Goal: Task Accomplishment & Management: Use online tool/utility

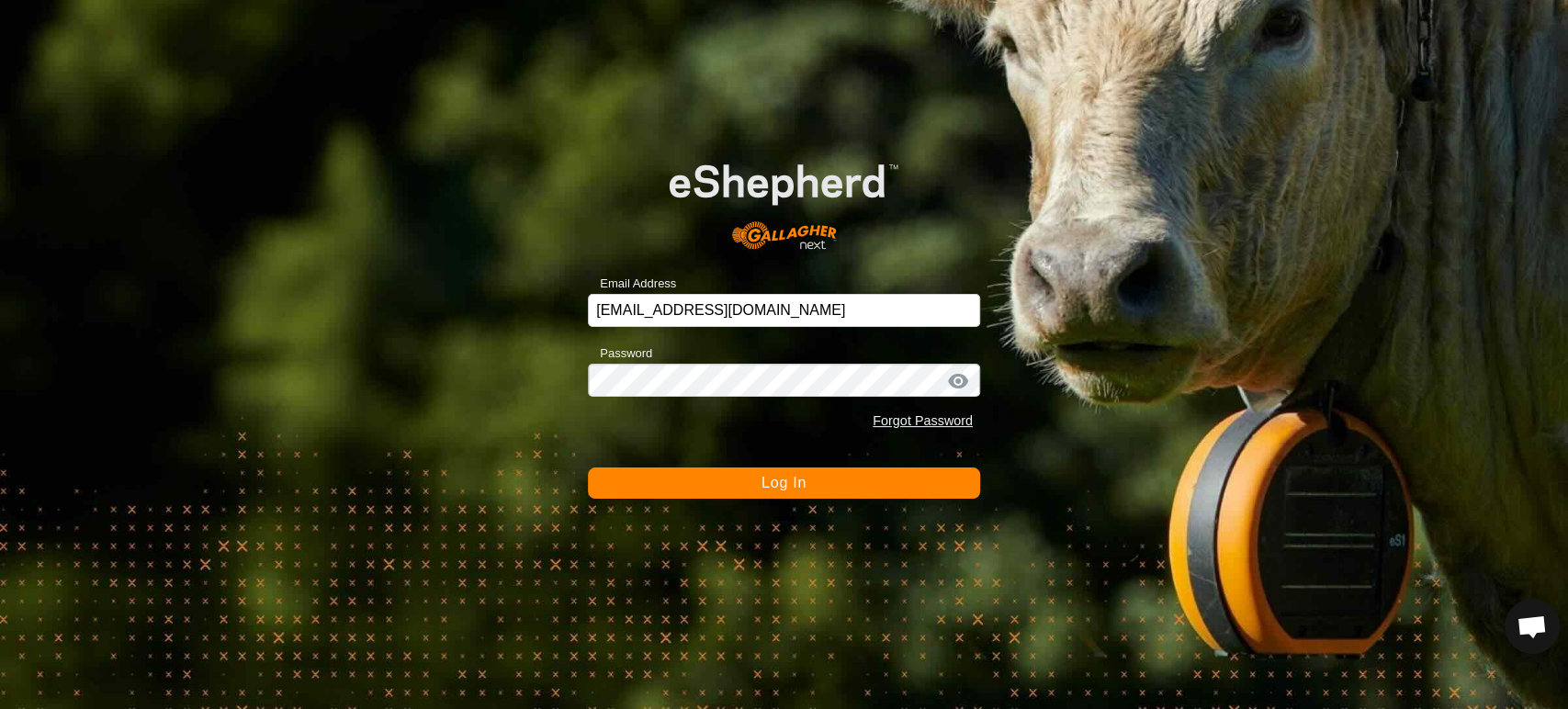
click at [762, 484] on span "Log In" at bounding box center [784, 483] width 45 height 16
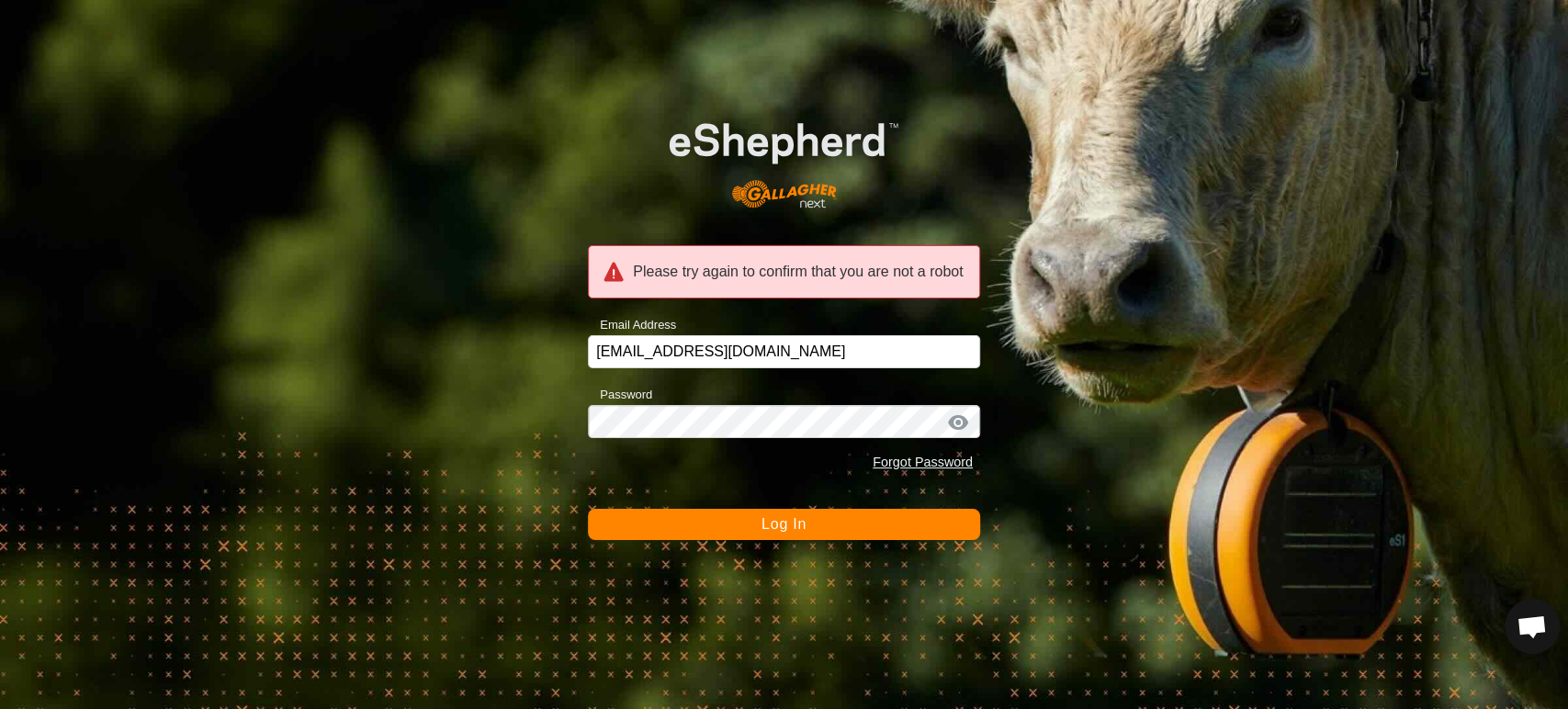
click at [748, 523] on button "Log In" at bounding box center [784, 525] width 392 height 32
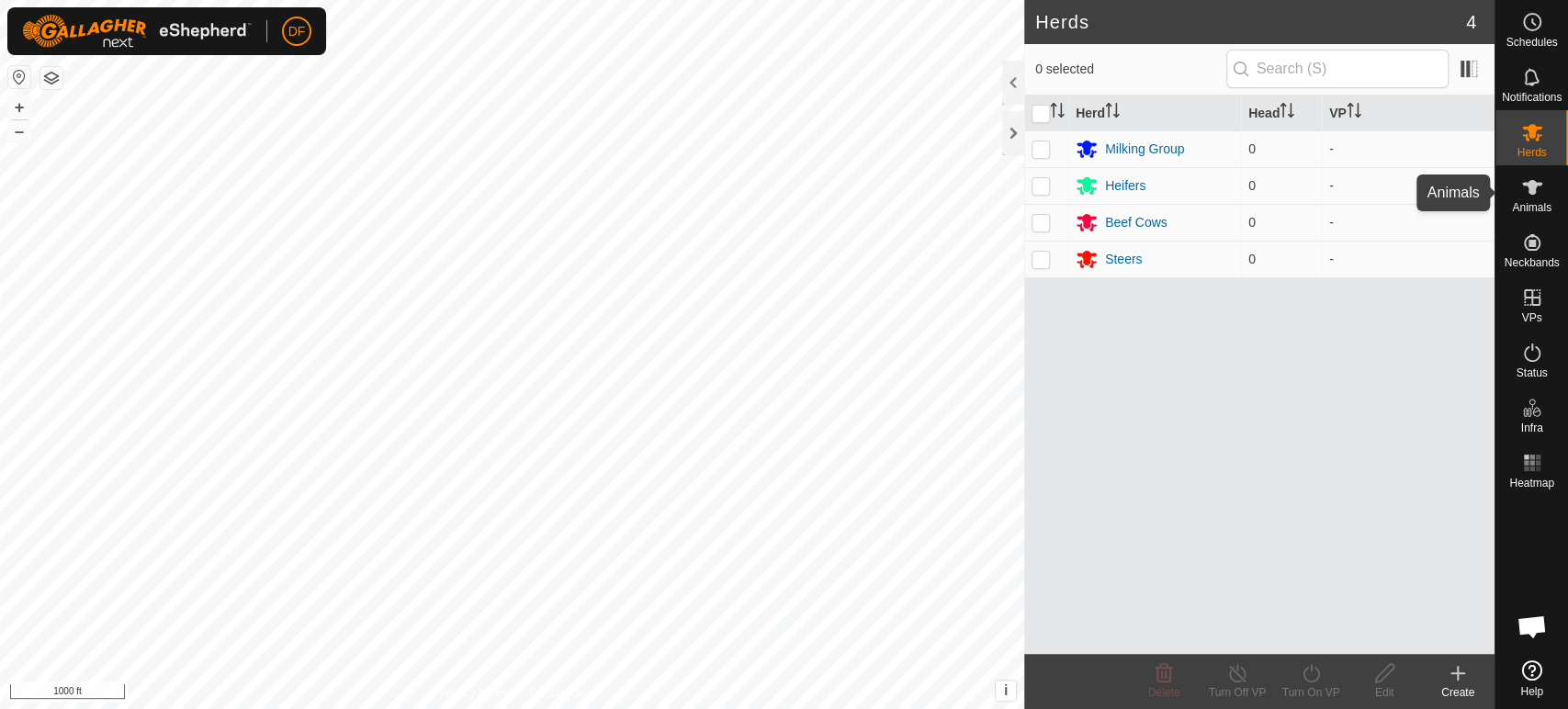
click at [1553, 188] on div "Animals" at bounding box center [1531, 193] width 72 height 55
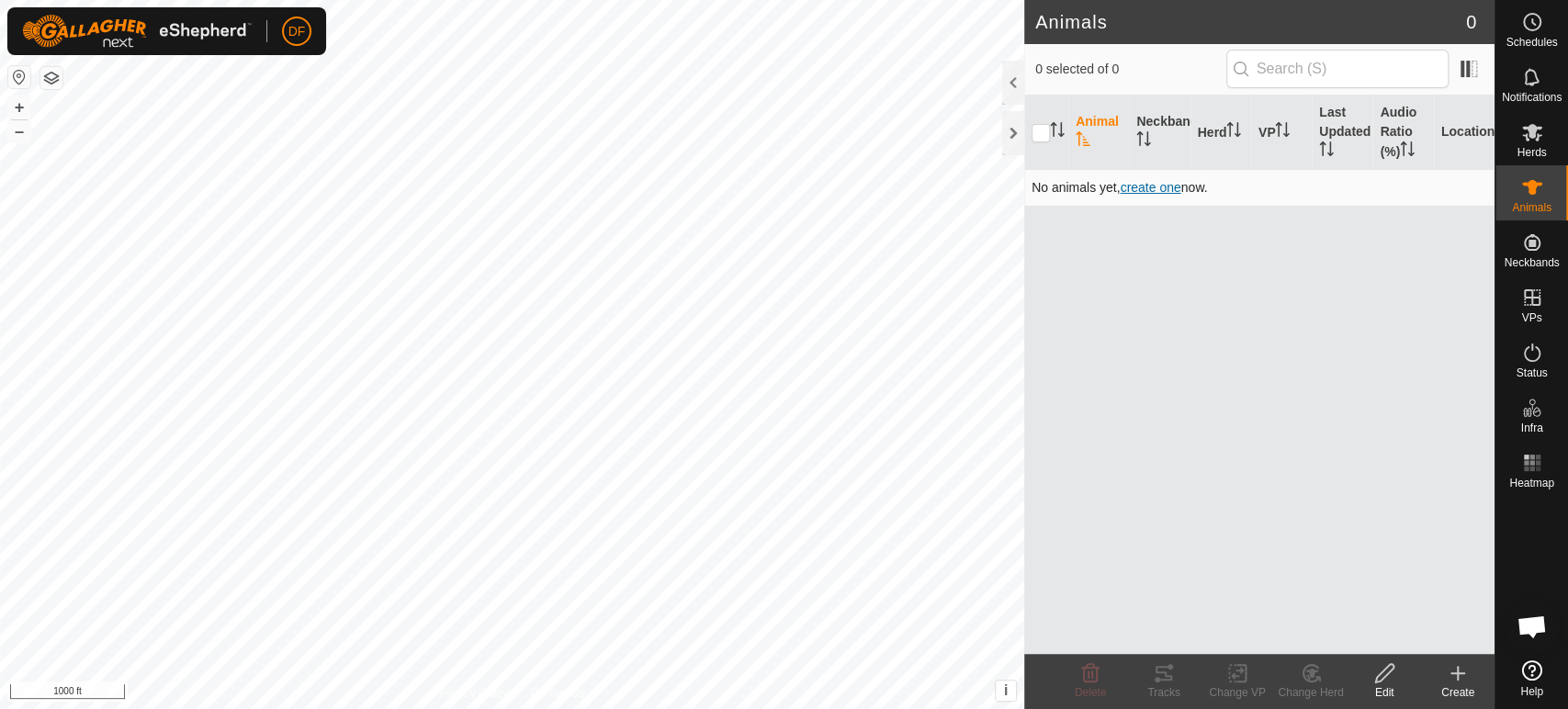
click at [1162, 189] on span "create one" at bounding box center [1150, 187] width 60 height 15
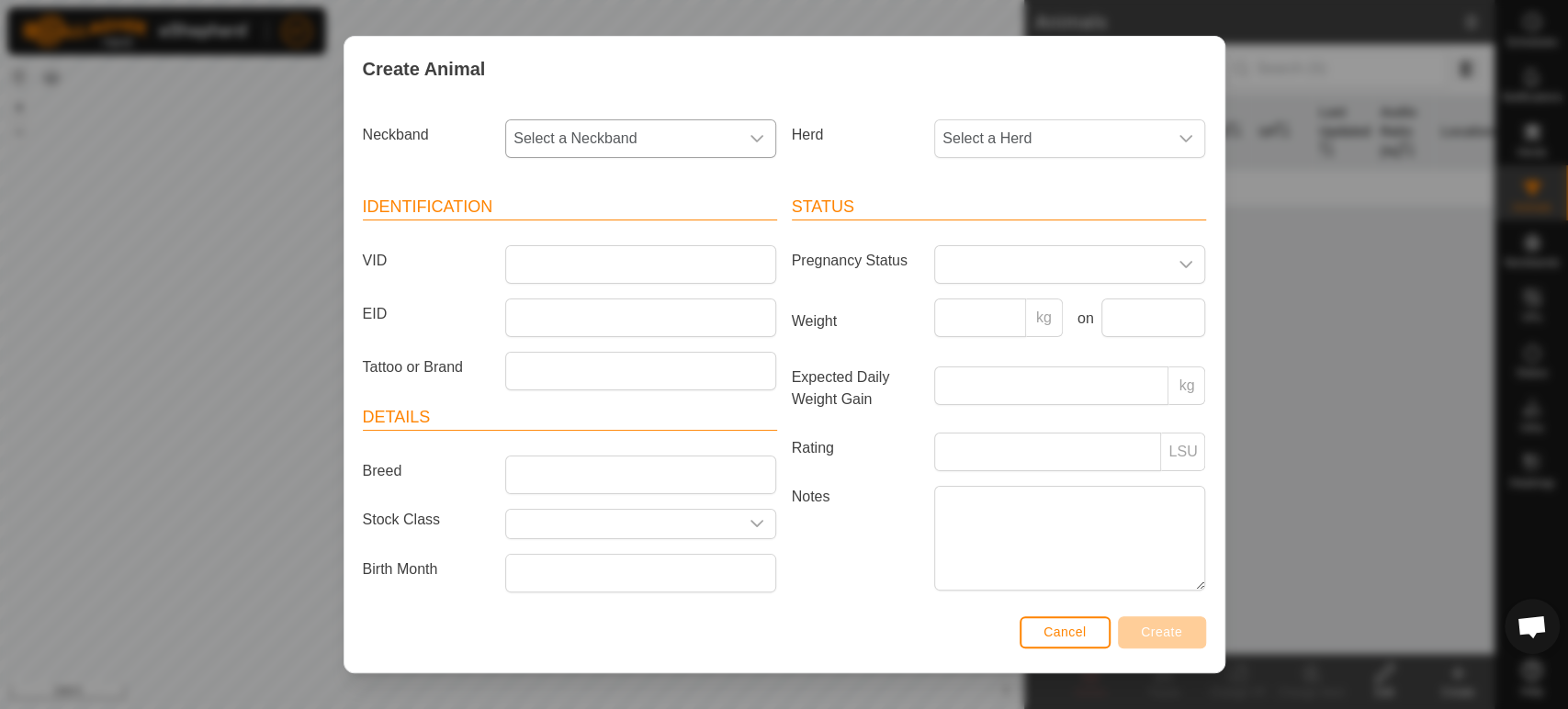
click at [763, 146] on div "dropdown trigger" at bounding box center [757, 139] width 37 height 37
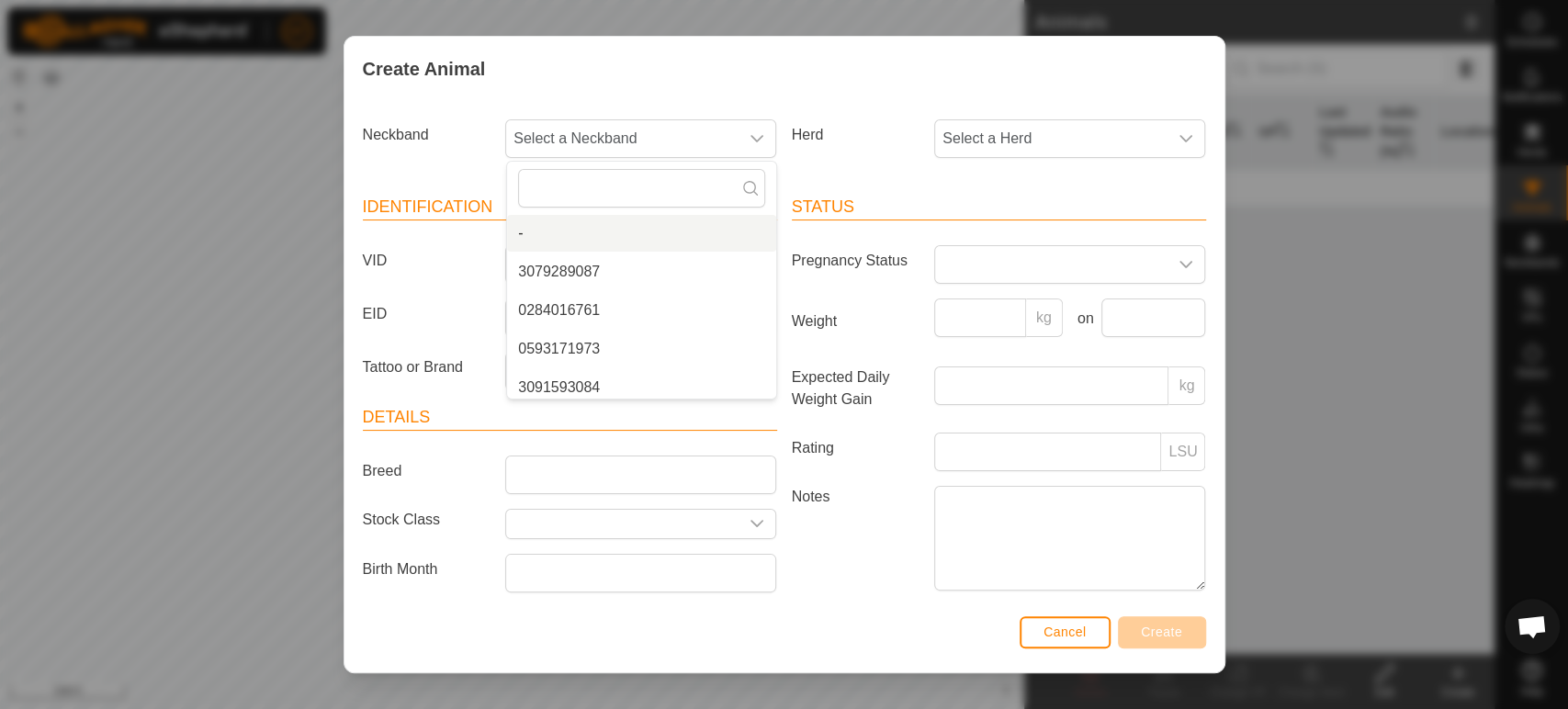
click at [832, 92] on div "Create Animal" at bounding box center [784, 68] width 881 height 64
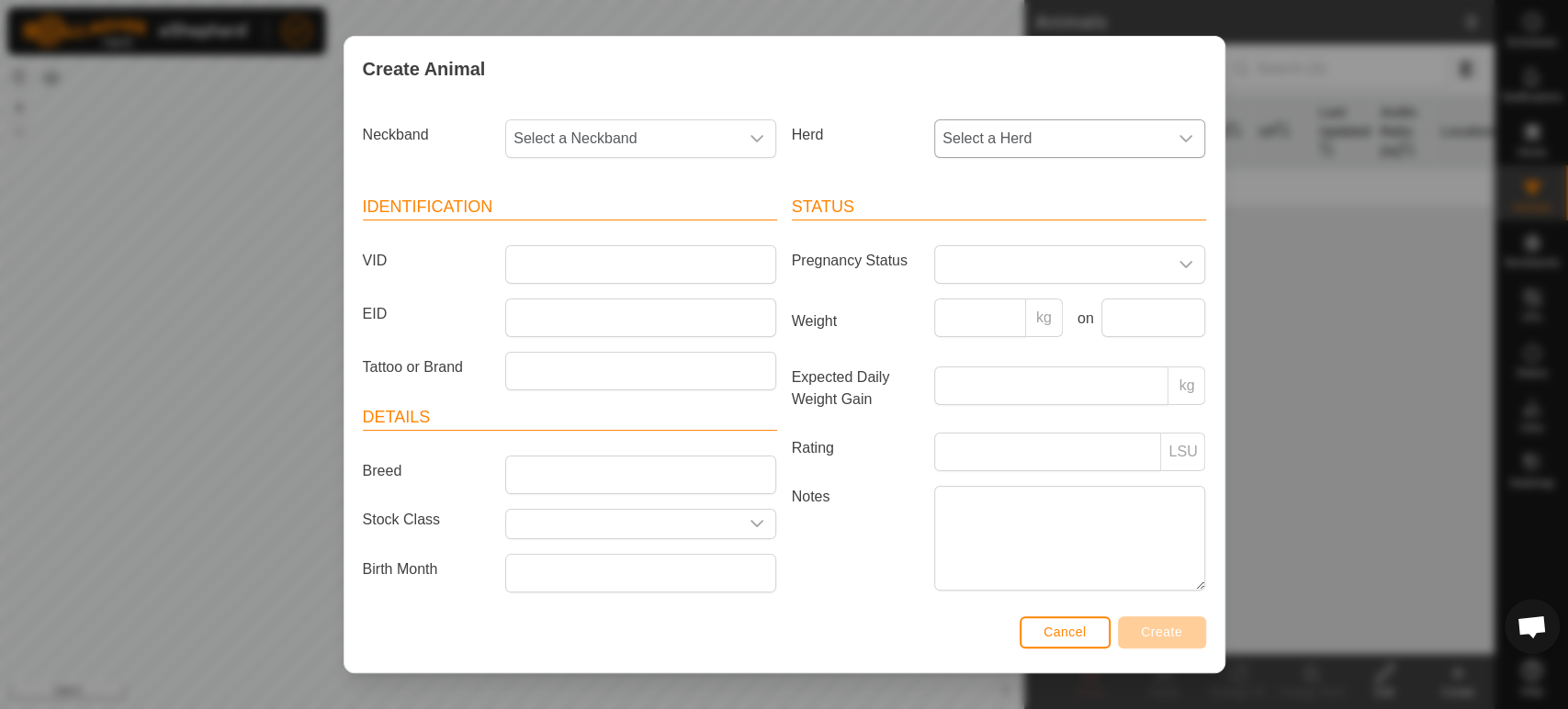
click at [1009, 151] on span "Select a Herd" at bounding box center [1051, 139] width 233 height 37
click at [928, 91] on div "Create Animal" at bounding box center [784, 68] width 881 height 64
click at [1060, 641] on button "Cancel" at bounding box center [1066, 632] width 91 height 32
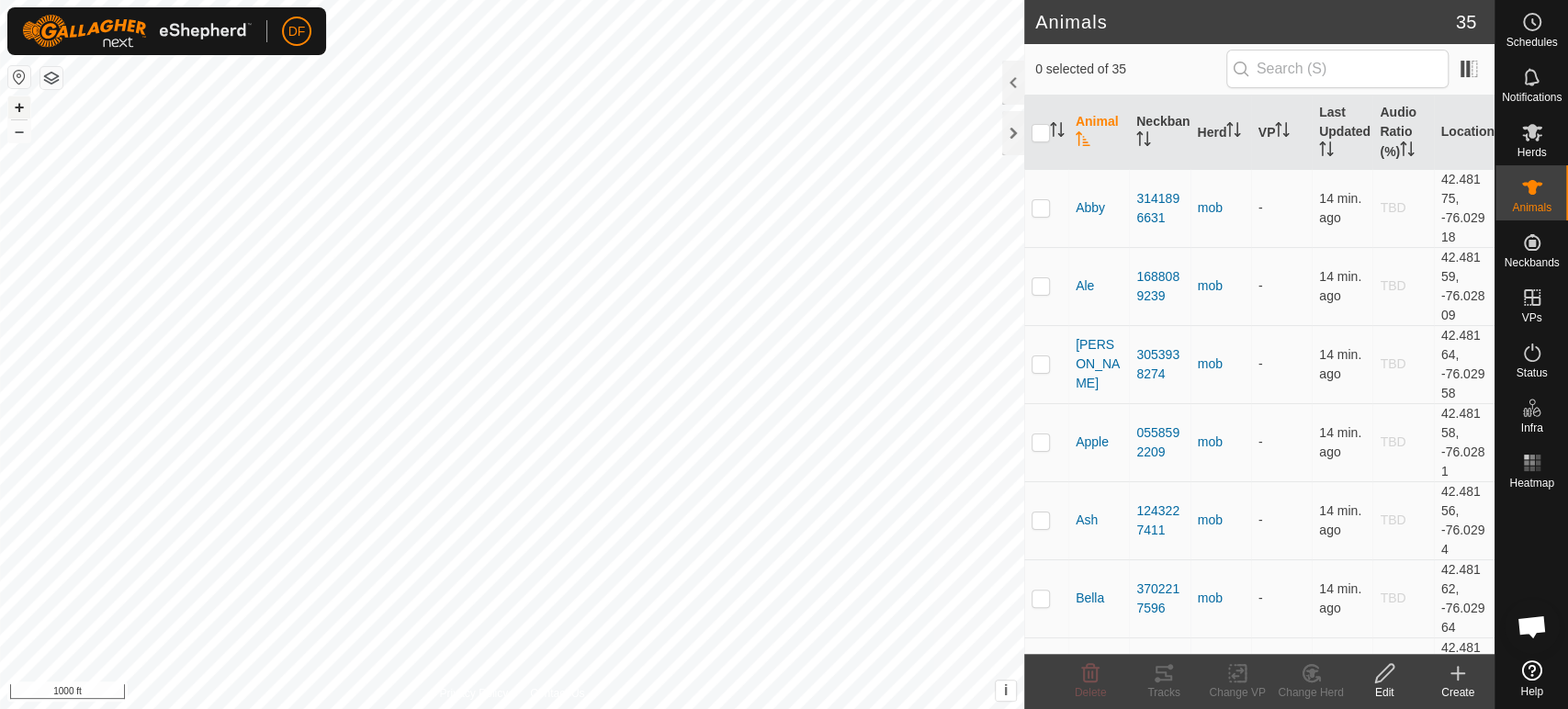
click at [15, 105] on button "+" at bounding box center [19, 107] width 22 height 22
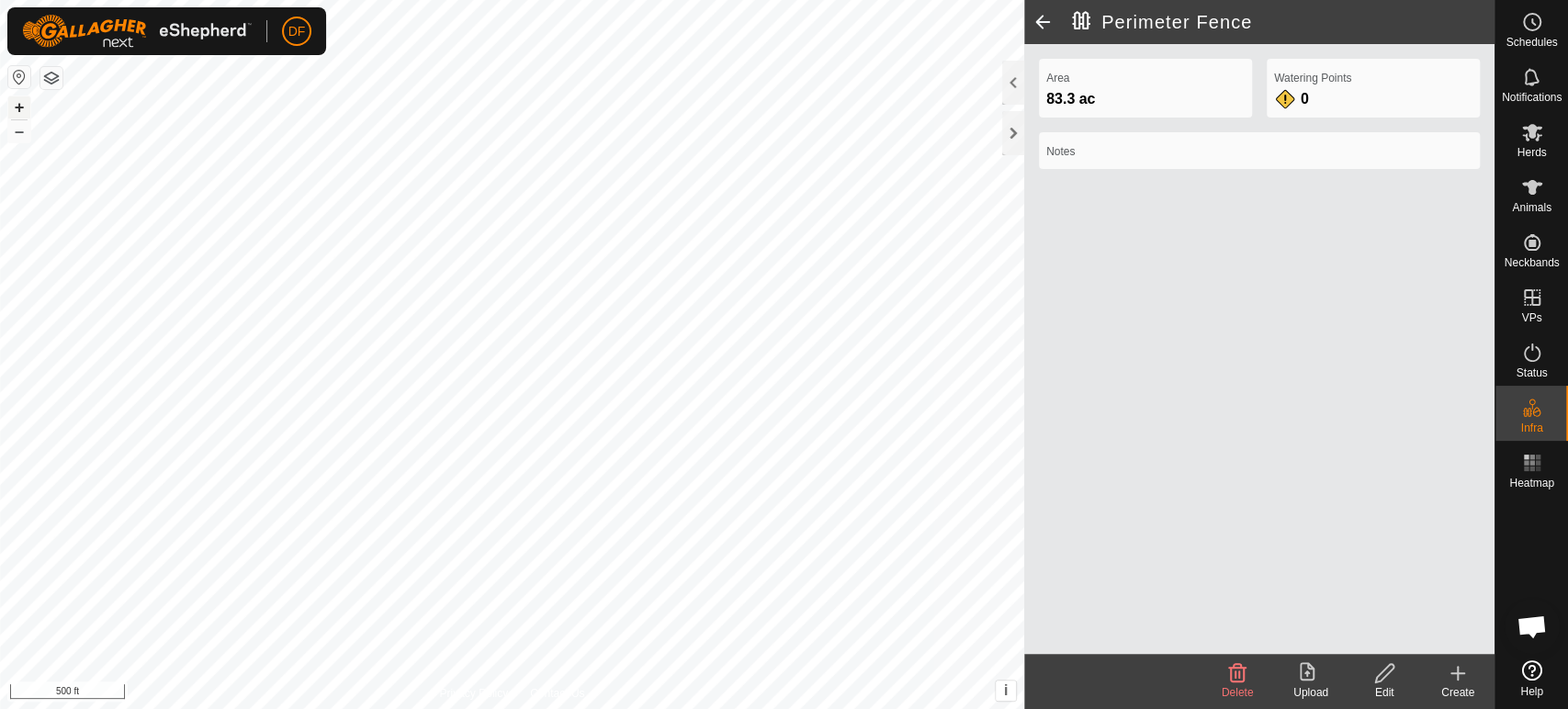
click at [22, 108] on button "+" at bounding box center [19, 107] width 22 height 22
click at [1522, 198] on es-animals-svg-icon at bounding box center [1531, 187] width 33 height 30
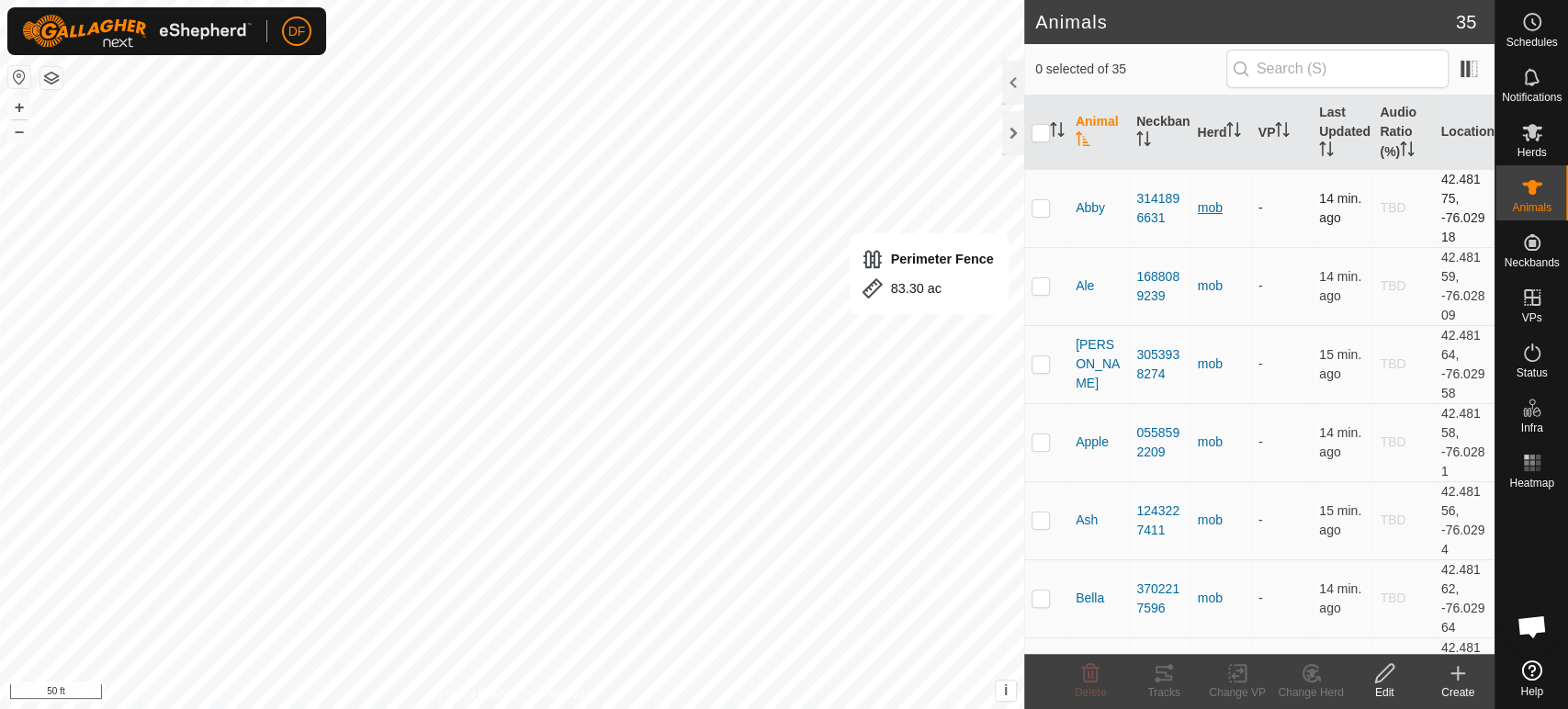
click at [1210, 214] on div "mob" at bounding box center [1221, 207] width 46 height 19
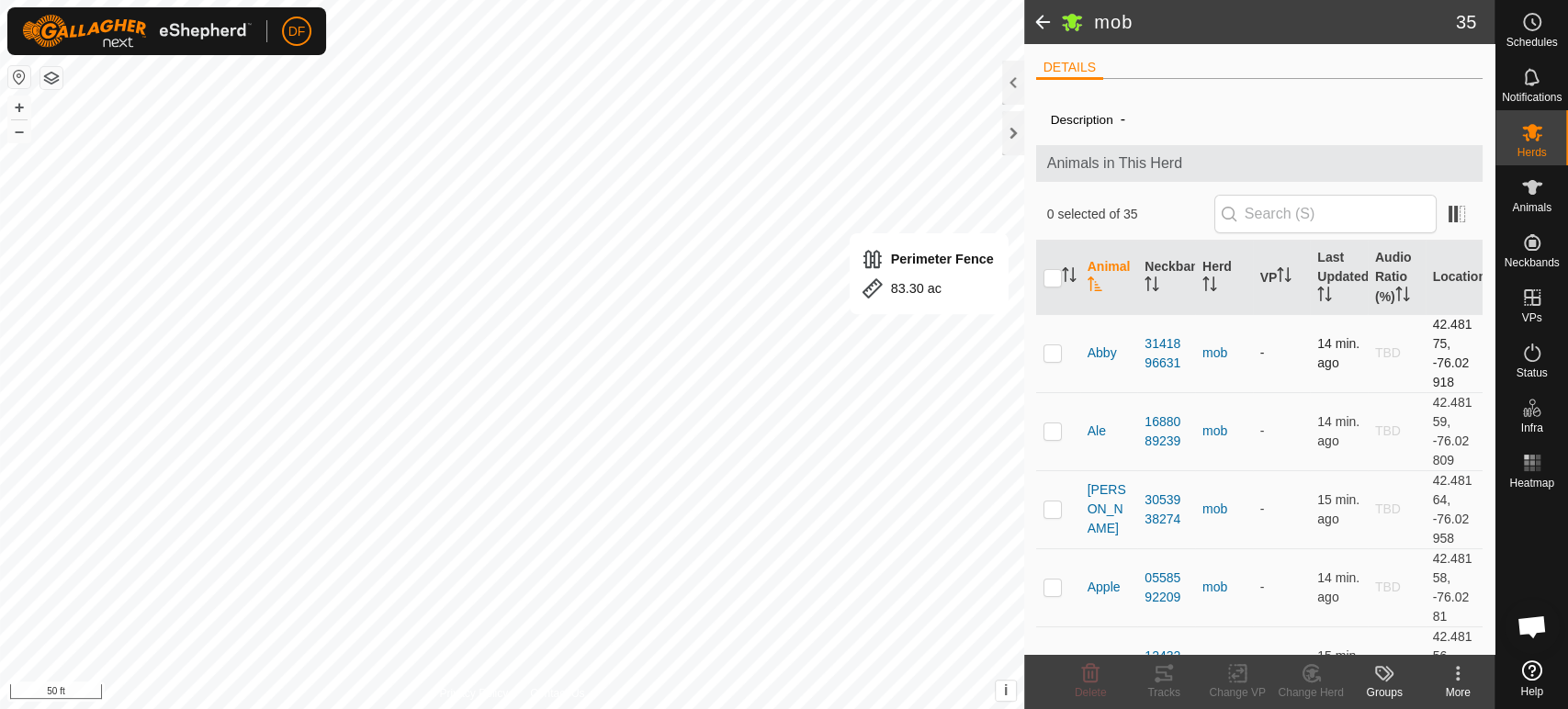
click at [1046, 356] on p-checkbox at bounding box center [1053, 353] width 19 height 15
checkbox input "true"
click at [1054, 279] on input "checkbox" at bounding box center [1053, 278] width 19 height 19
checkbox input "true"
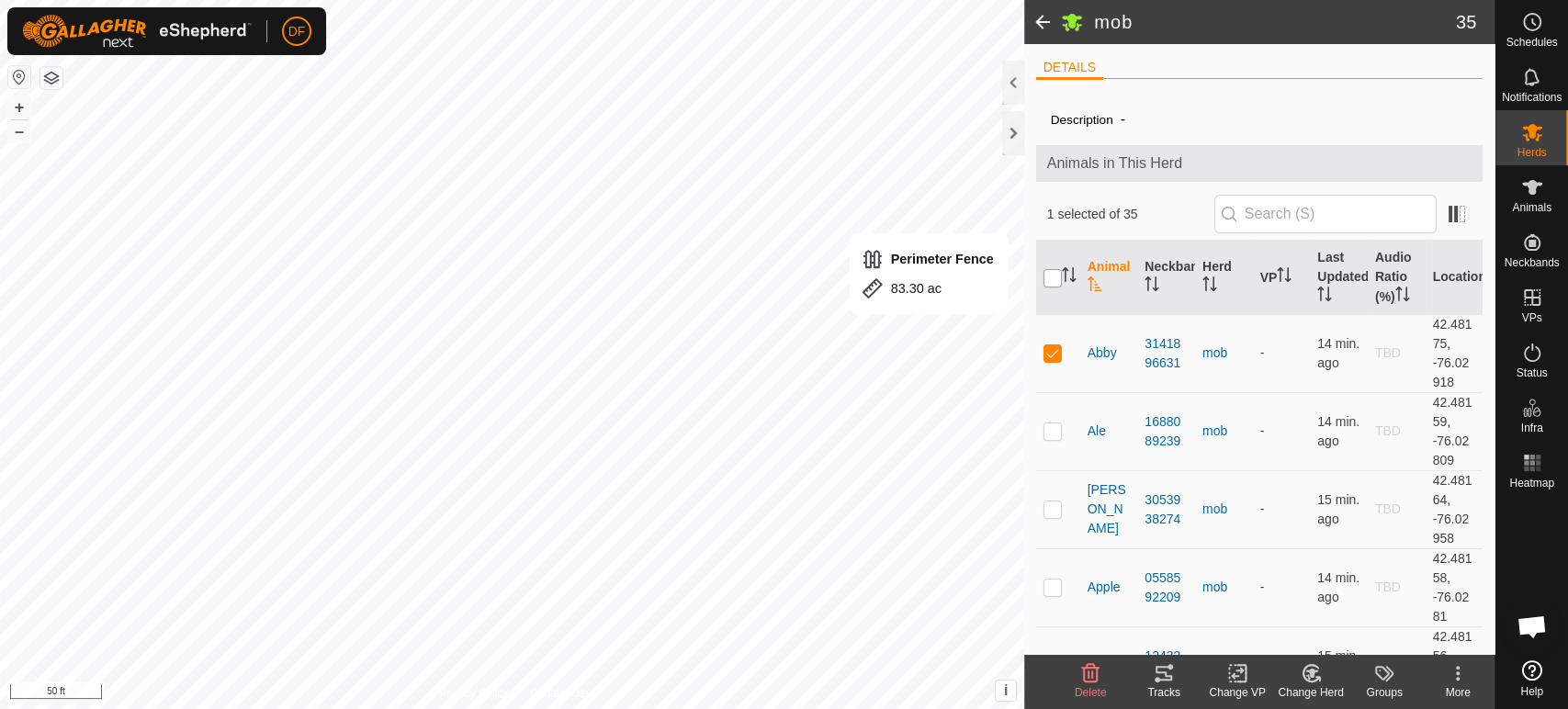
checkbox input "true"
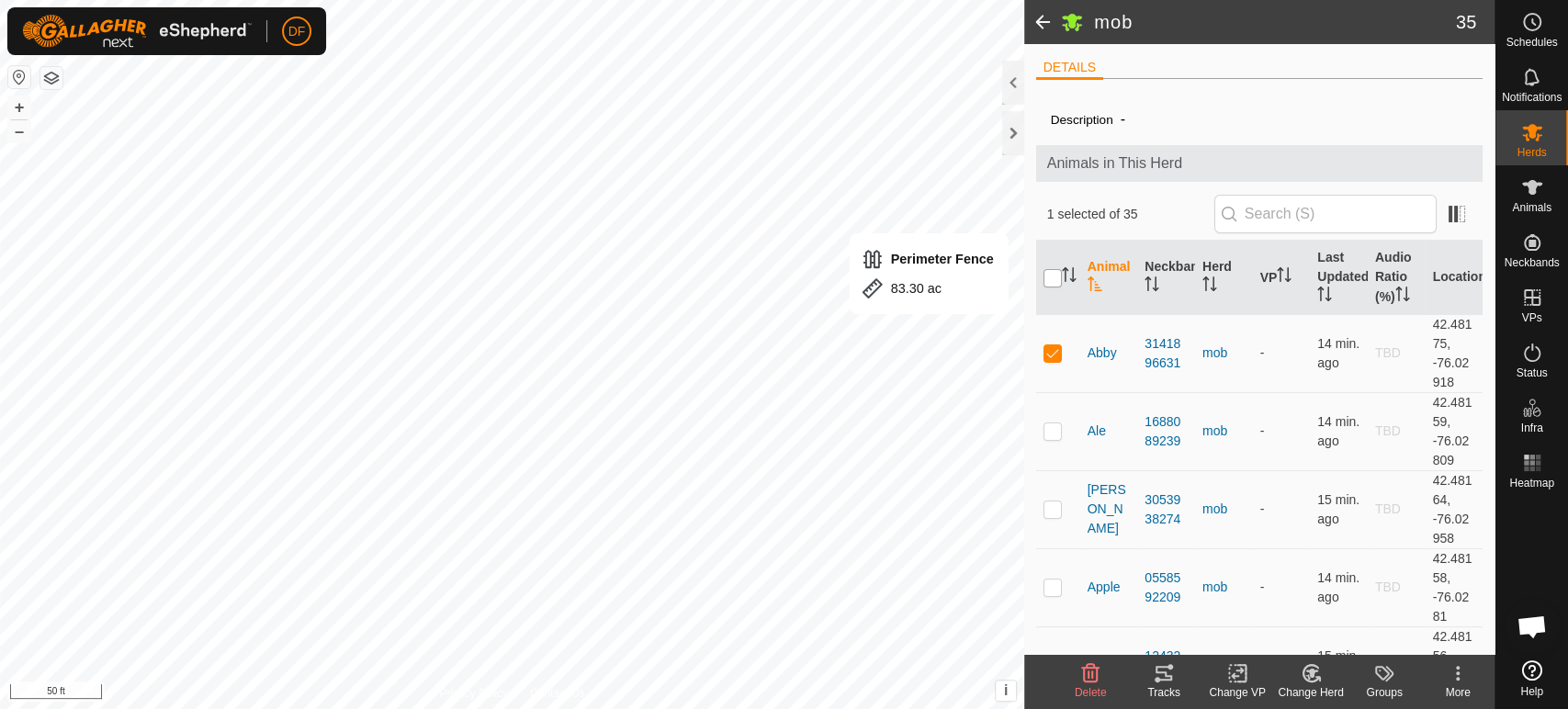
checkbox input "true"
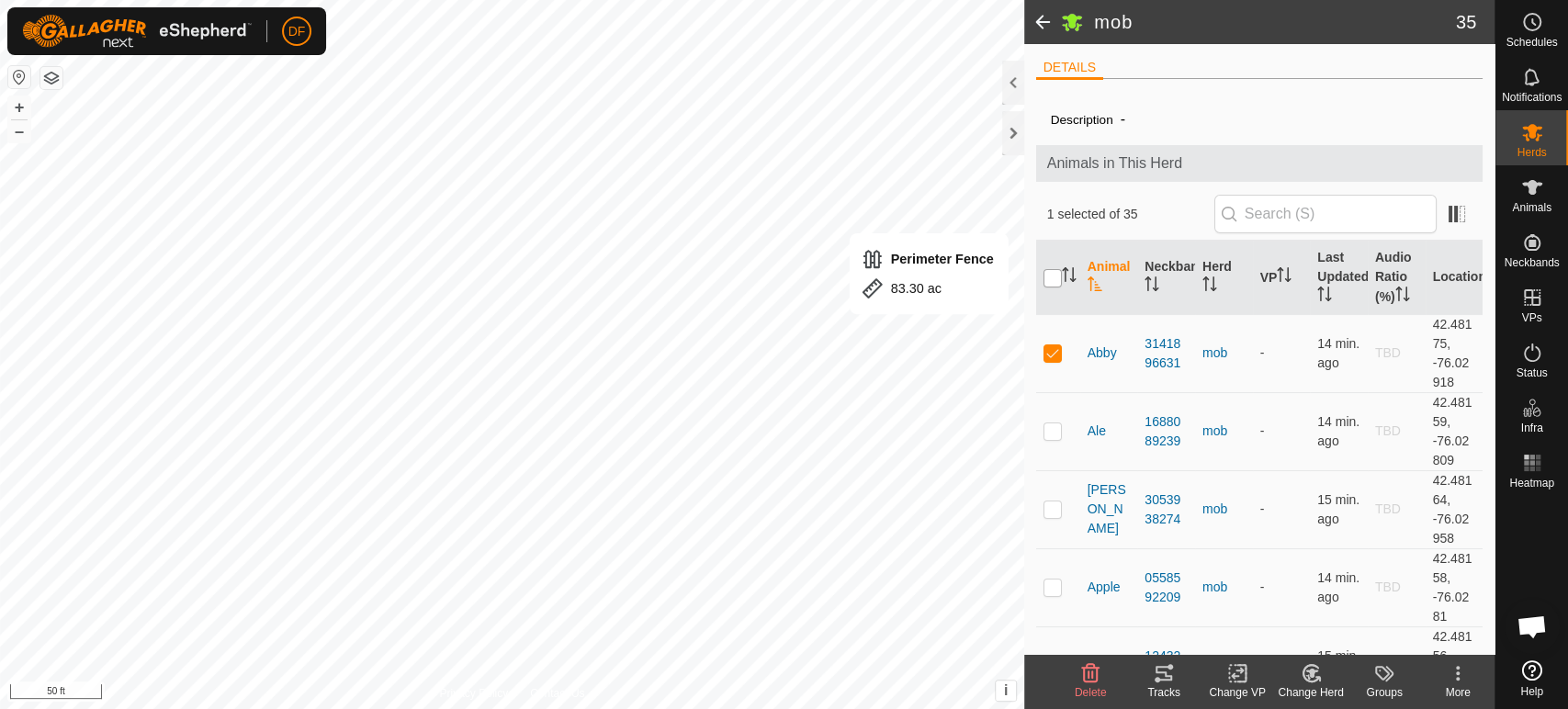
checkbox input "true"
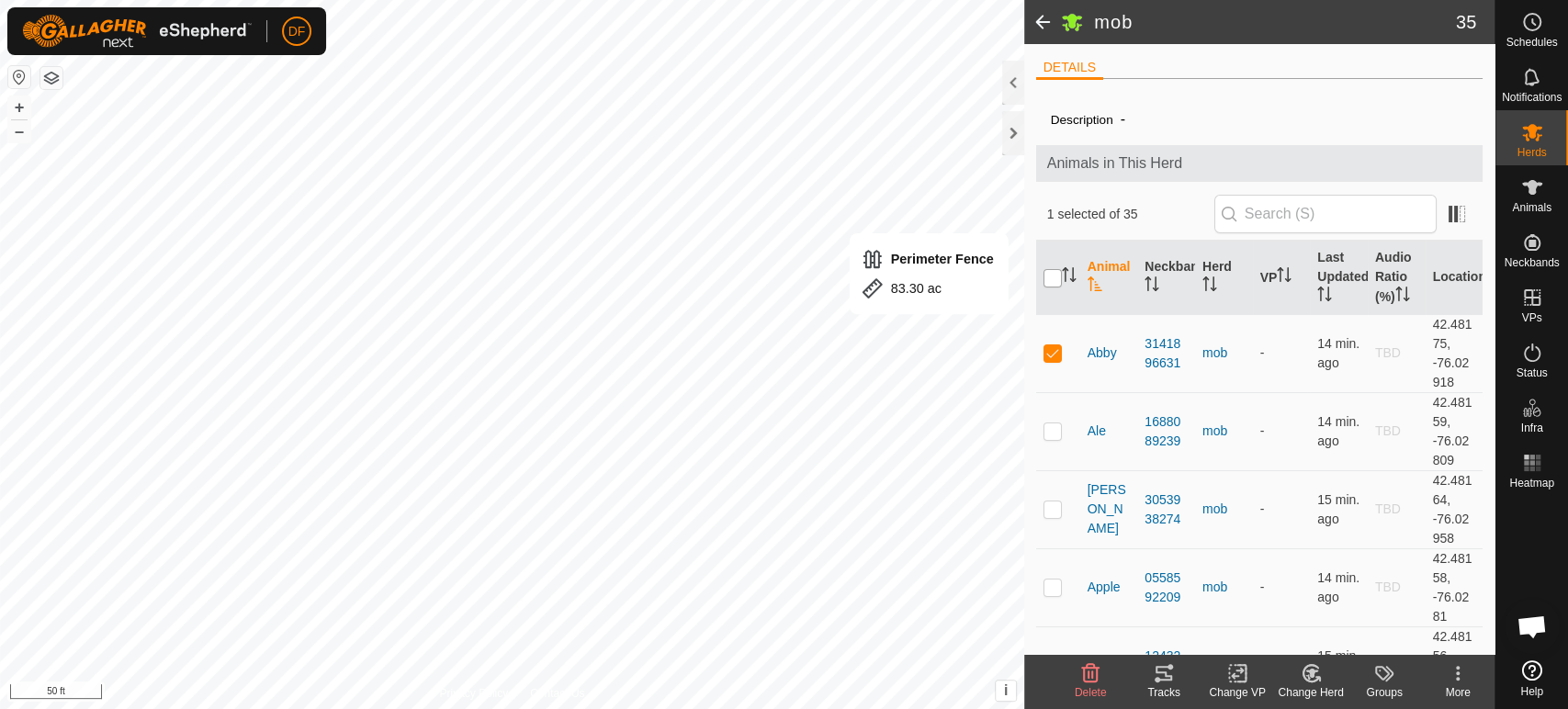
checkbox input "true"
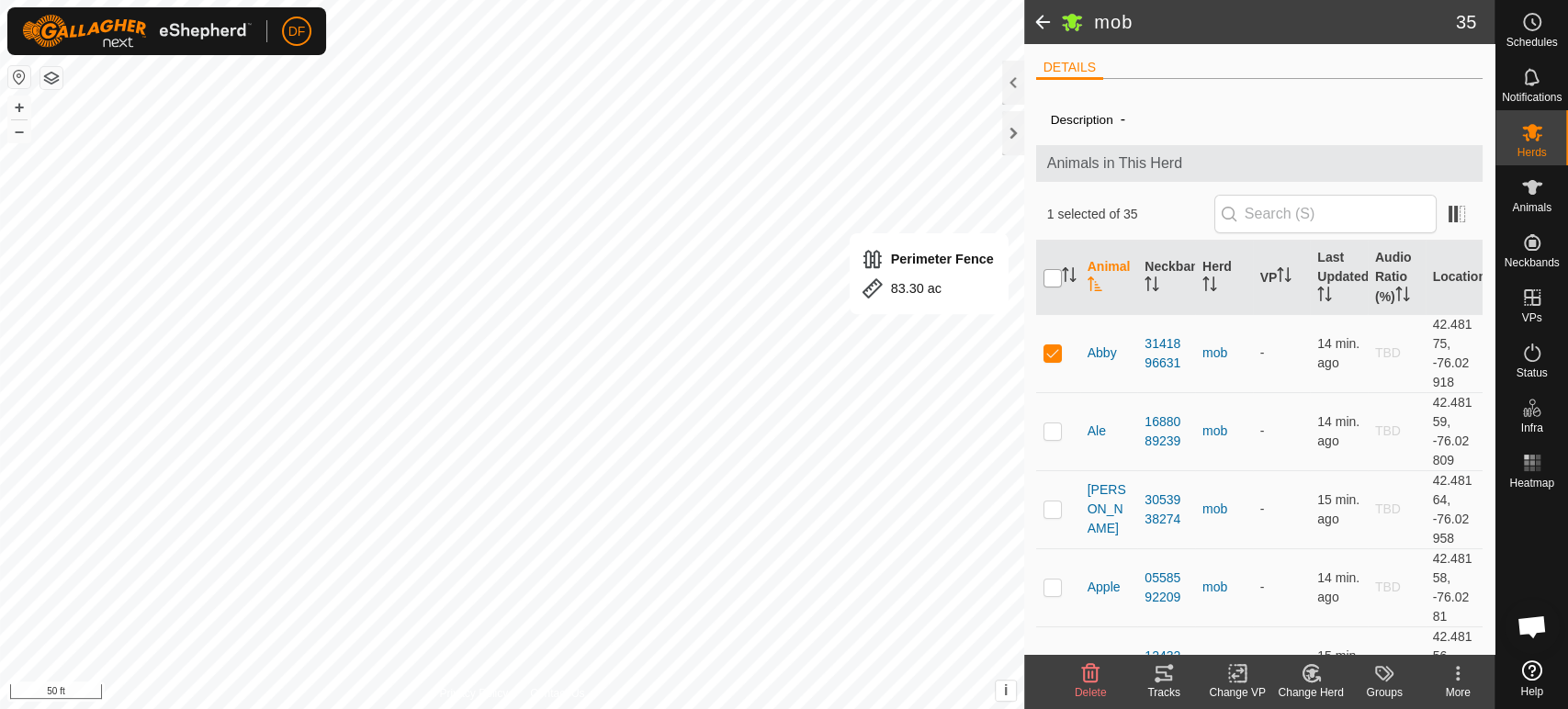
checkbox input "true"
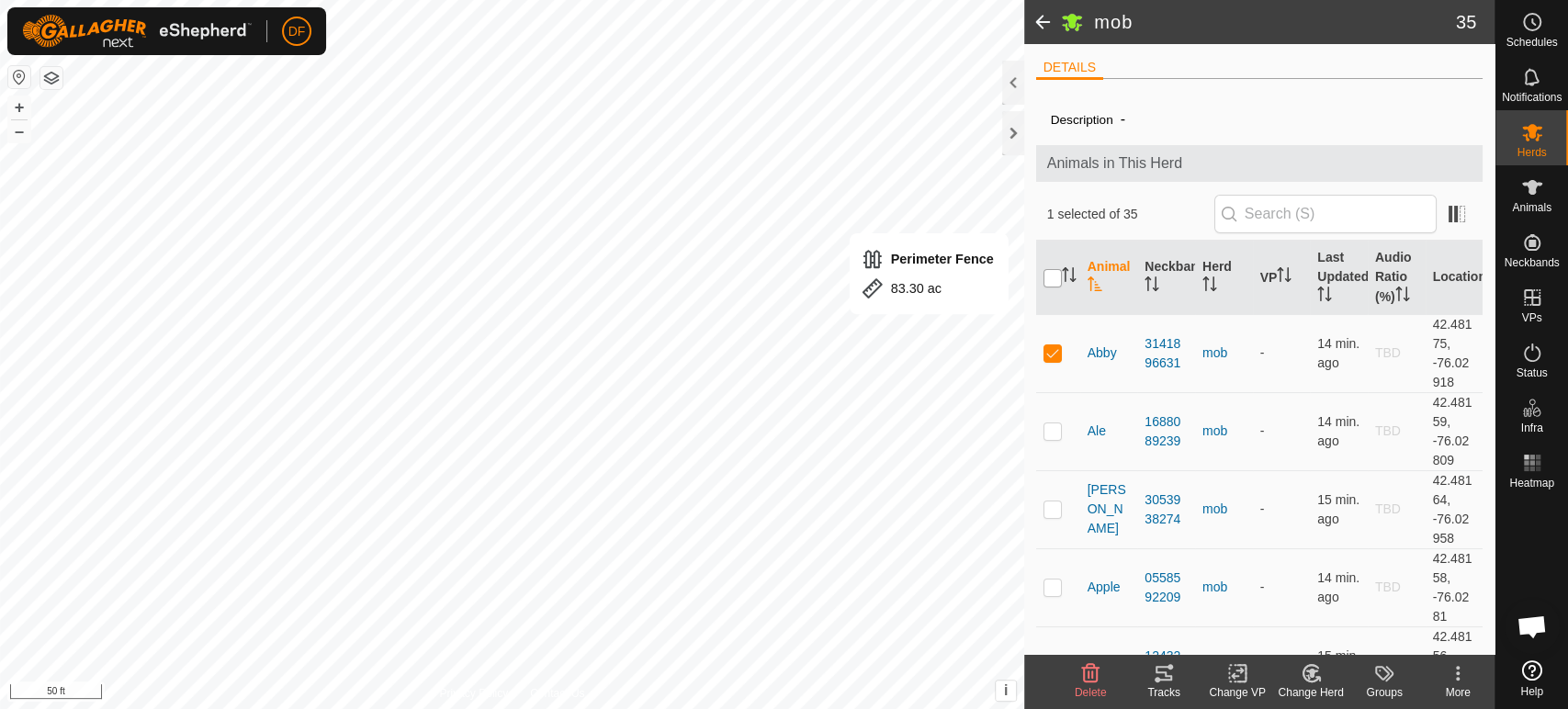
checkbox input "true"
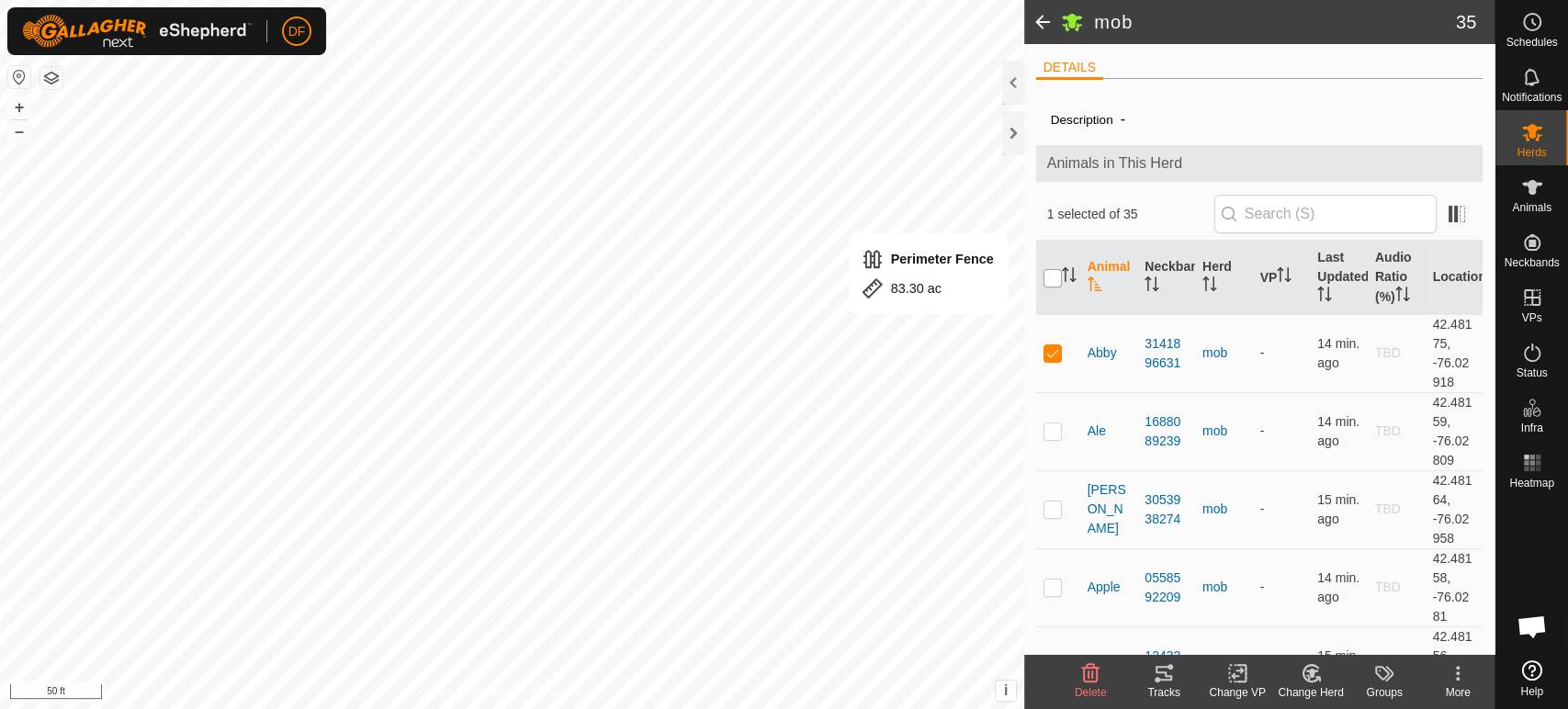
checkbox input "true"
click at [1310, 680] on icon at bounding box center [1310, 673] width 23 height 22
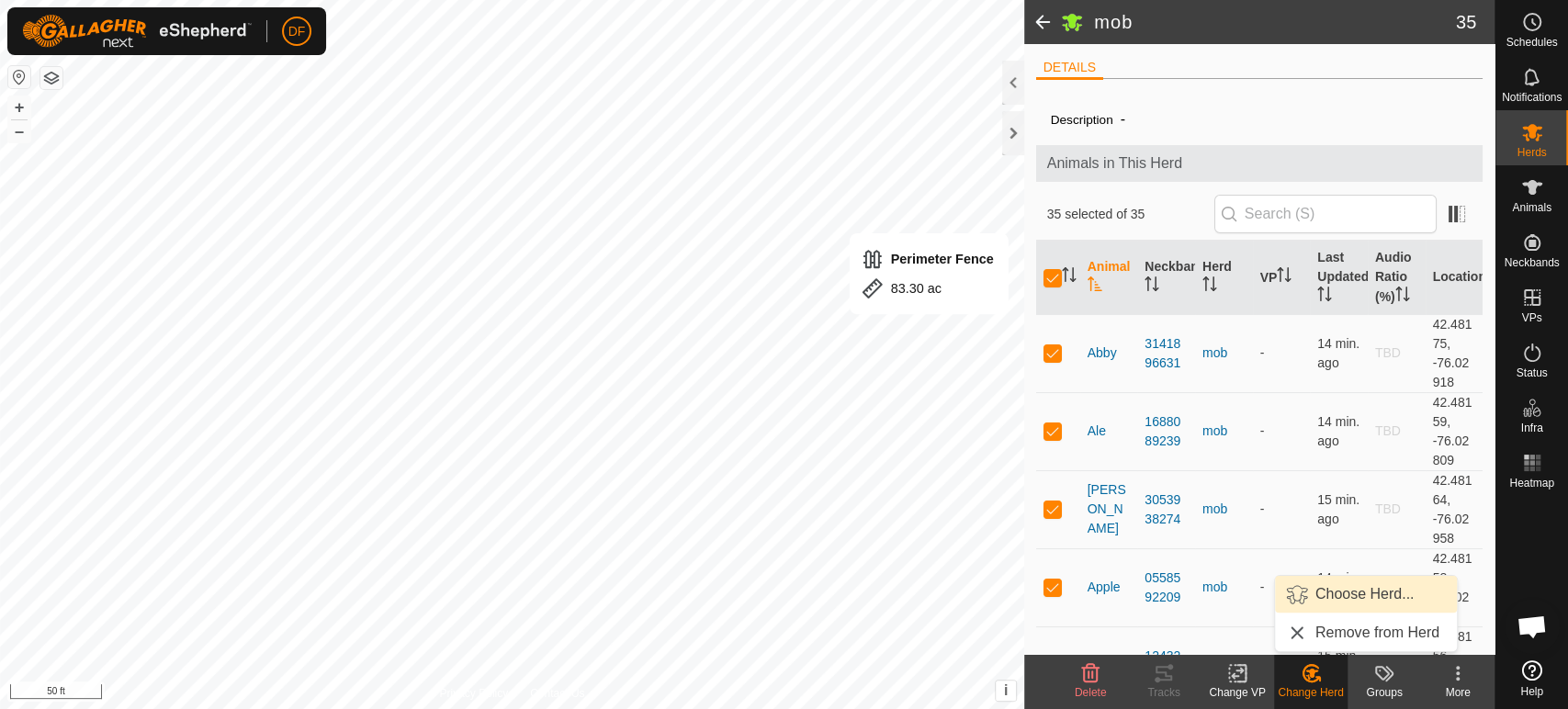
click at [1330, 602] on link "Choose Herd..." at bounding box center [1366, 594] width 182 height 37
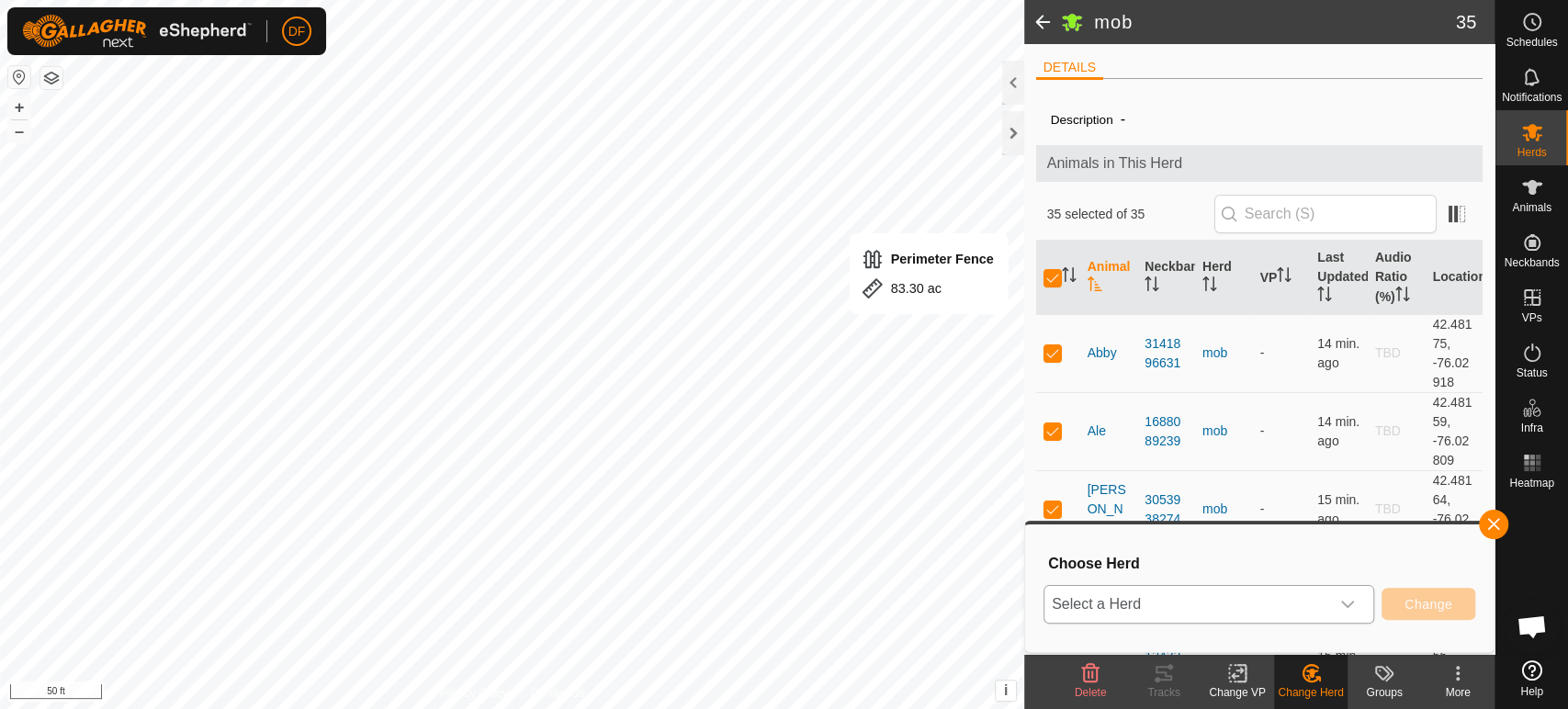
click at [1350, 607] on icon "dropdown trigger" at bounding box center [1347, 604] width 15 height 15
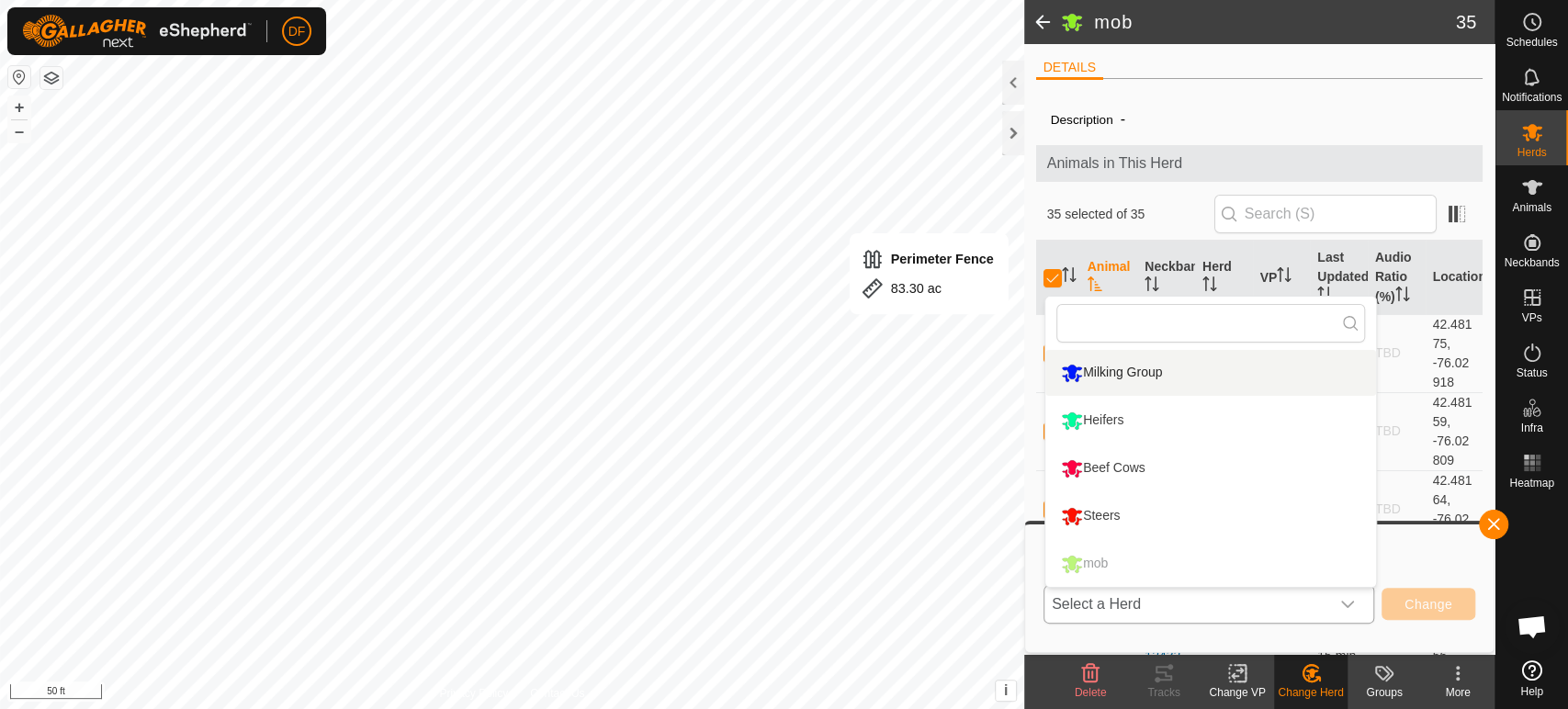
click at [1161, 372] on li "Milking Group" at bounding box center [1211, 372] width 331 height 46
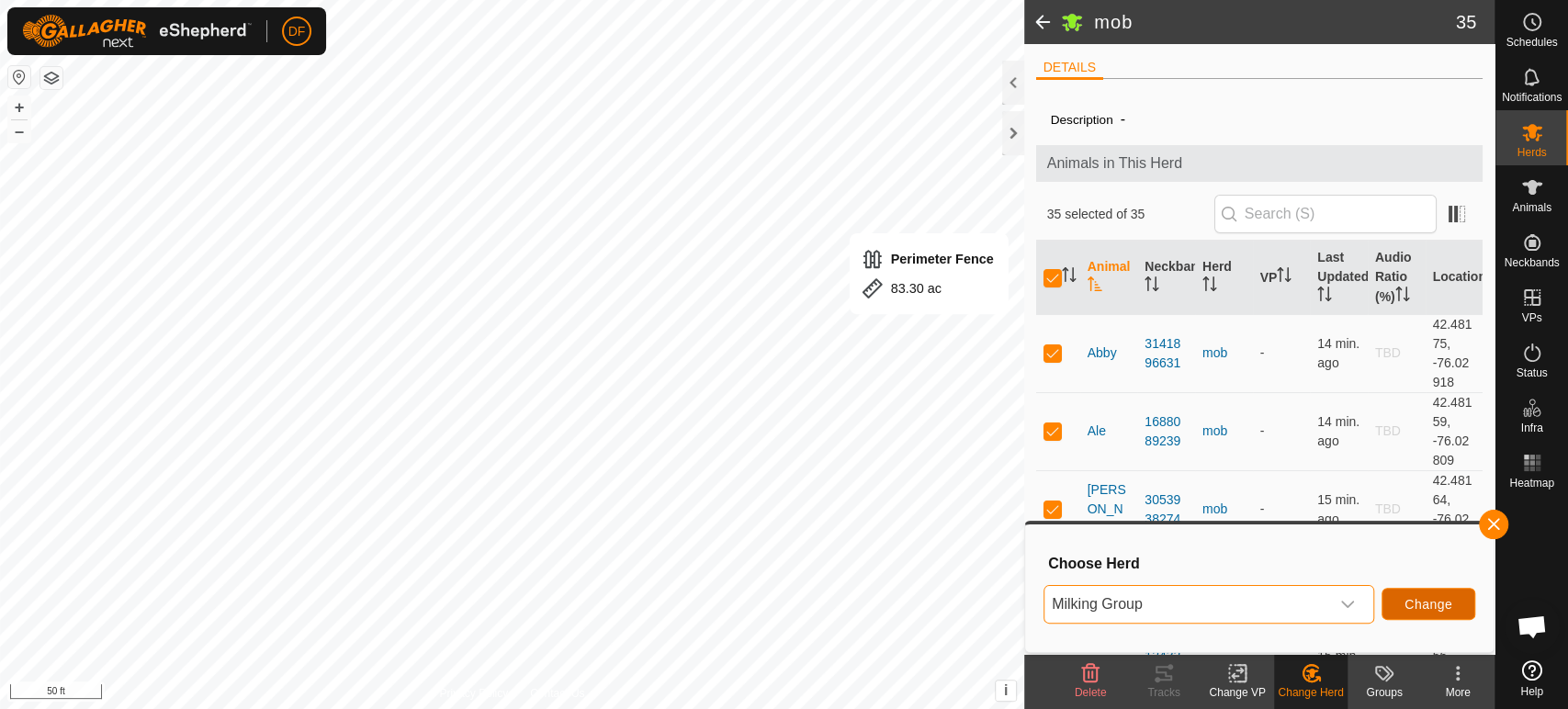
click at [1441, 607] on span "Change" at bounding box center [1428, 604] width 48 height 15
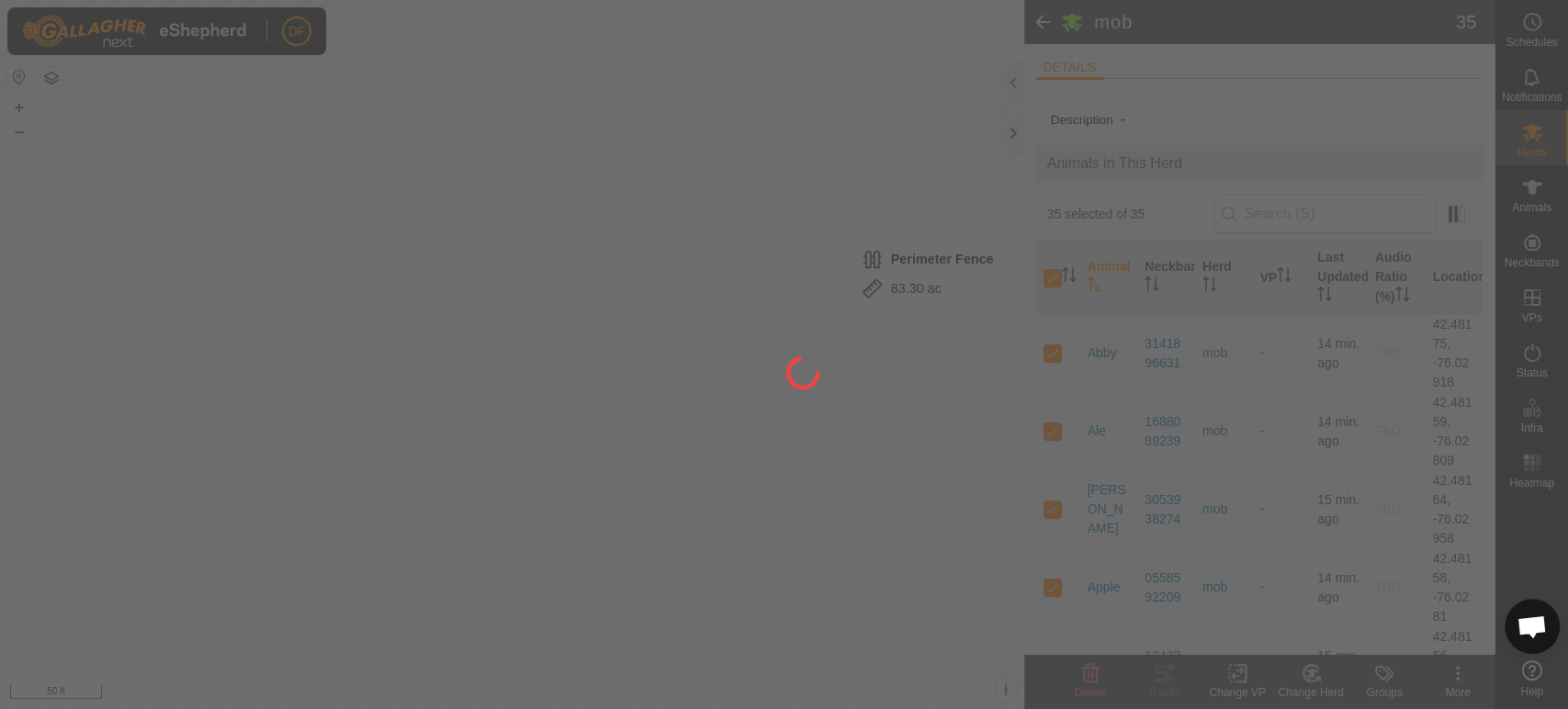
checkbox input "false"
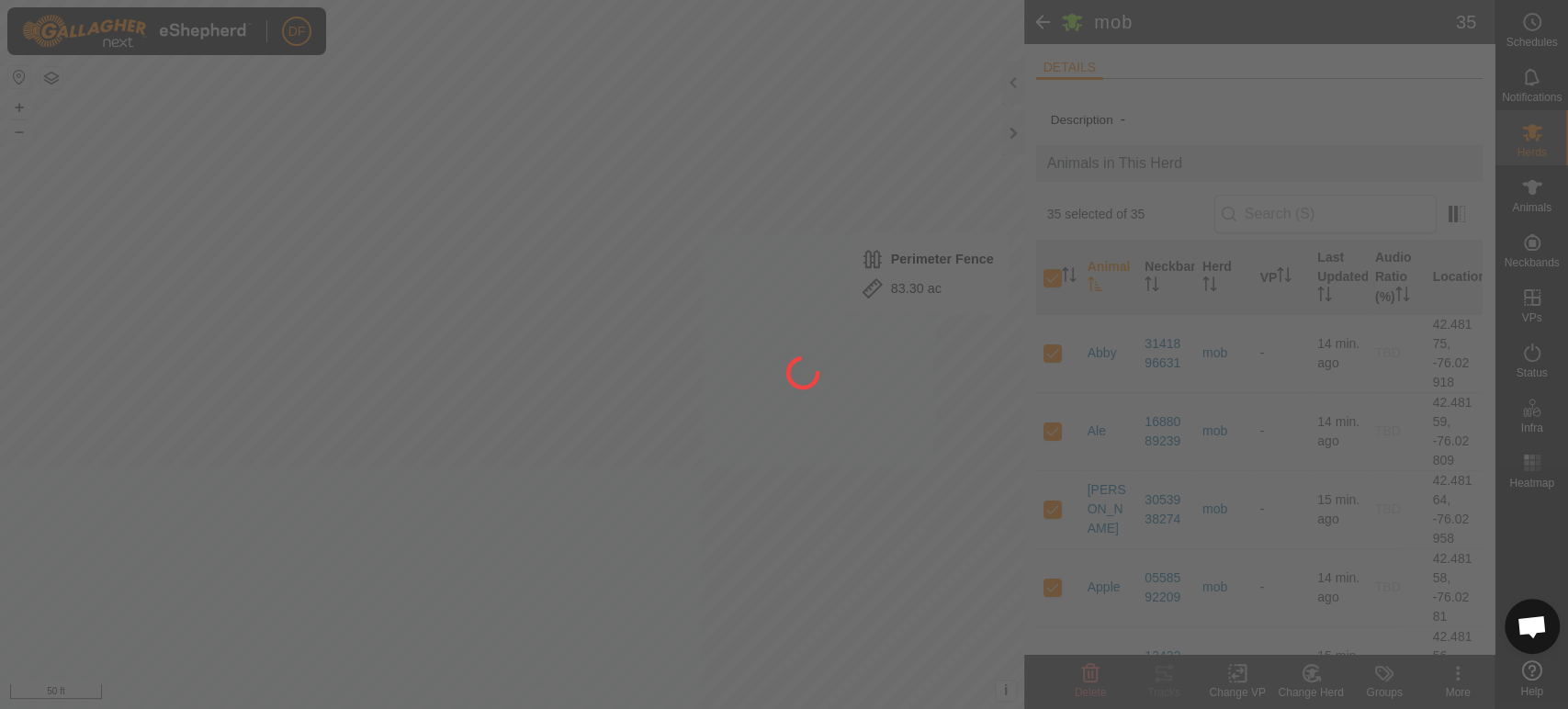
checkbox input "false"
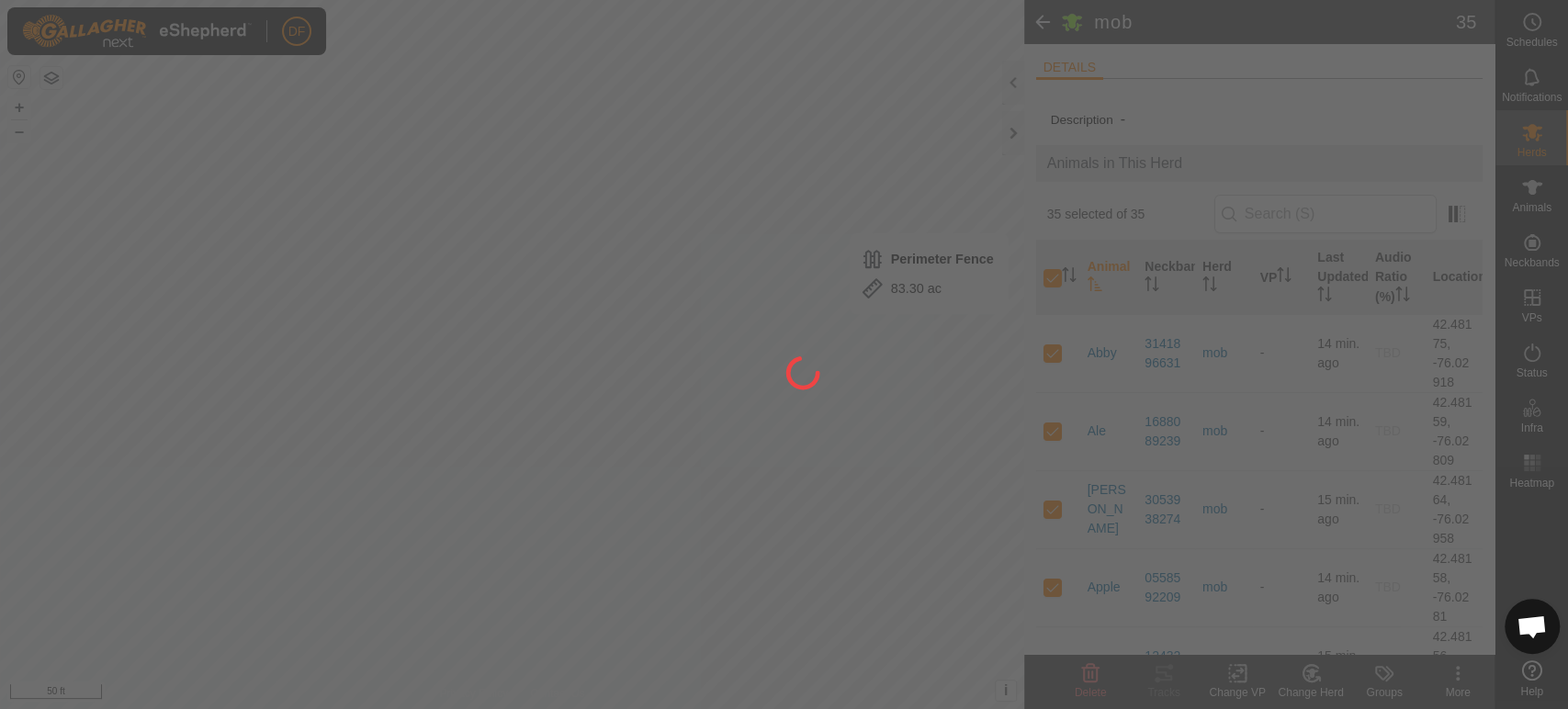
checkbox input "false"
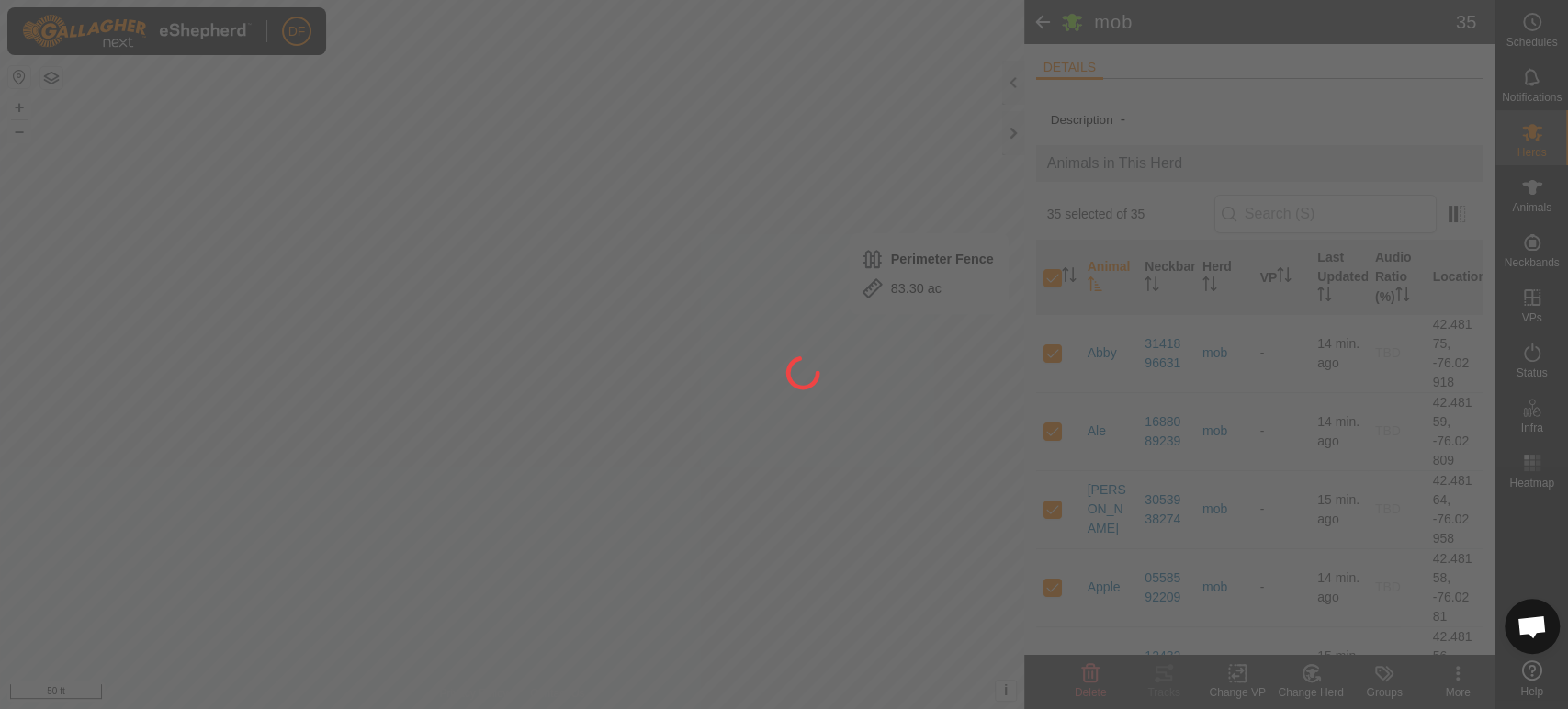
checkbox input "false"
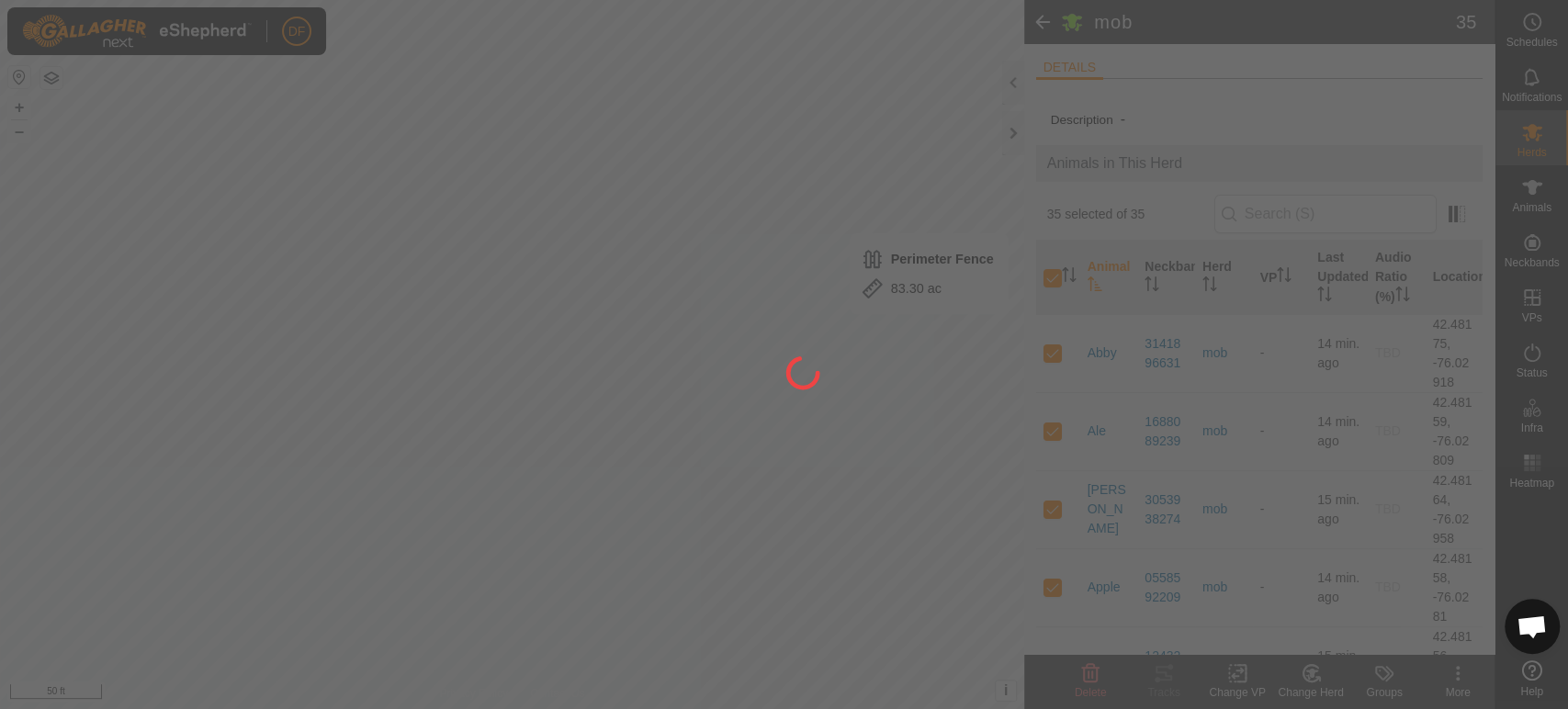
checkbox input "false"
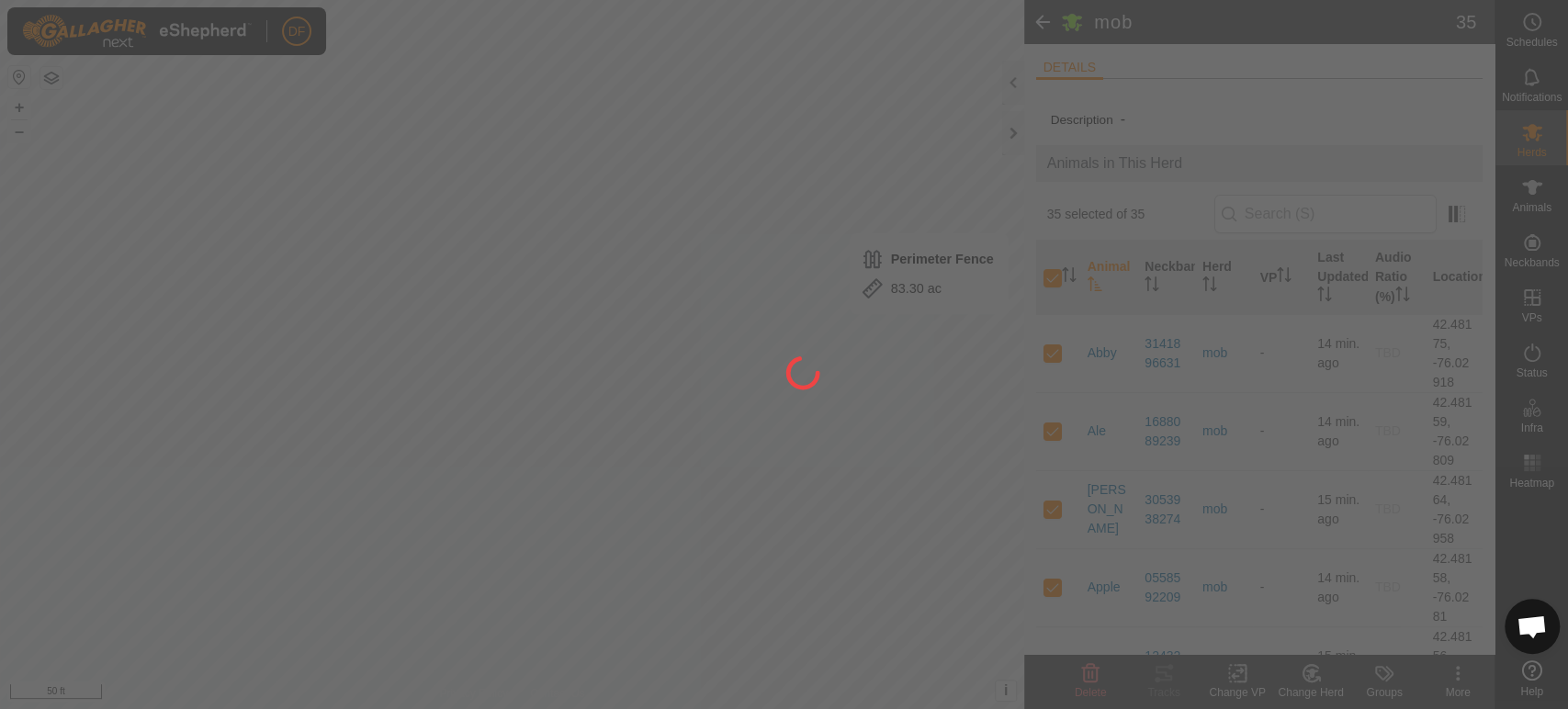
checkbox input "false"
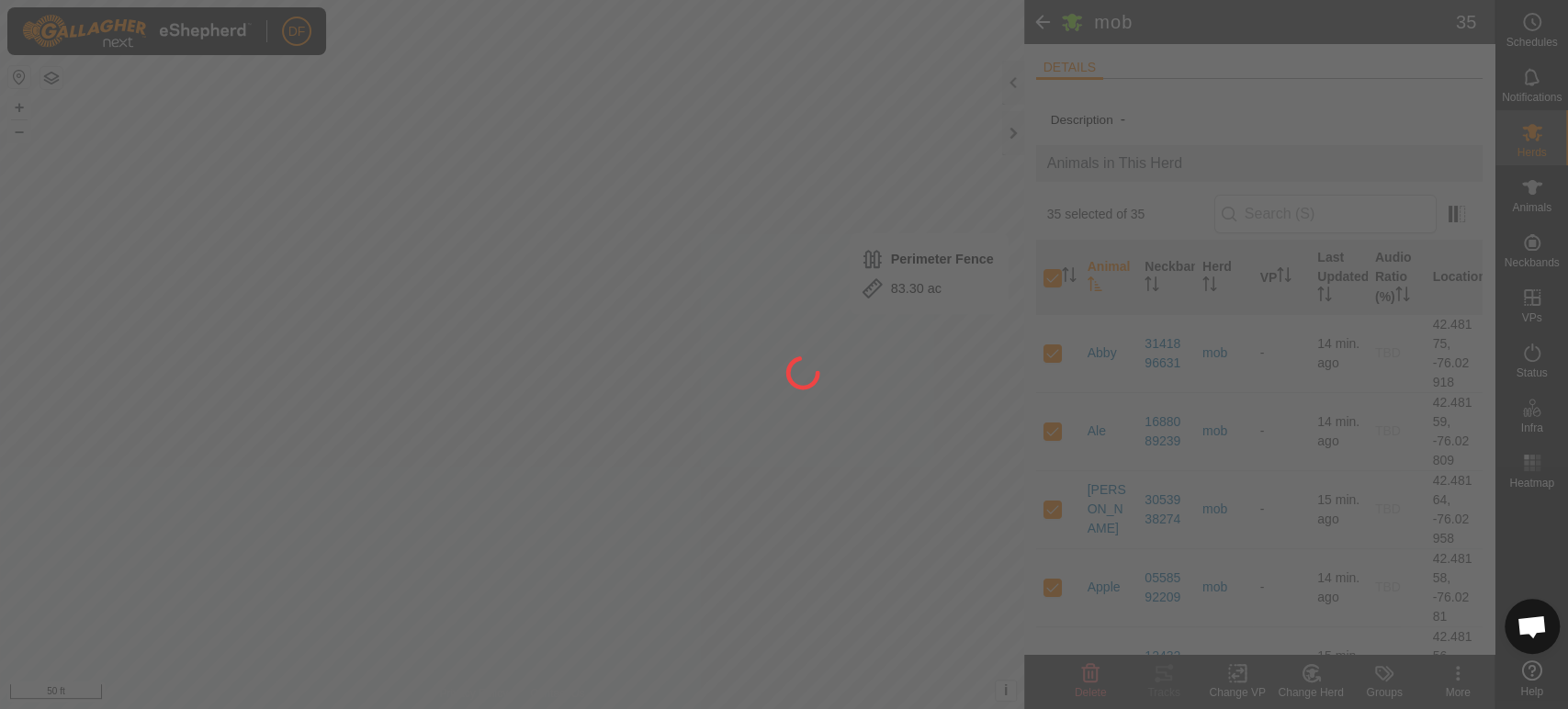
checkbox input "false"
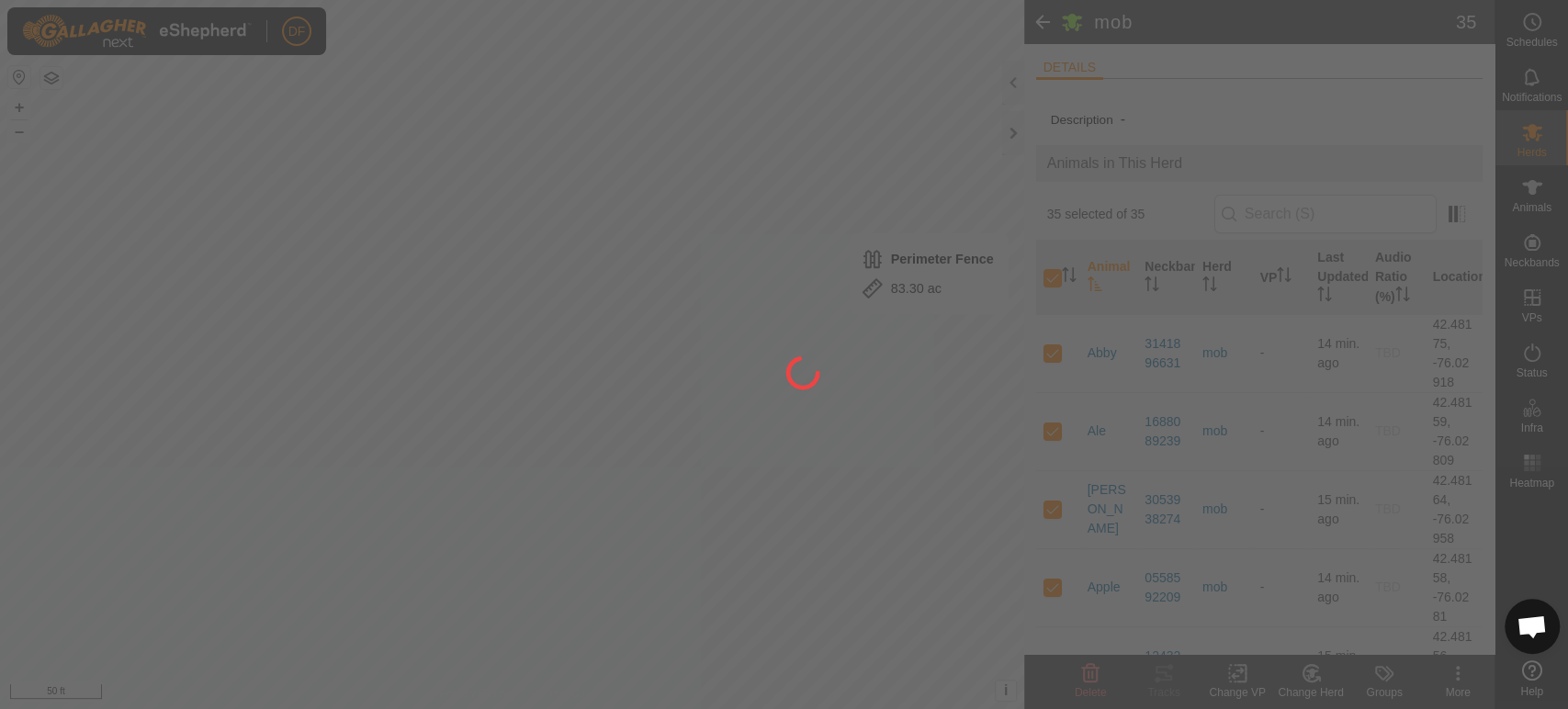
checkbox input "false"
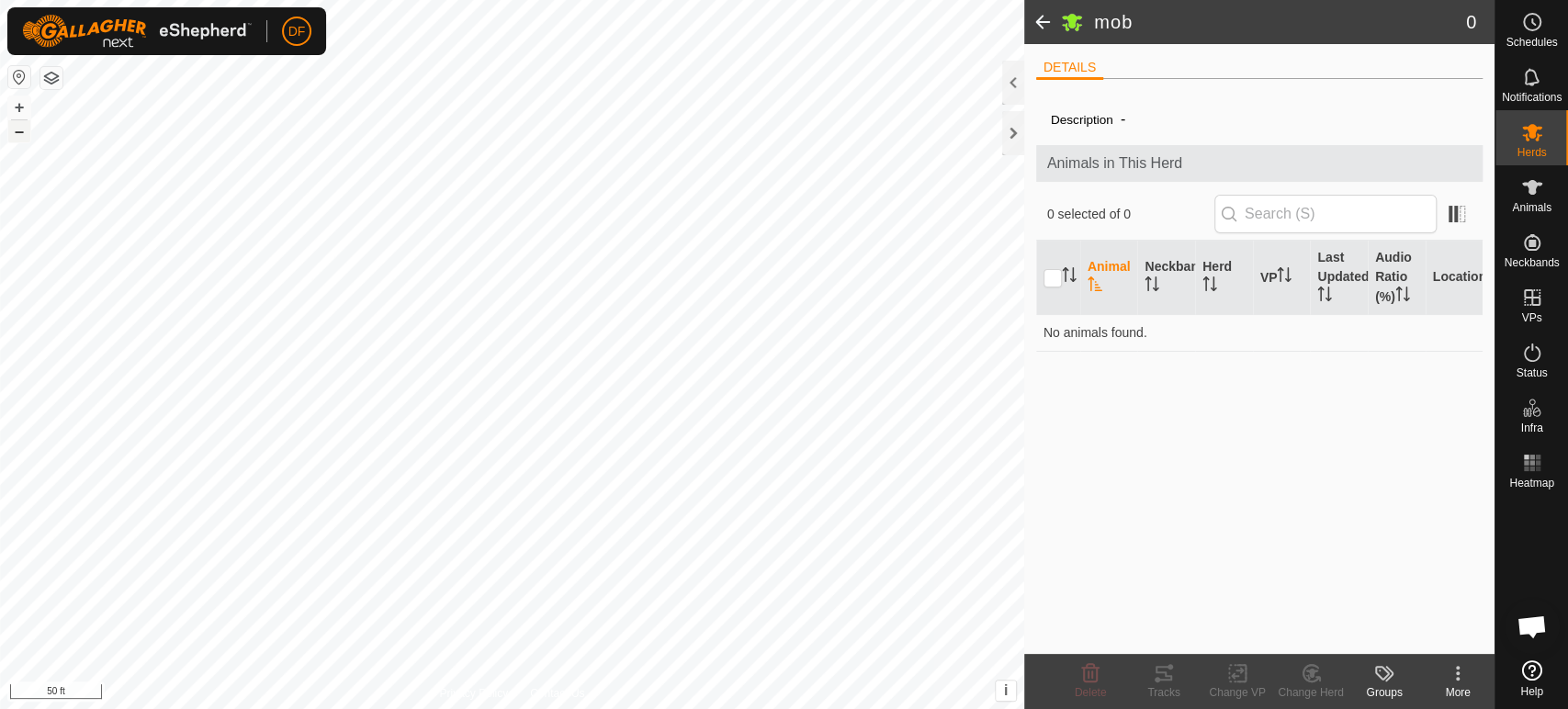
click at [14, 139] on button "–" at bounding box center [19, 132] width 22 height 22
click at [1527, 209] on span "Animals" at bounding box center [1532, 207] width 40 height 11
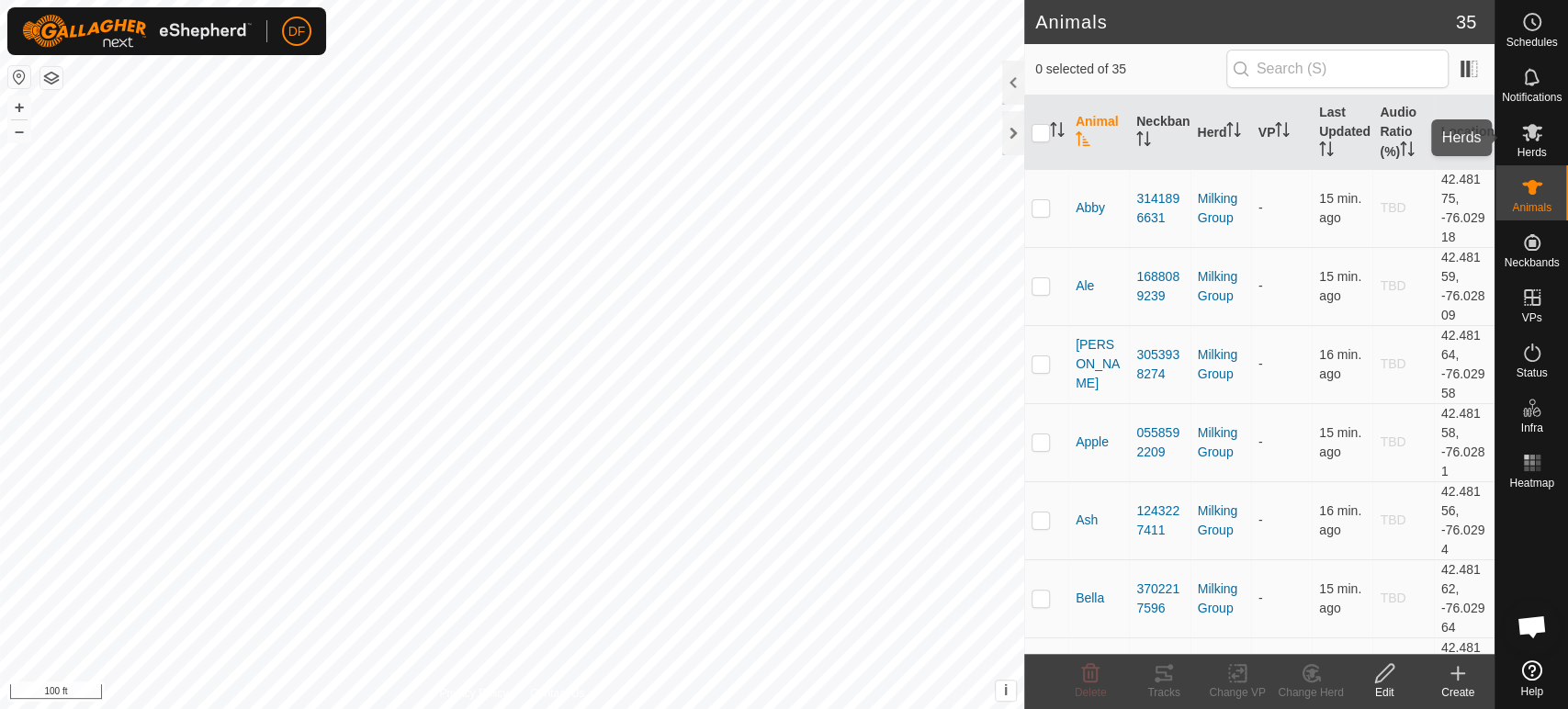
click at [1533, 147] on span "Herds" at bounding box center [1531, 152] width 30 height 11
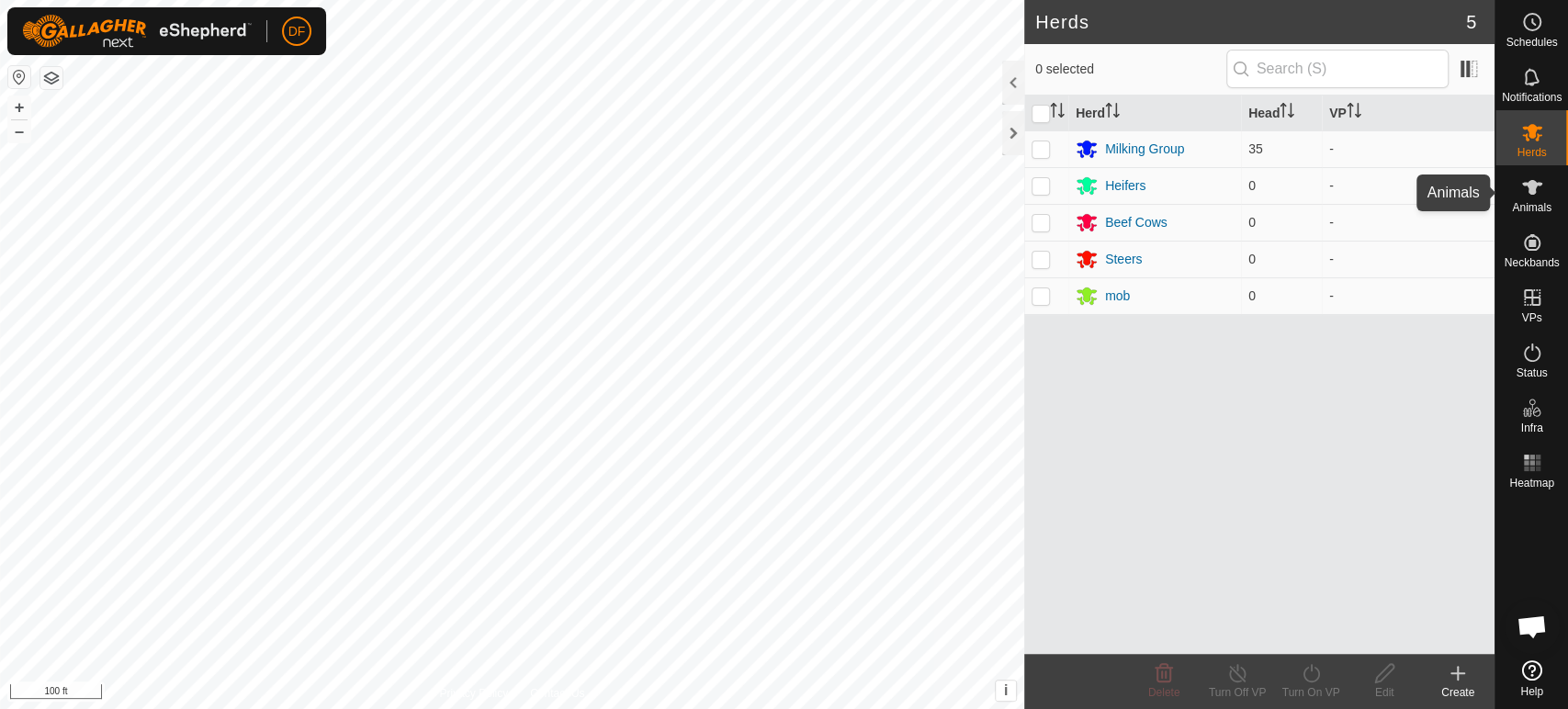
click at [1538, 192] on icon at bounding box center [1532, 187] width 22 height 22
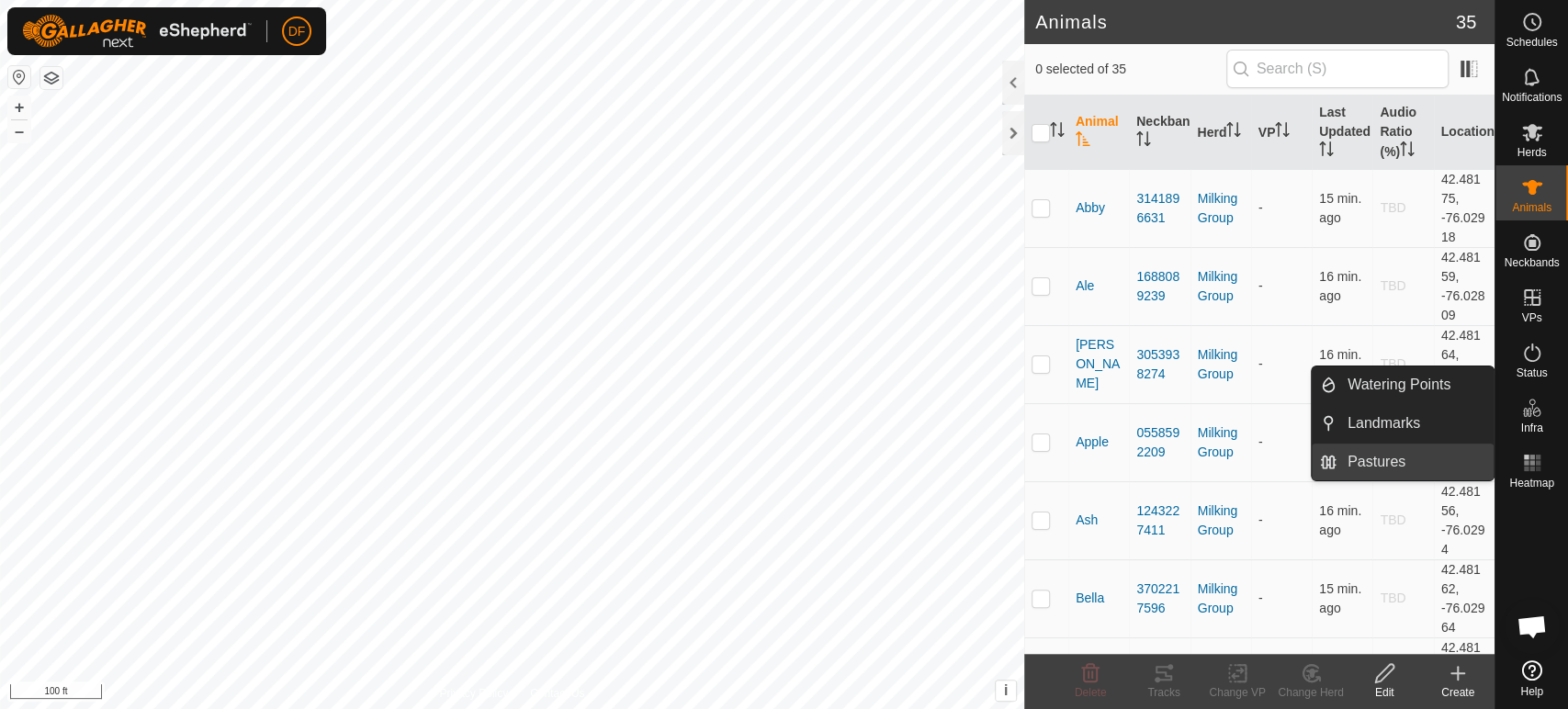
click at [1419, 454] on link "Pastures" at bounding box center [1415, 461] width 157 height 37
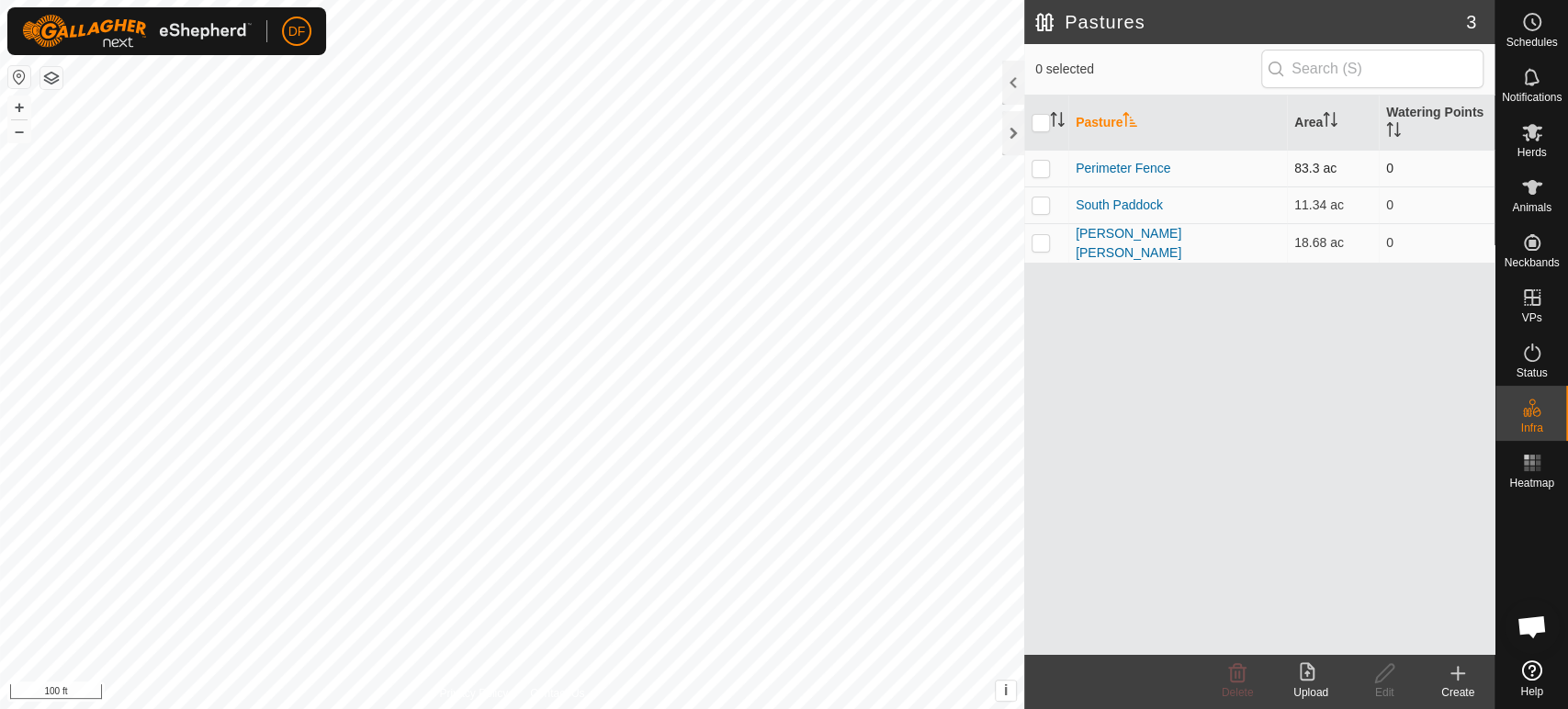
click at [1038, 171] on p-checkbox at bounding box center [1041, 167] width 19 height 15
click at [1225, 689] on span "Delete" at bounding box center [1238, 692] width 32 height 13
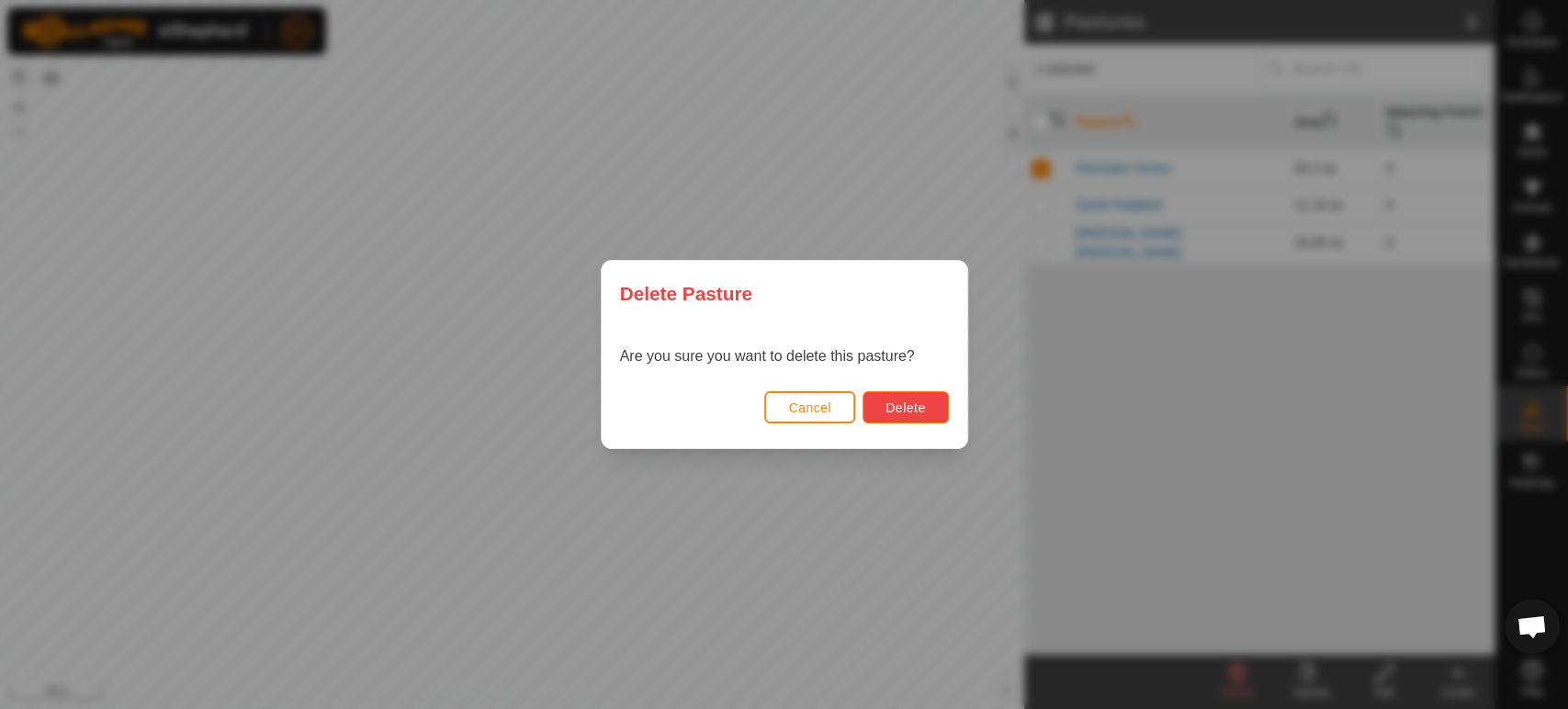
click at [895, 413] on span "Delete" at bounding box center [905, 407] width 40 height 15
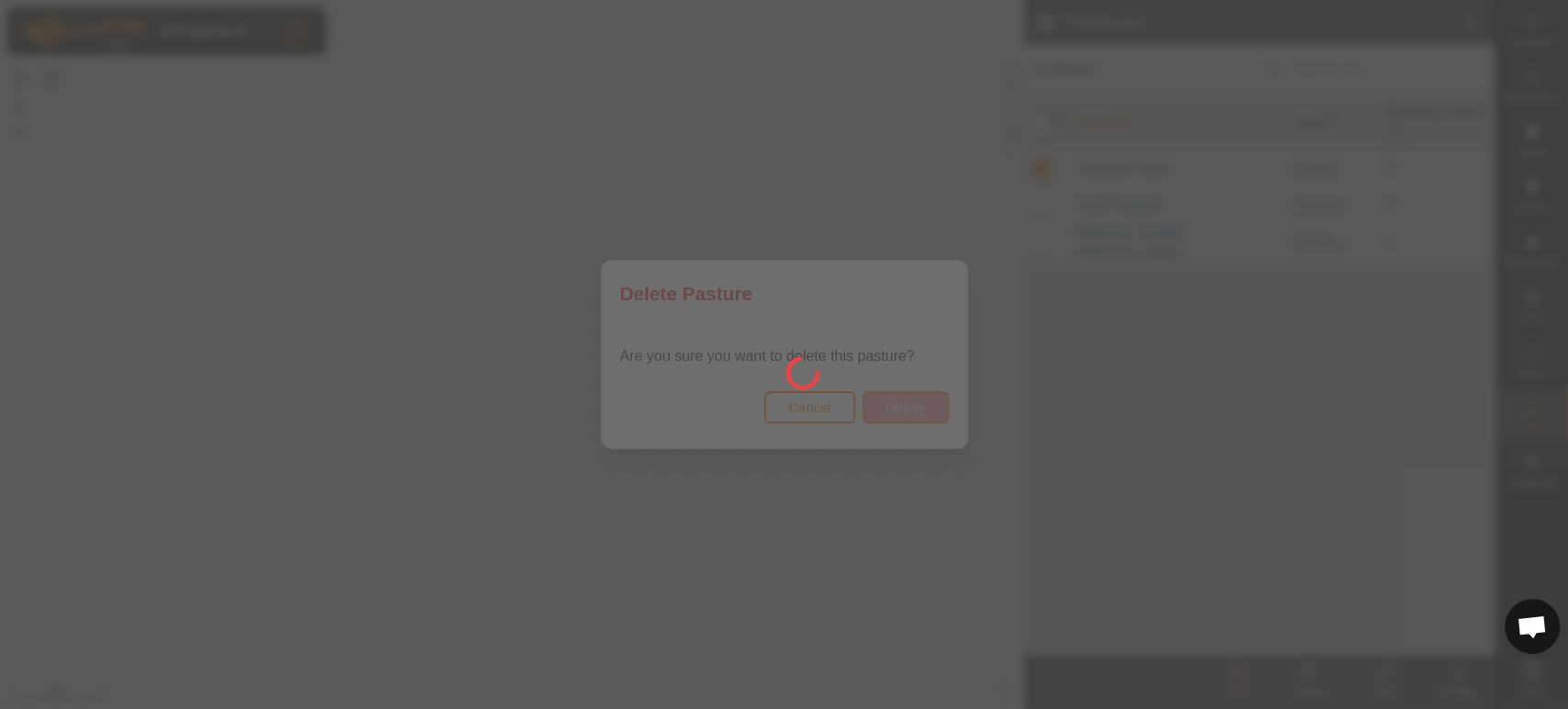
checkbox input "false"
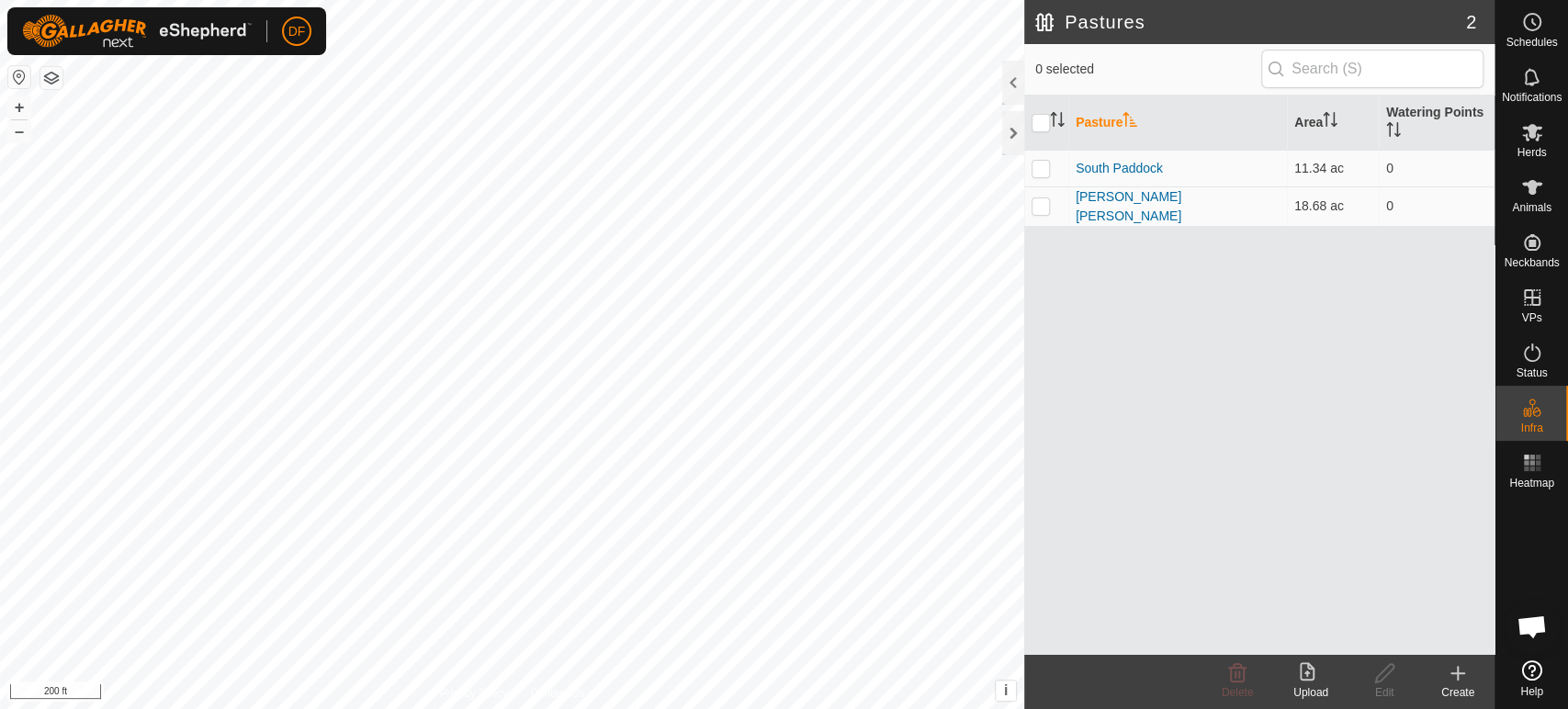
click at [559, 708] on html "DF Schedules Notifications Herds Animals Neckbands VPs Status Infra Heatmap Hel…" at bounding box center [784, 354] width 1568 height 709
click at [13, 113] on button "+" at bounding box center [19, 107] width 22 height 22
click at [1448, 685] on div "Create" at bounding box center [1458, 692] width 73 height 17
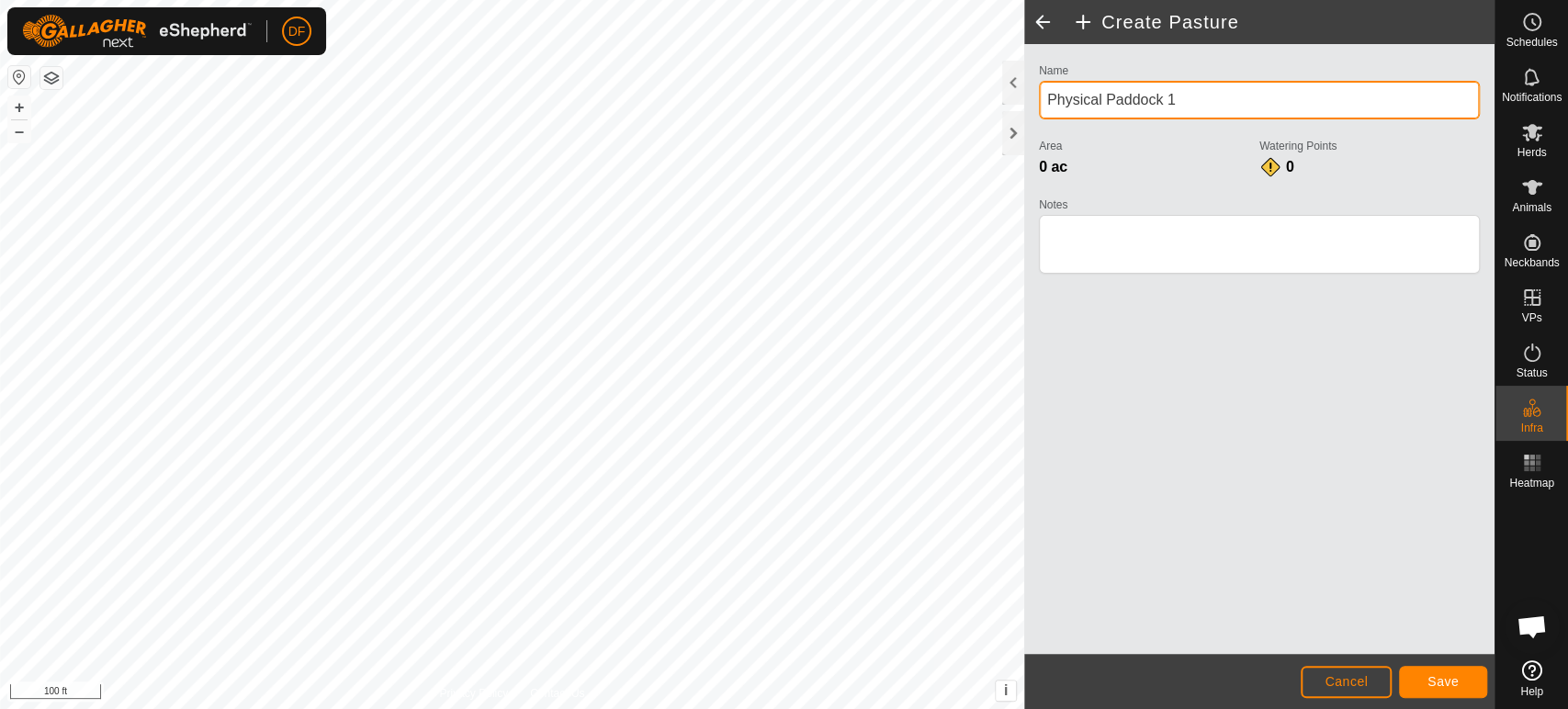
click at [1196, 96] on input "Physical Paddock 1" at bounding box center [1259, 100] width 441 height 39
type input "[GEOGRAPHIC_DATA]"
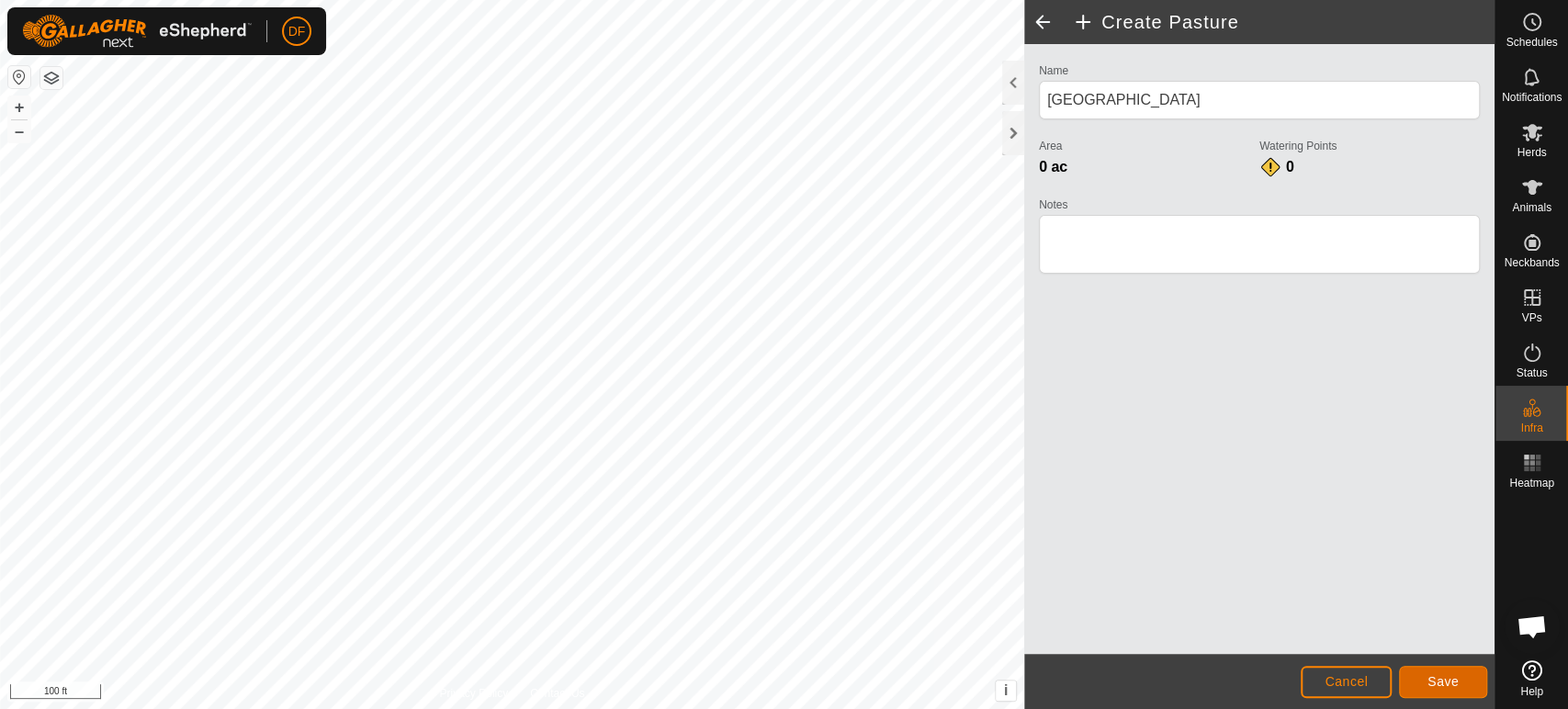
click at [1432, 682] on span "Save" at bounding box center [1443, 681] width 32 height 15
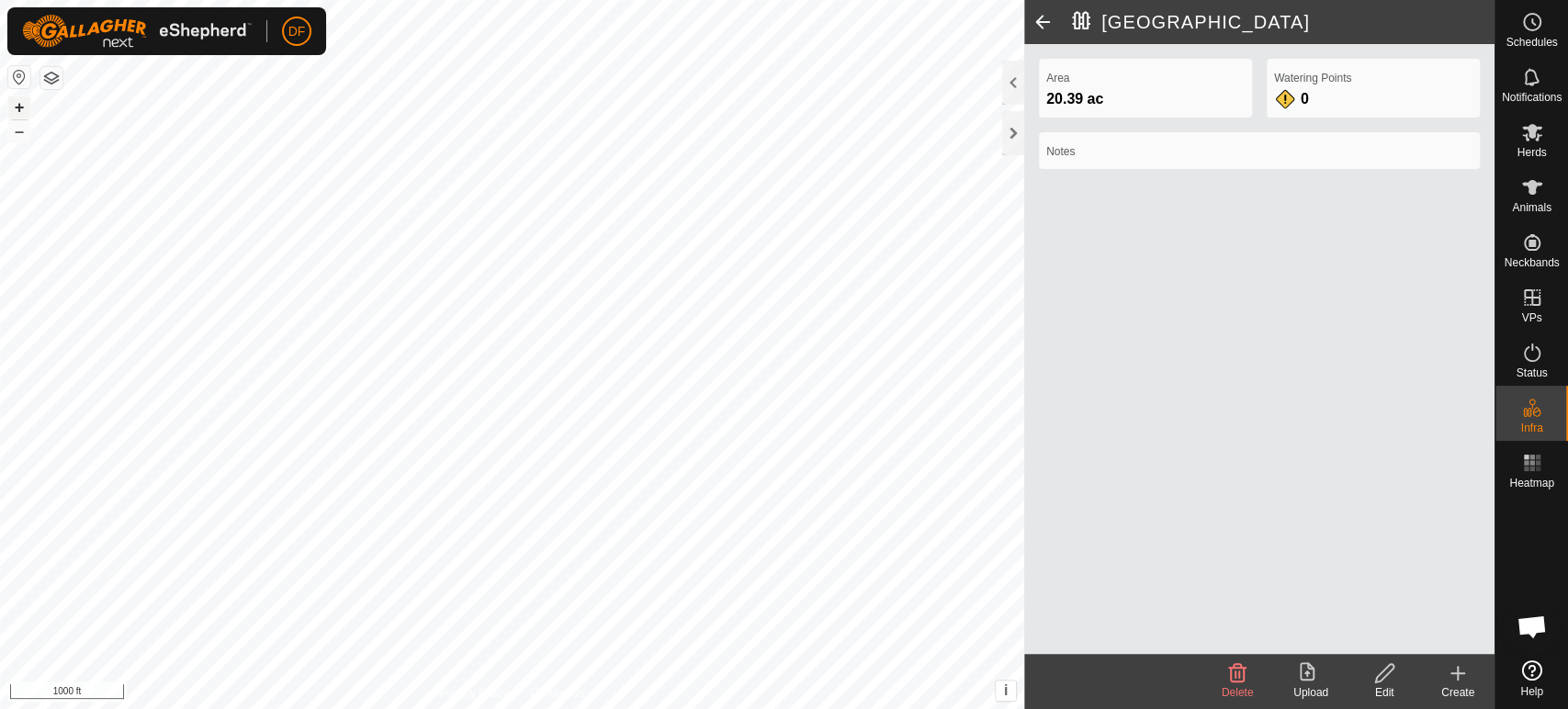
click at [25, 109] on button "+" at bounding box center [19, 107] width 22 height 22
click at [1014, 86] on div at bounding box center [1013, 82] width 22 height 45
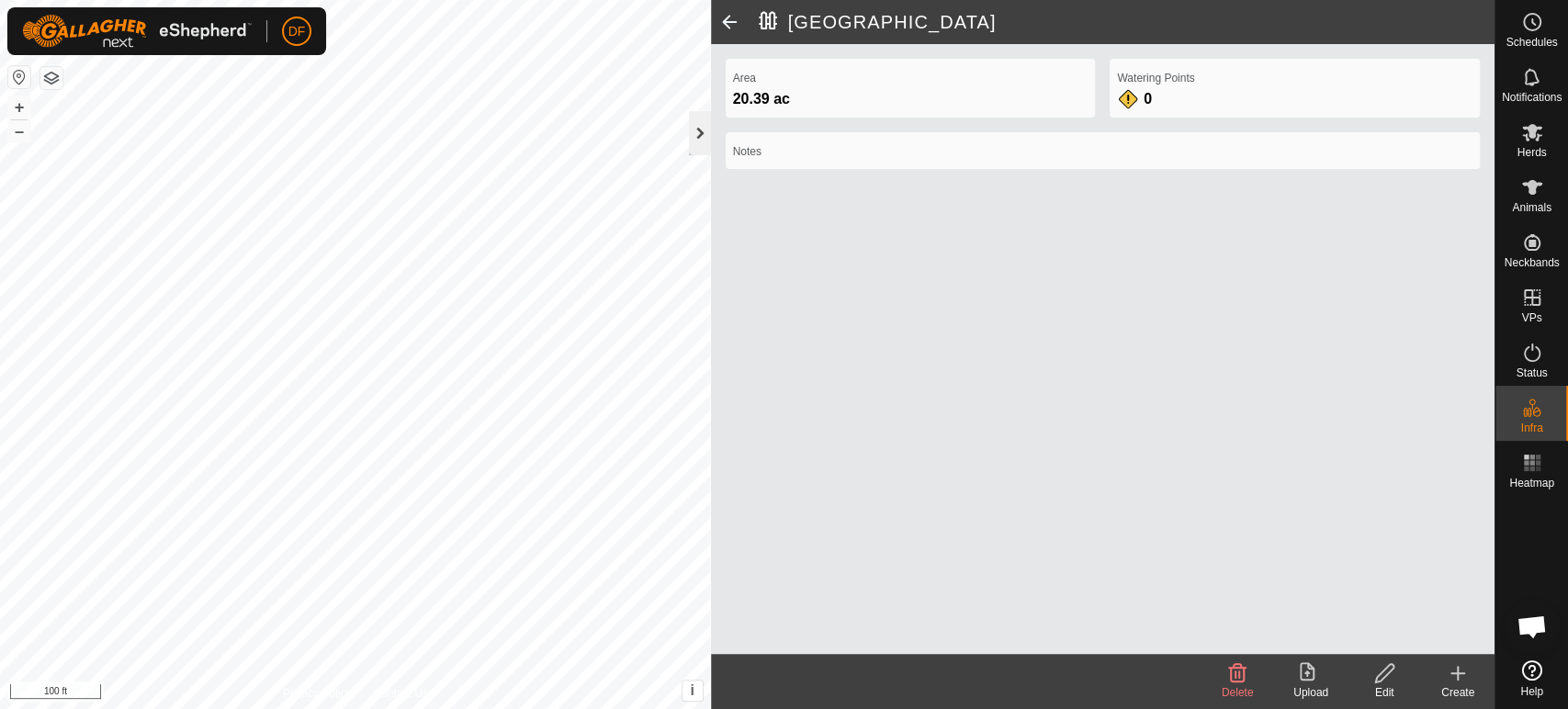
click at [698, 142] on div at bounding box center [700, 133] width 22 height 45
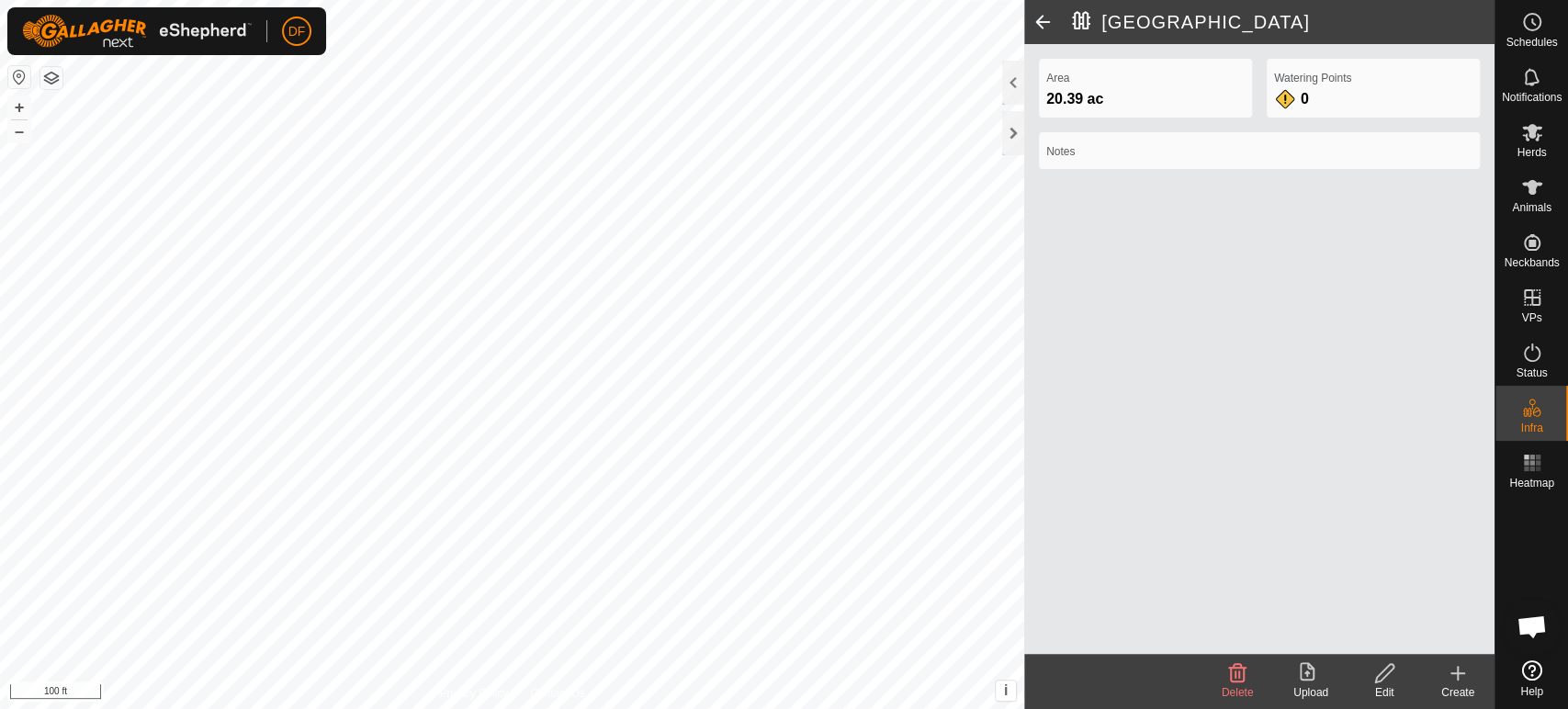
click at [1468, 691] on div "Create" at bounding box center [1458, 692] width 73 height 17
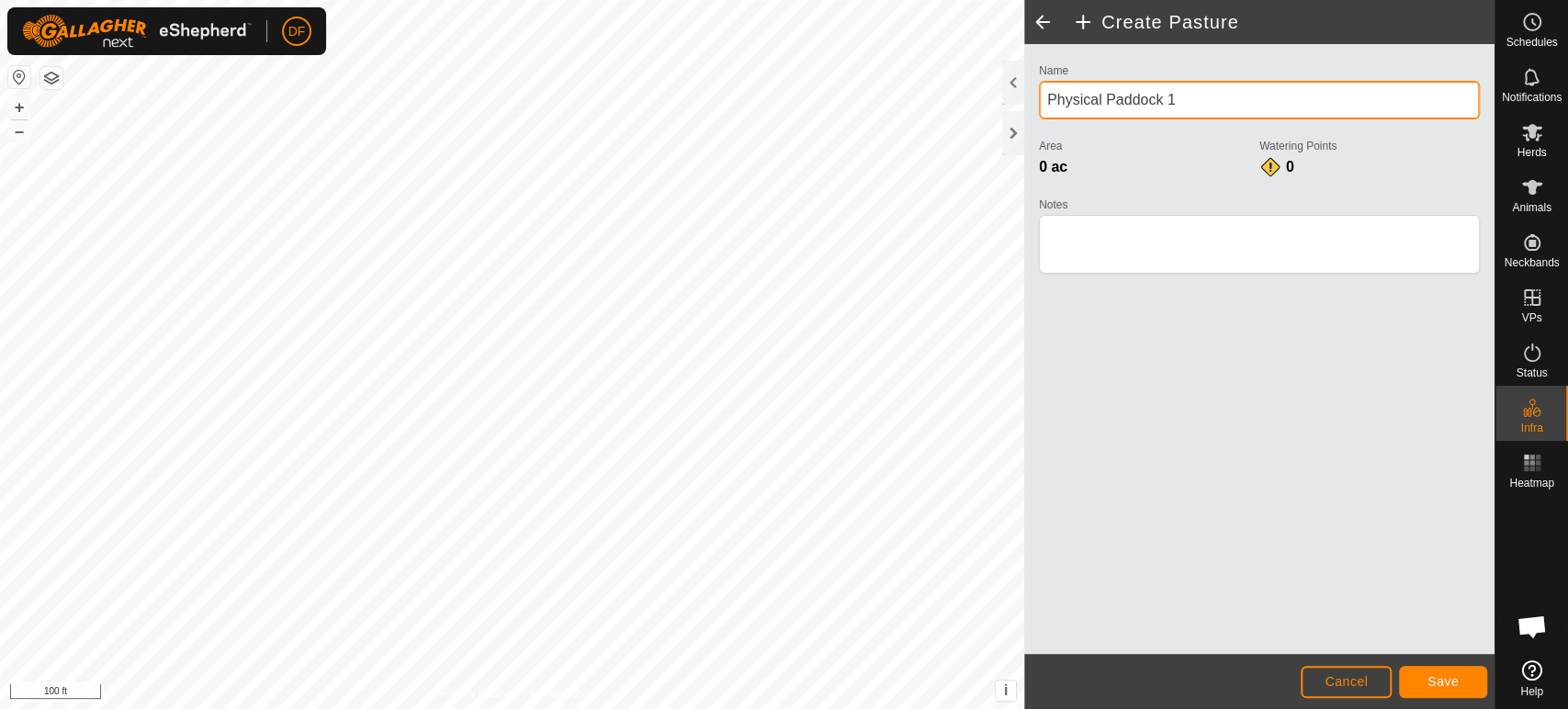
click at [1195, 102] on input "Physical Paddock 1" at bounding box center [1259, 100] width 441 height 39
type input "Winter Barnyard"
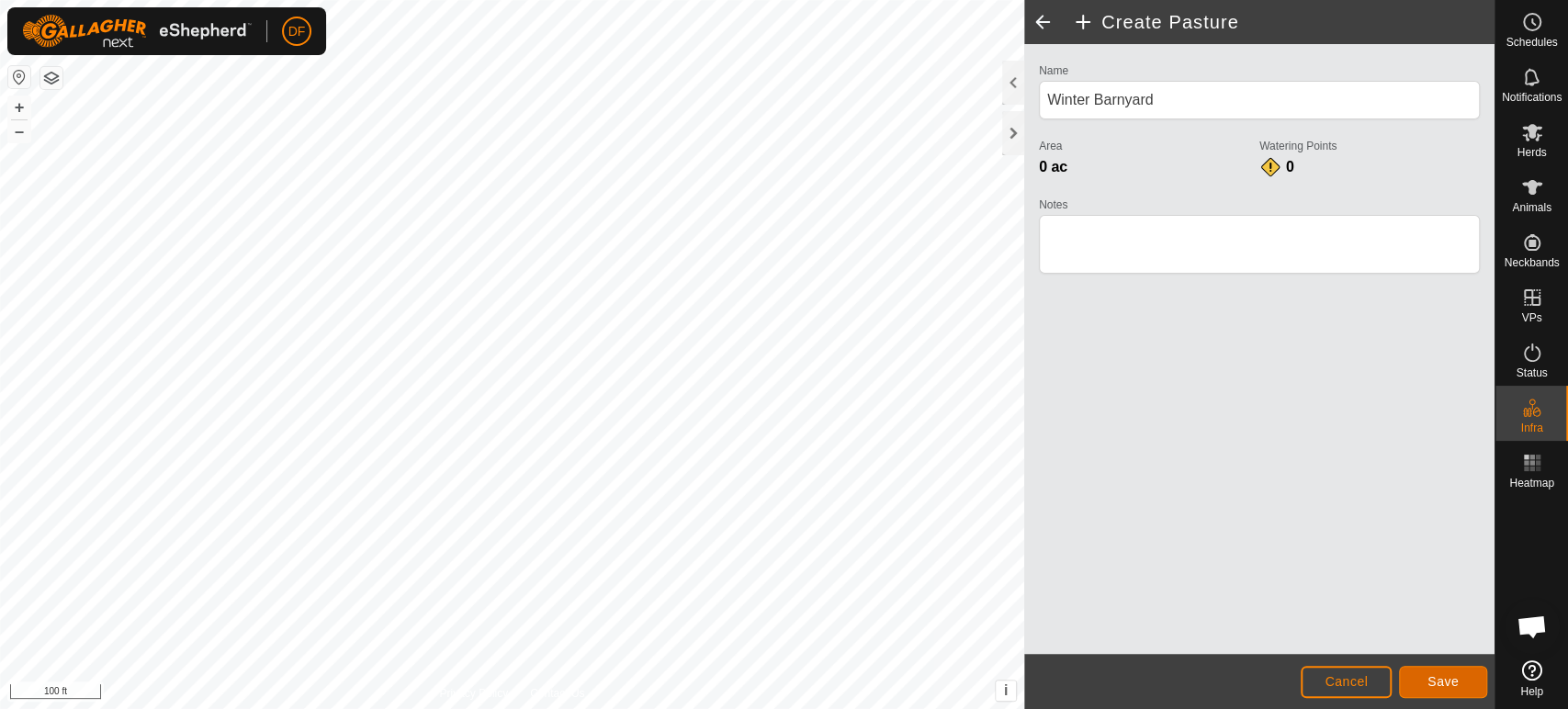
click at [1449, 685] on span "Save" at bounding box center [1443, 681] width 32 height 15
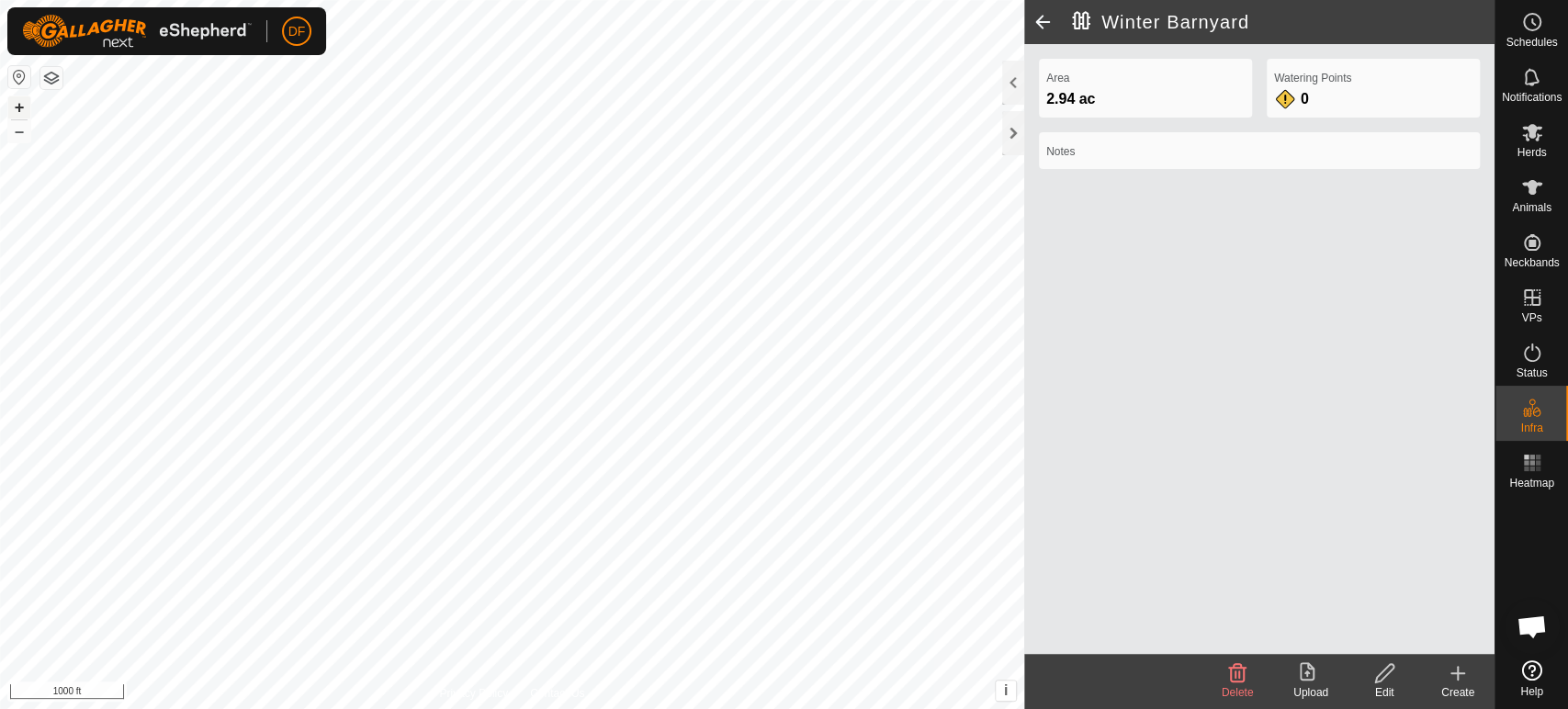
click at [20, 110] on button "+" at bounding box center [19, 107] width 22 height 22
click at [20, 136] on button "–" at bounding box center [19, 132] width 22 height 22
click at [15, 112] on button "+" at bounding box center [19, 107] width 22 height 22
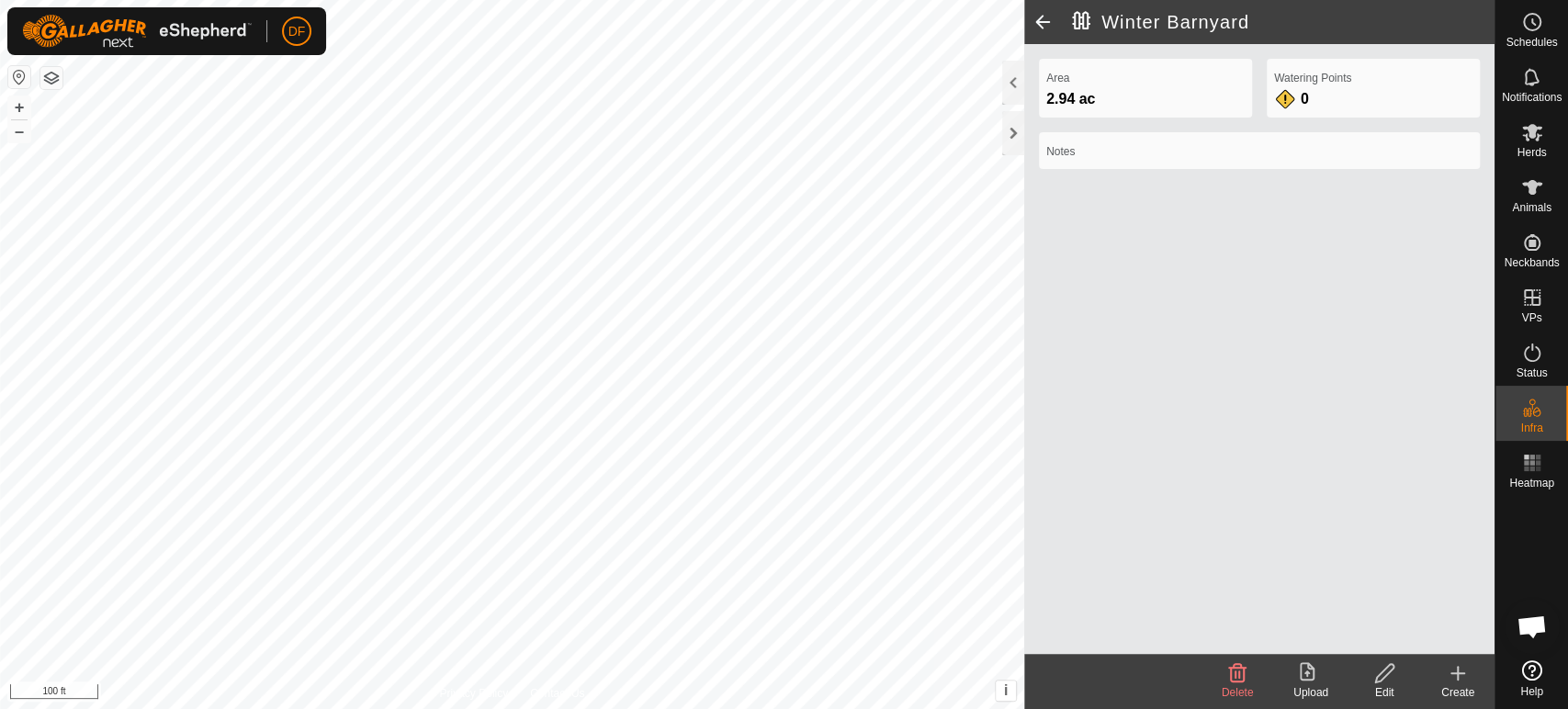
click at [1459, 696] on div "Create" at bounding box center [1458, 692] width 73 height 17
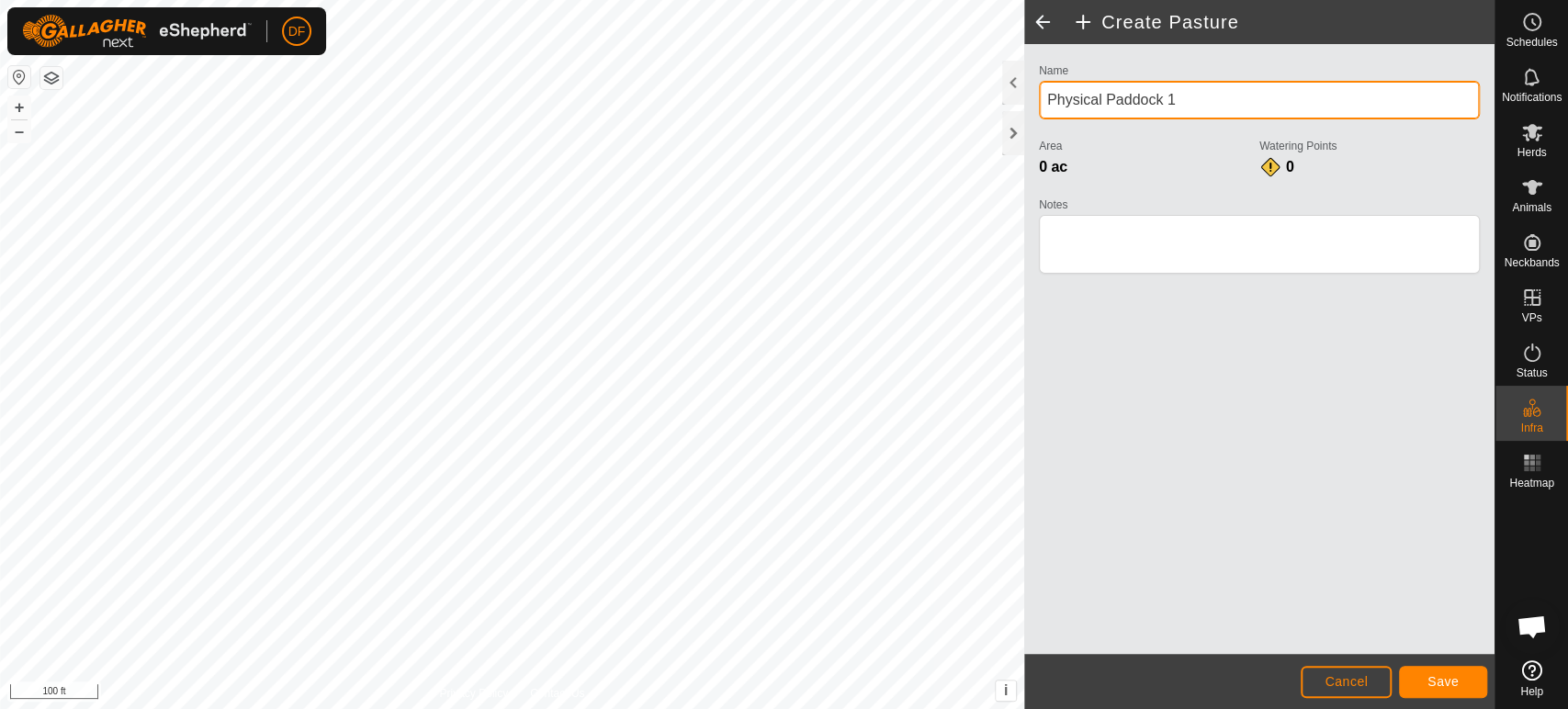
click at [1184, 106] on input "Physical Paddock 1" at bounding box center [1259, 100] width 441 height 39
type input "[GEOGRAPHIC_DATA]"
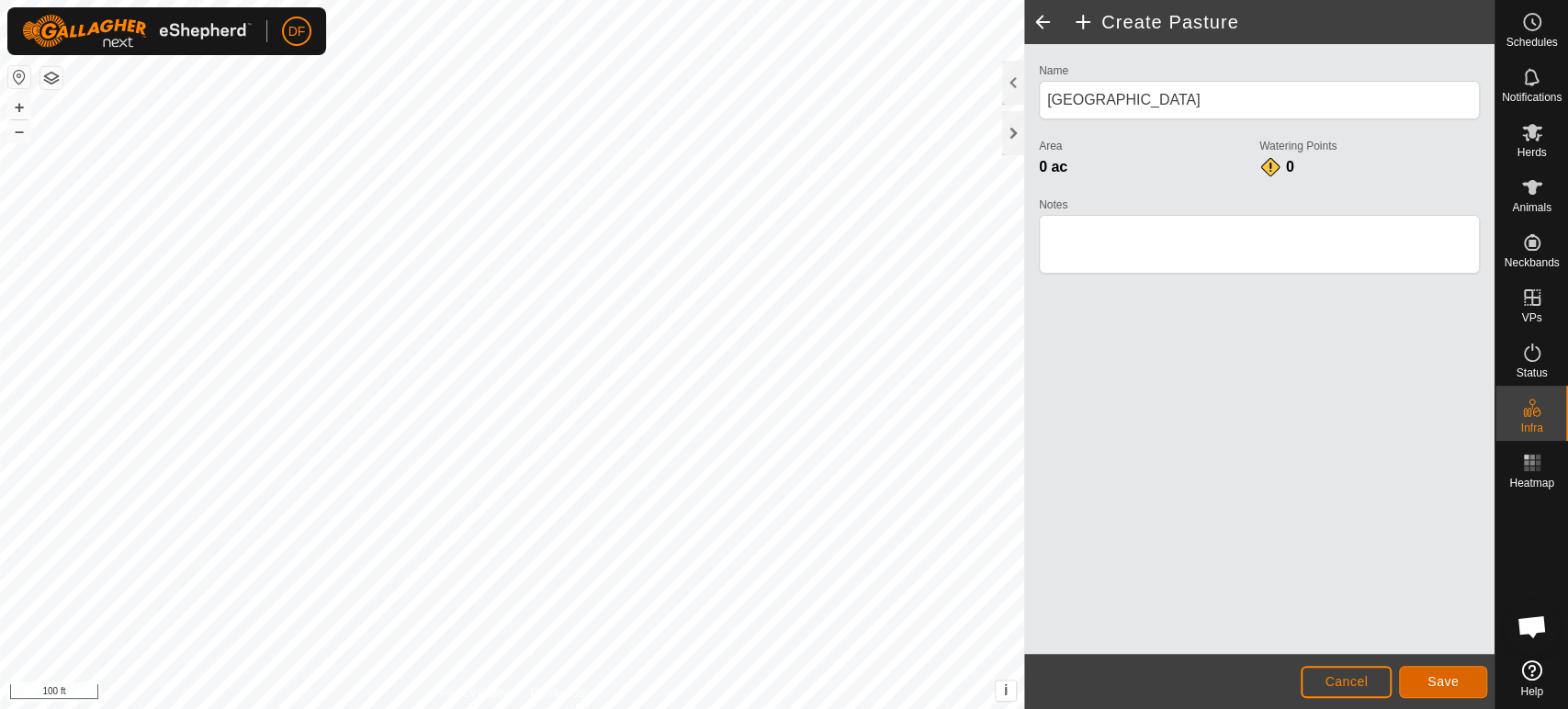
click at [1447, 696] on button "Save" at bounding box center [1443, 681] width 88 height 32
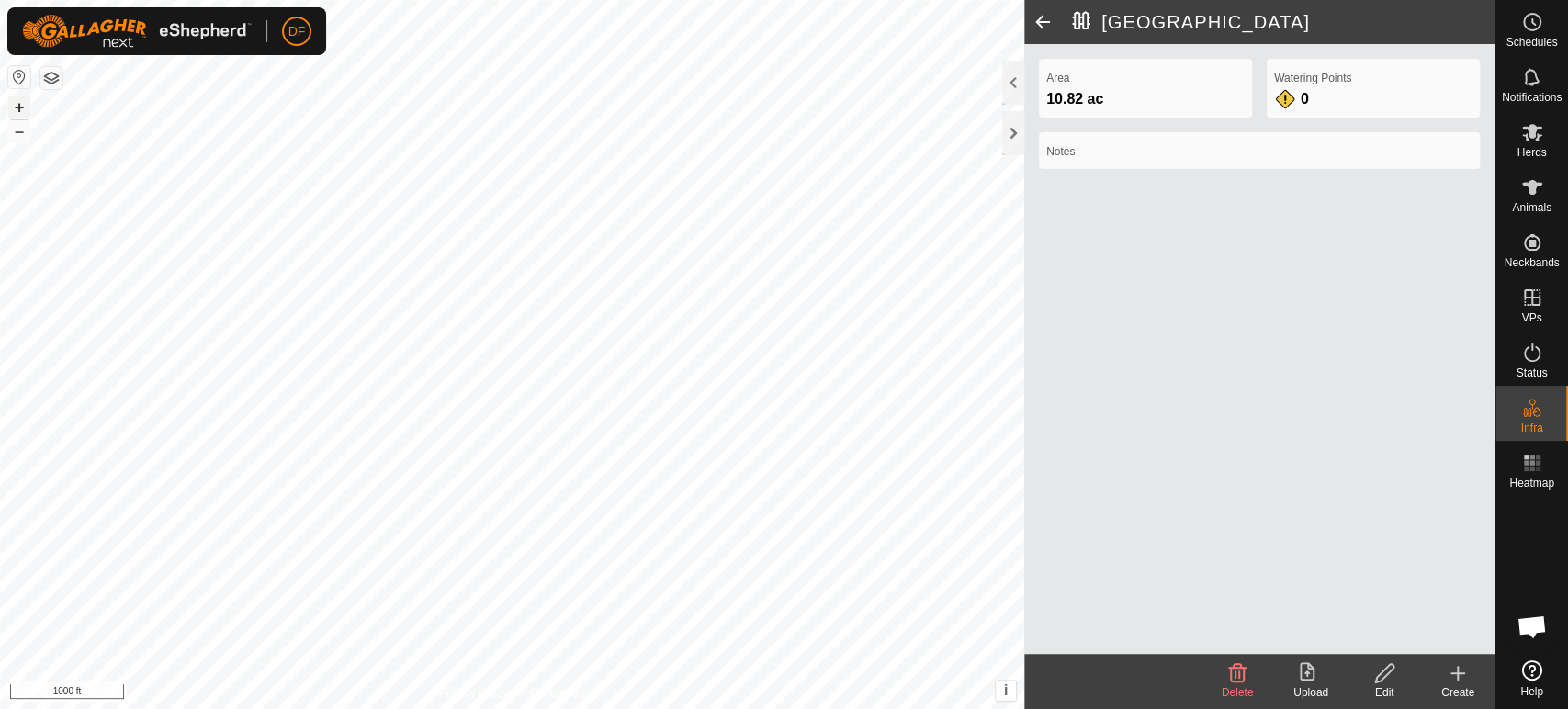
click at [24, 111] on button "+" at bounding box center [19, 107] width 22 height 22
click at [1051, 467] on div "[GEOGRAPHIC_DATA] 10.82 ac Watering Points 0 Notes Delete Upload Edit Create Pr…" at bounding box center [747, 354] width 1495 height 709
click at [1482, 691] on div "Create" at bounding box center [1458, 692] width 73 height 17
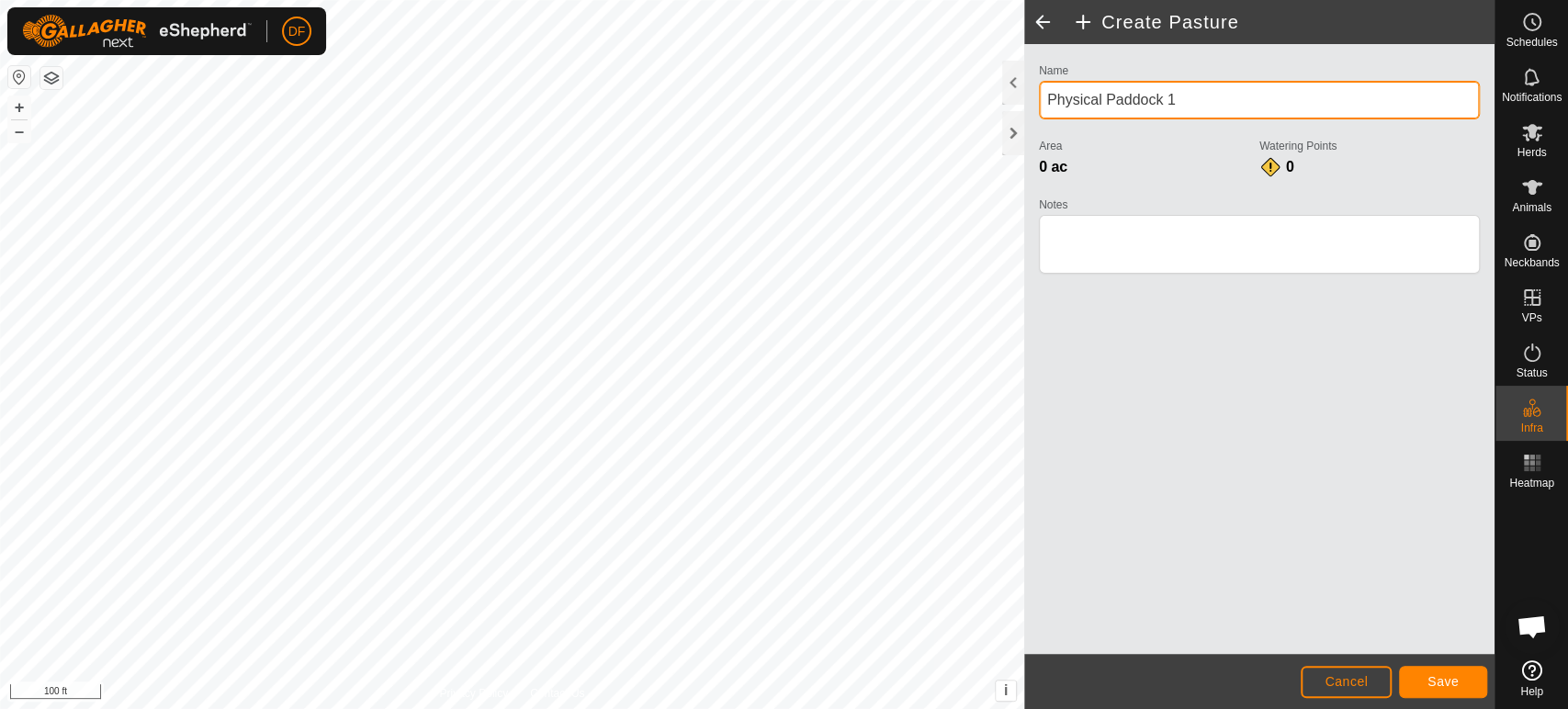
click at [1186, 105] on input "Physical Paddock 1" at bounding box center [1259, 100] width 441 height 39
type input "[GEOGRAPHIC_DATA]"
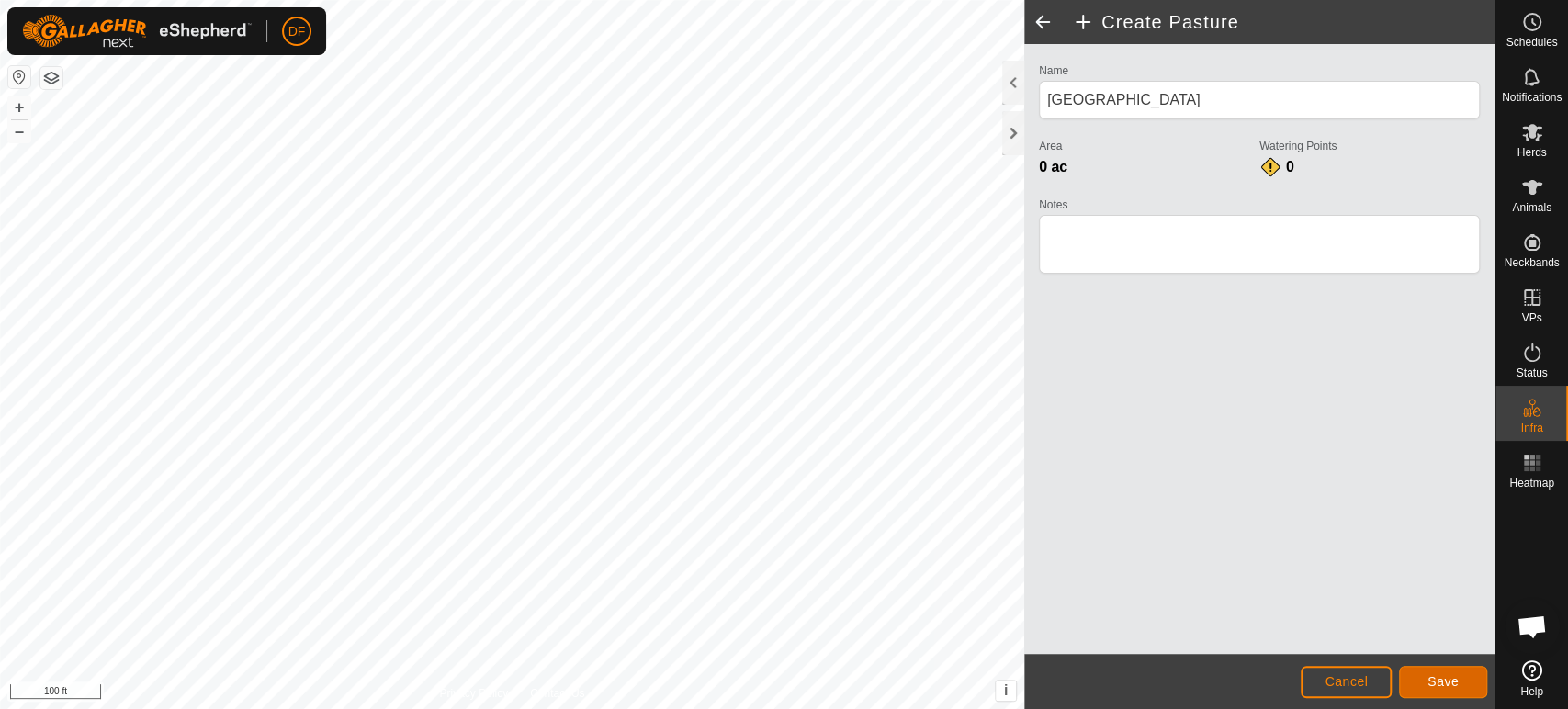
click at [1430, 671] on button "Save" at bounding box center [1443, 681] width 88 height 32
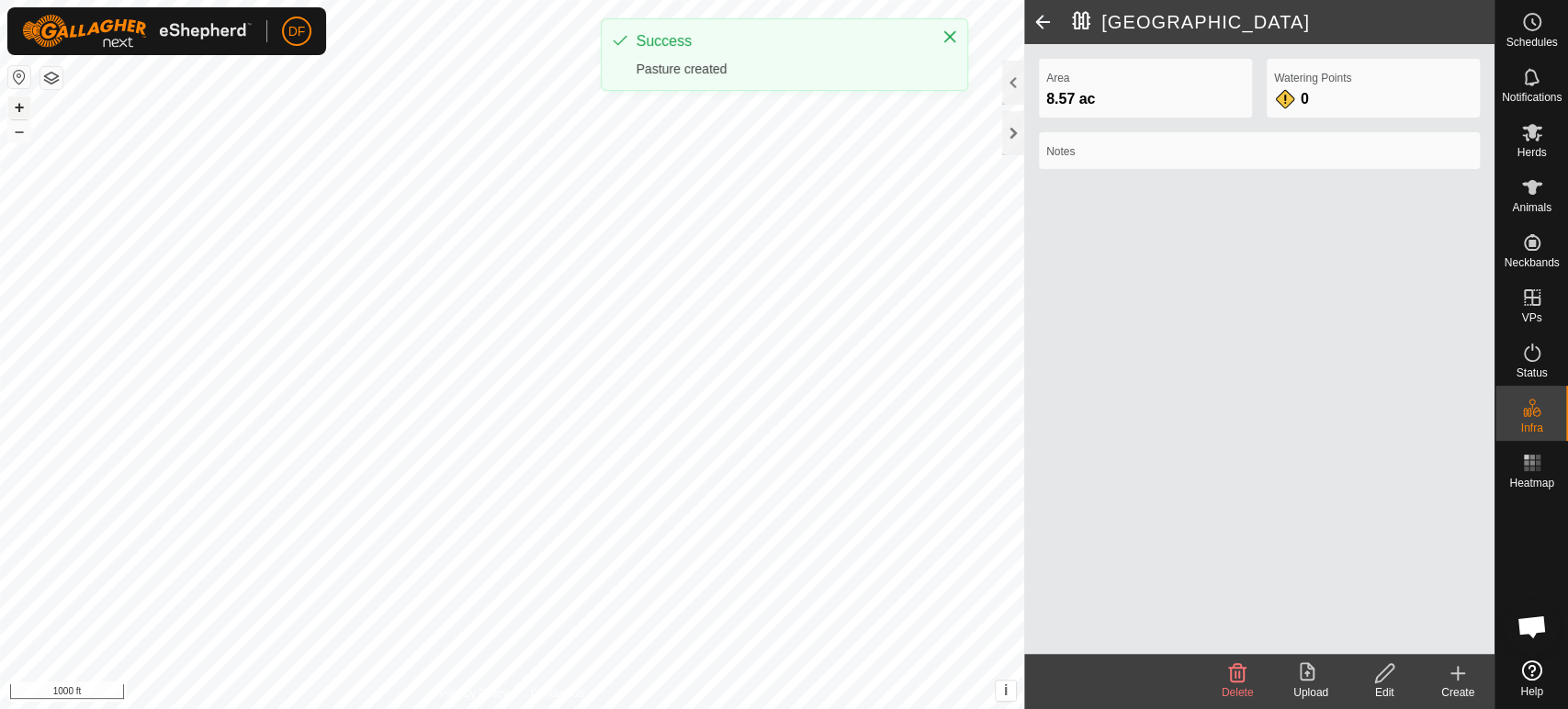
click at [20, 113] on button "+" at bounding box center [19, 107] width 22 height 22
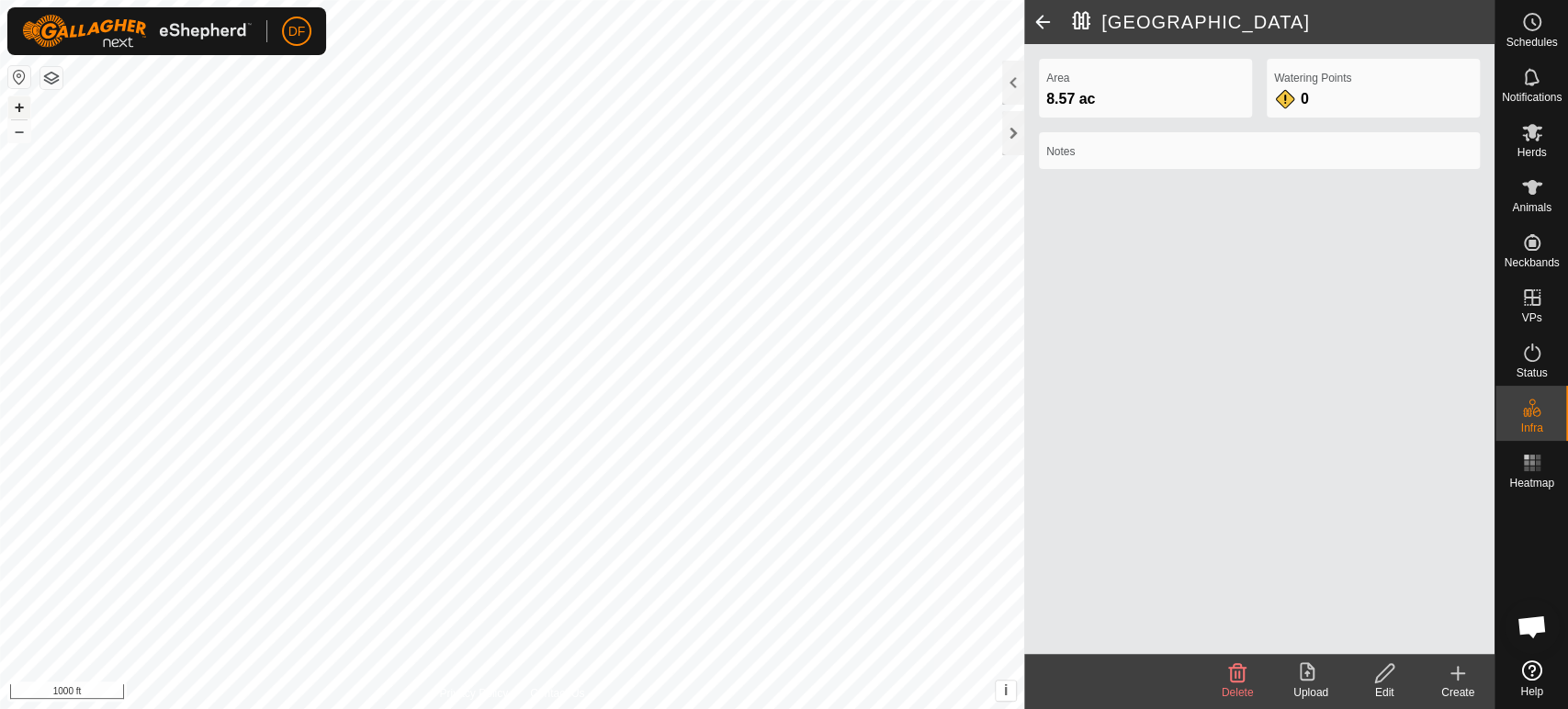
click at [20, 113] on button "+" at bounding box center [19, 107] width 22 height 22
click at [1106, 412] on div "[GEOGRAPHIC_DATA] 8.57 ac Watering Points 0 Notes Delete Upload Edit Create Pri…" at bounding box center [747, 354] width 1495 height 709
click at [1478, 685] on div "Create" at bounding box center [1458, 692] width 73 height 17
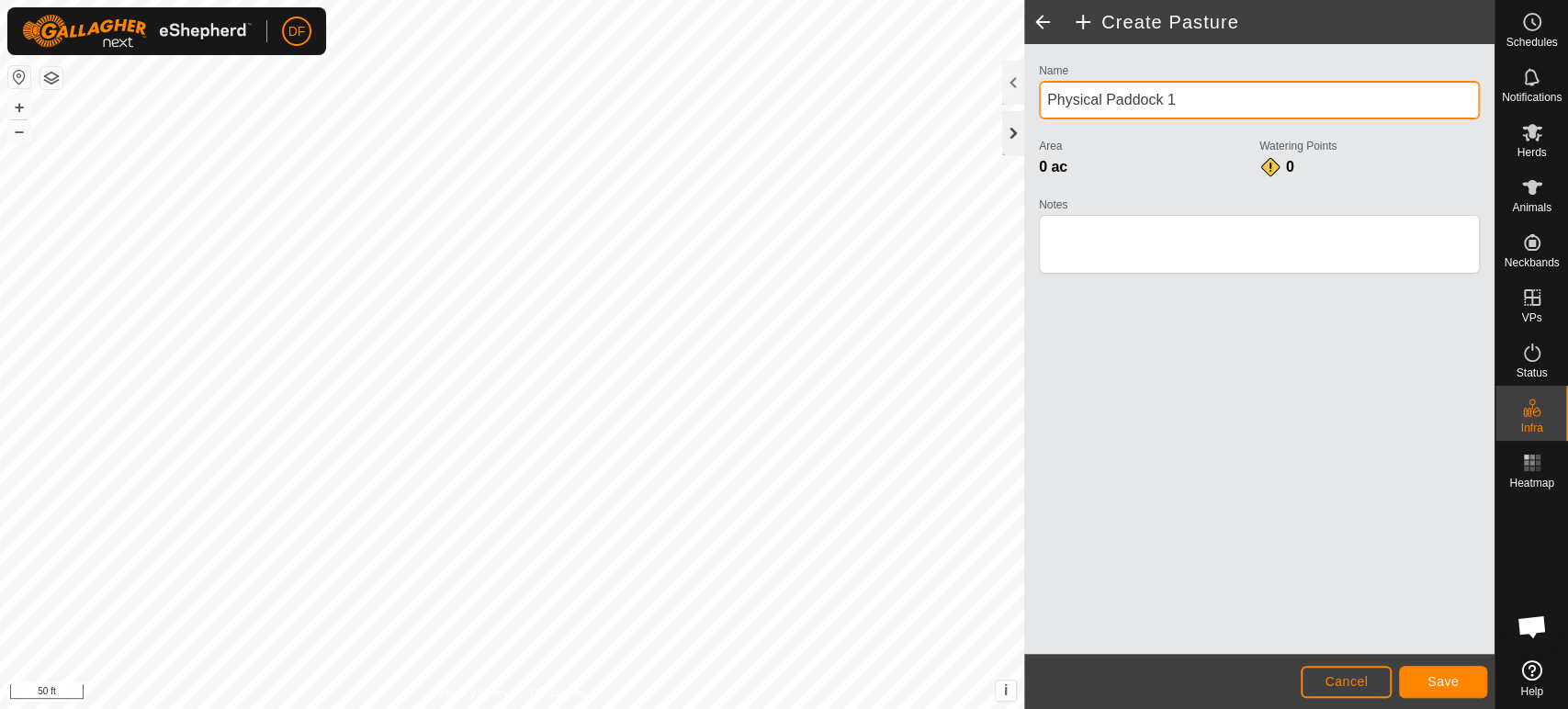
click at [995, 115] on div "Create Pasture Name Physical Paddock 1 Area 0 ac Watering Points 0 Notes Cancel…" at bounding box center [747, 354] width 1495 height 709
type input "P"
type input "Shed"
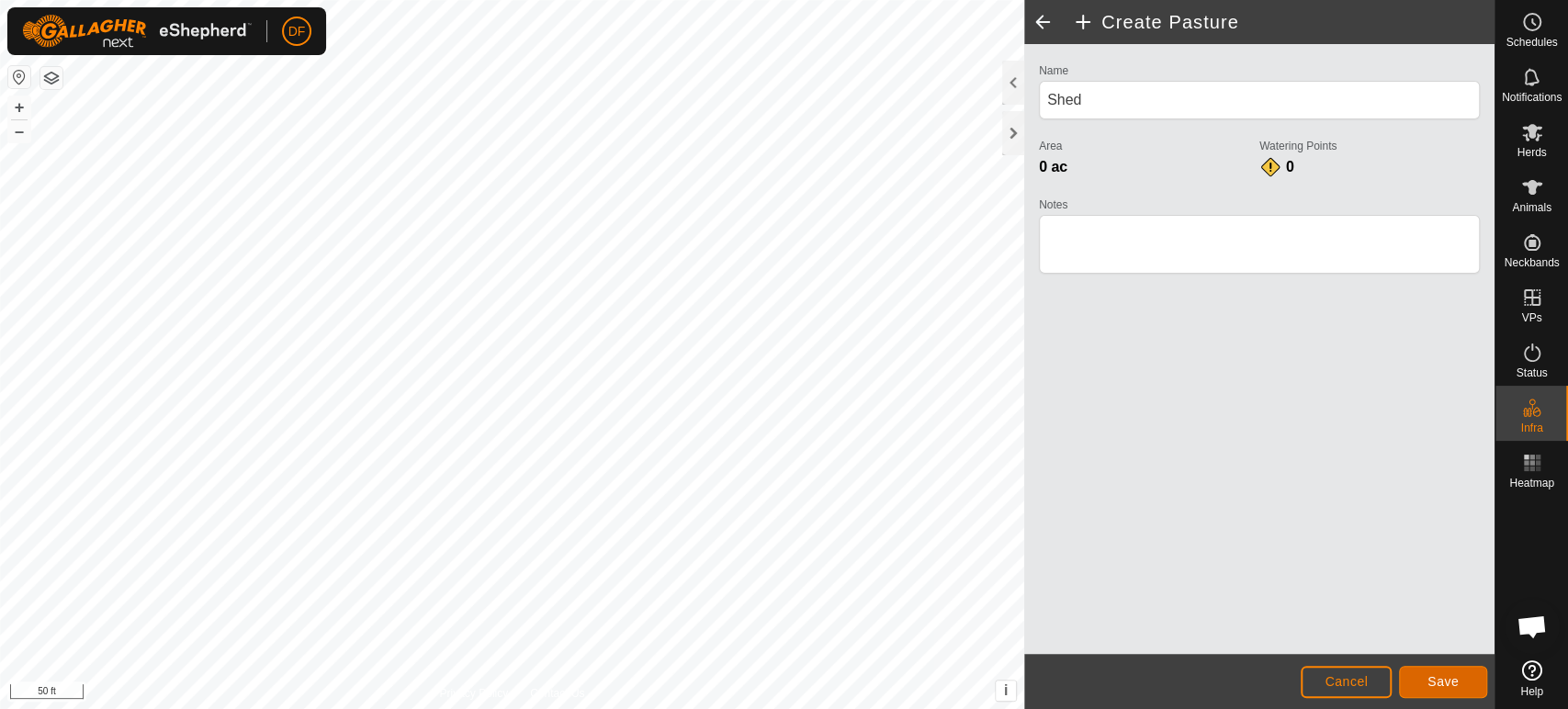
click at [1437, 674] on span "Save" at bounding box center [1443, 681] width 32 height 15
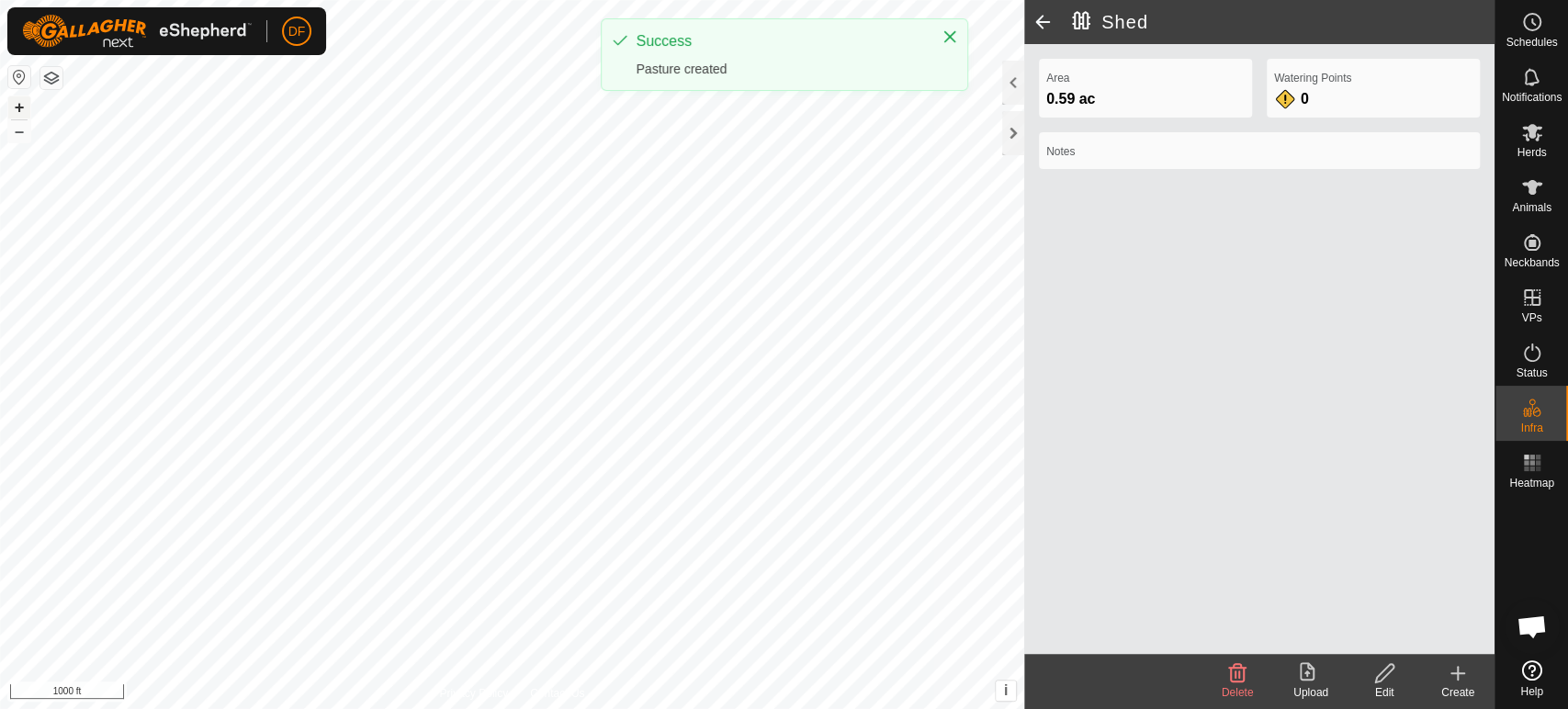
click at [14, 109] on button "+" at bounding box center [19, 107] width 22 height 22
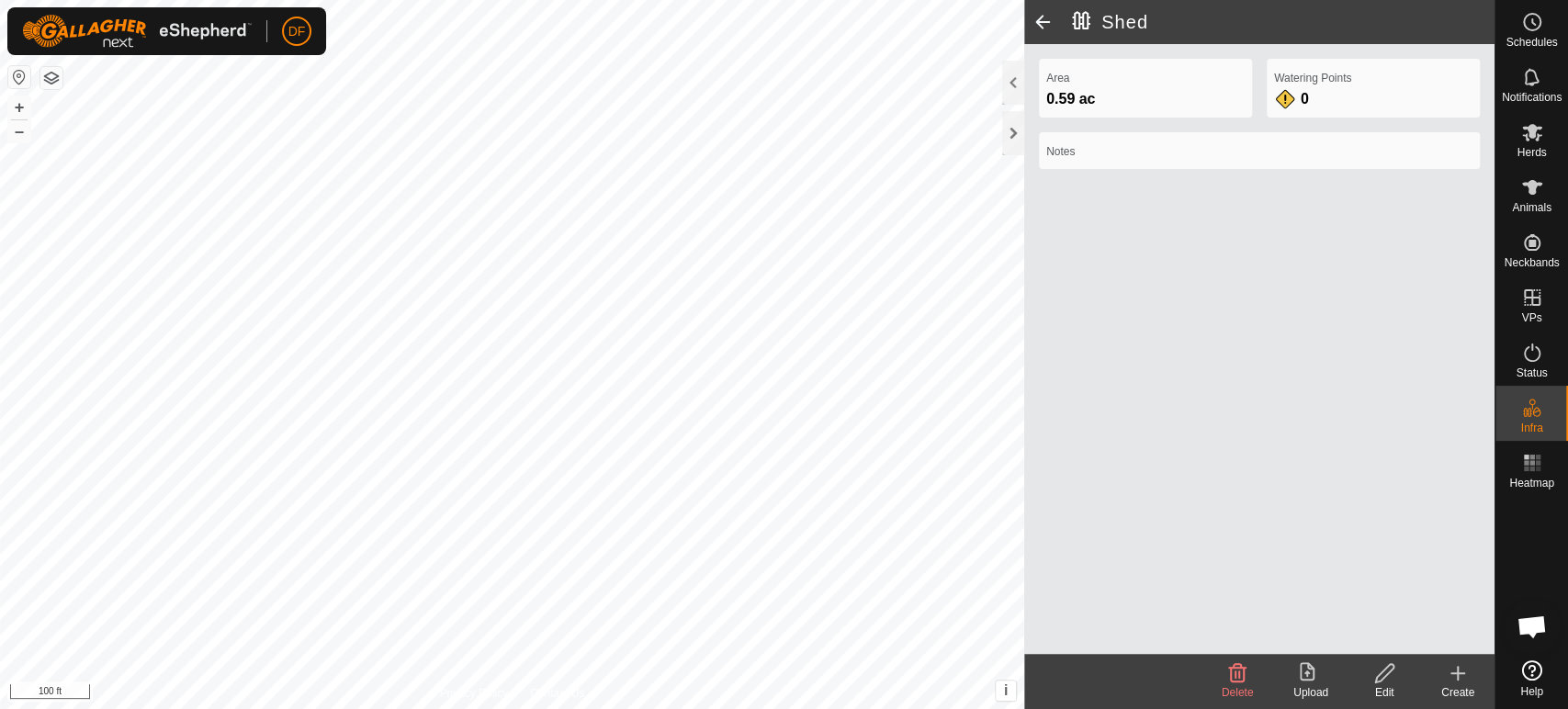
click at [1468, 682] on icon at bounding box center [1458, 673] width 22 height 22
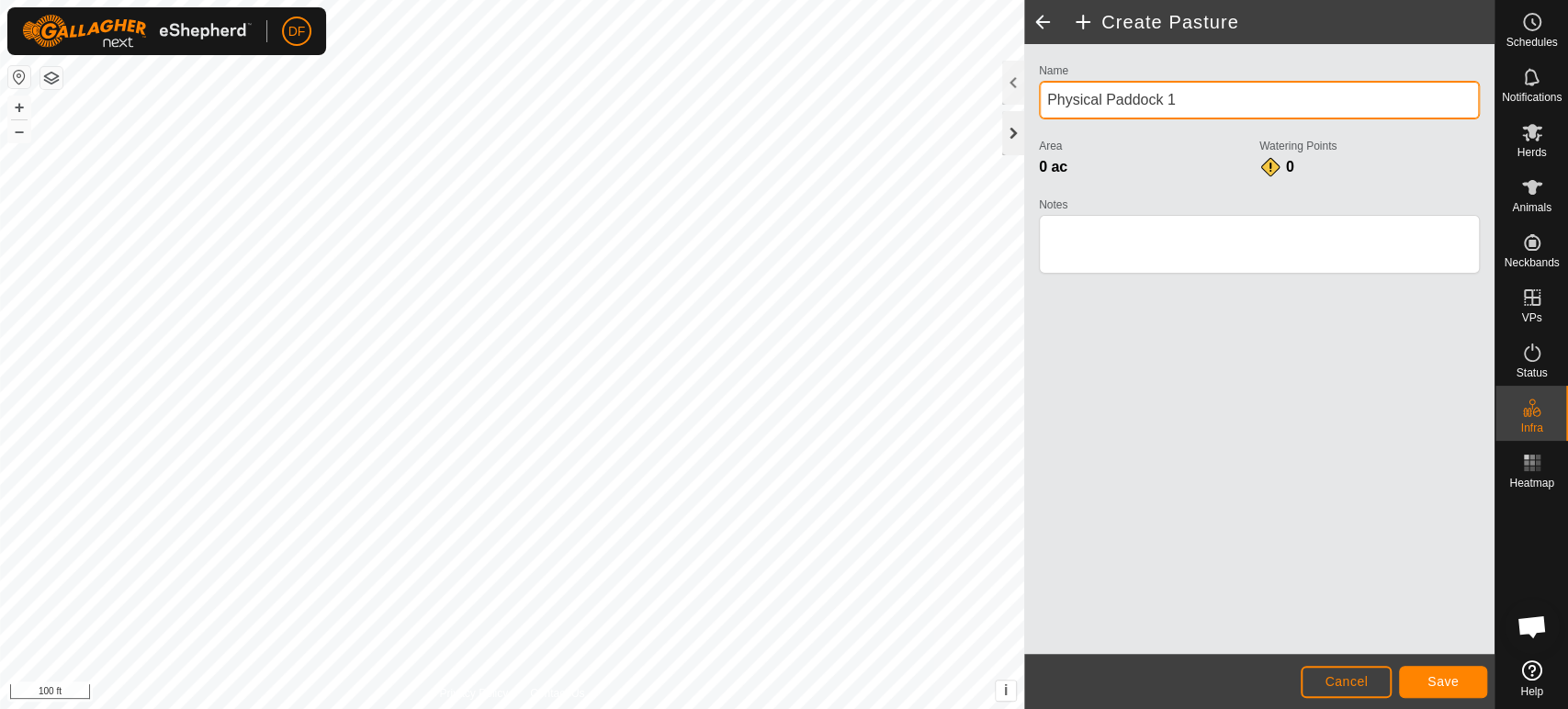
drag, startPoint x: 1191, startPoint y: 87, endPoint x: 1020, endPoint y: 122, distance: 174.5
click at [1024, 122] on div "Create Pasture Name Physical Paddock 1 Area 0 ac Watering Points 0 Notes Cancel…" at bounding box center [1259, 354] width 470 height 709
type input "Below [PERSON_NAME]"
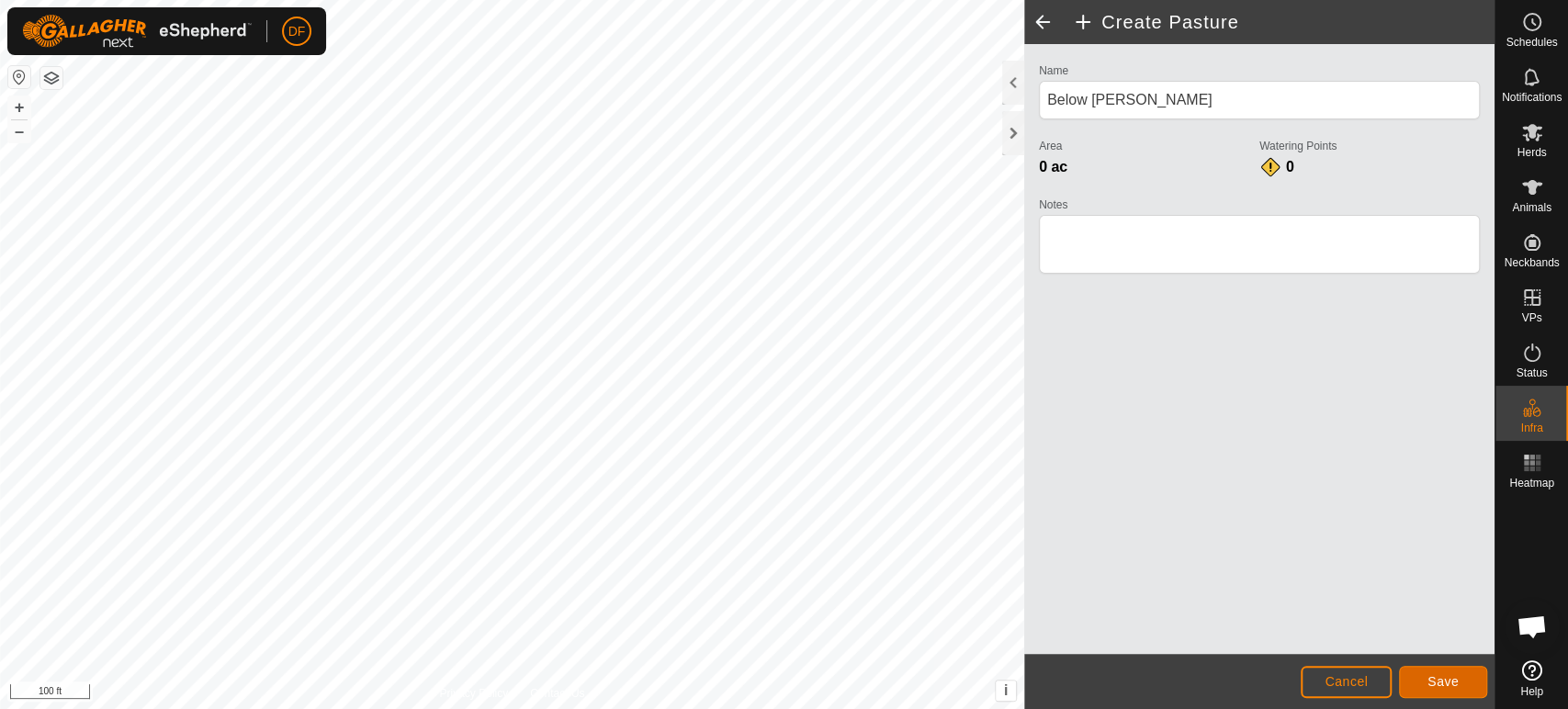
click at [1423, 682] on button "Save" at bounding box center [1443, 681] width 88 height 32
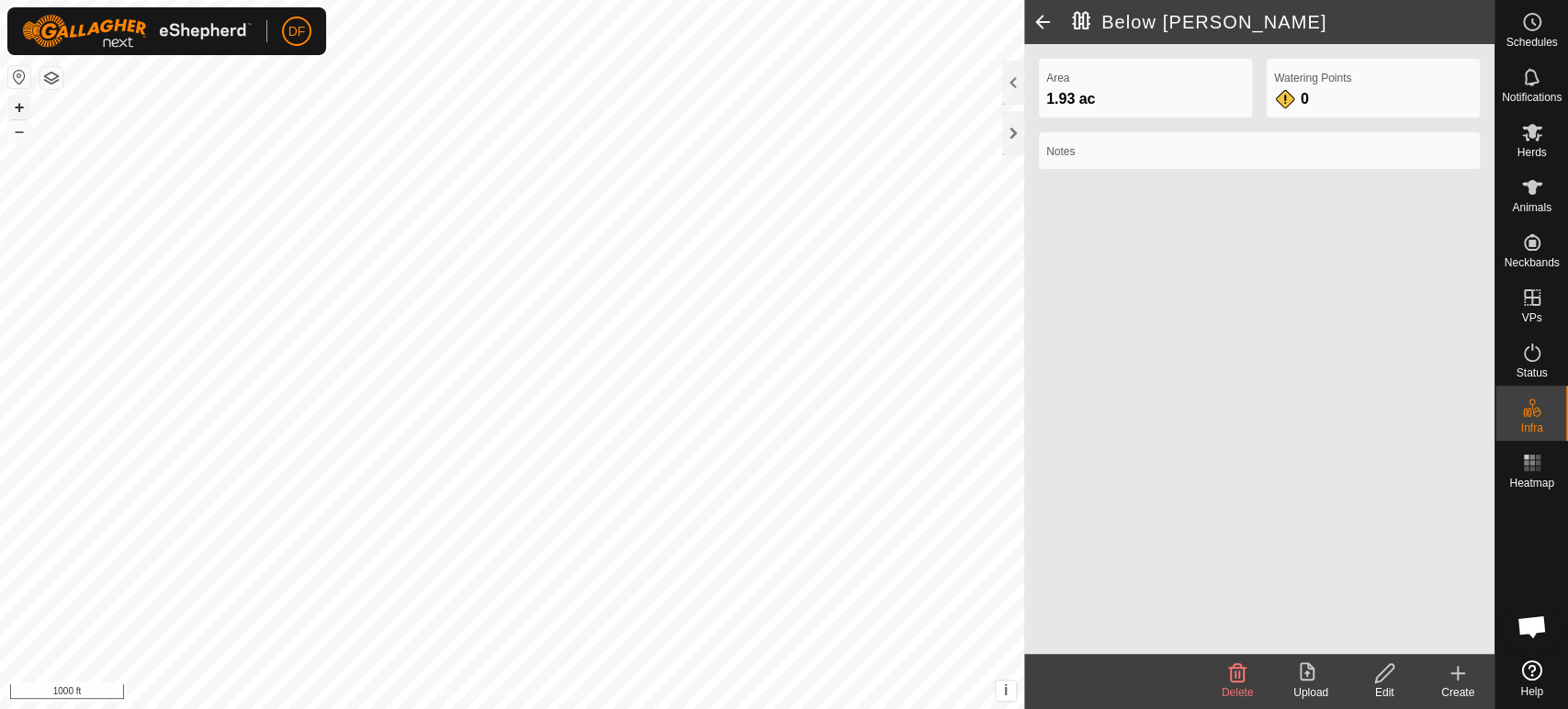
click at [16, 111] on button "+" at bounding box center [19, 107] width 22 height 22
click at [1479, 689] on div "Create" at bounding box center [1458, 692] width 73 height 17
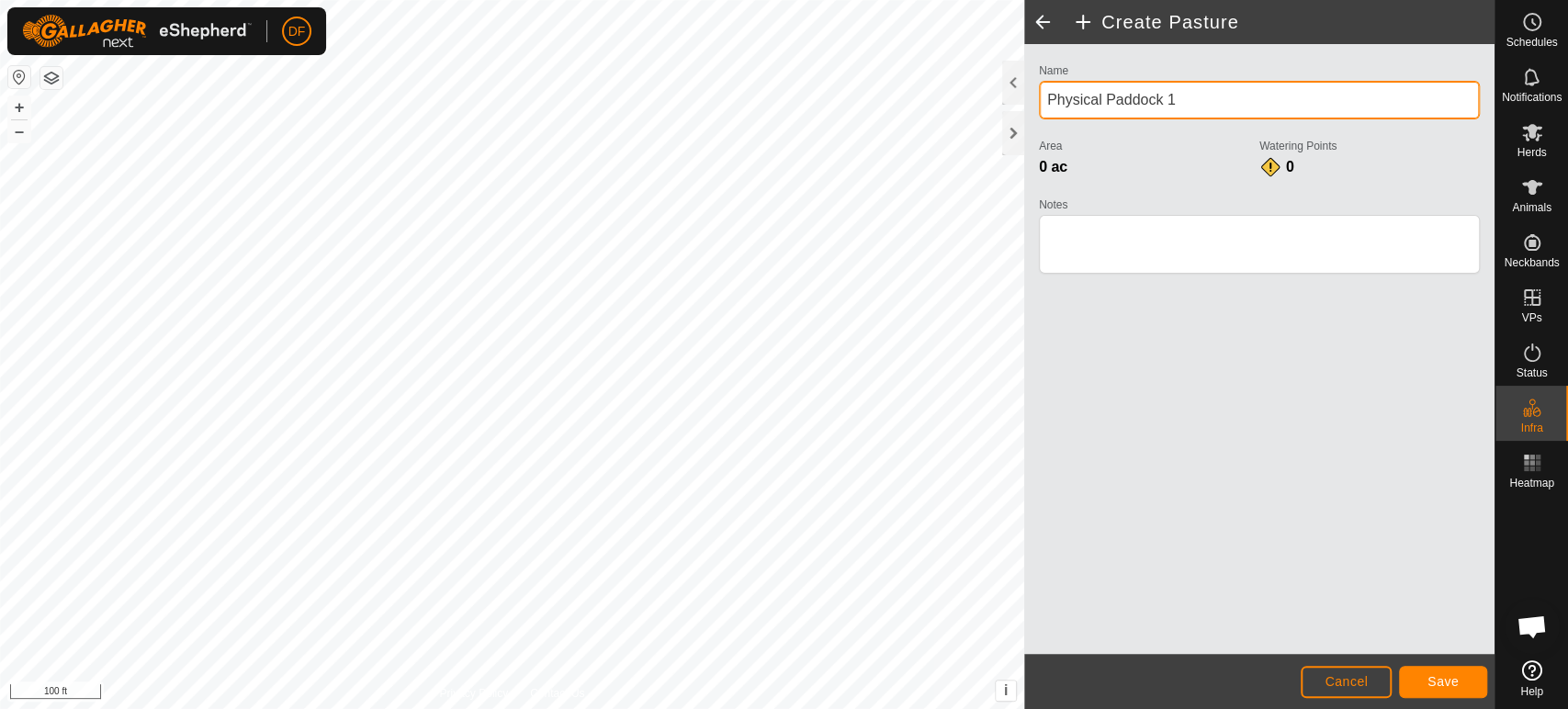
drag, startPoint x: 1199, startPoint y: 97, endPoint x: 1037, endPoint y: 85, distance: 162.4
click at [1037, 85] on div "Name Physical Paddock 1 Area 0 ac Watering Points 0 Notes" at bounding box center [1260, 176] width 456 height 236
type input "M"
type input "Lower"
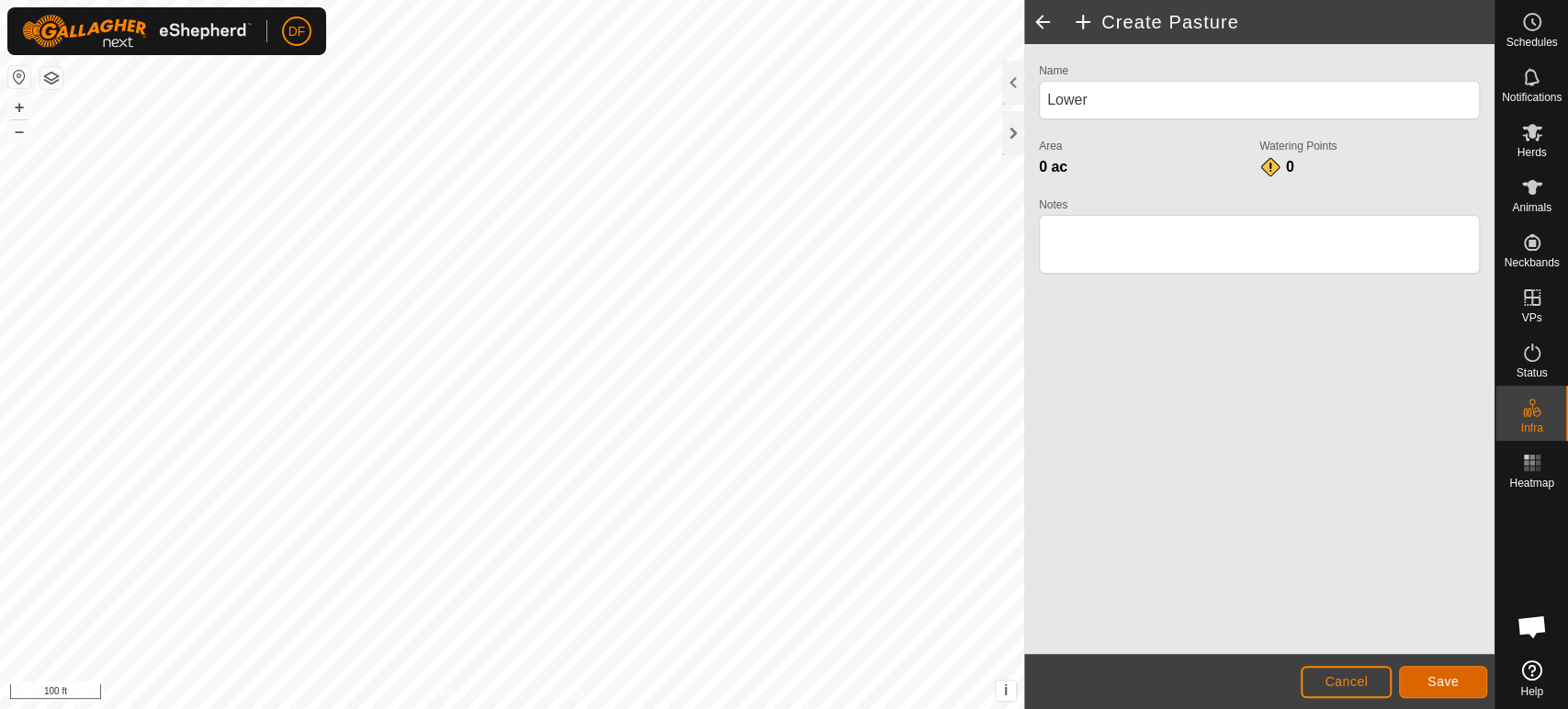
click at [1441, 680] on span "Save" at bounding box center [1443, 681] width 32 height 15
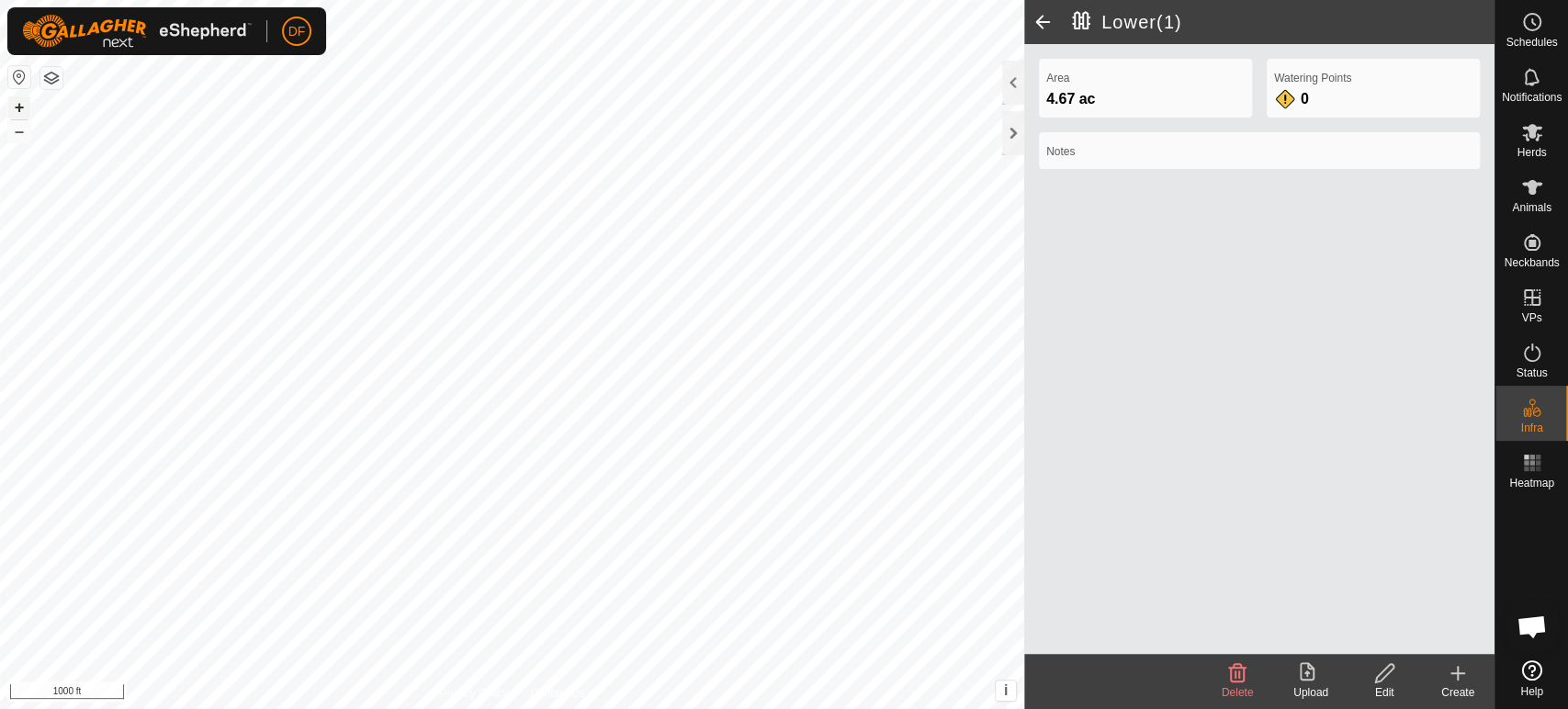
click at [25, 115] on button "+" at bounding box center [19, 107] width 22 height 22
click at [23, 139] on button "–" at bounding box center [19, 132] width 22 height 22
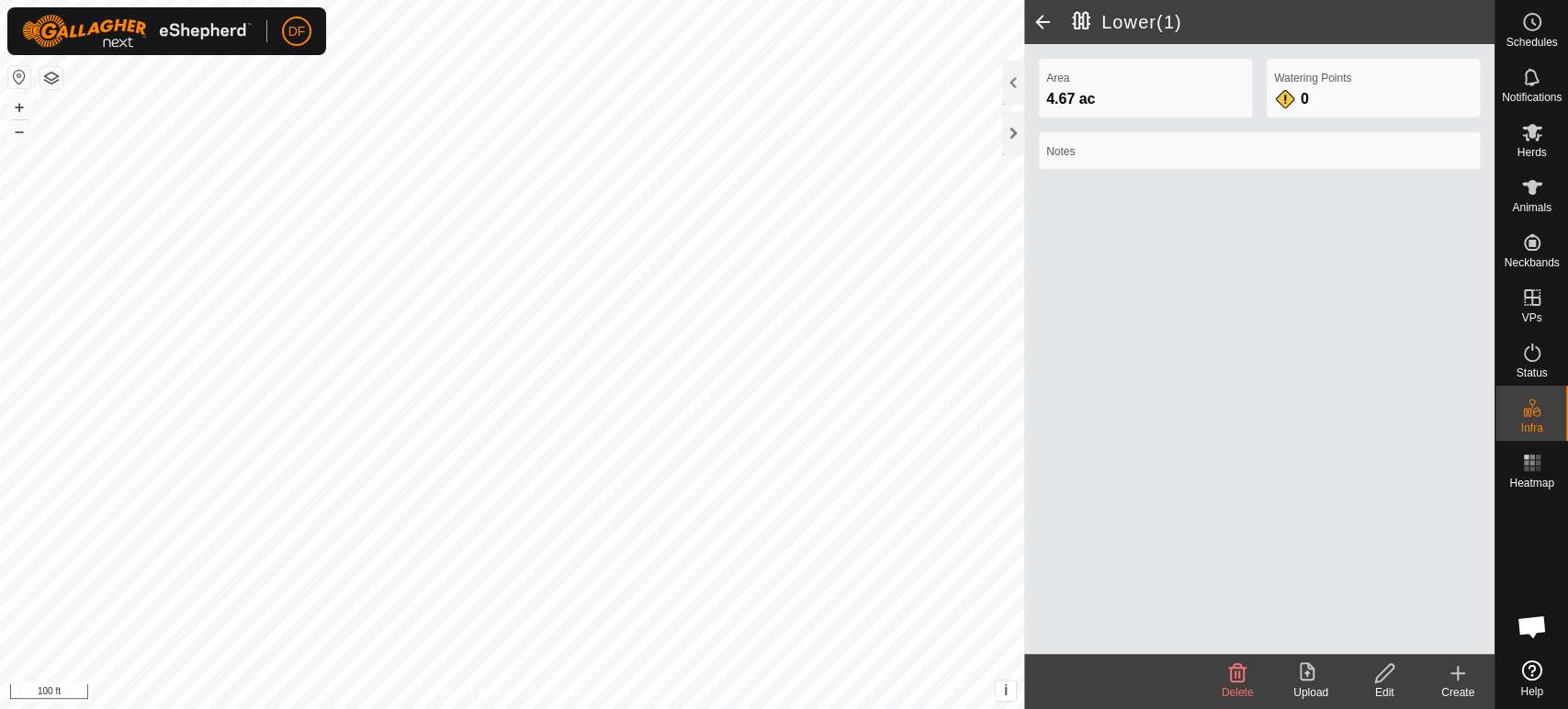
click at [1458, 675] on icon at bounding box center [1458, 672] width 0 height 13
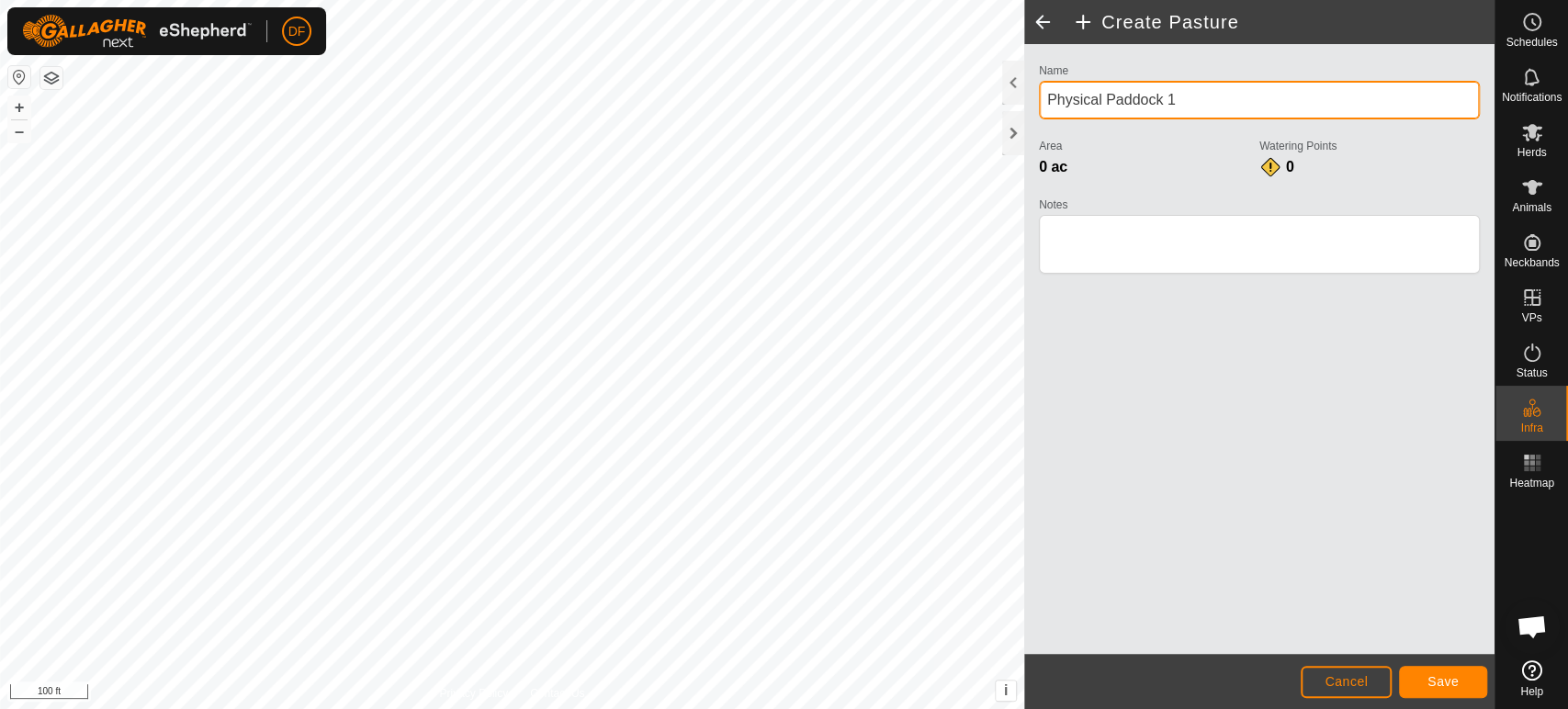
click at [1203, 111] on input "Physical Paddock 1" at bounding box center [1259, 100] width 441 height 39
type input "Pond and Middle"
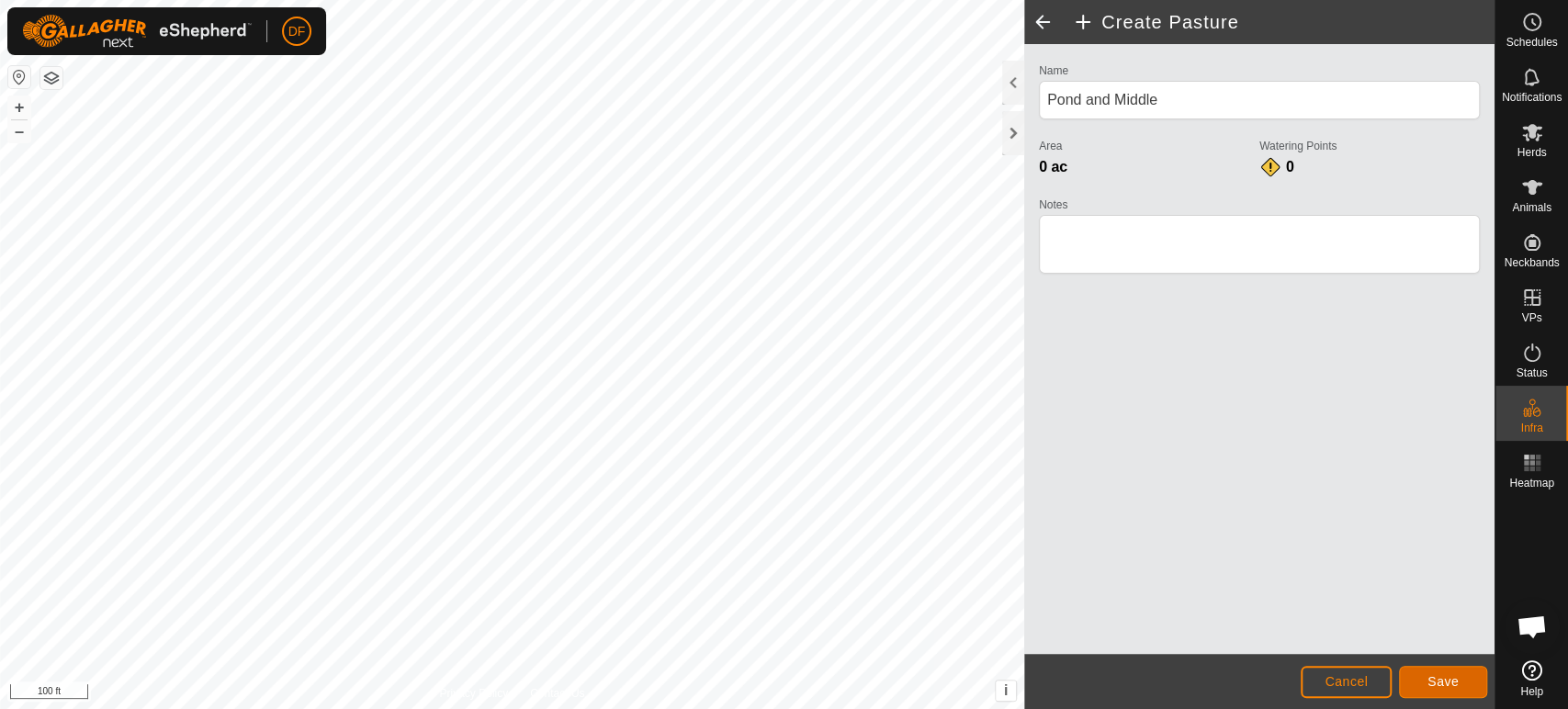
click at [1448, 687] on span "Save" at bounding box center [1443, 681] width 32 height 15
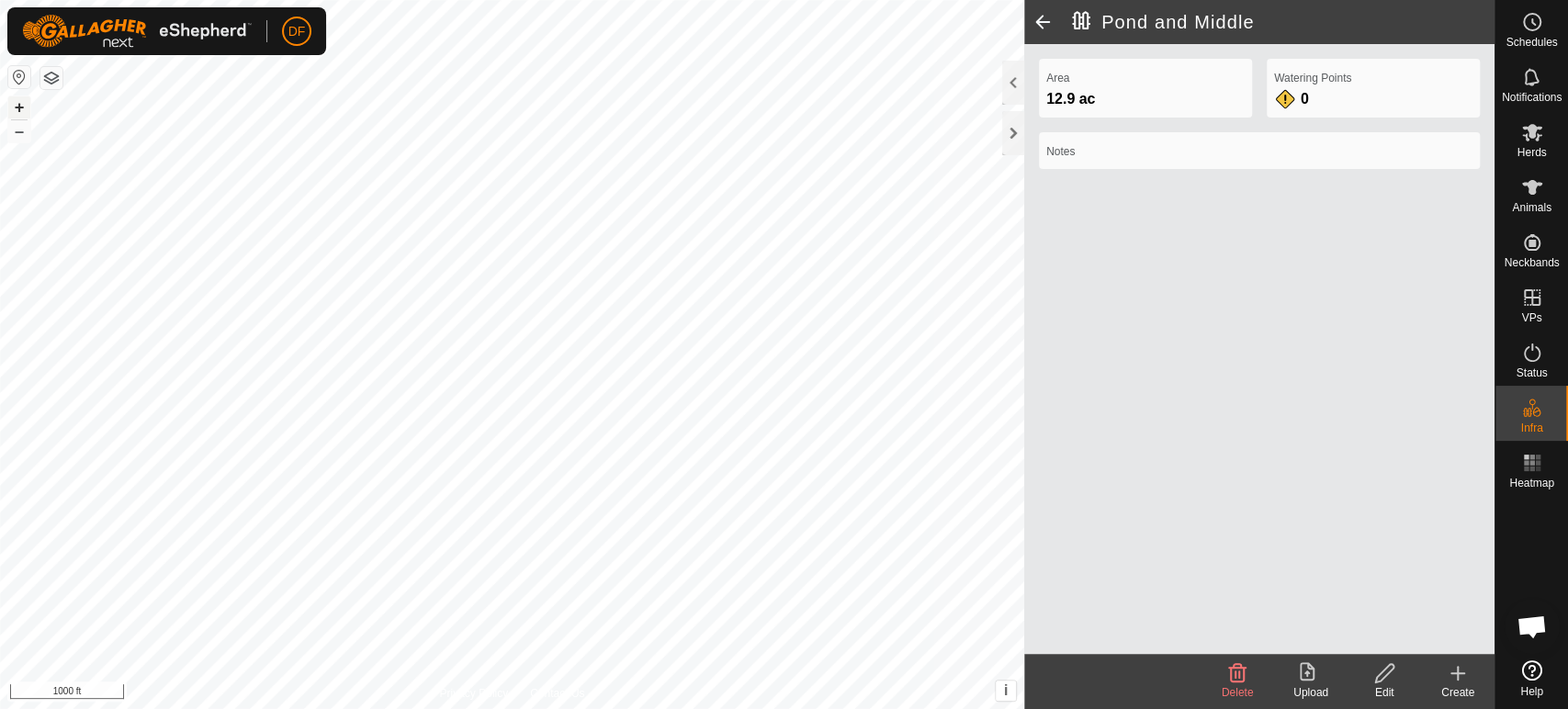
click at [25, 111] on button "+" at bounding box center [19, 107] width 22 height 22
click at [1461, 700] on div "Create" at bounding box center [1458, 692] width 73 height 17
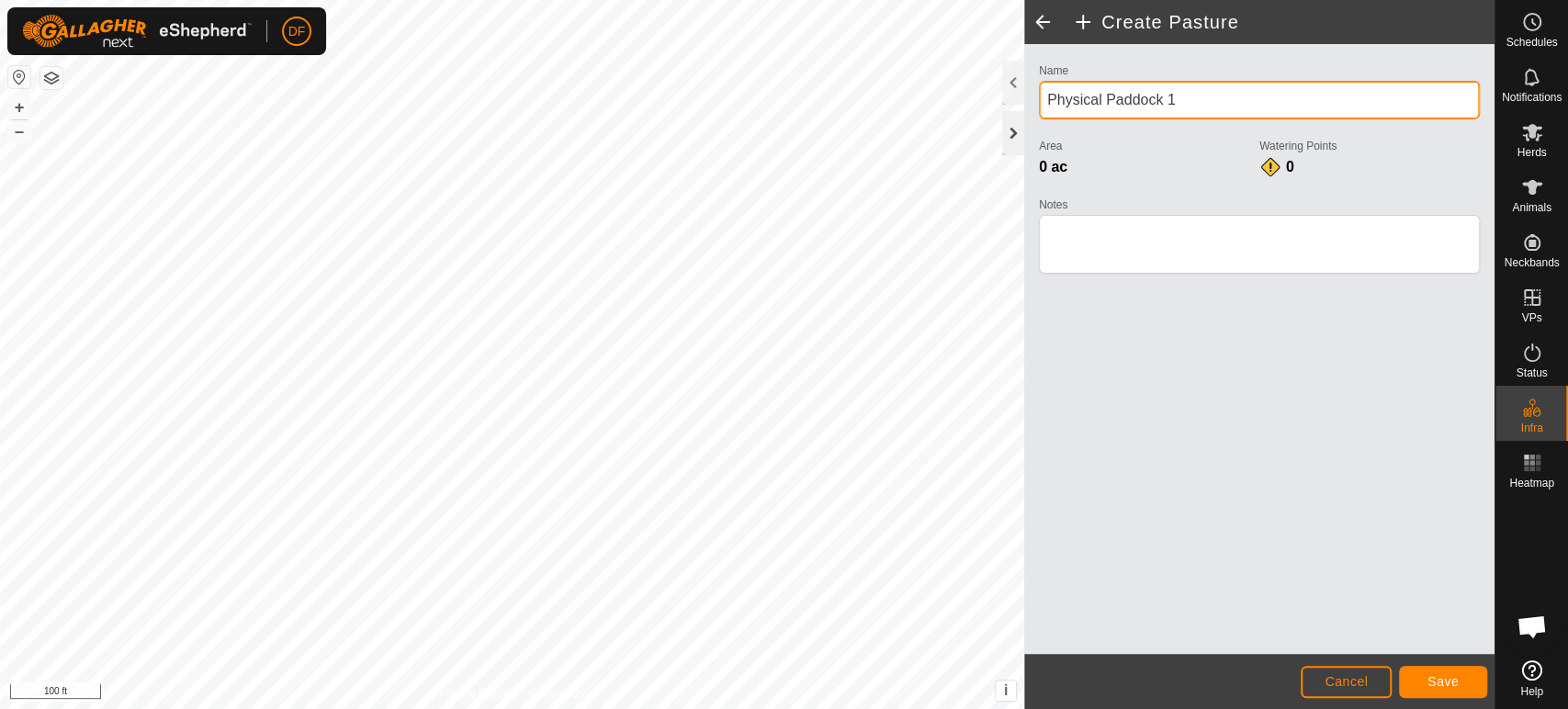
drag, startPoint x: 1182, startPoint y: 103, endPoint x: 1012, endPoint y: 127, distance: 171.7
click at [1024, 127] on div "Create Pasture Name Physical Paddock 1 Area 0 ac Watering Points 0 Notes Cancel…" at bounding box center [1259, 354] width 470 height 709
type input "Upper Left"
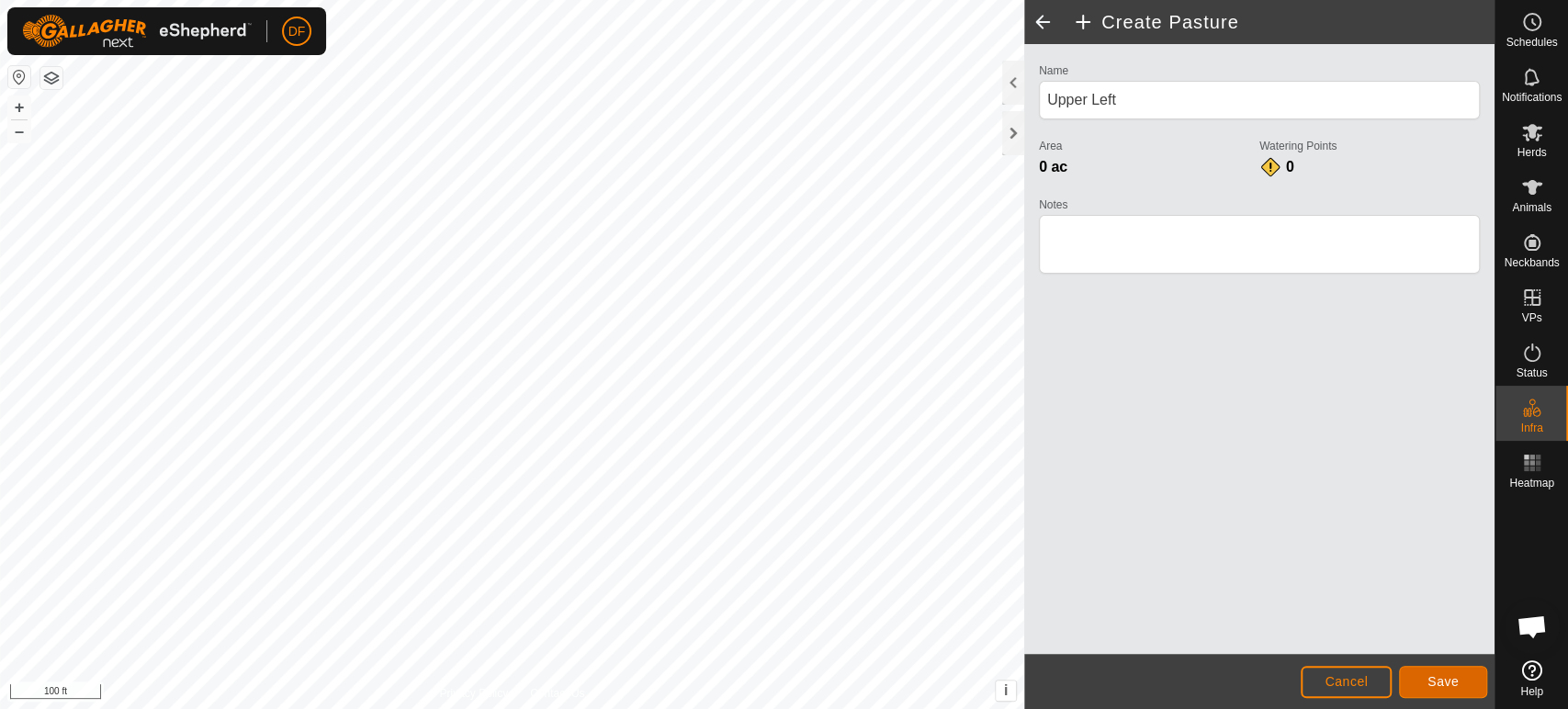
click at [1439, 689] on span "Save" at bounding box center [1443, 681] width 32 height 15
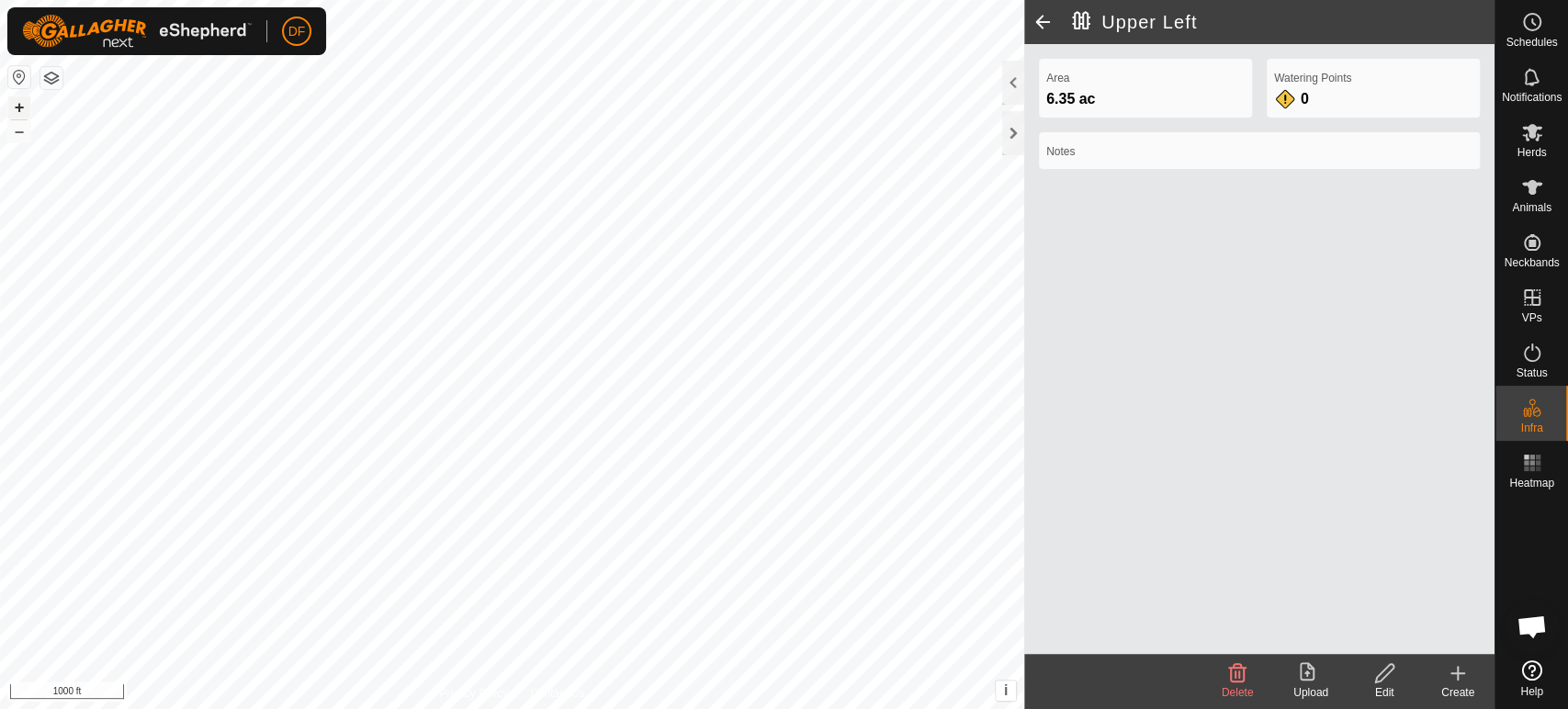
click at [17, 112] on button "+" at bounding box center [19, 107] width 22 height 22
click at [1455, 667] on icon at bounding box center [1458, 673] width 22 height 22
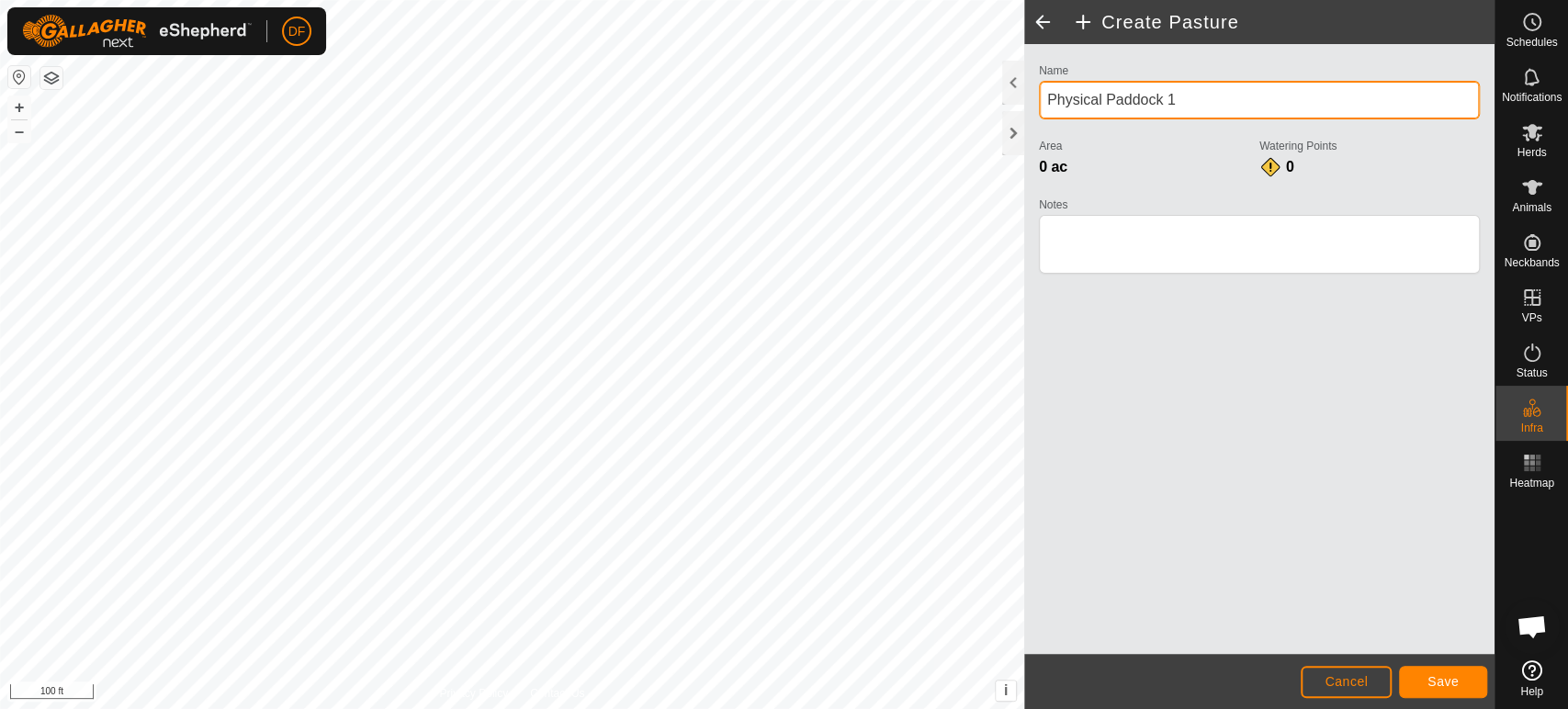
drag, startPoint x: 1202, startPoint y: 108, endPoint x: 1038, endPoint y: 121, distance: 164.5
click at [1039, 121] on div "Name Physical Paddock 1" at bounding box center [1259, 96] width 441 height 75
type input "P"
type input "Upper"
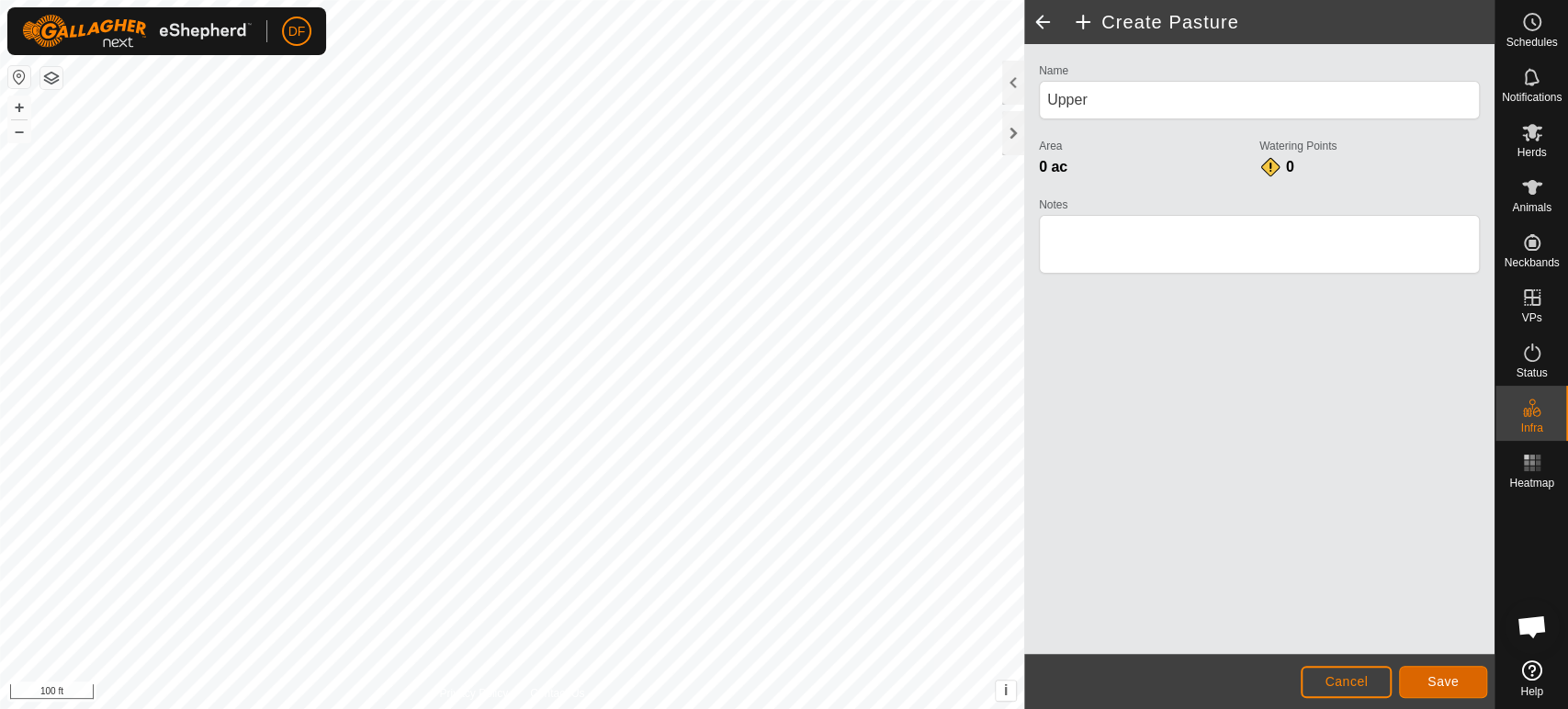
click at [1439, 680] on span "Save" at bounding box center [1443, 681] width 32 height 15
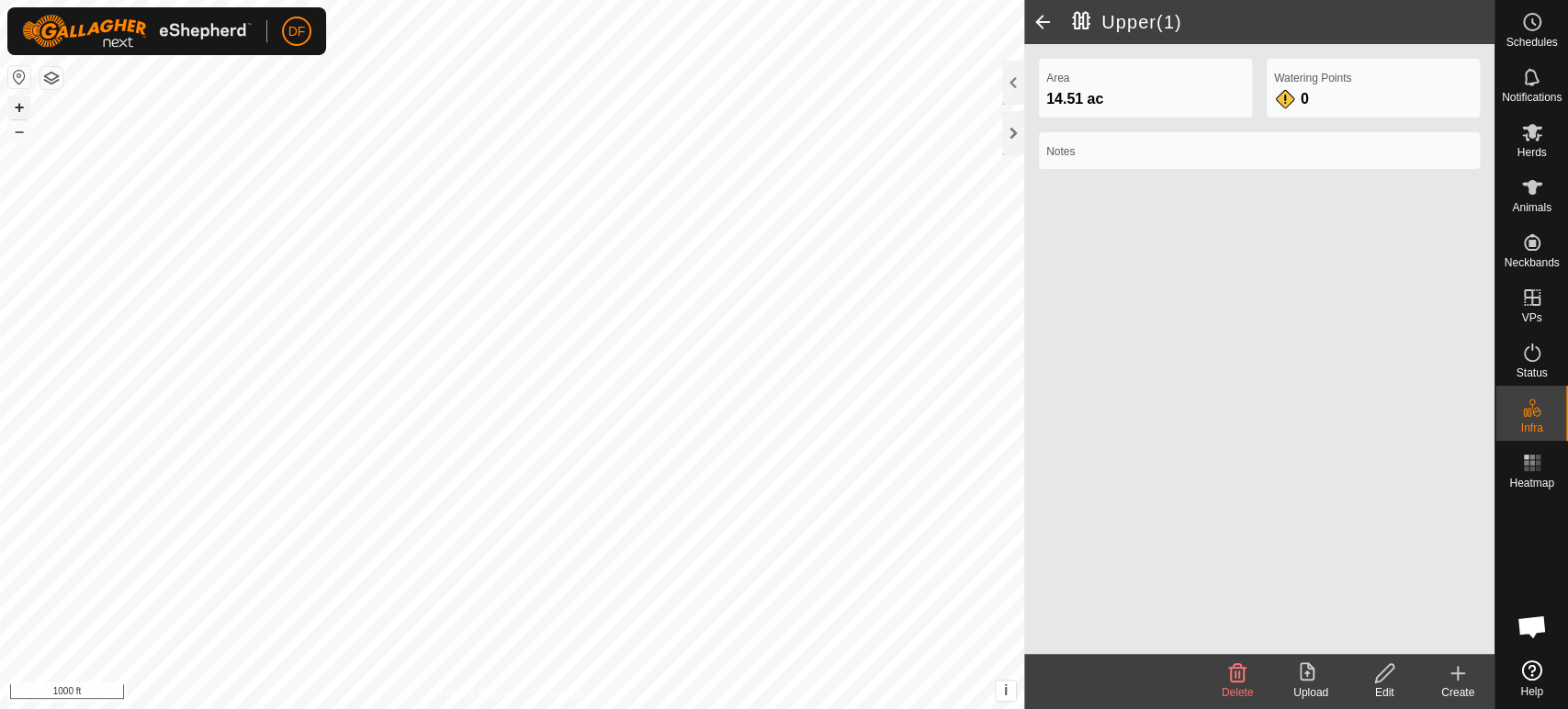
click at [23, 110] on button "+" at bounding box center [19, 107] width 22 height 22
click at [162, 0] on html "DF My Account Settings Logout Schedules Notifications Herds Animals Neckbands V…" at bounding box center [784, 354] width 1568 height 709
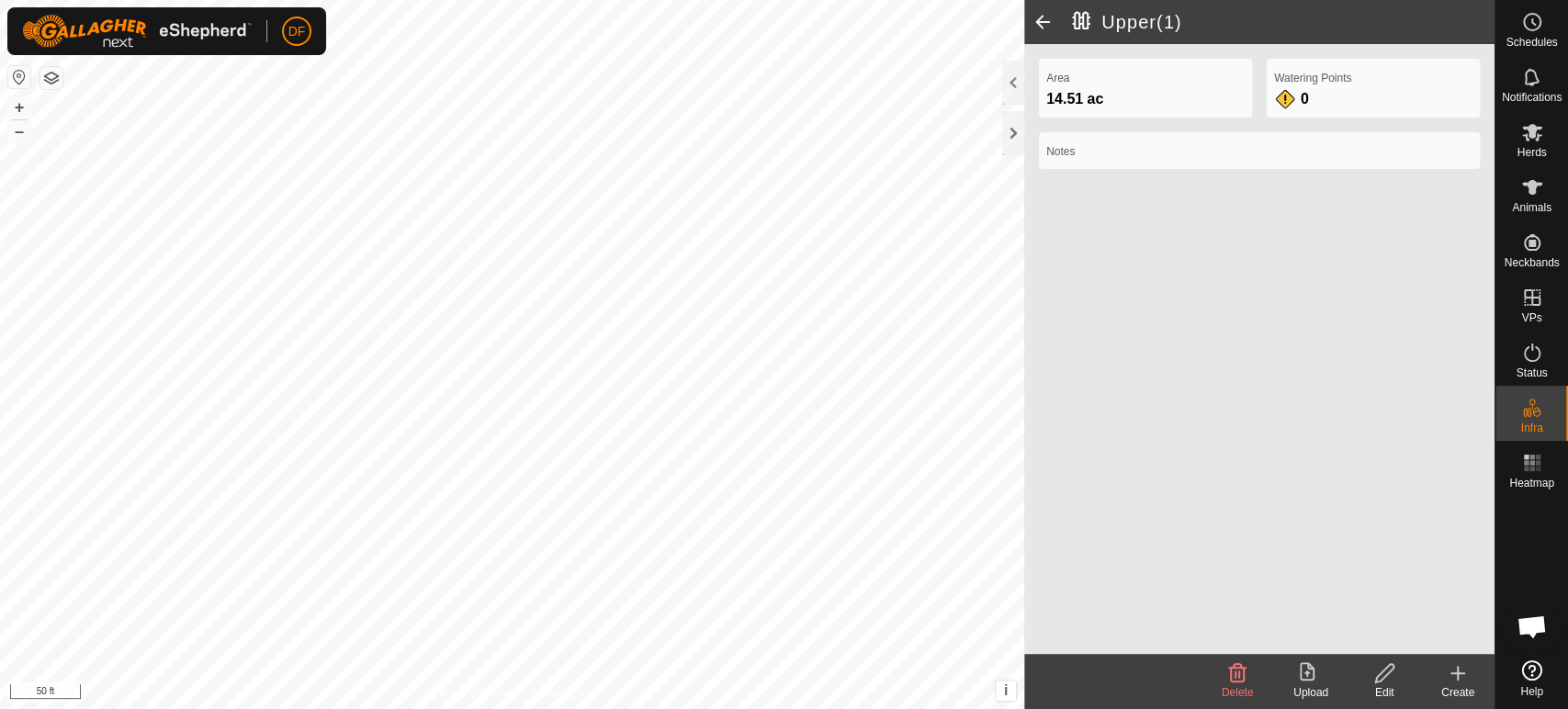
click at [283, 0] on html "DF Schedules Notifications Herds Animals Neckbands VPs Status Infra Heatmap Hel…" at bounding box center [784, 354] width 1568 height 709
click at [297, 0] on html "DF Schedules Notifications Herds Animals Neckbands VPs Status Infra Heatmap Hel…" at bounding box center [784, 354] width 1568 height 709
click at [1036, 17] on span at bounding box center [1042, 22] width 37 height 45
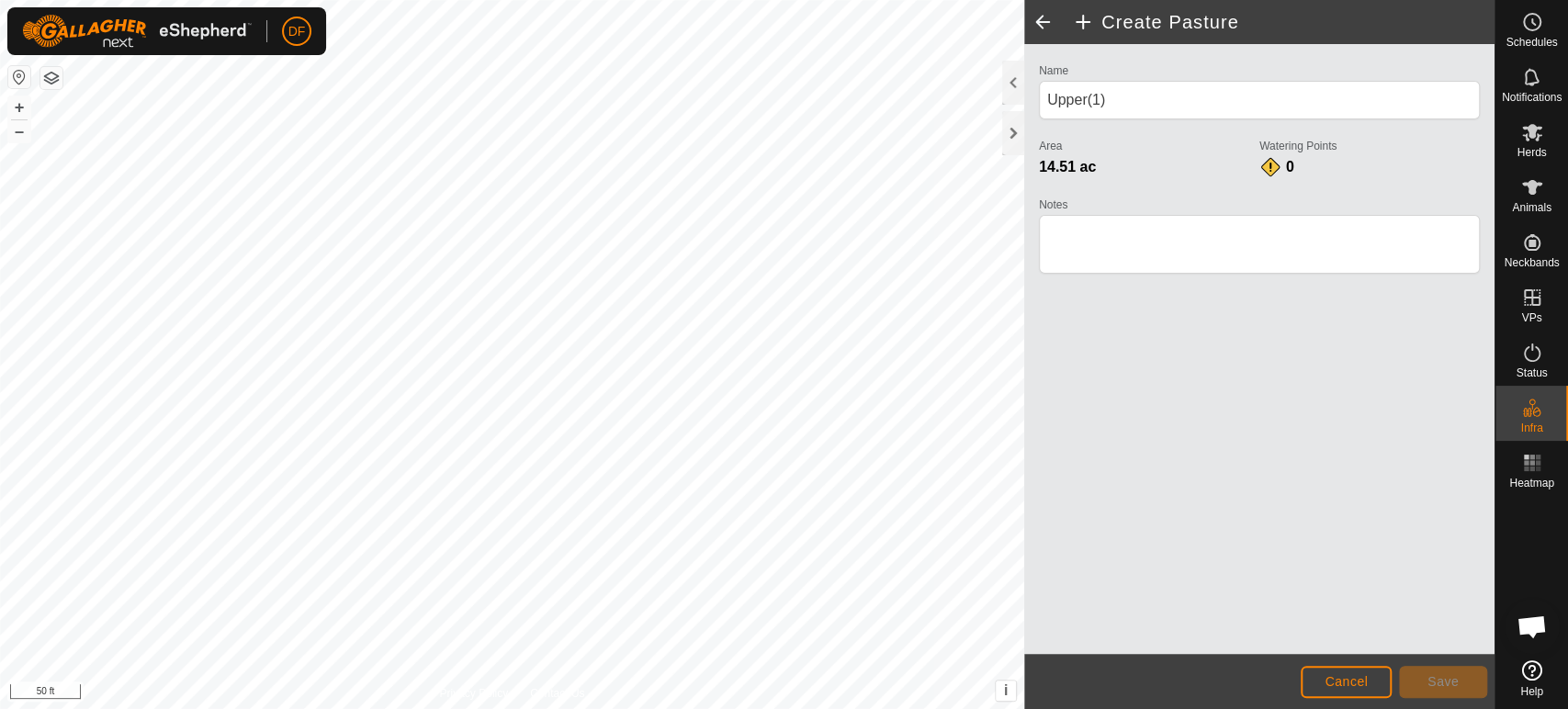
click at [1042, 19] on span at bounding box center [1042, 22] width 37 height 45
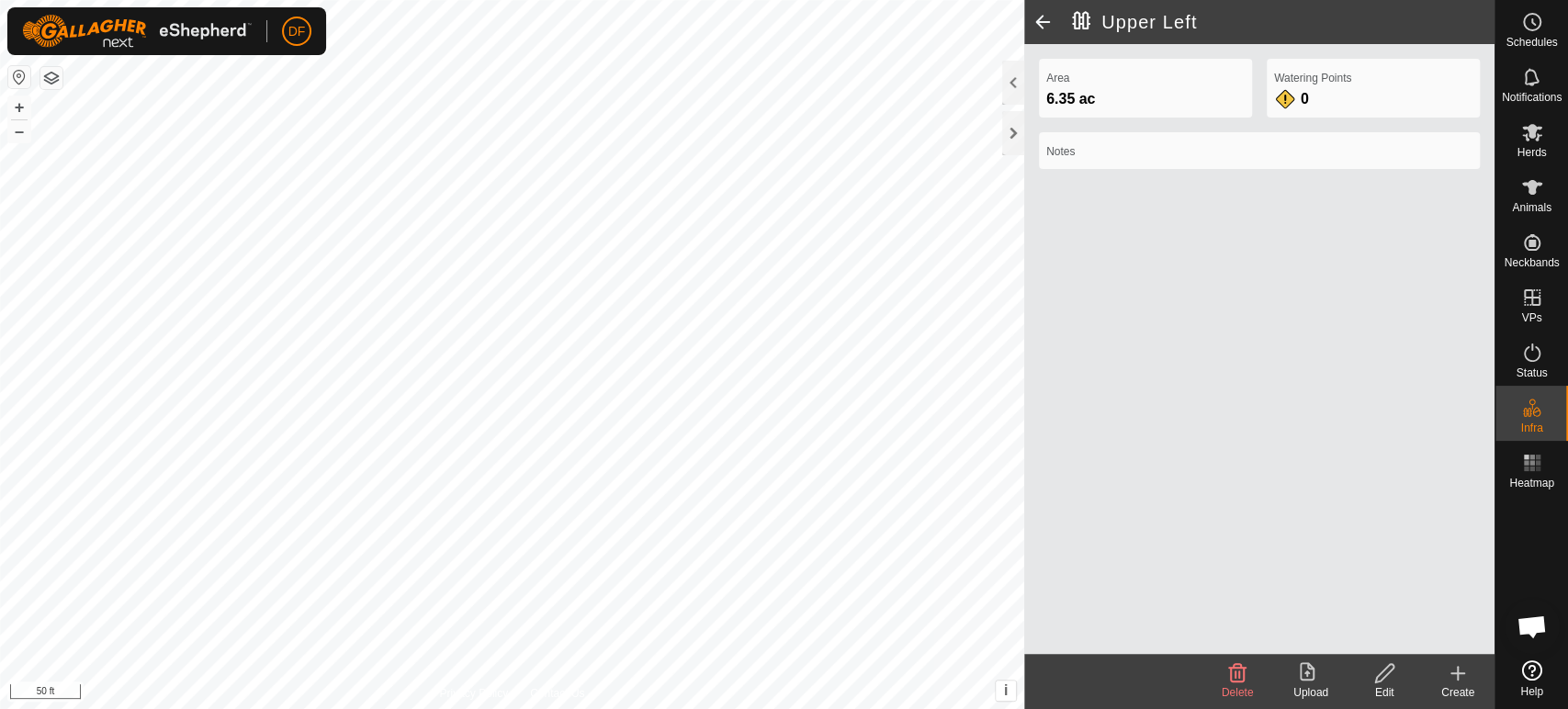
click at [1042, 19] on span at bounding box center [1042, 22] width 37 height 45
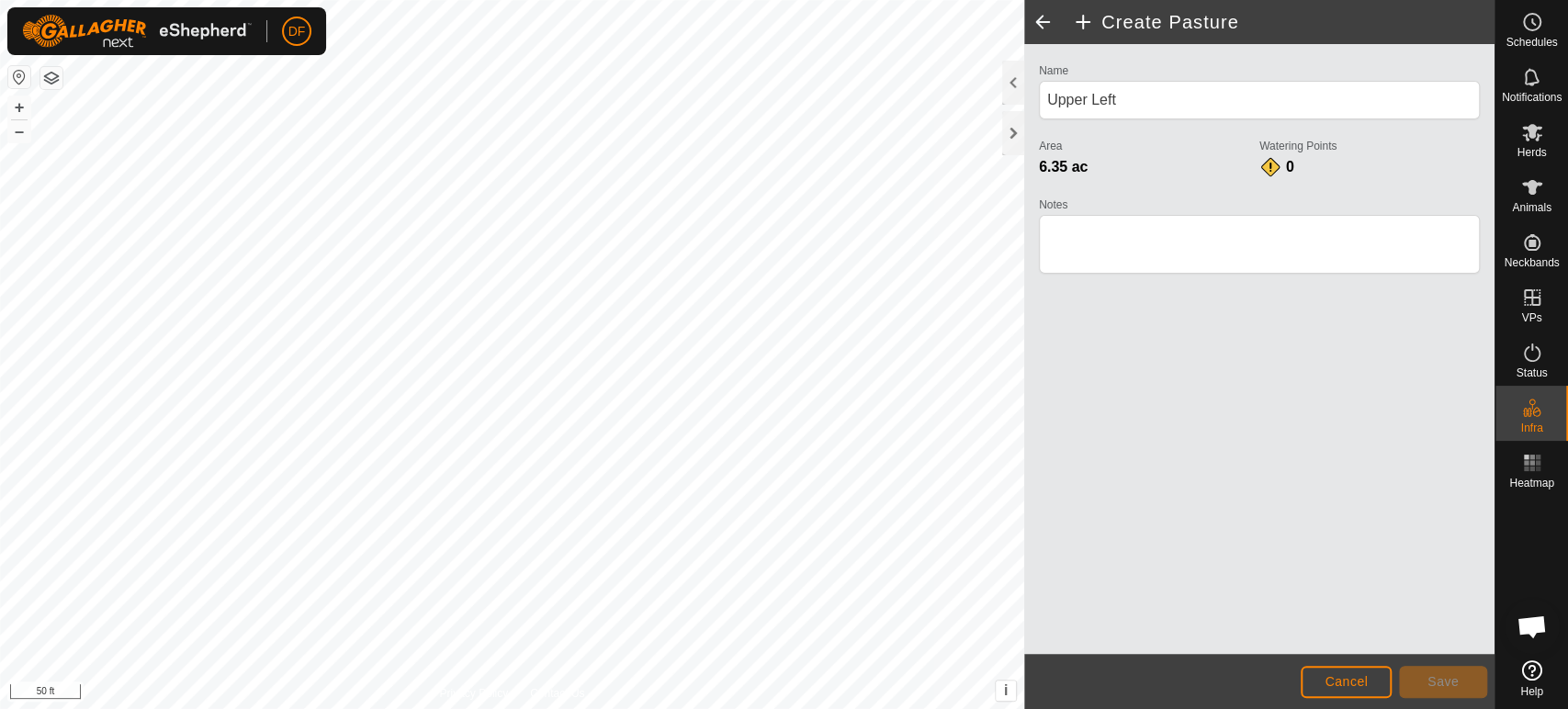
click at [1042, 19] on span at bounding box center [1042, 22] width 37 height 45
type input "Pond and Middle"
click at [1042, 19] on span at bounding box center [1042, 22] width 37 height 45
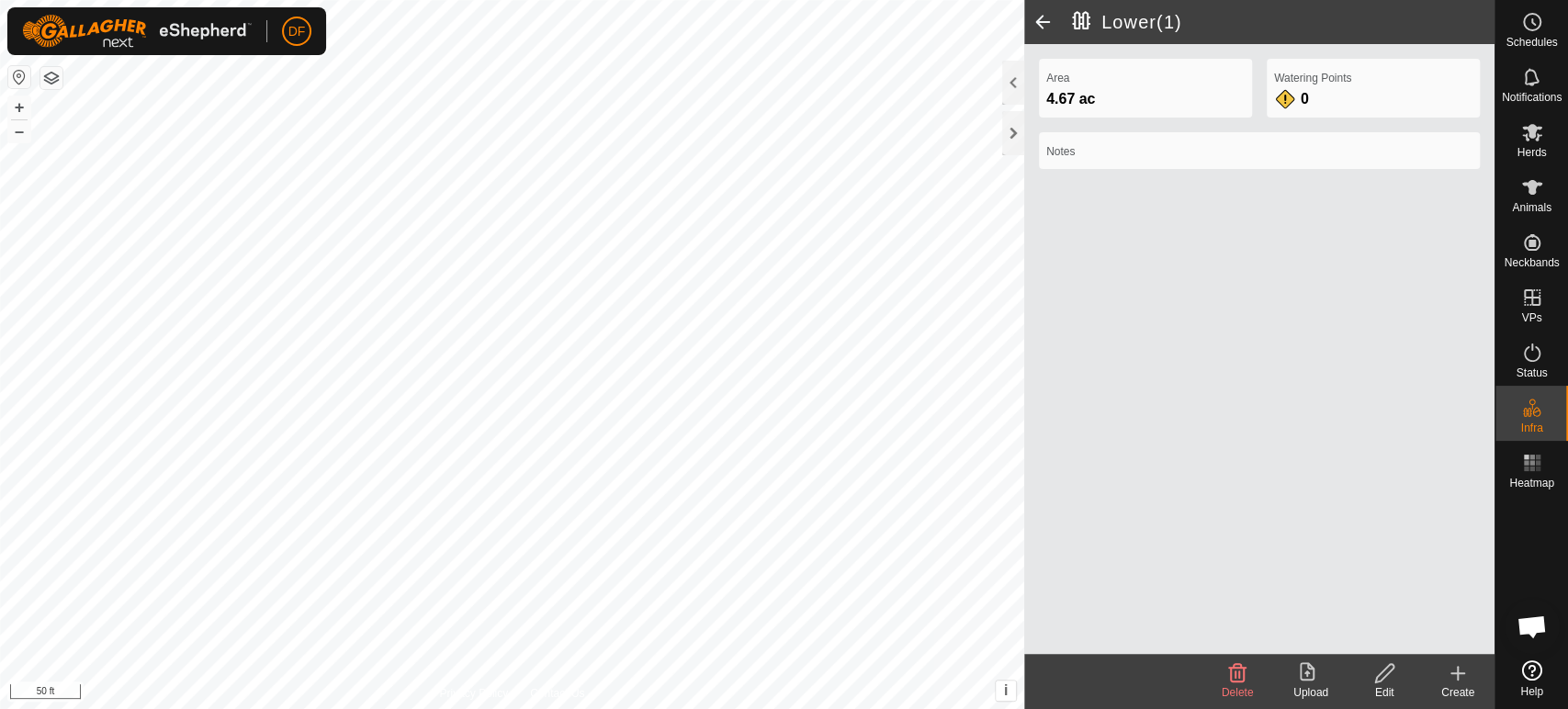
click at [1042, 19] on span at bounding box center [1042, 22] width 37 height 45
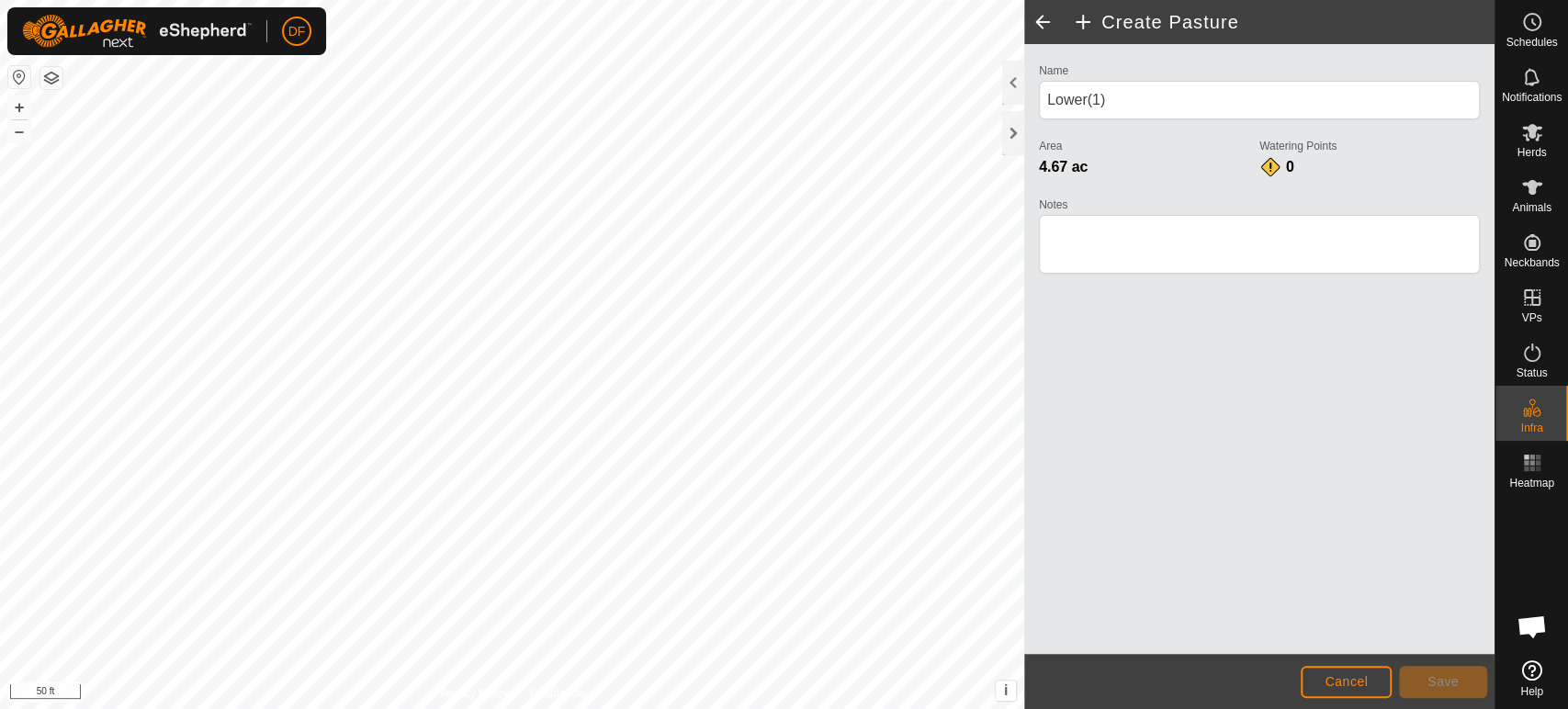
click at [1042, 19] on span at bounding box center [1042, 22] width 37 height 45
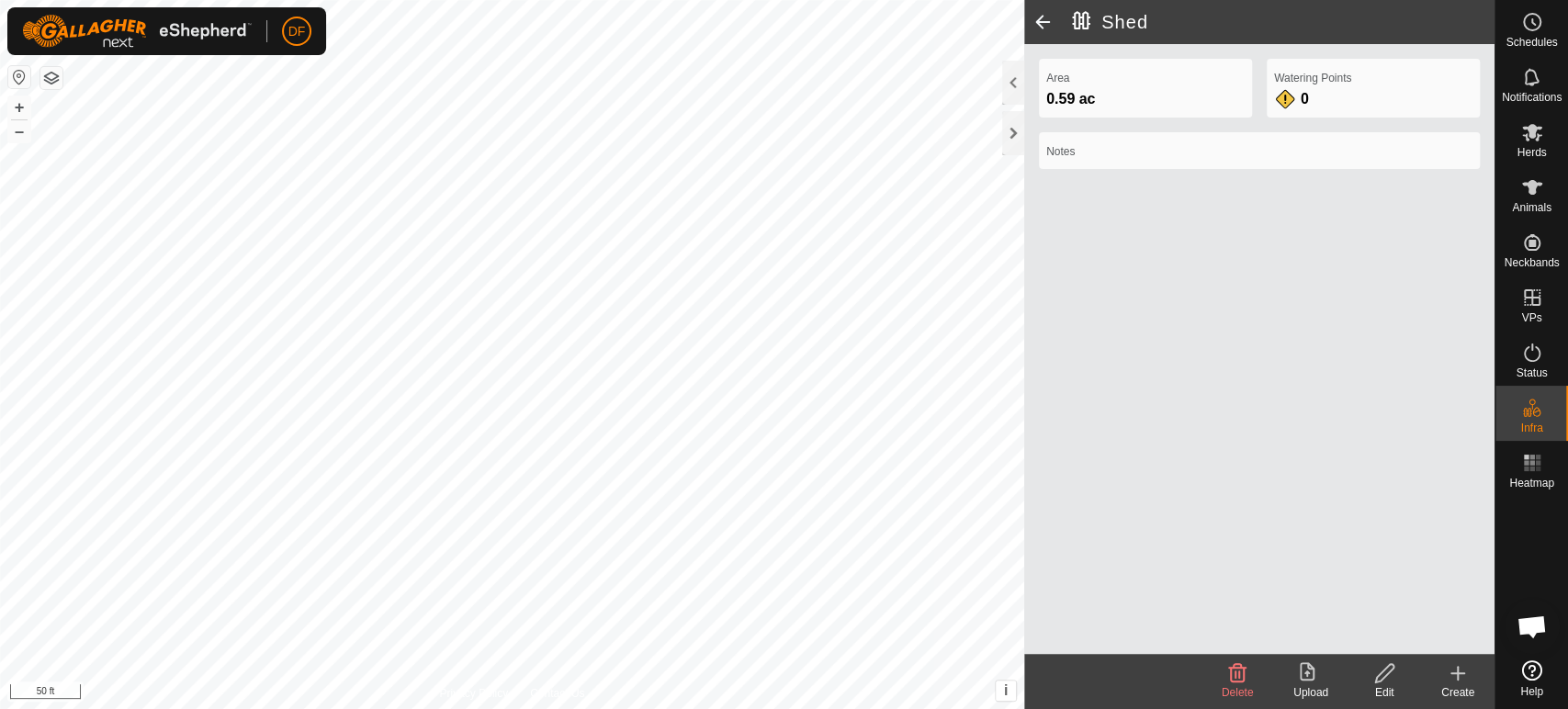
click at [1042, 19] on span at bounding box center [1042, 22] width 37 height 45
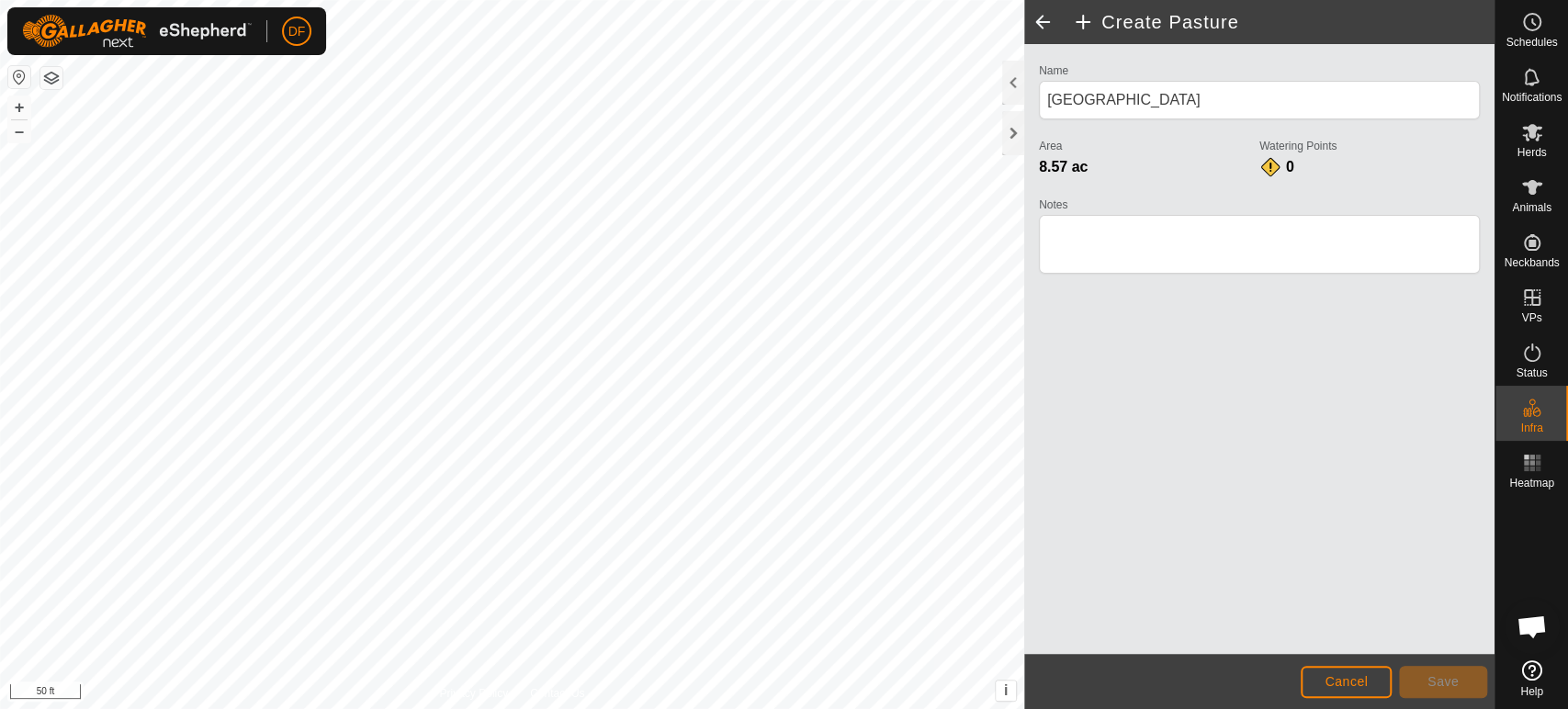
click at [1042, 19] on span at bounding box center [1042, 22] width 37 height 45
type input "[GEOGRAPHIC_DATA]"
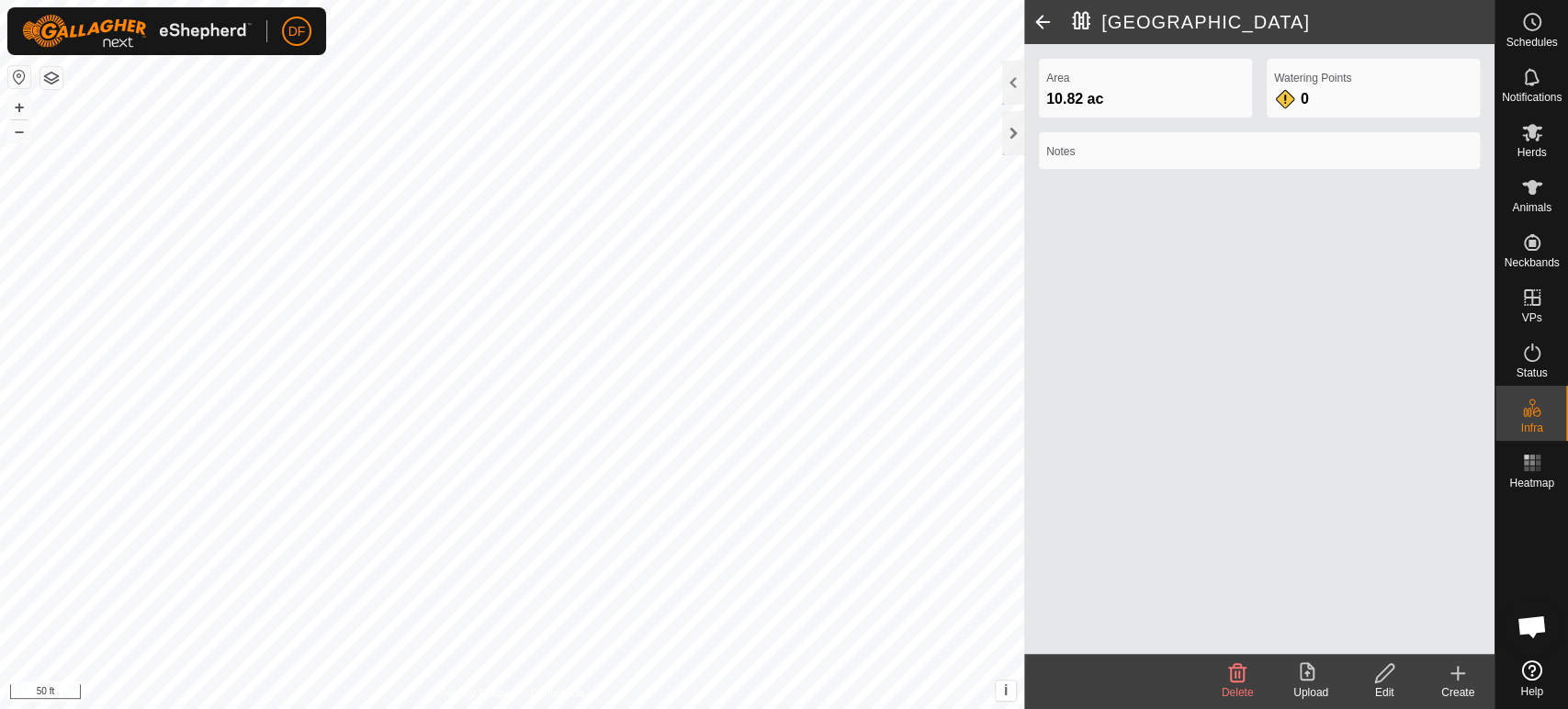
click at [1042, 19] on span at bounding box center [1042, 22] width 37 height 45
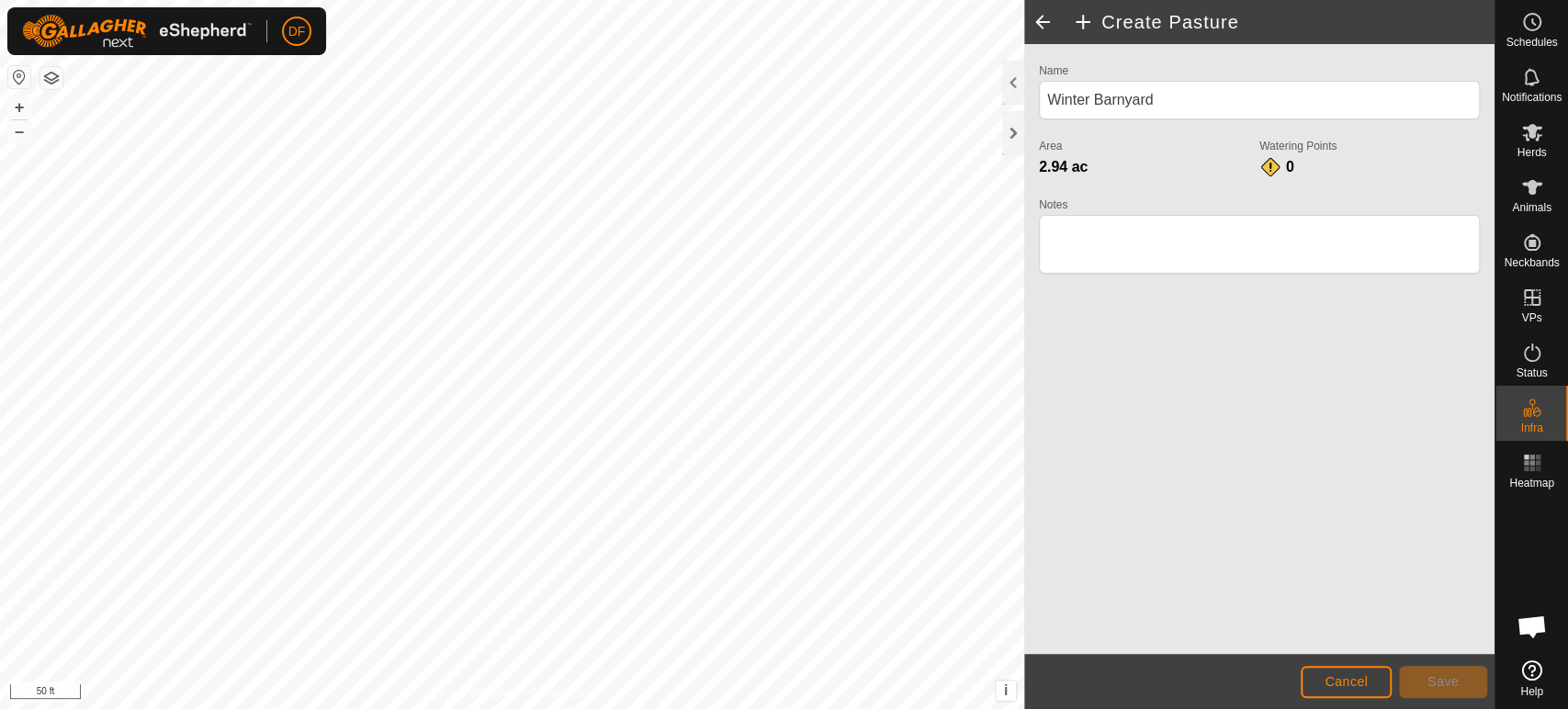
click at [1042, 19] on span at bounding box center [1042, 22] width 37 height 45
type input "[GEOGRAPHIC_DATA]"
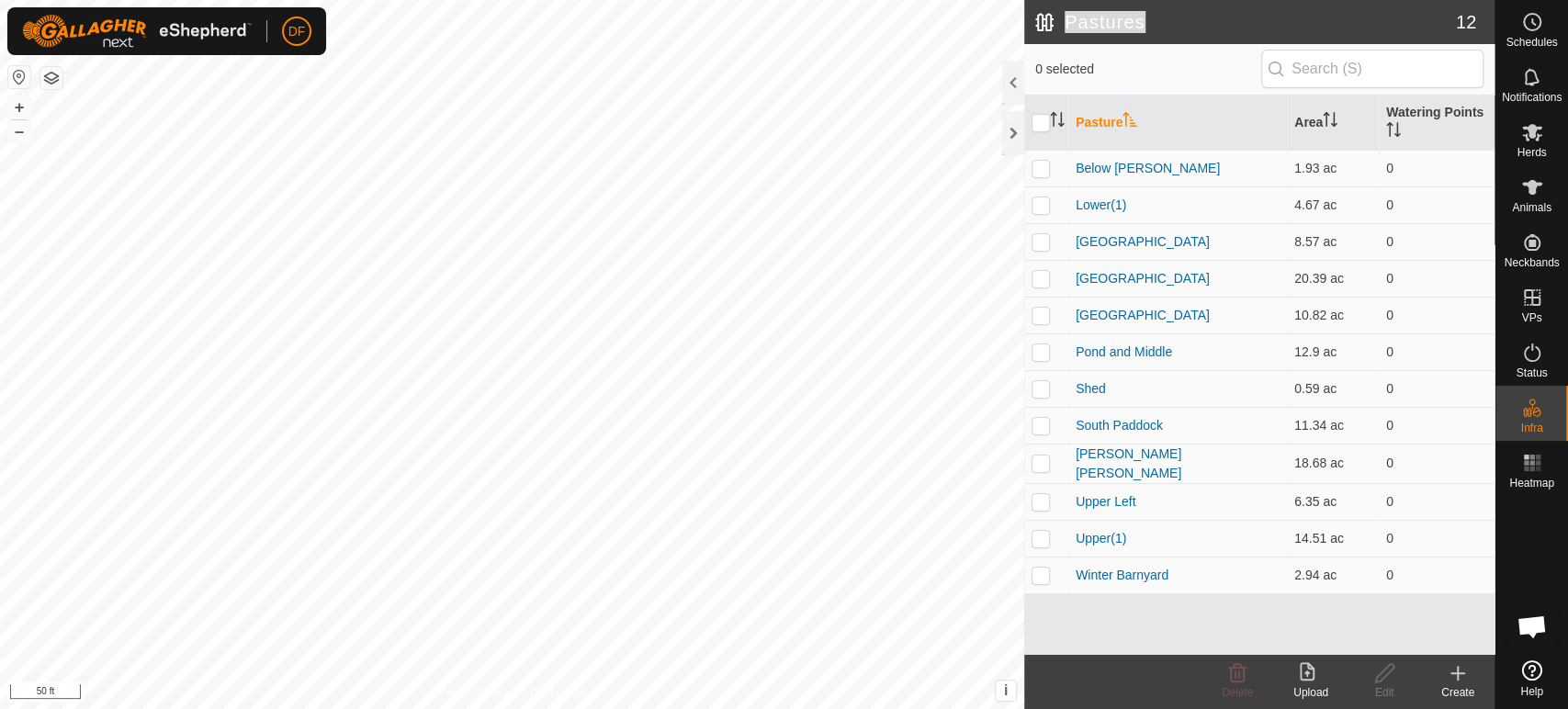
click at [1042, 19] on h2 "Pastures" at bounding box center [1245, 22] width 421 height 22
click at [1043, 426] on p-checkbox at bounding box center [1041, 425] width 19 height 15
click at [1249, 679] on delete-svg-icon at bounding box center [1237, 673] width 73 height 22
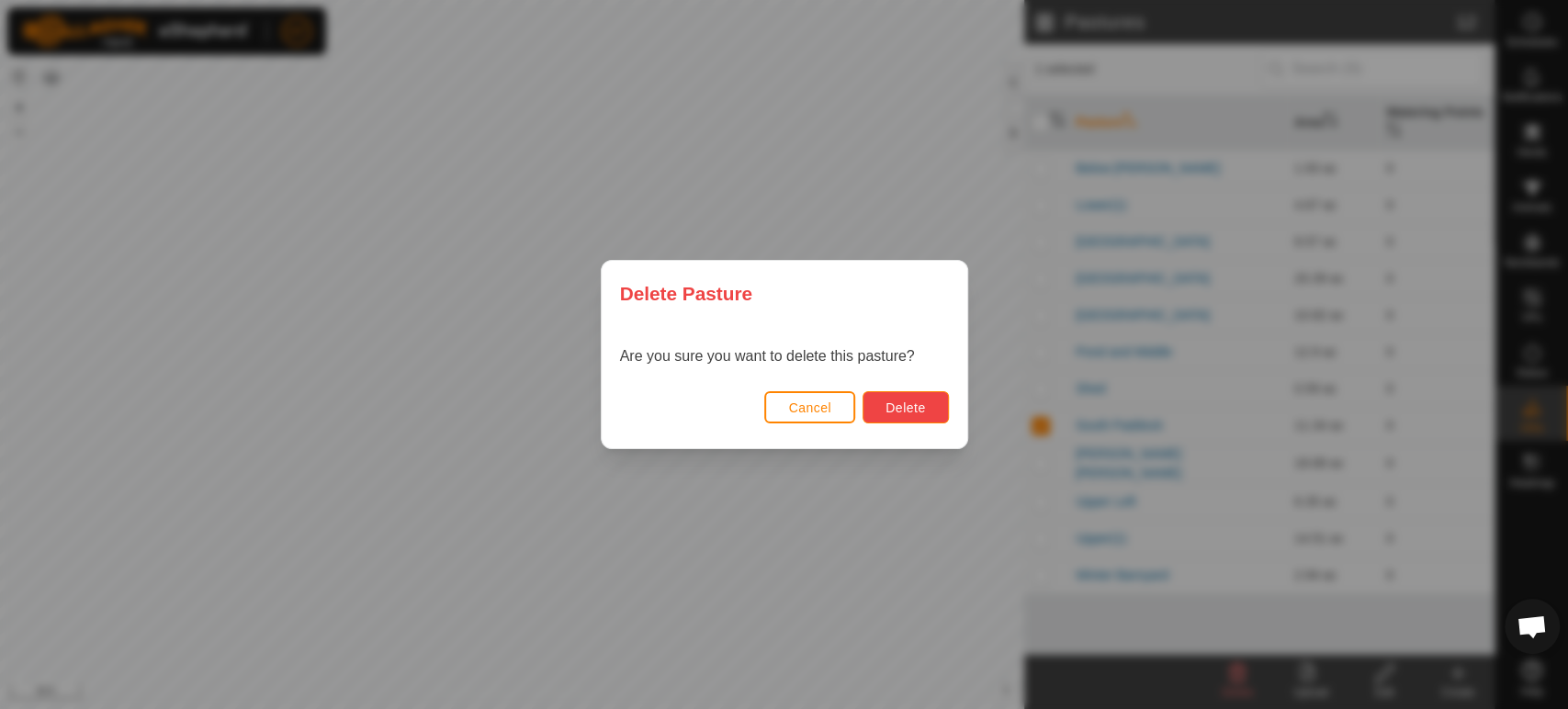
click at [912, 413] on span "Delete" at bounding box center [905, 407] width 40 height 15
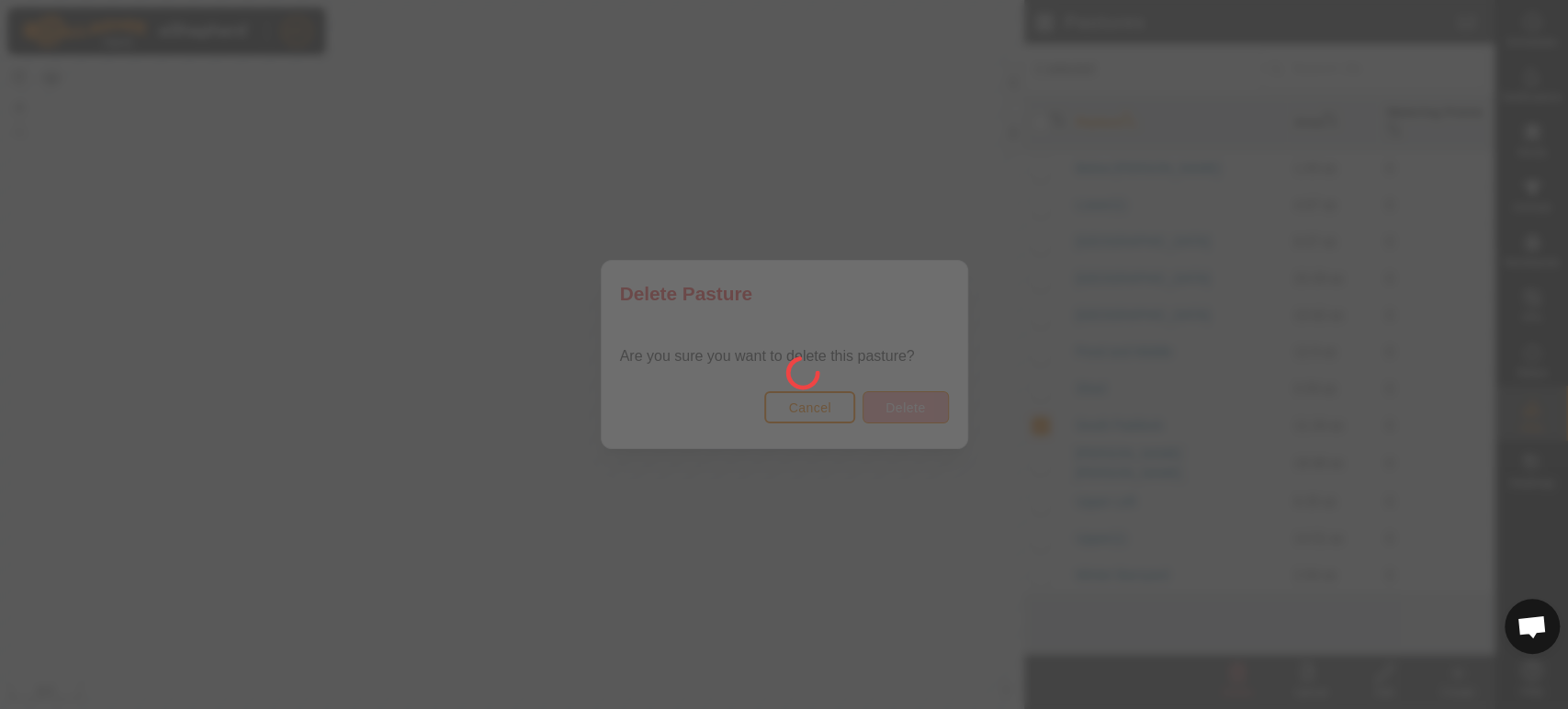
checkbox input "false"
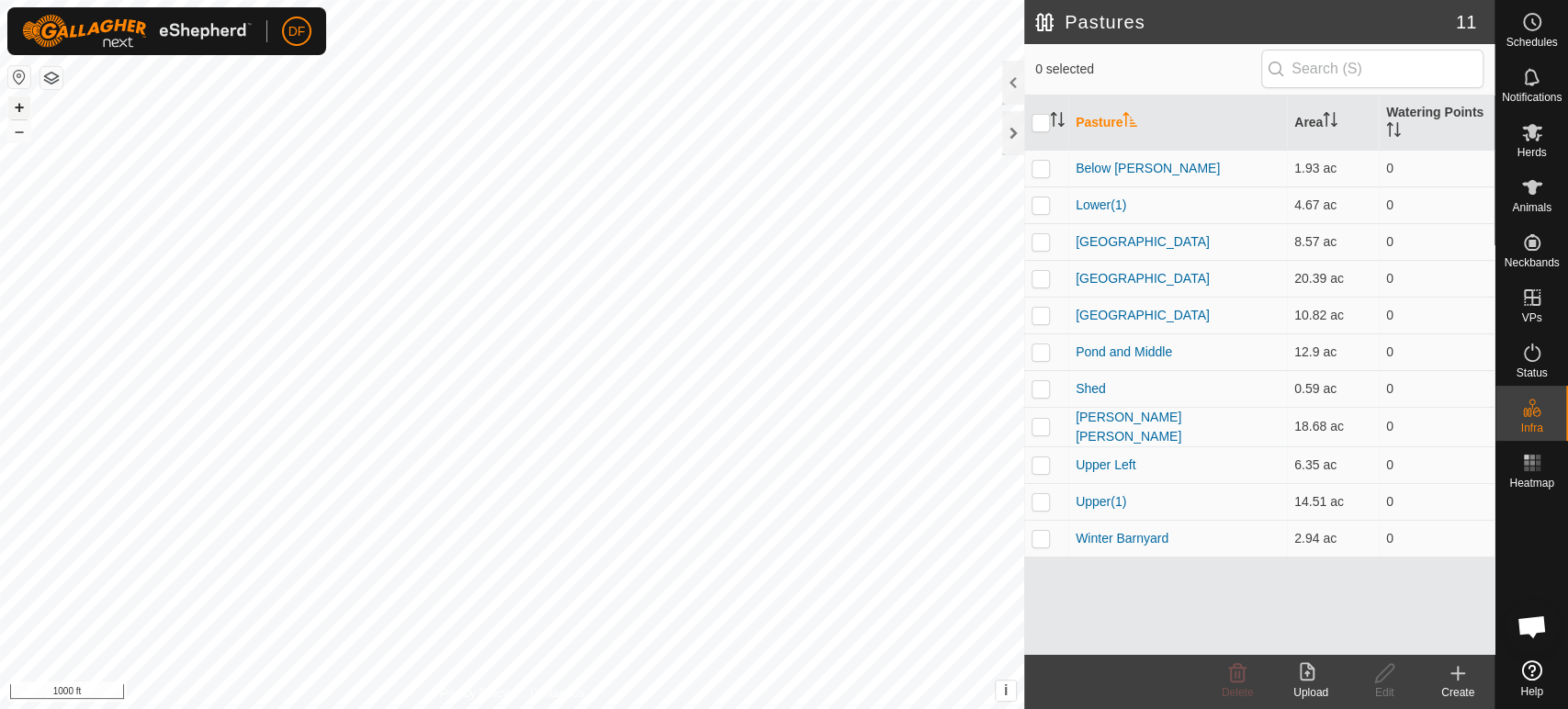
click at [26, 108] on button "+" at bounding box center [19, 107] width 22 height 22
click at [563, 0] on html "DF Schedules Notifications Herds Animals Neckbands VPs Status Infra Heatmap Hel…" at bounding box center [784, 354] width 1568 height 709
click at [1041, 427] on p-checkbox at bounding box center [1041, 426] width 19 height 15
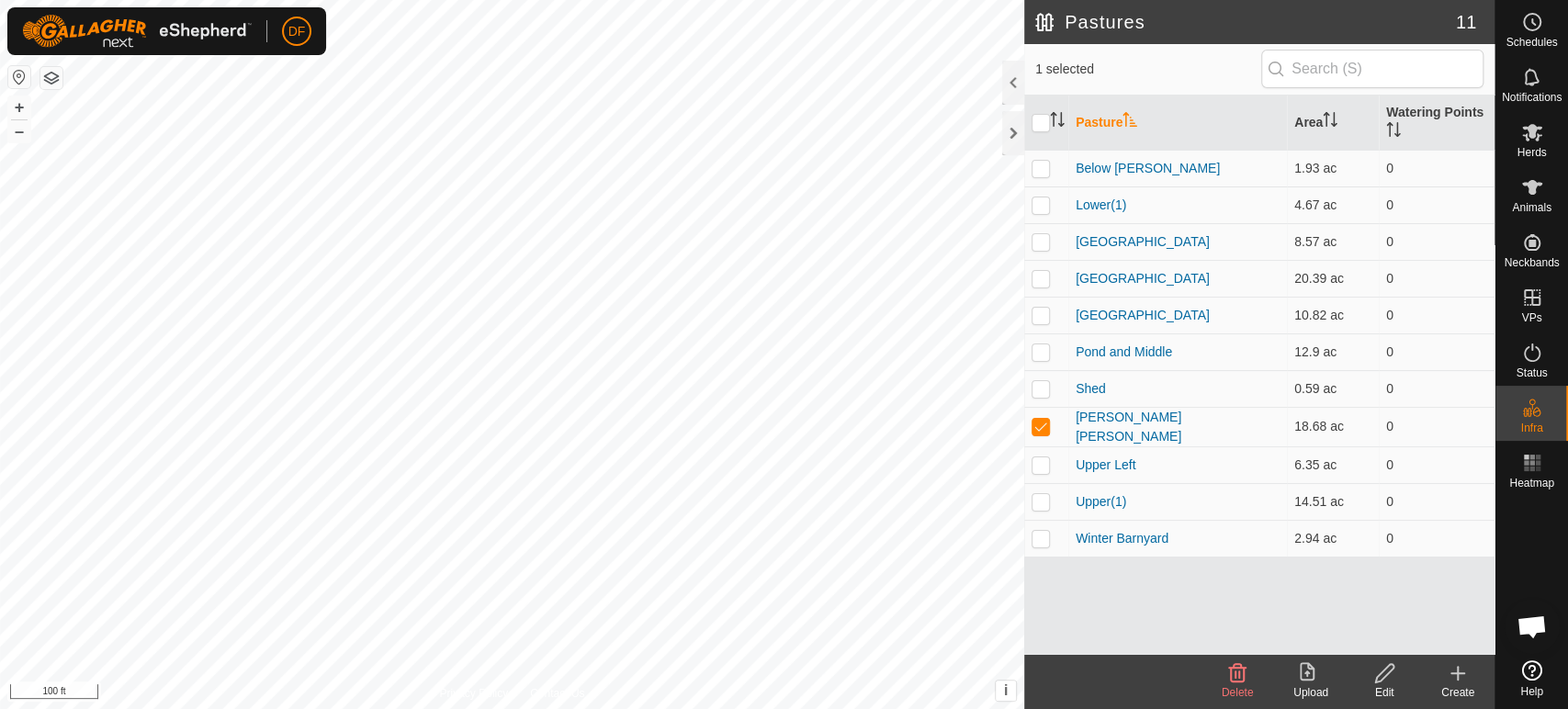
click at [1242, 691] on span "Delete" at bounding box center [1238, 692] width 32 height 13
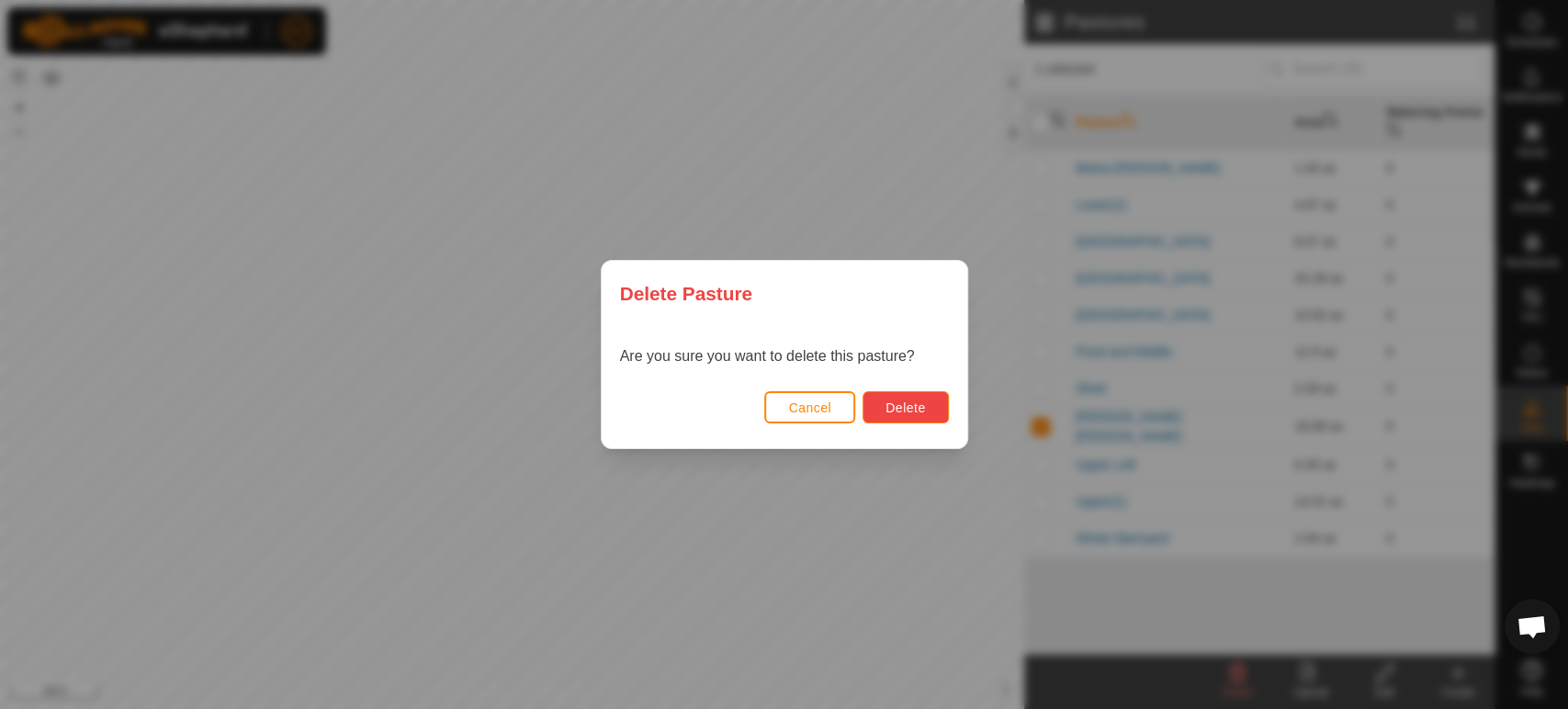
click at [919, 402] on span "Delete" at bounding box center [905, 407] width 40 height 15
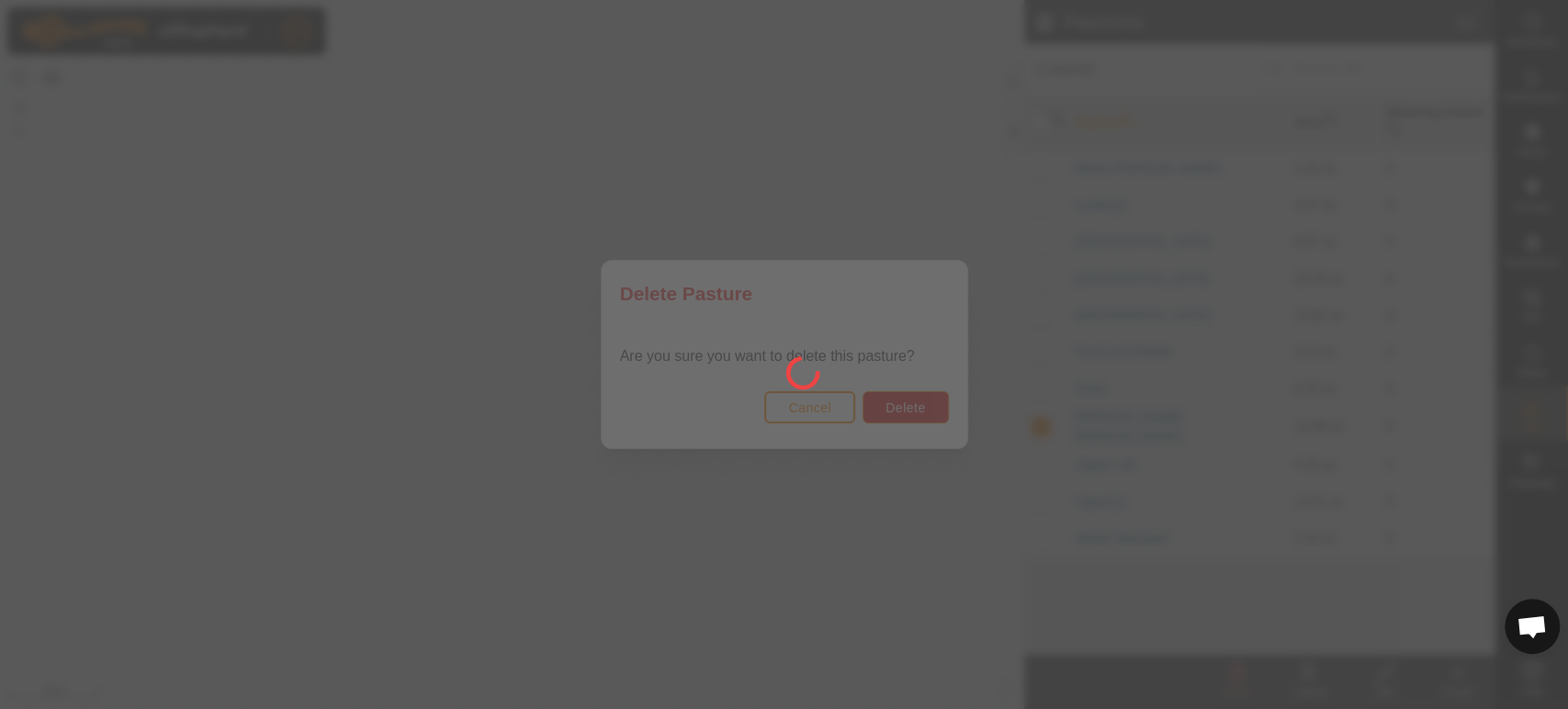
checkbox input "false"
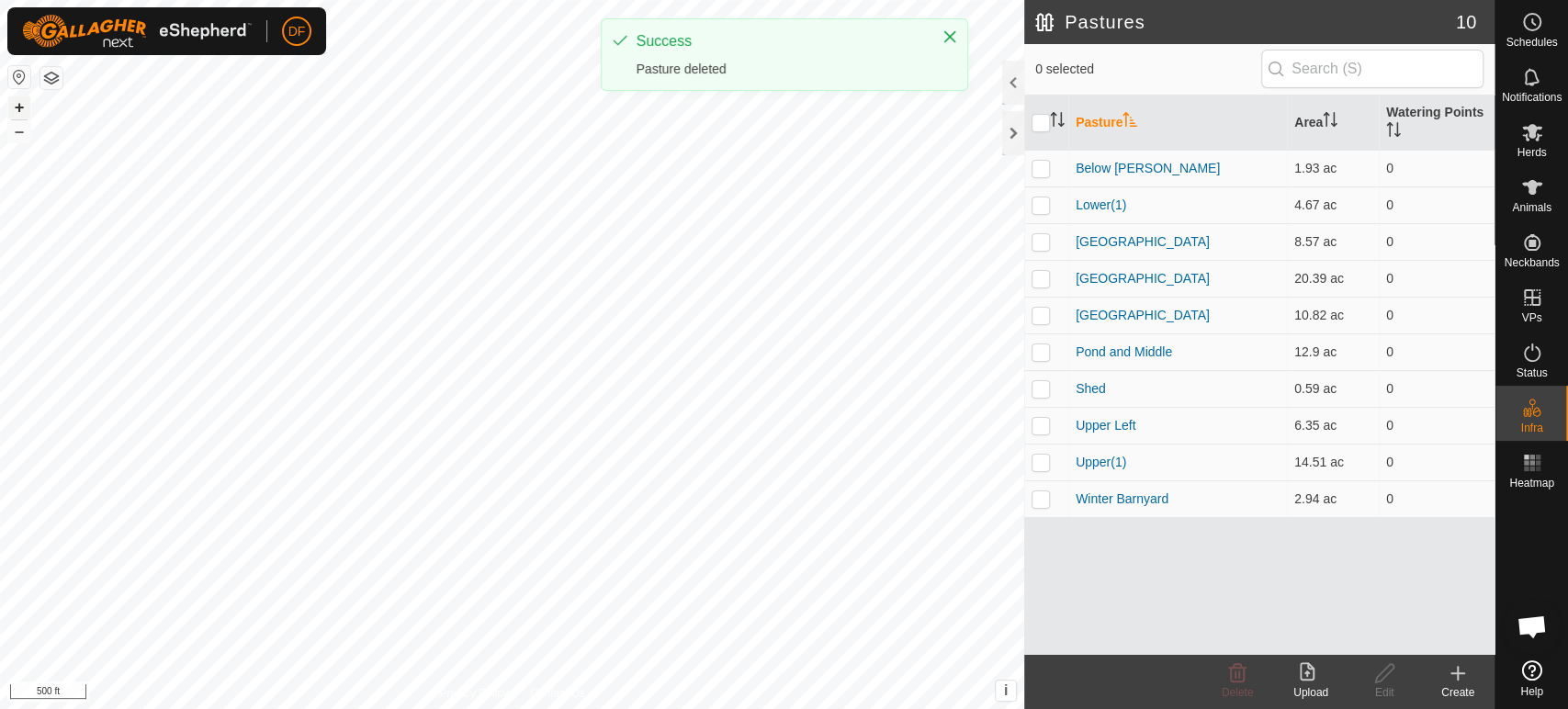
click at [18, 117] on button "+" at bounding box center [19, 107] width 22 height 22
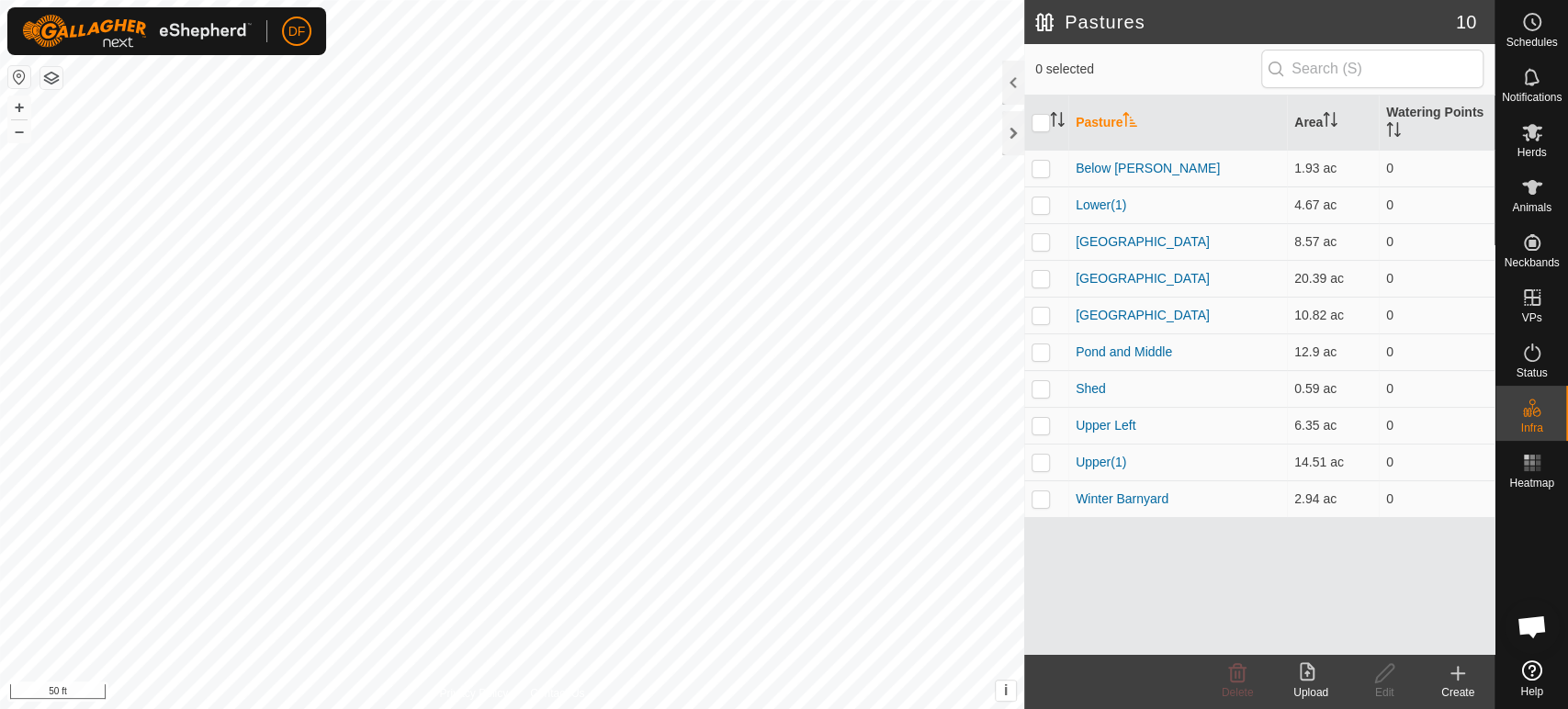
click at [453, 0] on html "DF Schedules Notifications Herds Animals Neckbands VPs Status Infra Heatmap Hel…" at bounding box center [784, 354] width 1568 height 709
click at [16, 130] on button "–" at bounding box center [19, 132] width 22 height 22
click at [1447, 678] on icon at bounding box center [1458, 673] width 22 height 22
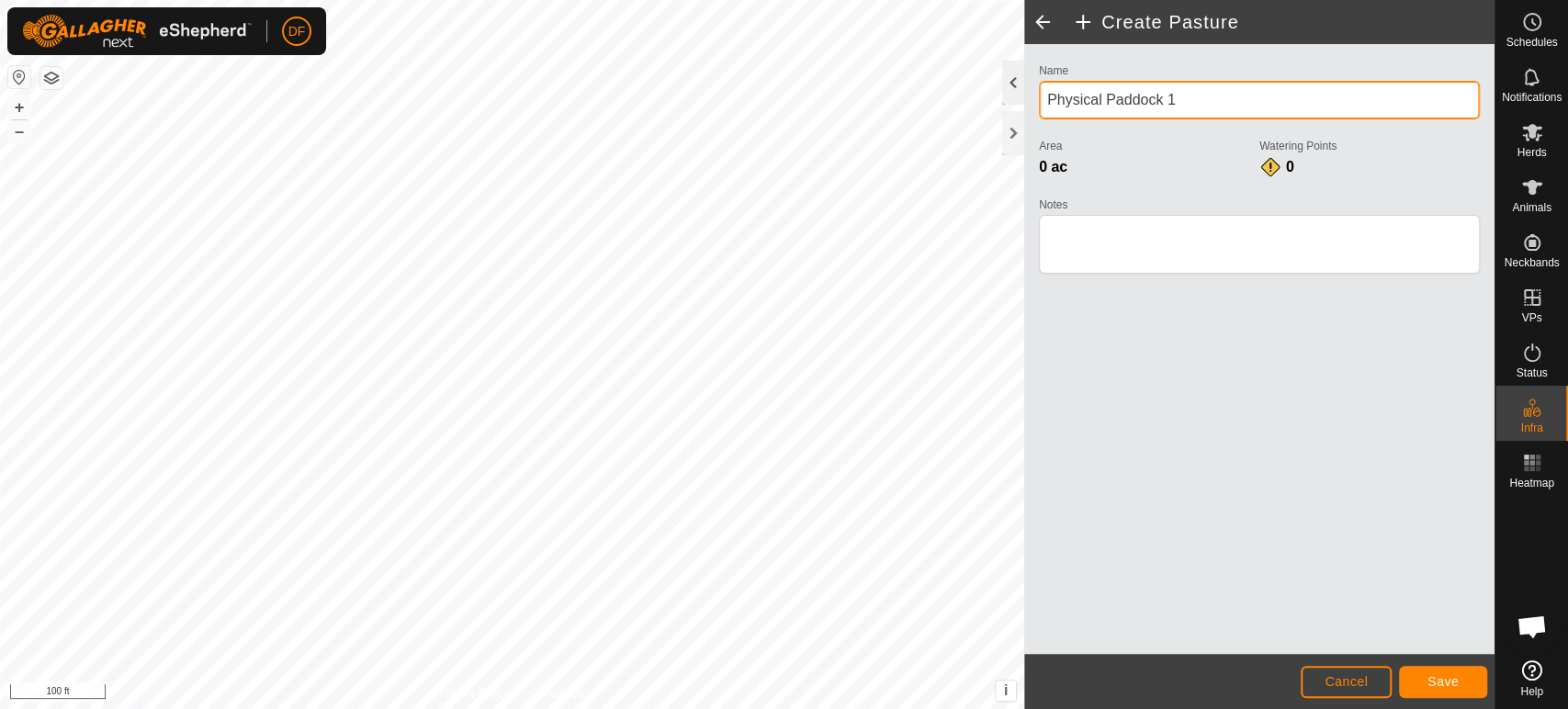
click at [1000, 95] on div "Create Pasture Name Physical Paddock 1 Area 0 ac Watering Points 0 Notes Cancel…" at bounding box center [747, 354] width 1495 height 709
click at [1210, 100] on input "Physical Paddock 1" at bounding box center [1259, 100] width 441 height 39
drag, startPoint x: 1210, startPoint y: 100, endPoint x: 1037, endPoint y: 98, distance: 173.0
click at [1037, 98] on div "Name Physical Paddock 1 Area 0 ac Watering Points 0 Notes" at bounding box center [1260, 176] width 456 height 236
type input "South Paddock"
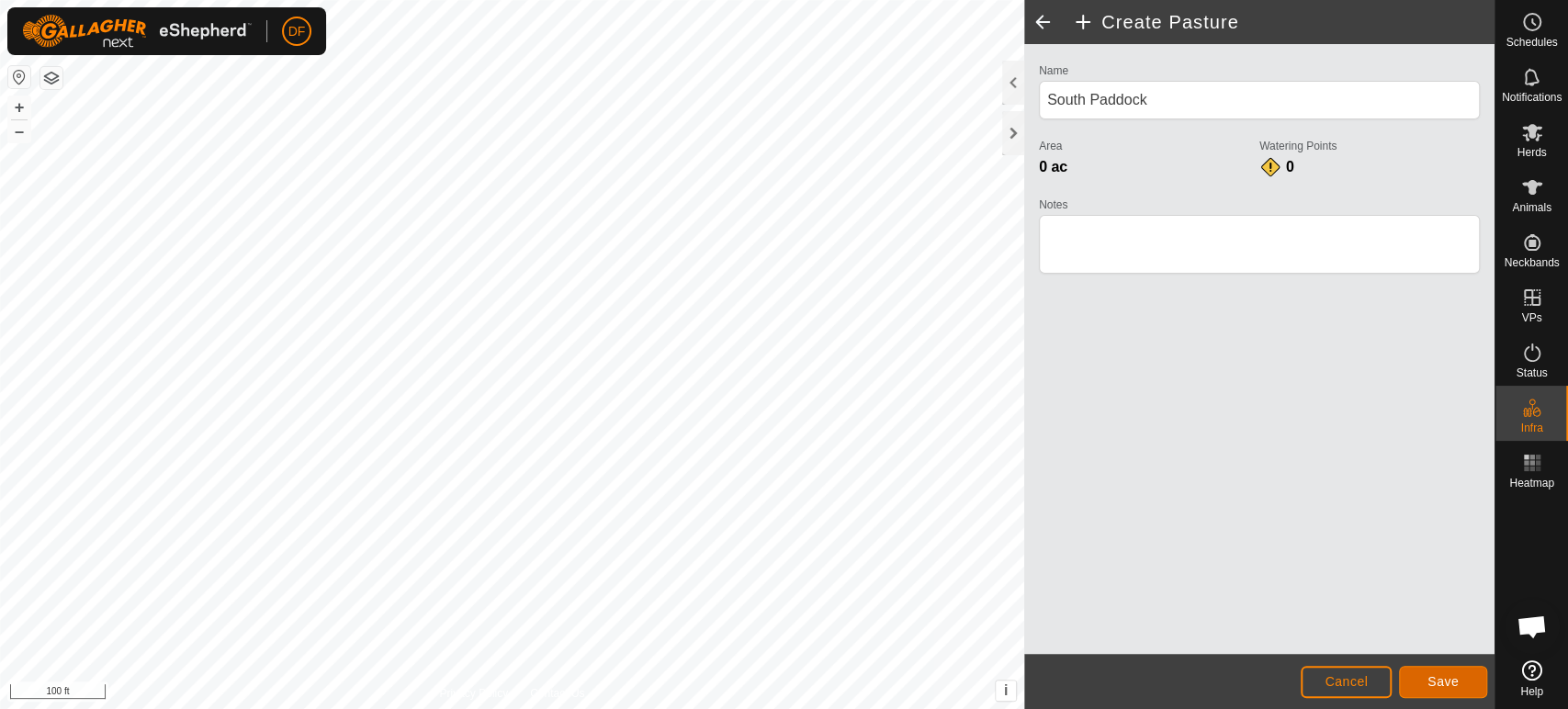
click at [1424, 686] on button "Save" at bounding box center [1443, 681] width 88 height 32
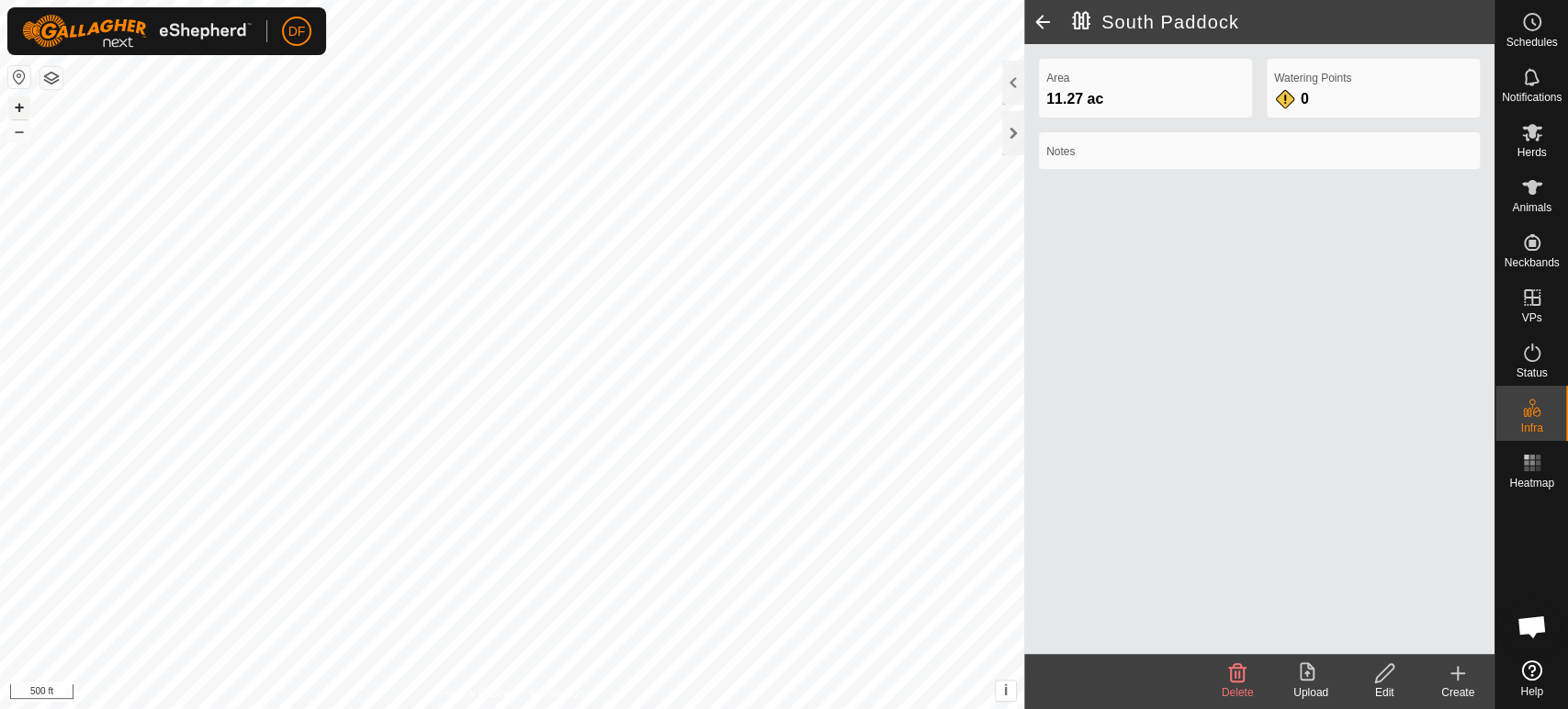
click at [16, 111] on button "+" at bounding box center [19, 107] width 22 height 22
click at [17, 139] on button "–" at bounding box center [19, 132] width 22 height 22
click at [1456, 682] on icon at bounding box center [1458, 673] width 22 height 22
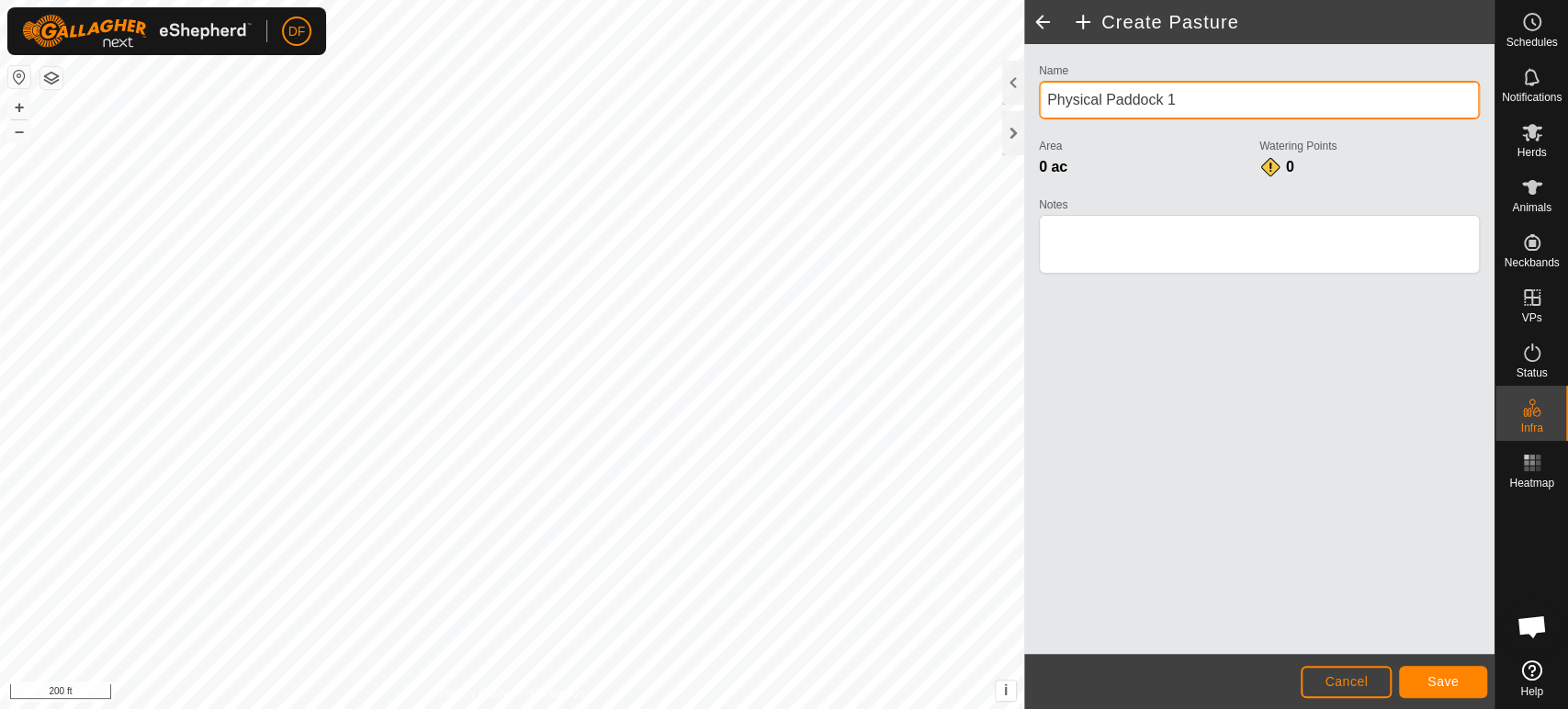
drag, startPoint x: 1200, startPoint y: 103, endPoint x: 1029, endPoint y: 110, distance: 171.1
click at [1029, 110] on div "Name Physical Paddock 1 Area 0 ac Watering Points 0 Notes" at bounding box center [1259, 350] width 470 height 610
type input "[PERSON_NAME] [PERSON_NAME]"
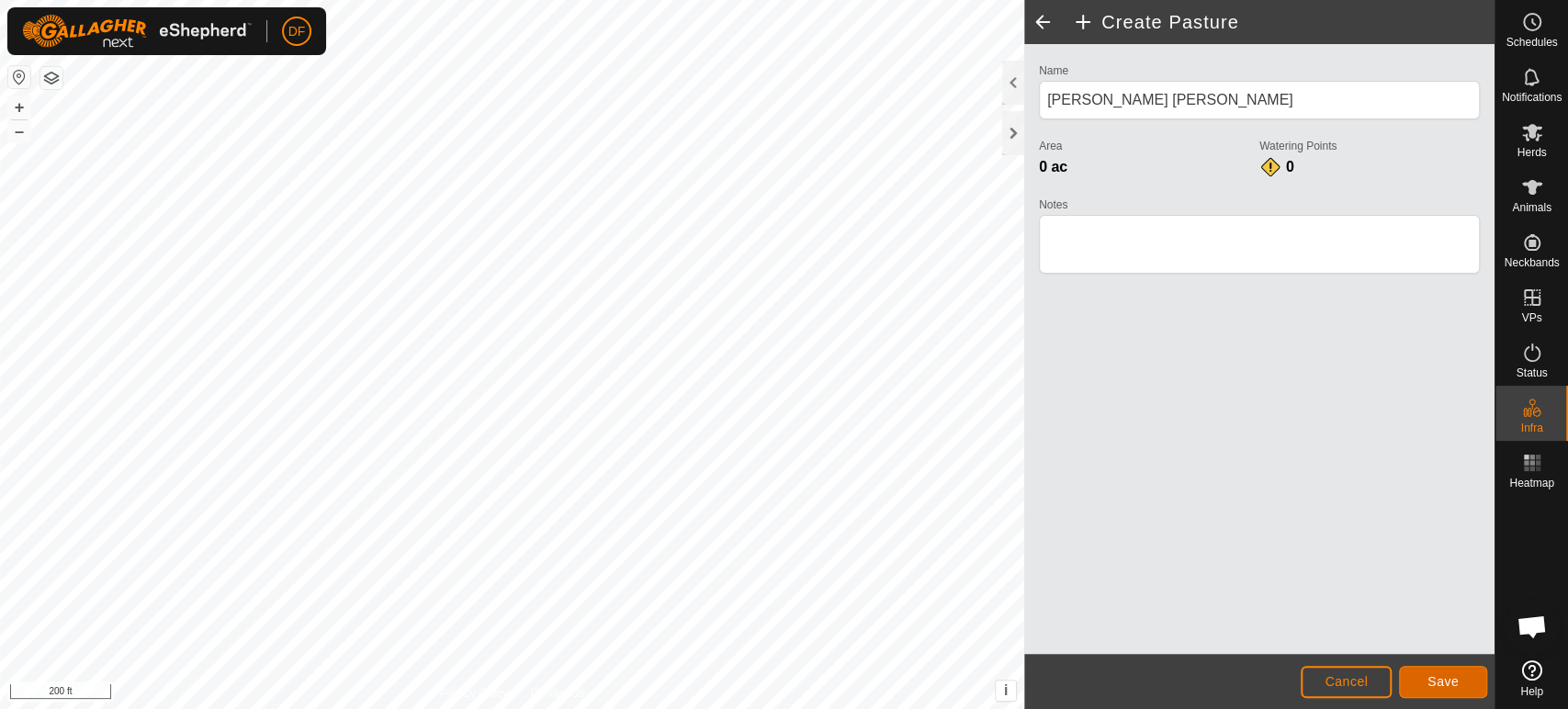
click at [1439, 692] on button "Save" at bounding box center [1443, 681] width 88 height 32
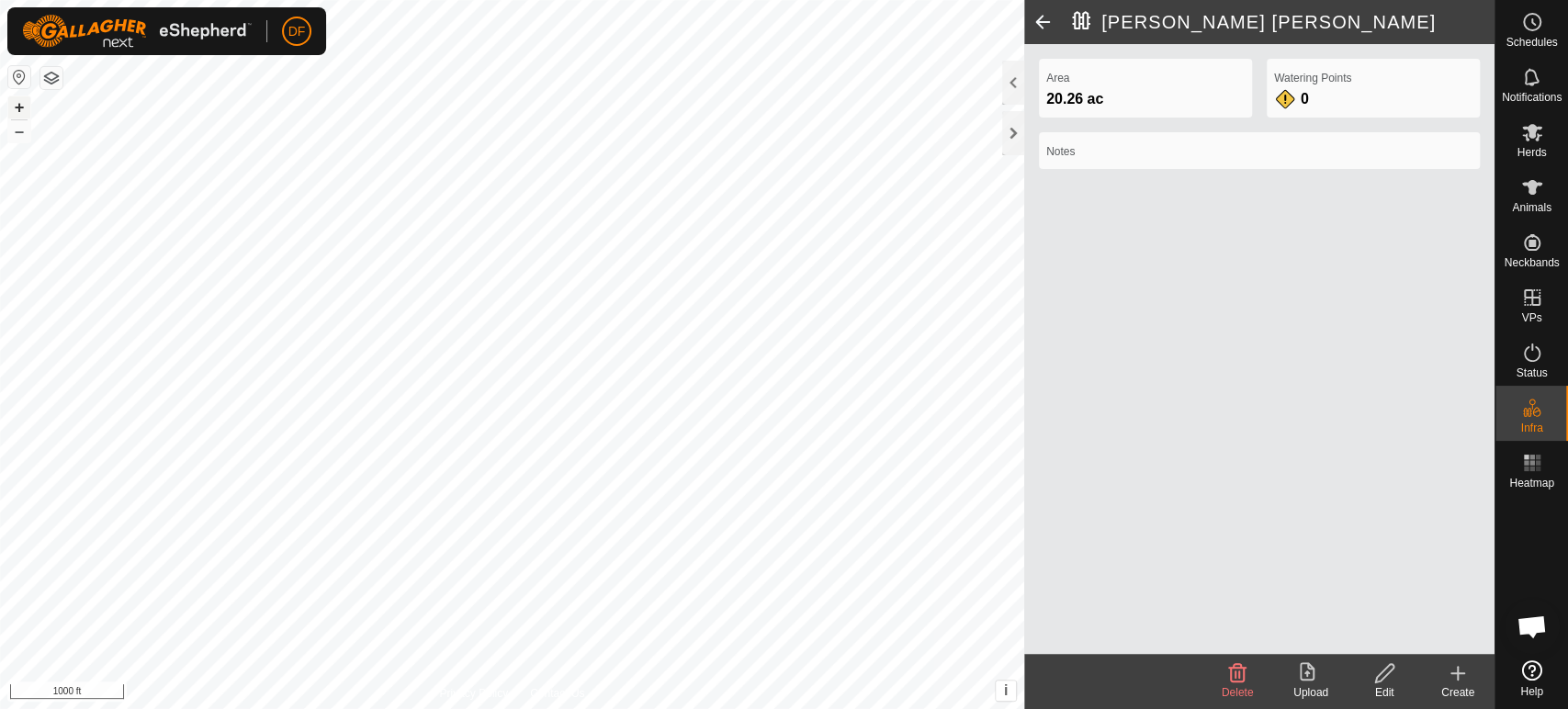
click at [22, 108] on button "+" at bounding box center [19, 107] width 22 height 22
click at [1555, 190] on div "Animals" at bounding box center [1531, 193] width 72 height 55
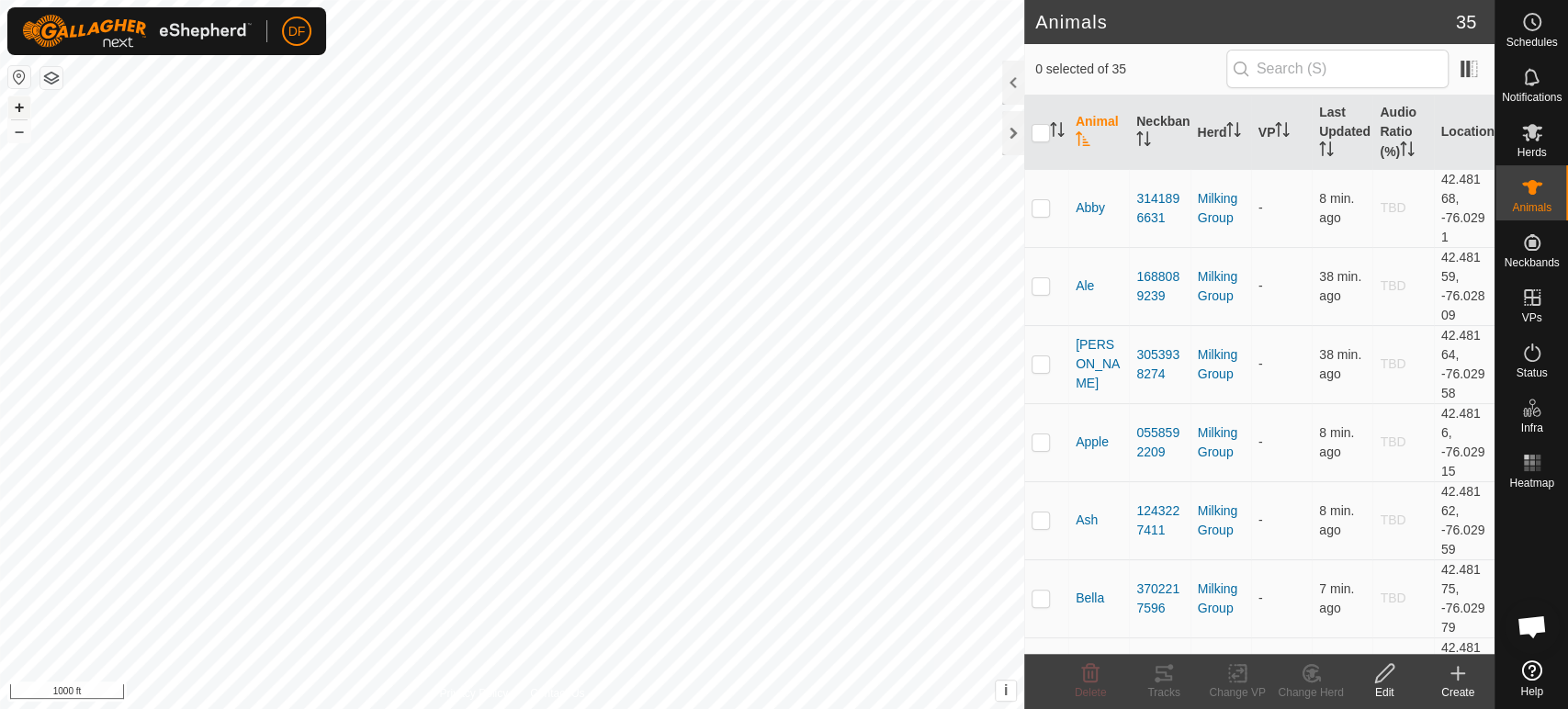
click at [24, 108] on button "+" at bounding box center [19, 107] width 22 height 22
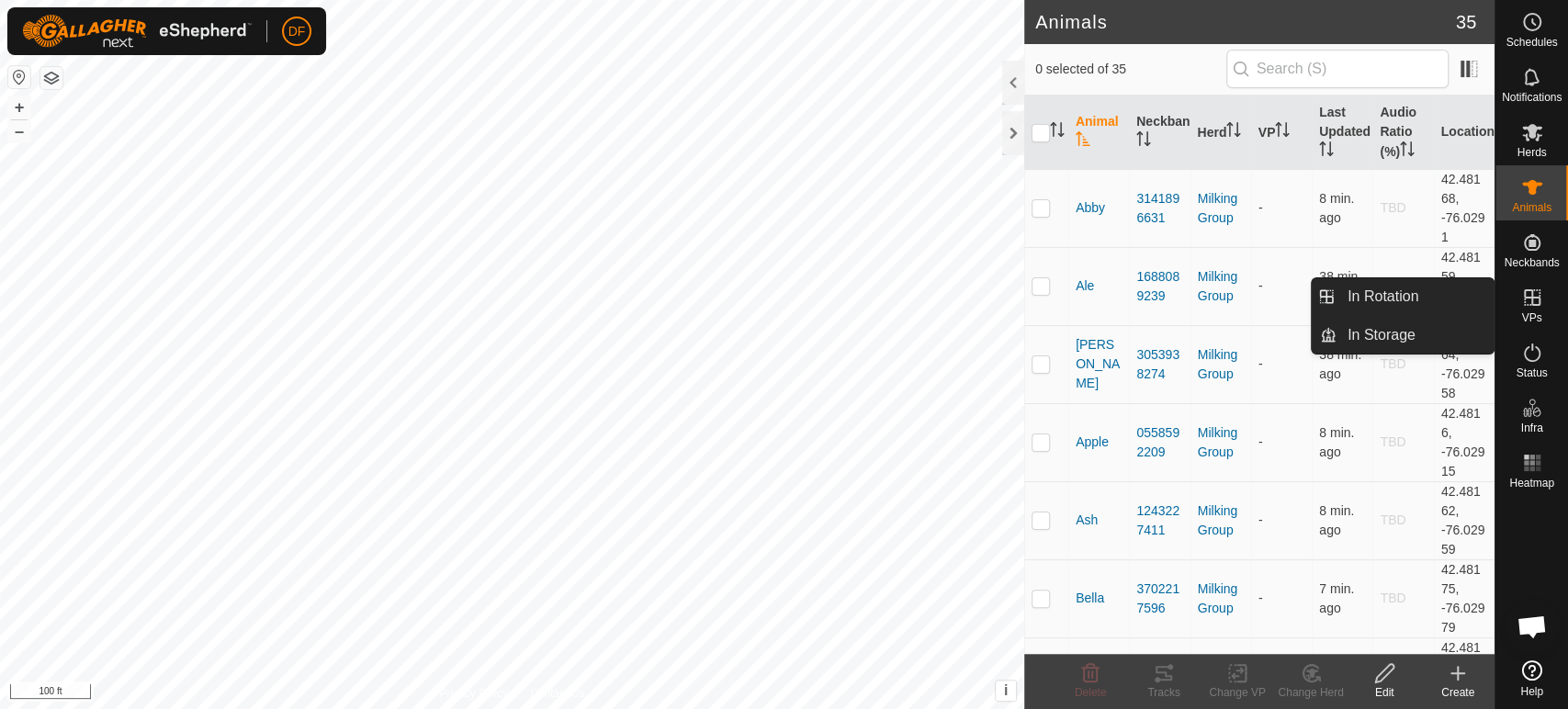
click at [1536, 312] on span "VPs" at bounding box center [1531, 317] width 20 height 11
click at [1428, 303] on link "In Rotation" at bounding box center [1415, 296] width 157 height 37
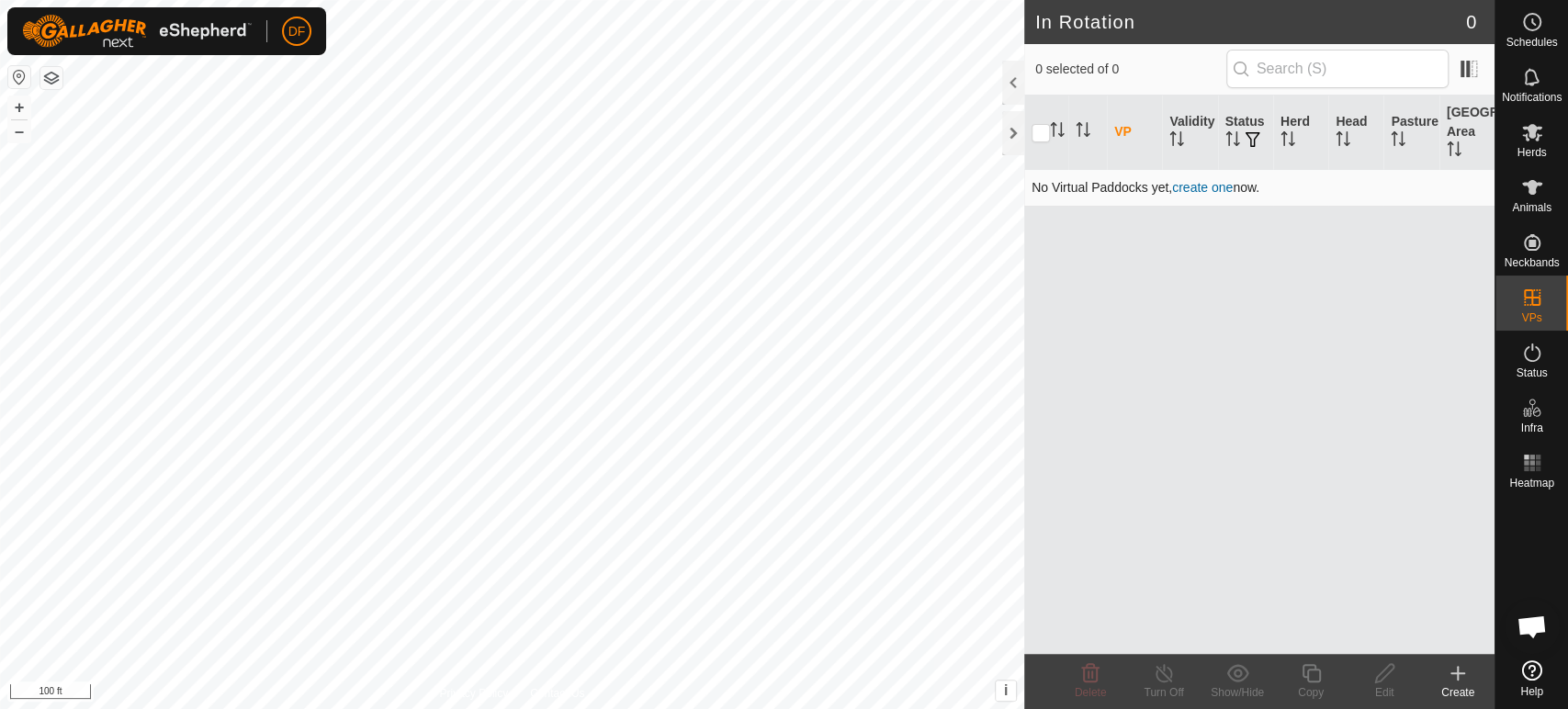
click at [1210, 192] on link "create one" at bounding box center [1202, 187] width 60 height 15
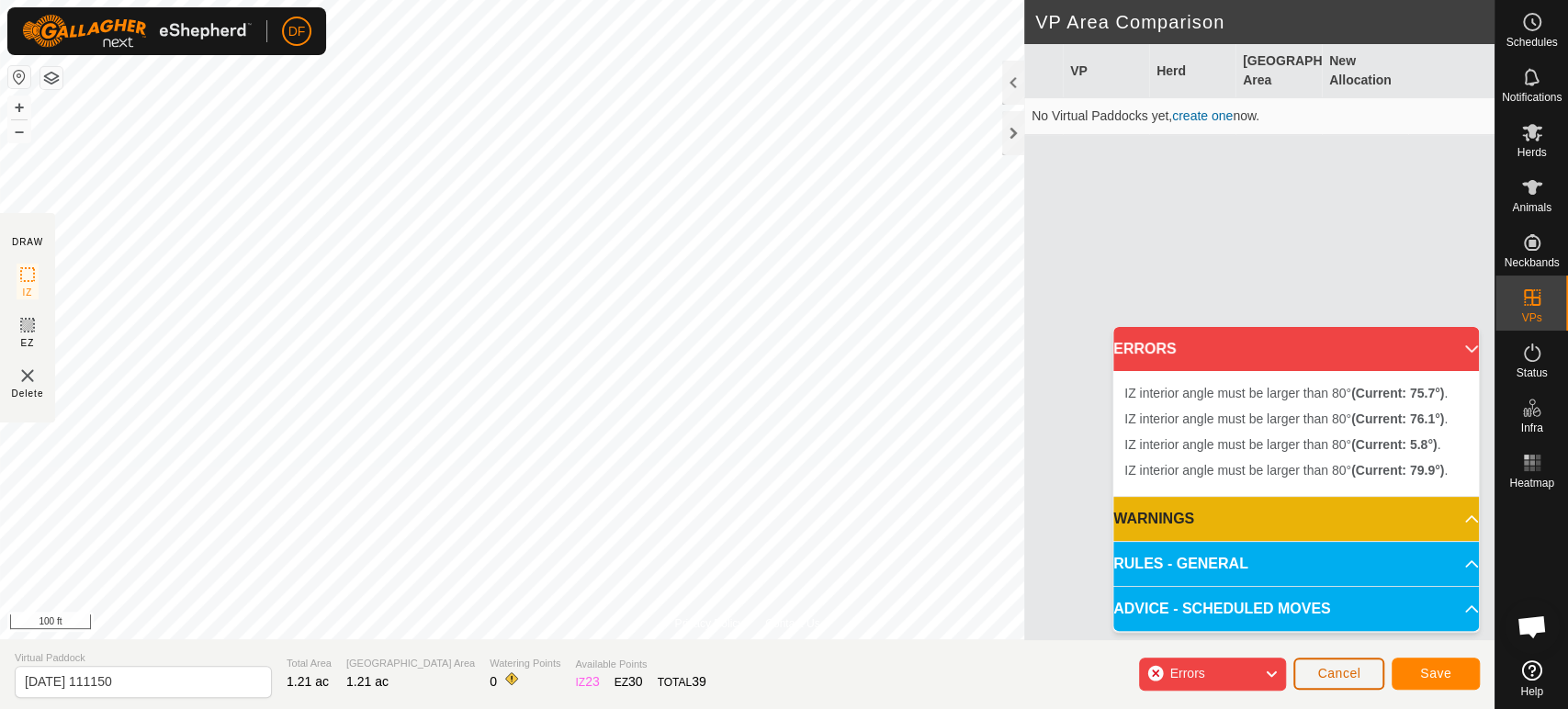
click at [1367, 684] on button "Cancel" at bounding box center [1339, 673] width 91 height 32
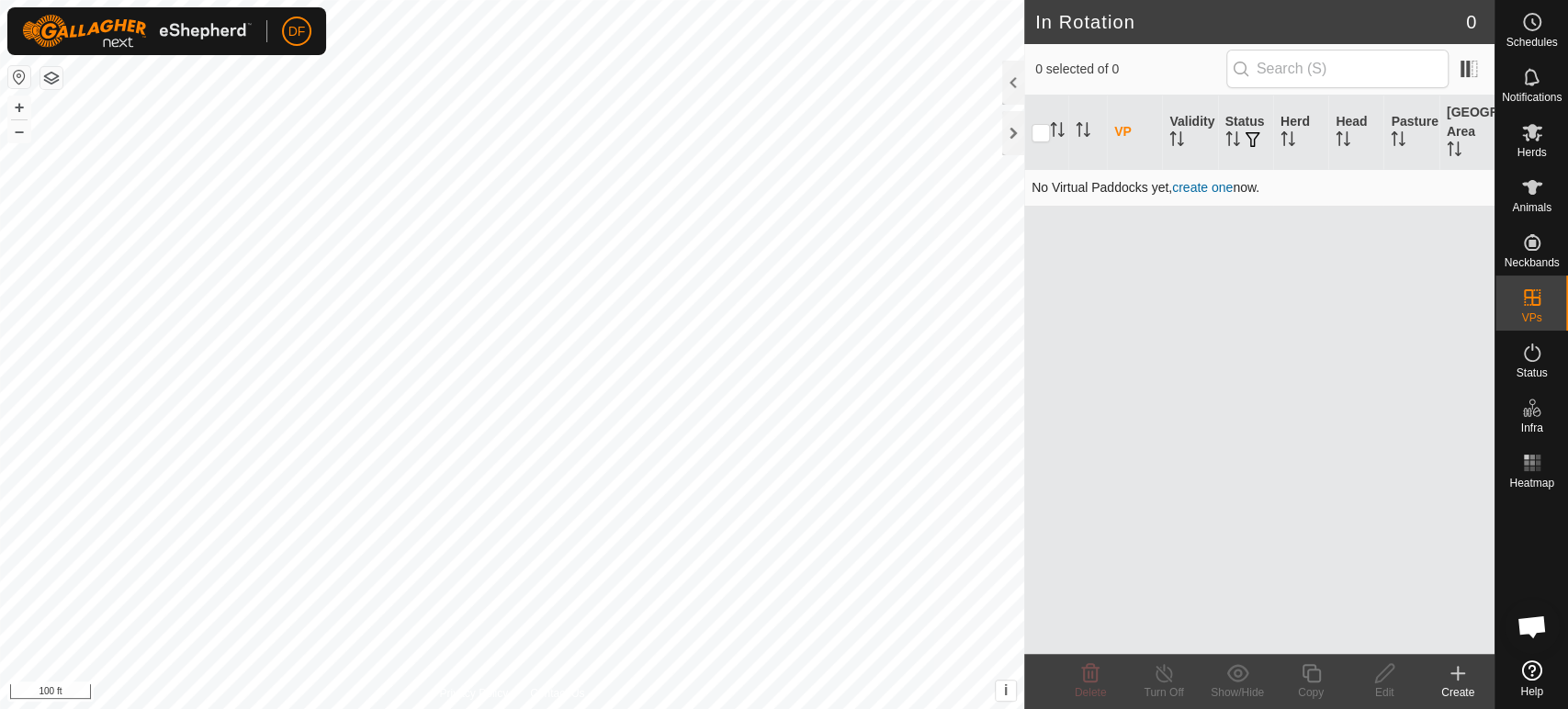
click at [1194, 189] on link "create one" at bounding box center [1202, 187] width 60 height 15
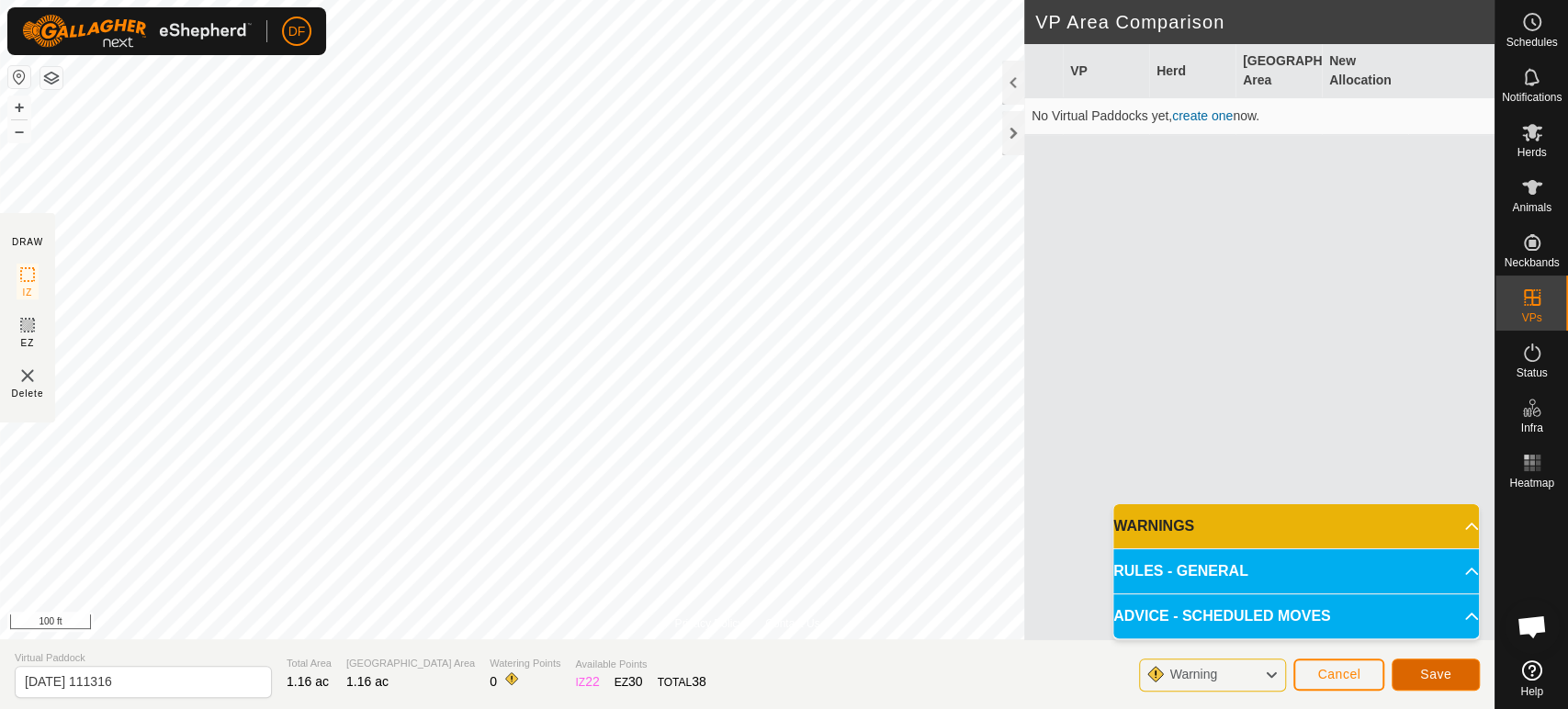
click at [1443, 674] on span "Save" at bounding box center [1436, 673] width 32 height 15
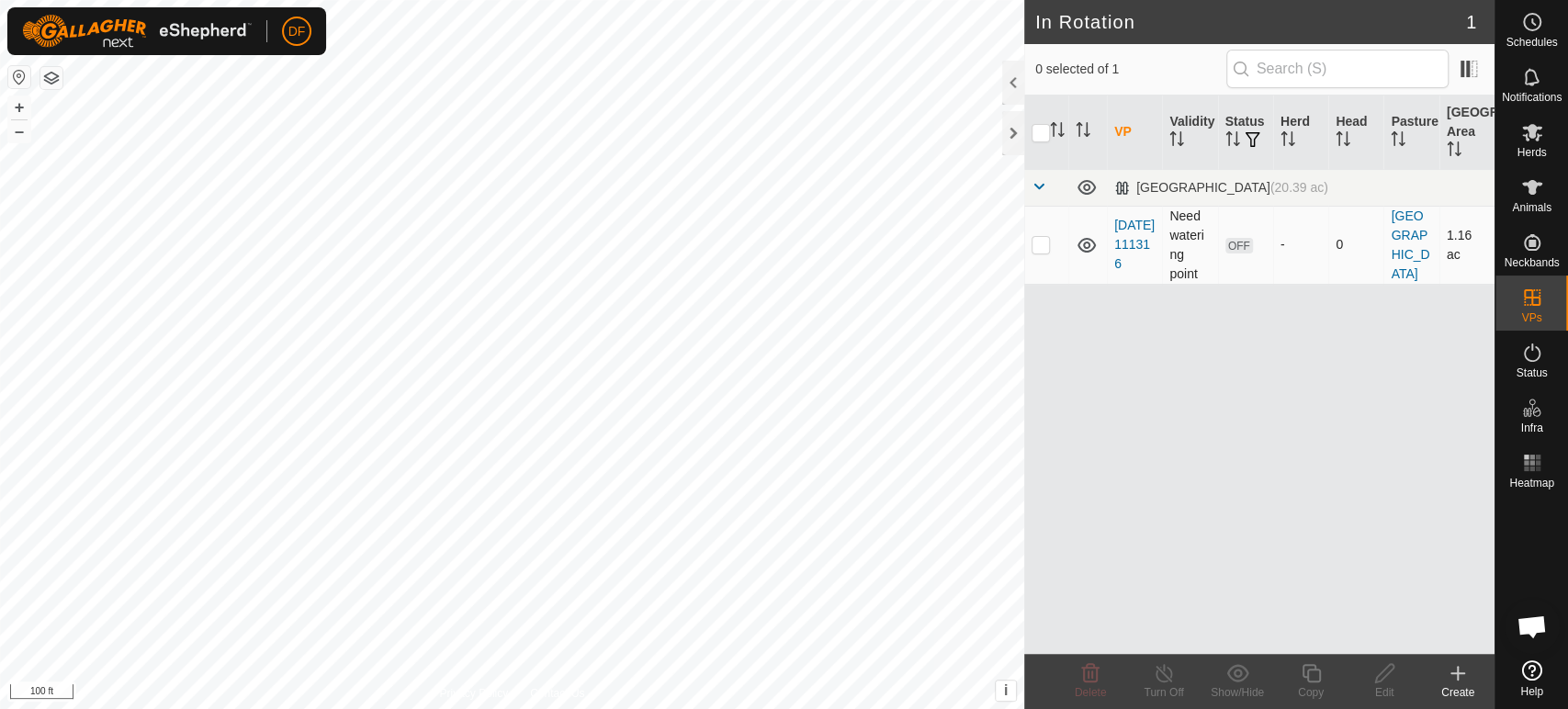
checkbox input "true"
click at [1235, 581] on div "VP Validity Status Herd Head Pasture Grazing Area North Middle (20.39 ac) 2025-…" at bounding box center [1259, 374] width 470 height 558
click at [1041, 249] on p-checkbox at bounding box center [1041, 244] width 19 height 15
checkbox input "false"
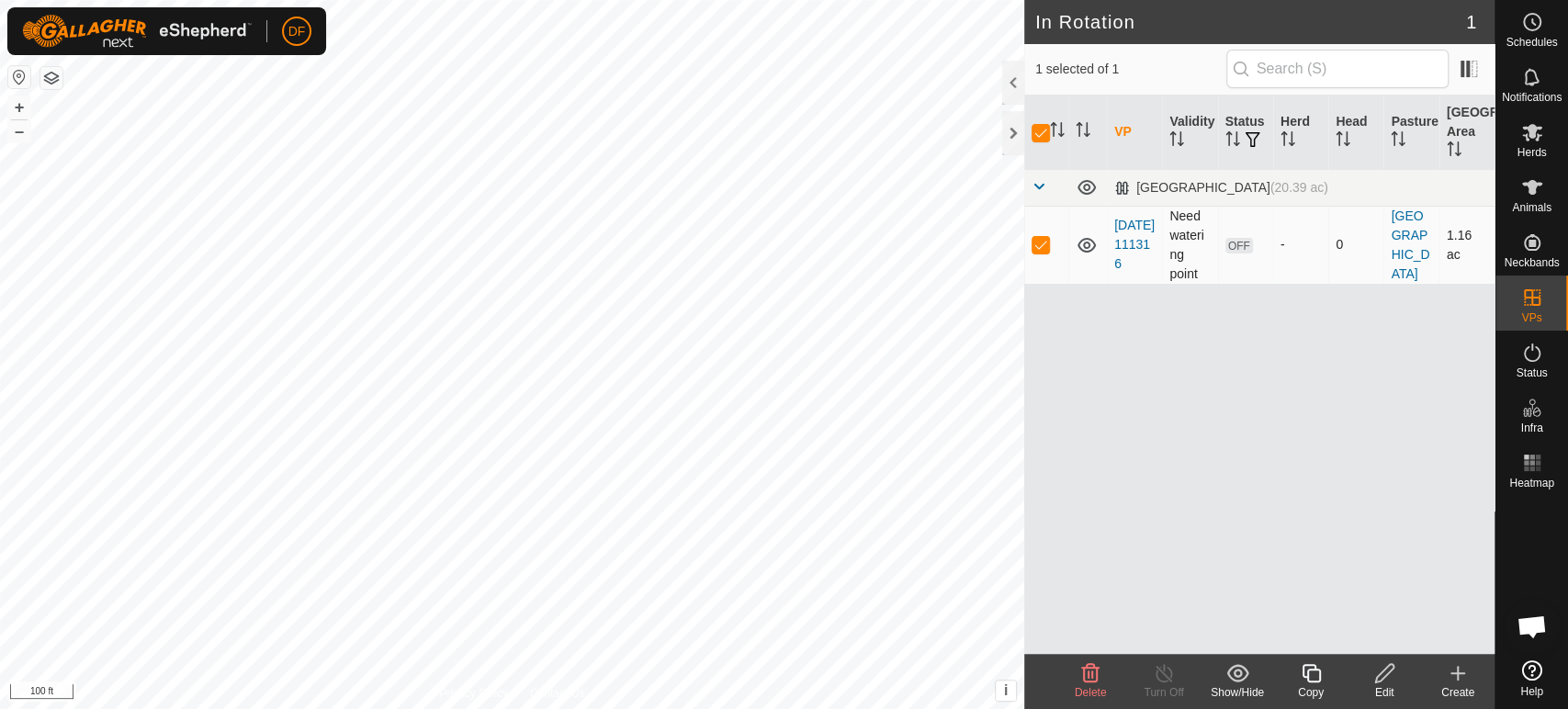
checkbox input "false"
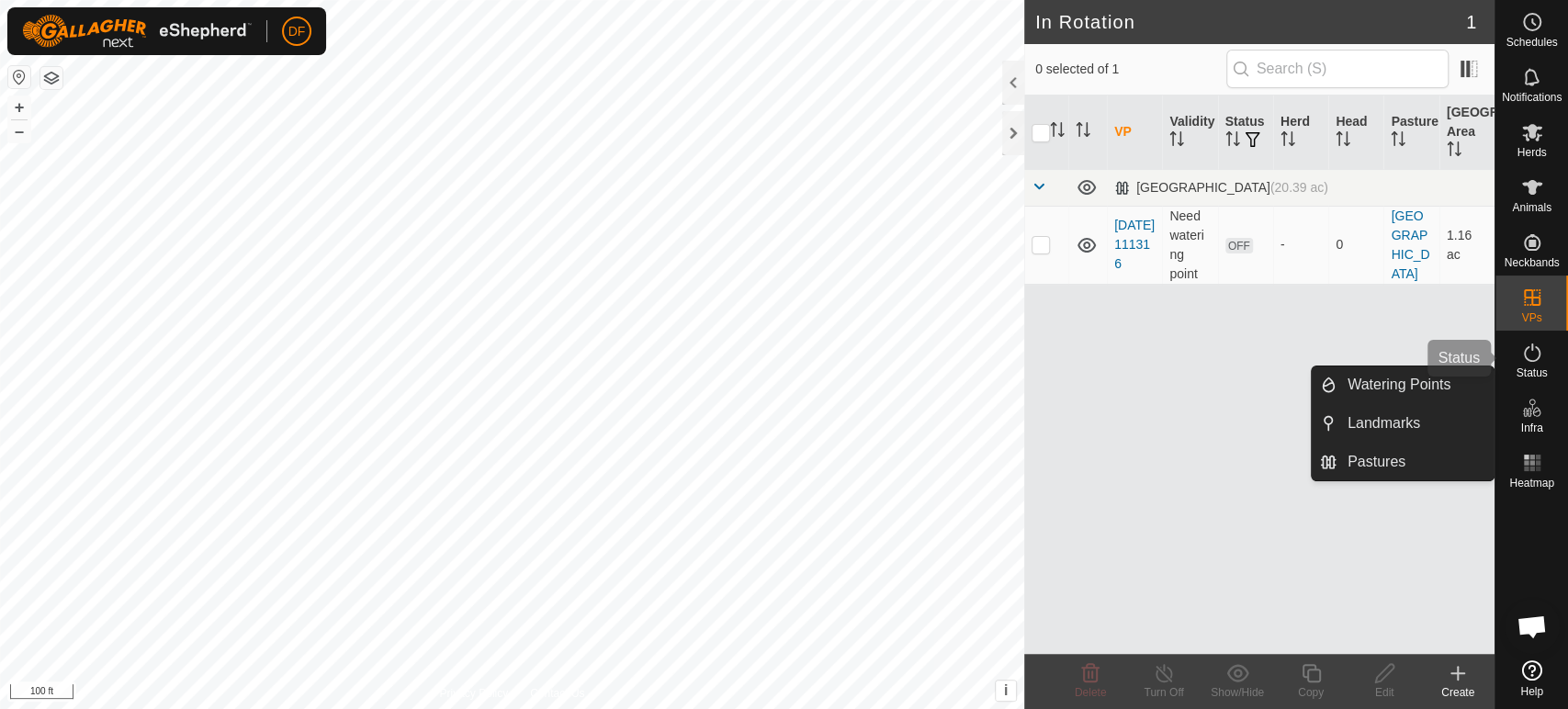
click at [1548, 374] on div "Status" at bounding box center [1531, 358] width 72 height 55
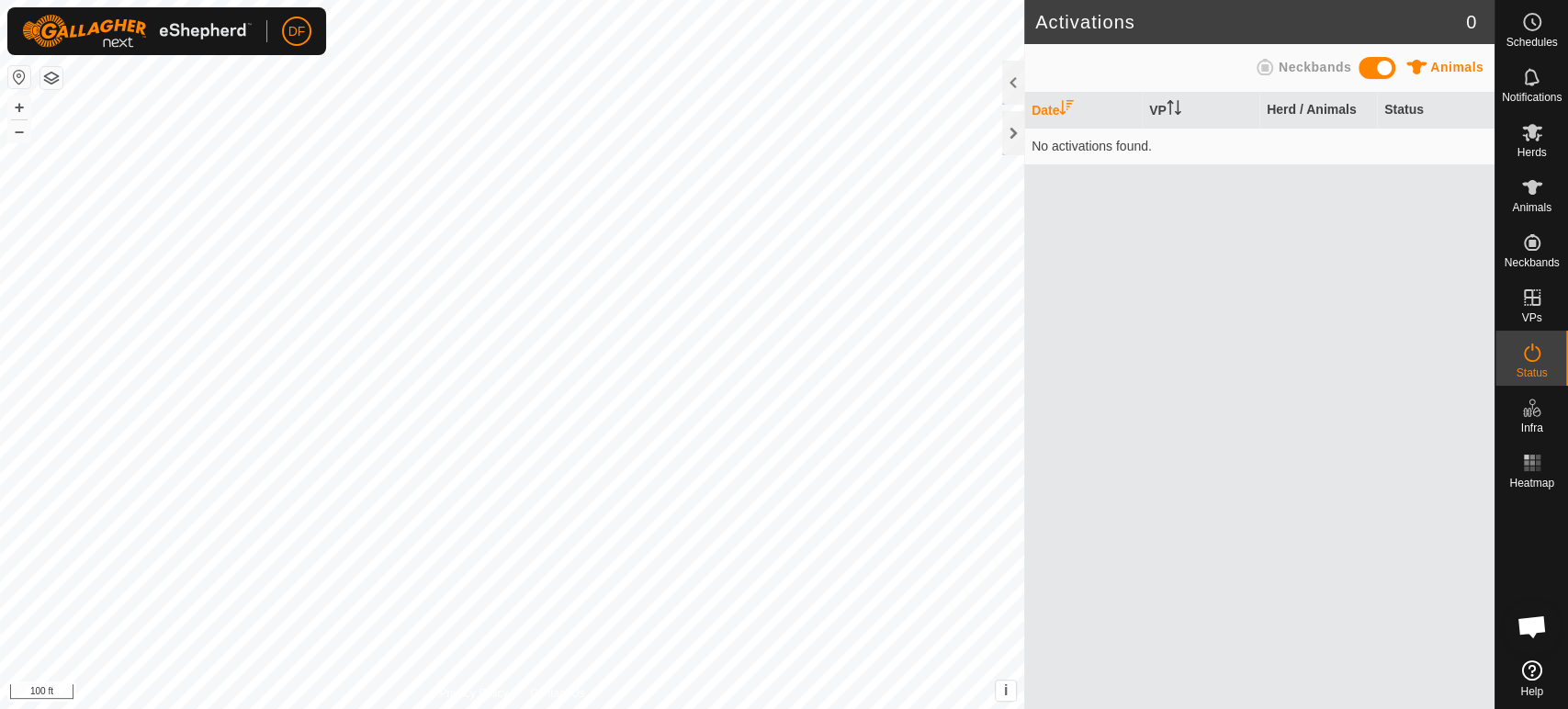
click at [1381, 70] on span at bounding box center [1377, 68] width 37 height 22
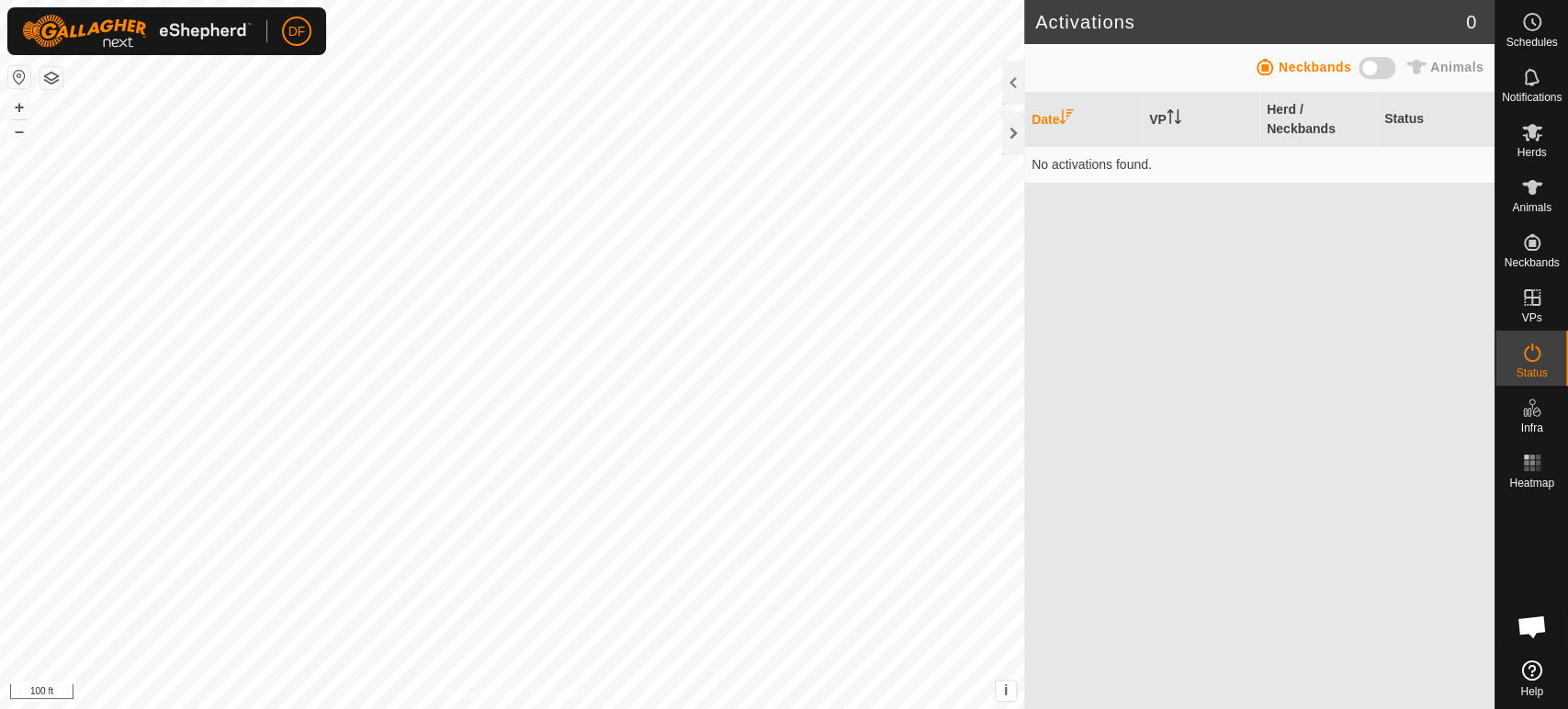
click at [1381, 70] on span at bounding box center [1377, 68] width 37 height 22
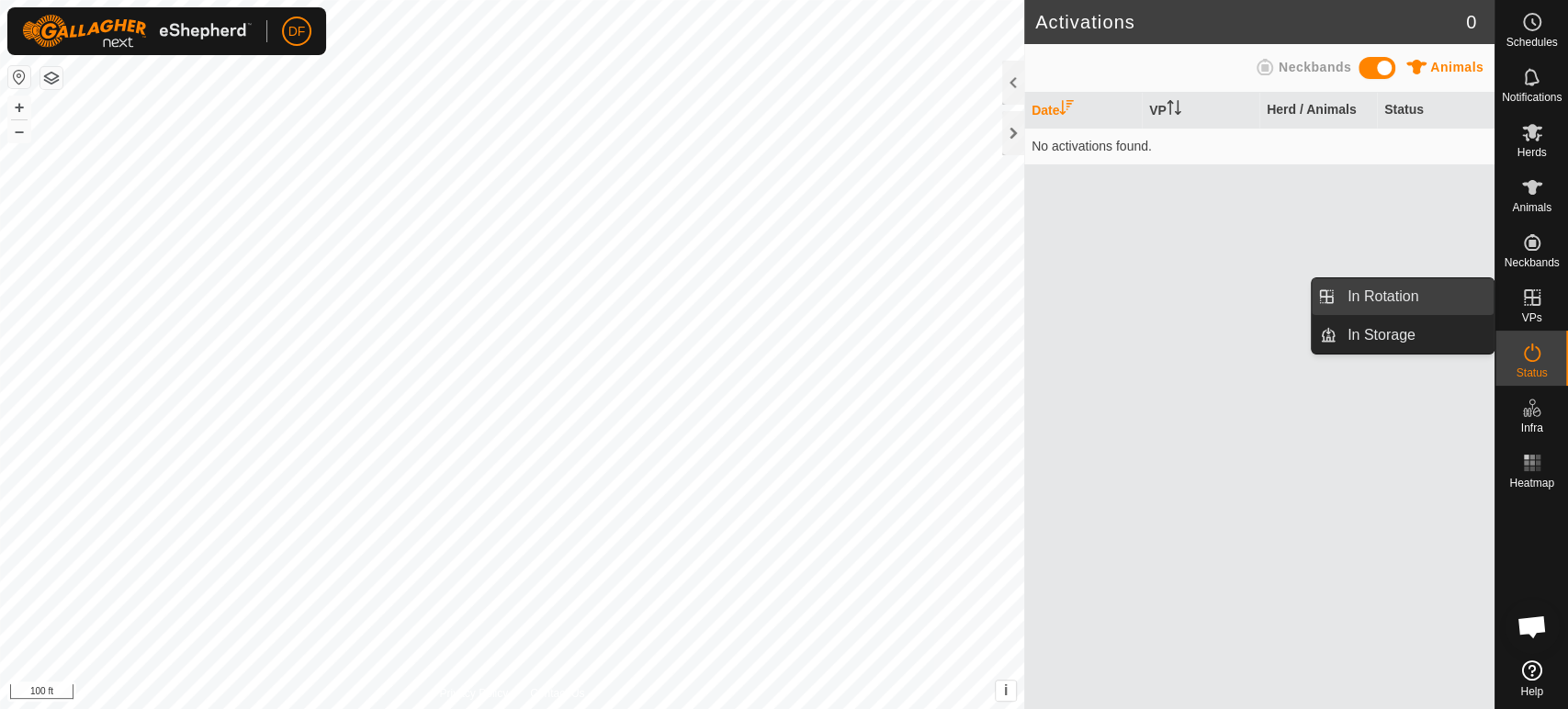
click at [1426, 307] on link "In Rotation" at bounding box center [1415, 296] width 157 height 37
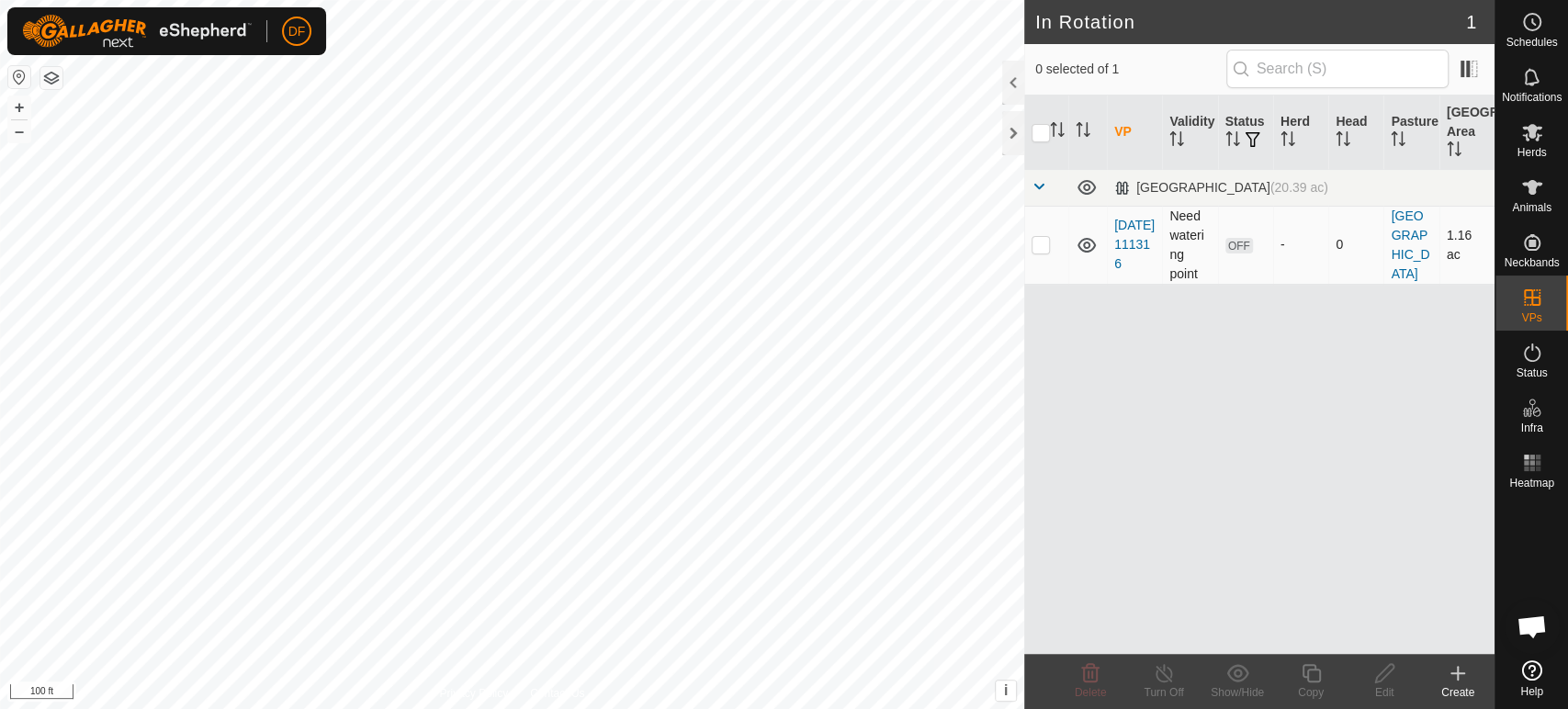
click at [1046, 242] on p-checkbox at bounding box center [1041, 244] width 19 height 15
checkbox input "true"
click at [1236, 248] on span "OFF" at bounding box center [1239, 246] width 28 height 16
click at [1270, 371] on div "VP Validity Status Herd Head Pasture Grazing Area North Middle (20.39 ac) 2025-…" at bounding box center [1259, 374] width 470 height 558
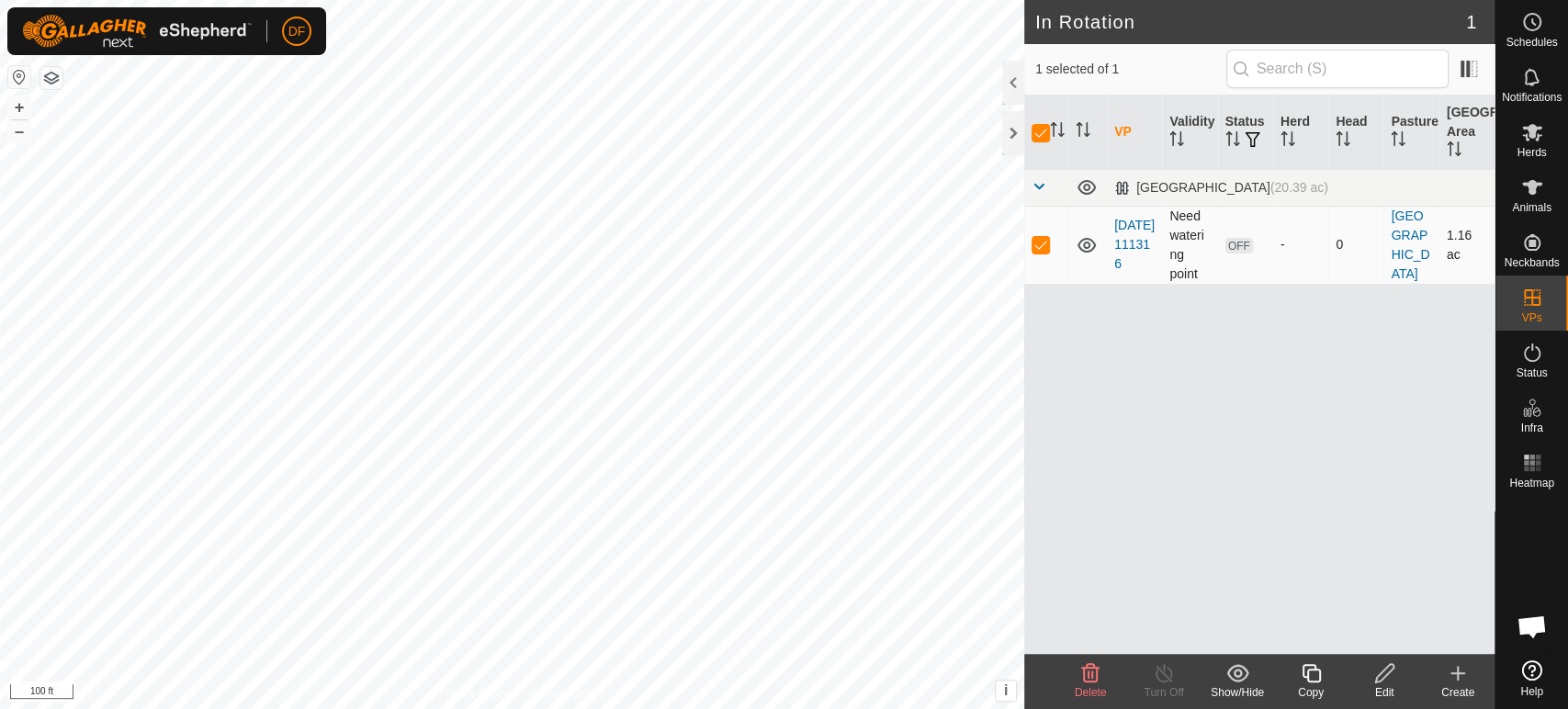
click at [1042, 251] on p-checkbox at bounding box center [1041, 244] width 19 height 15
checkbox input "false"
click at [1044, 242] on p-checkbox at bounding box center [1041, 244] width 19 height 15
checkbox input "true"
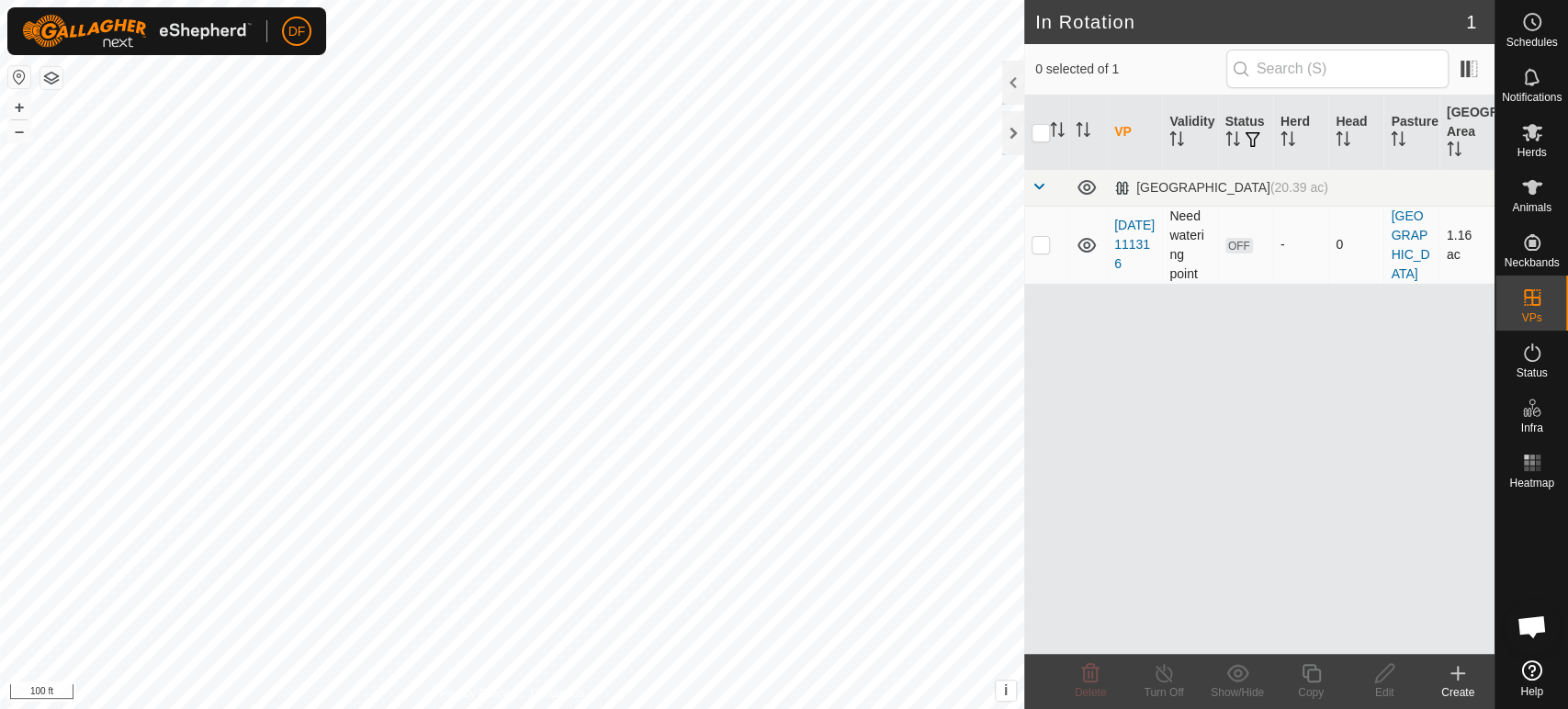
checkbox input "true"
click at [1138, 250] on link "2025-09-07 111316" at bounding box center [1134, 245] width 41 height 53
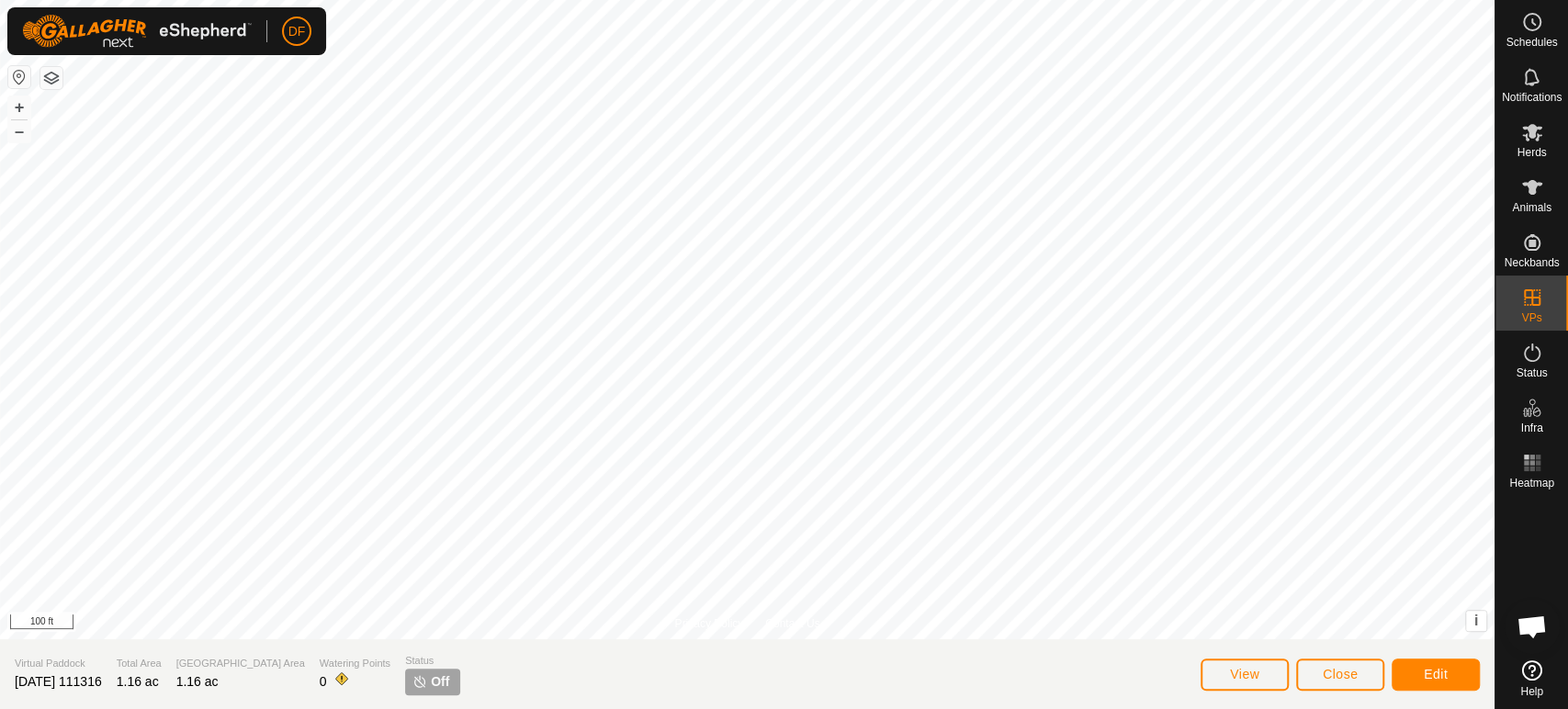
click at [431, 683] on span "Off" at bounding box center [440, 681] width 19 height 19
click at [1231, 676] on span "View" at bounding box center [1245, 673] width 30 height 15
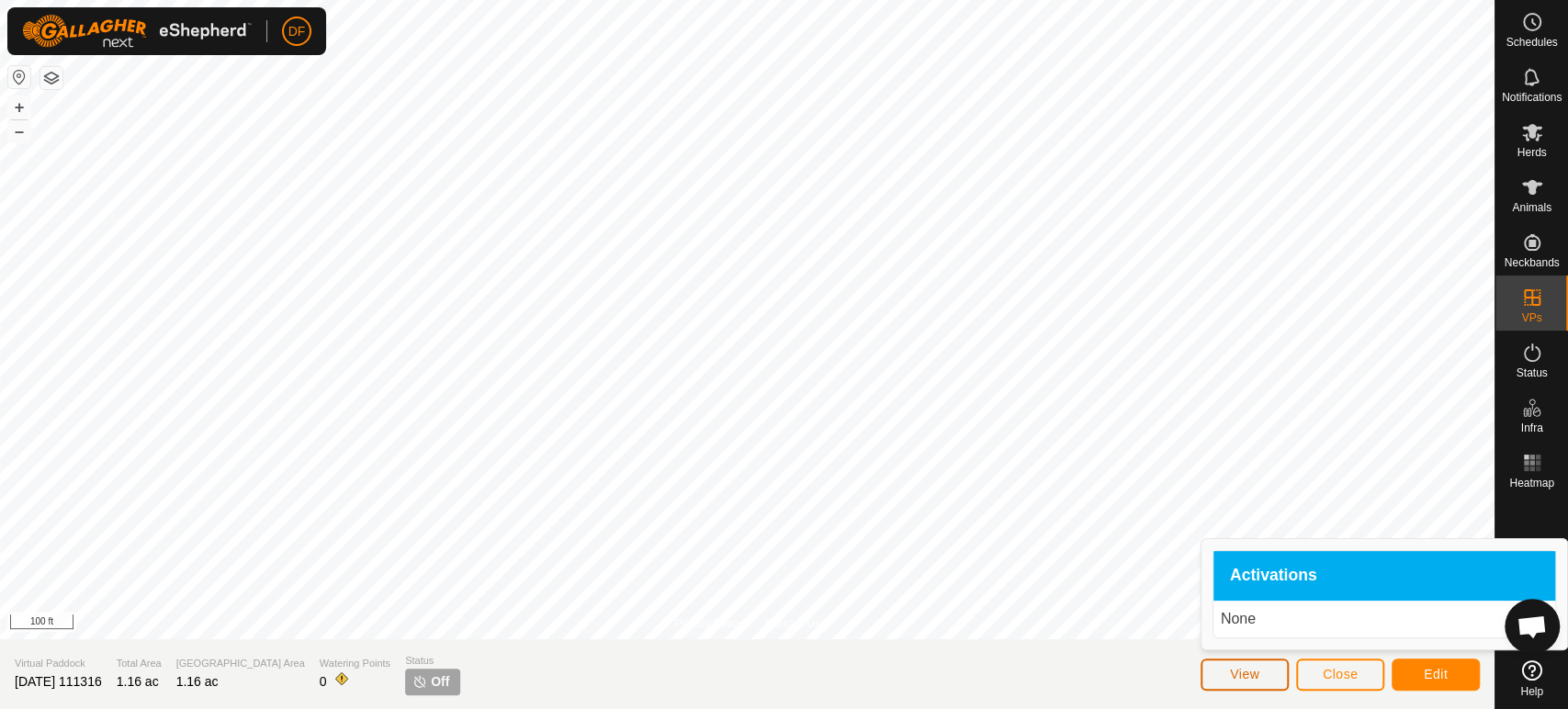
click at [1258, 676] on span "View" at bounding box center [1245, 673] width 30 height 15
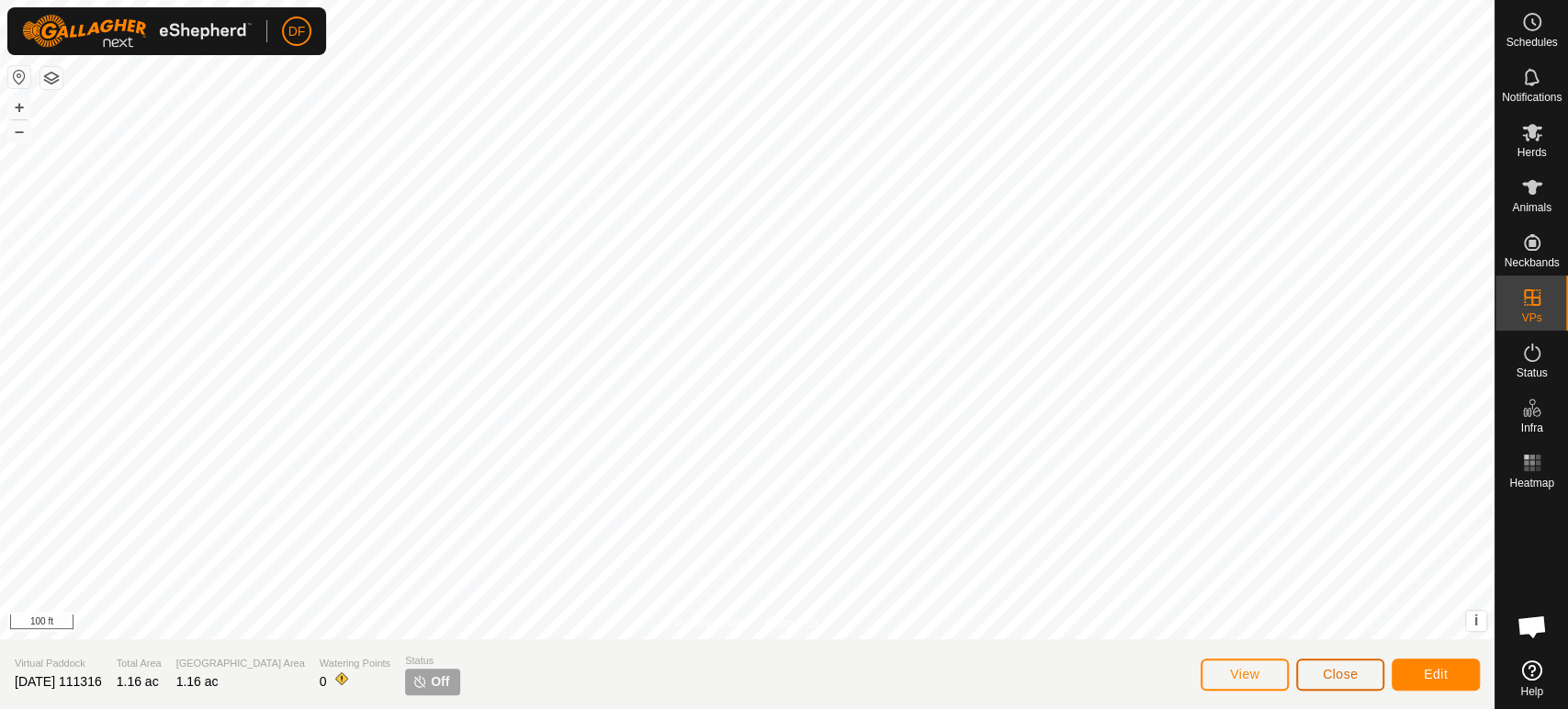
click at [1337, 676] on span "Close" at bounding box center [1340, 673] width 35 height 15
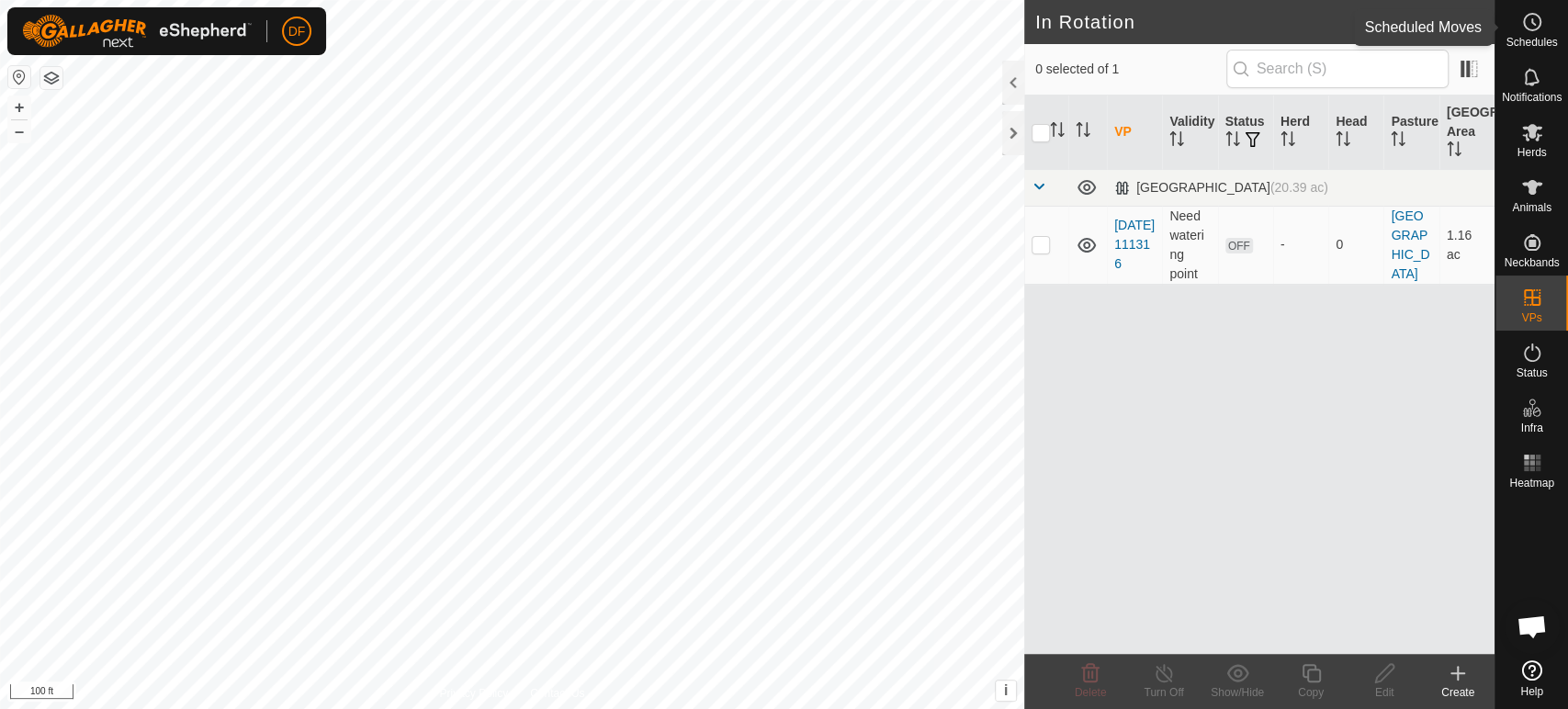
click at [1539, 33] on es-schedule-vp-svg-icon at bounding box center [1531, 22] width 33 height 30
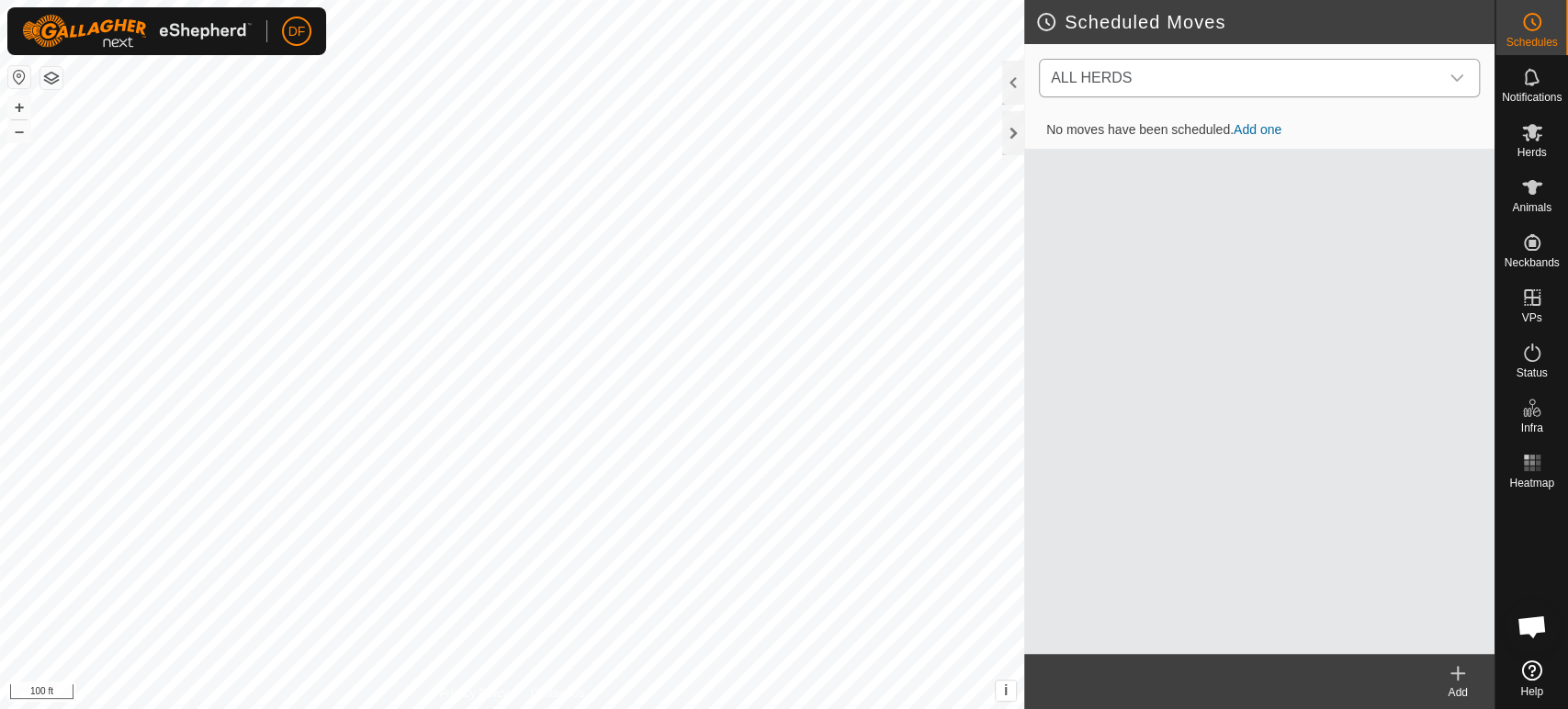
click at [1293, 70] on span "ALL HERDS" at bounding box center [1241, 77] width 395 height 37
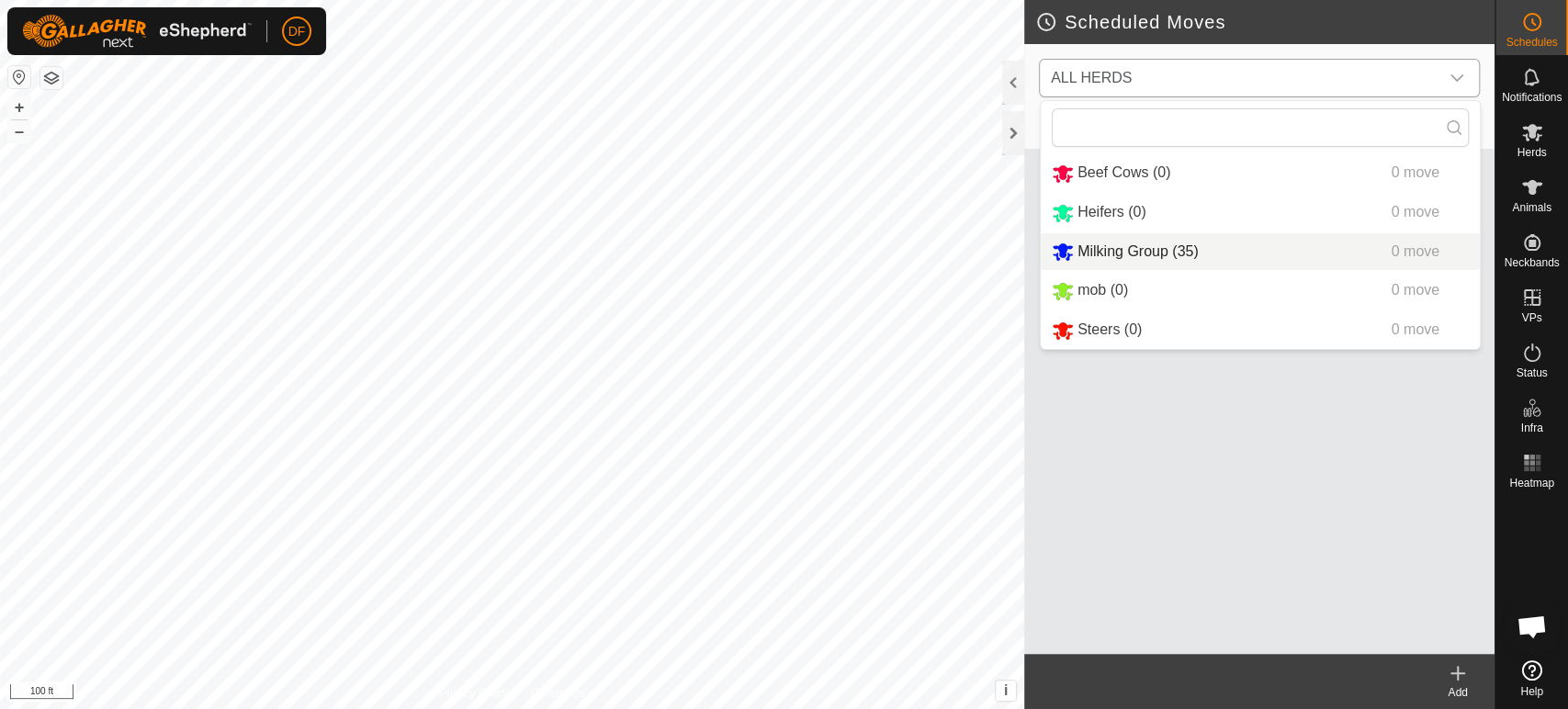
click at [1142, 244] on li "Milking Group (35) 0 move" at bounding box center [1260, 253] width 439 height 38
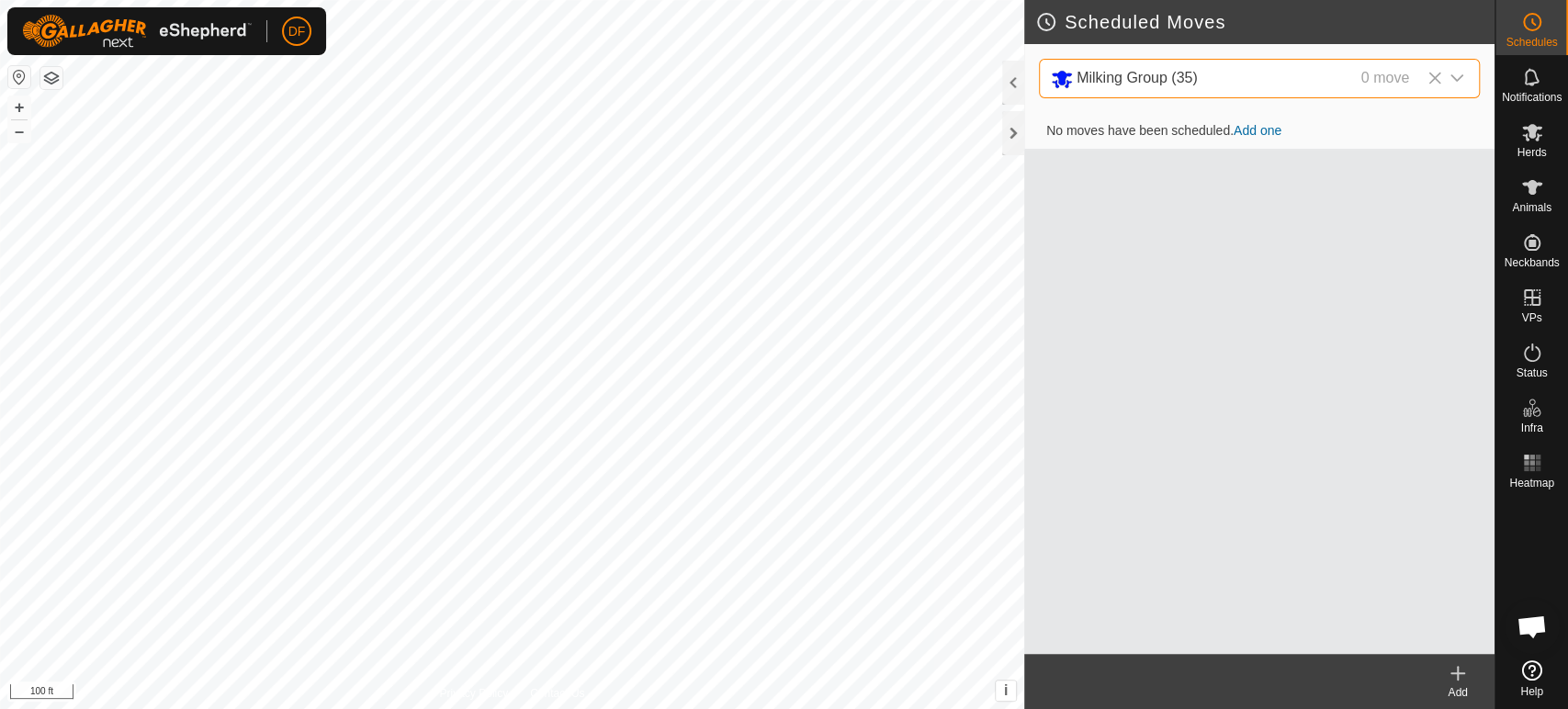
click at [1267, 131] on link "Add one" at bounding box center [1258, 130] width 48 height 15
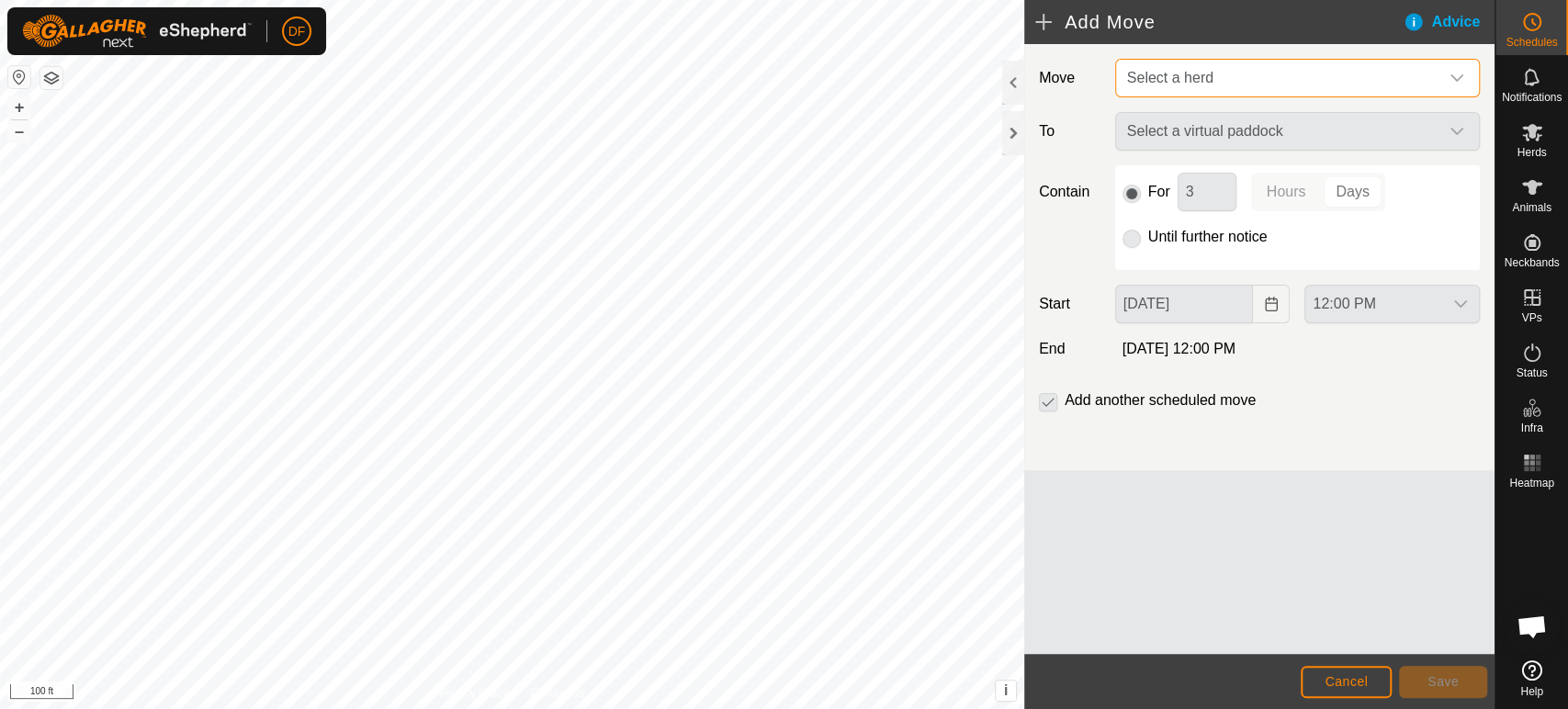
click at [1286, 87] on span "Select a herd" at bounding box center [1280, 77] width 319 height 37
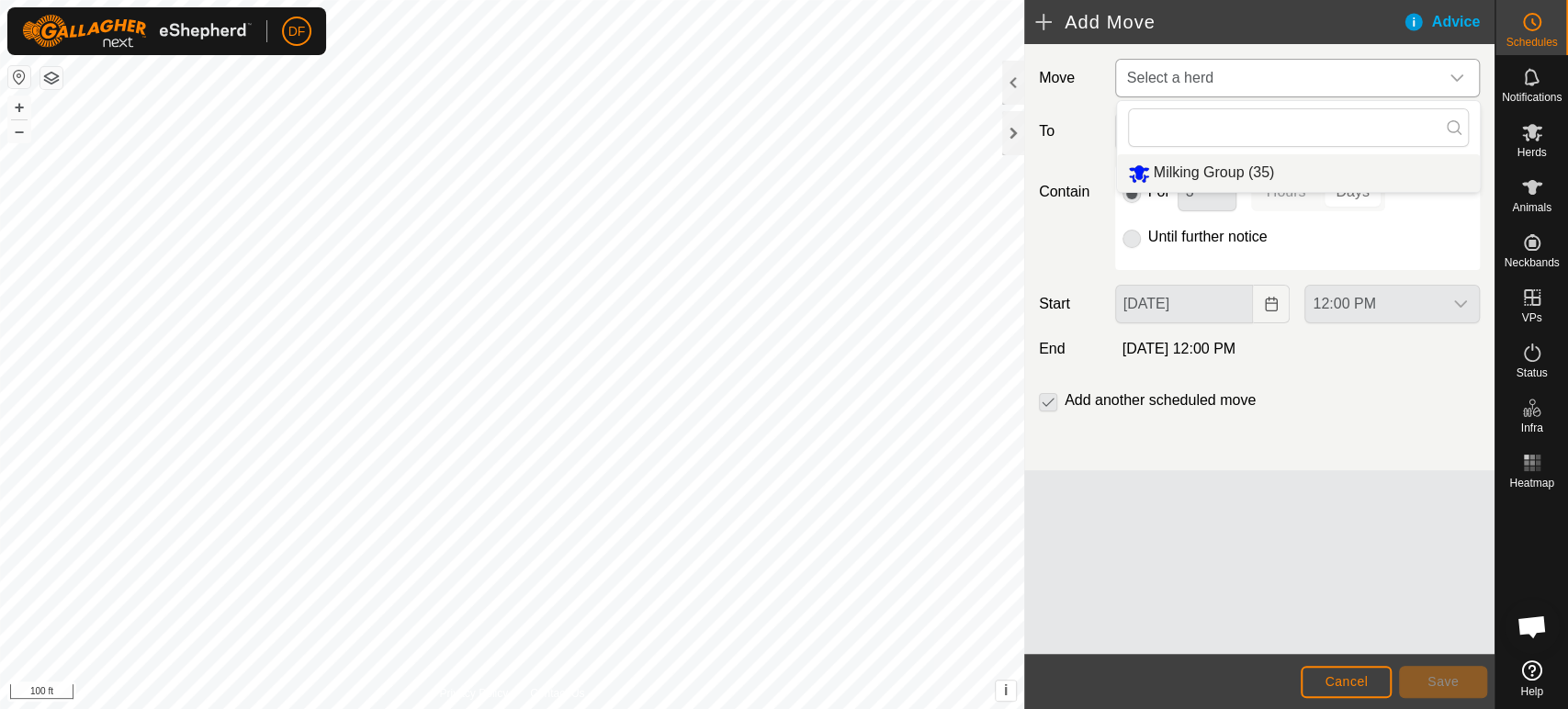
click at [1236, 174] on li "Milking Group (35)" at bounding box center [1299, 173] width 363 height 38
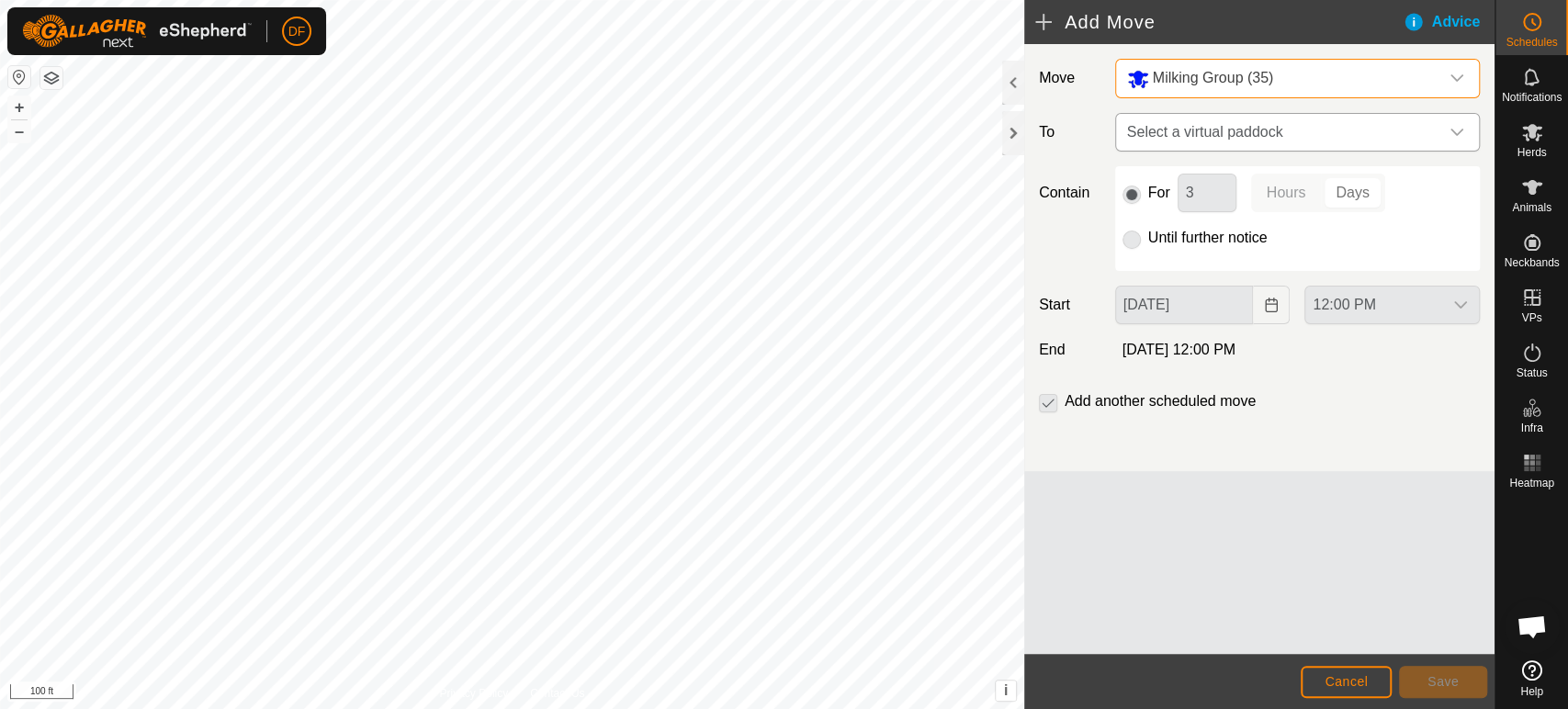
click at [1232, 136] on span "Select a virtual paddock" at bounding box center [1280, 132] width 319 height 37
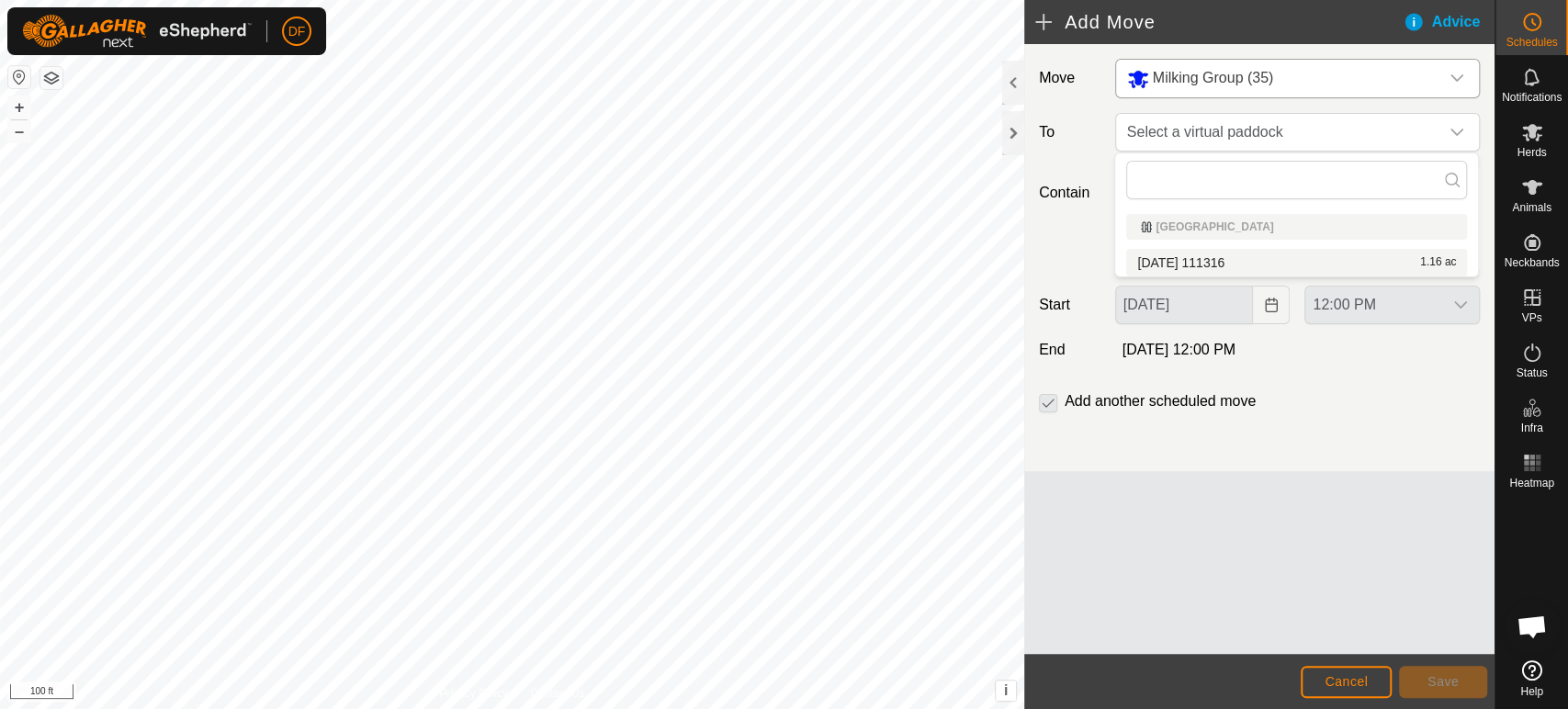
click at [1207, 263] on li "2025-09-07 111316 1.16 ac" at bounding box center [1297, 262] width 341 height 28
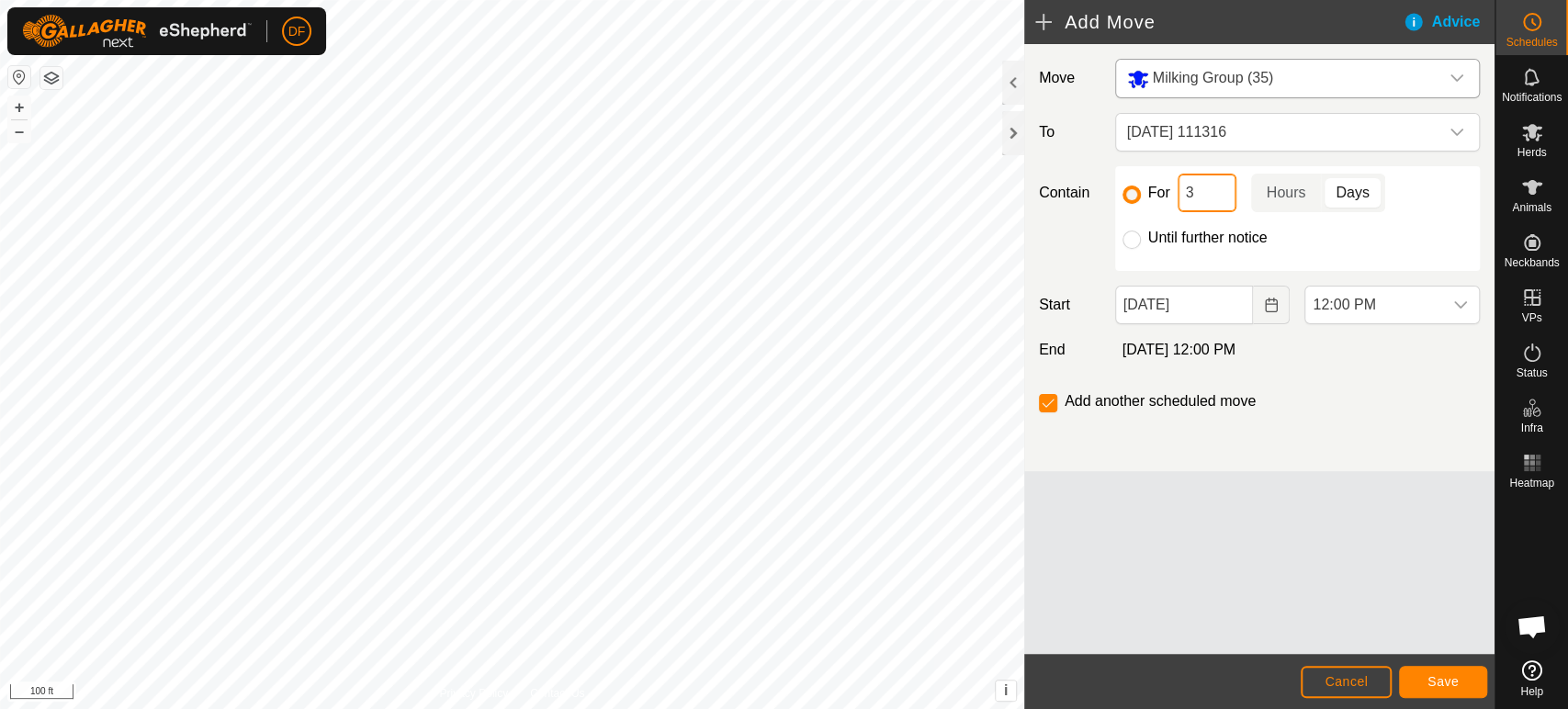
drag, startPoint x: 1202, startPoint y: 190, endPoint x: 1183, endPoint y: 190, distance: 19.0
click at [1183, 190] on input "3" at bounding box center [1206, 192] width 58 height 39
click at [1286, 198] on p-togglebutton "Hours" at bounding box center [1286, 192] width 70 height 39
type input "4"
click at [1386, 310] on span "12:00 PM" at bounding box center [1374, 304] width 137 height 37
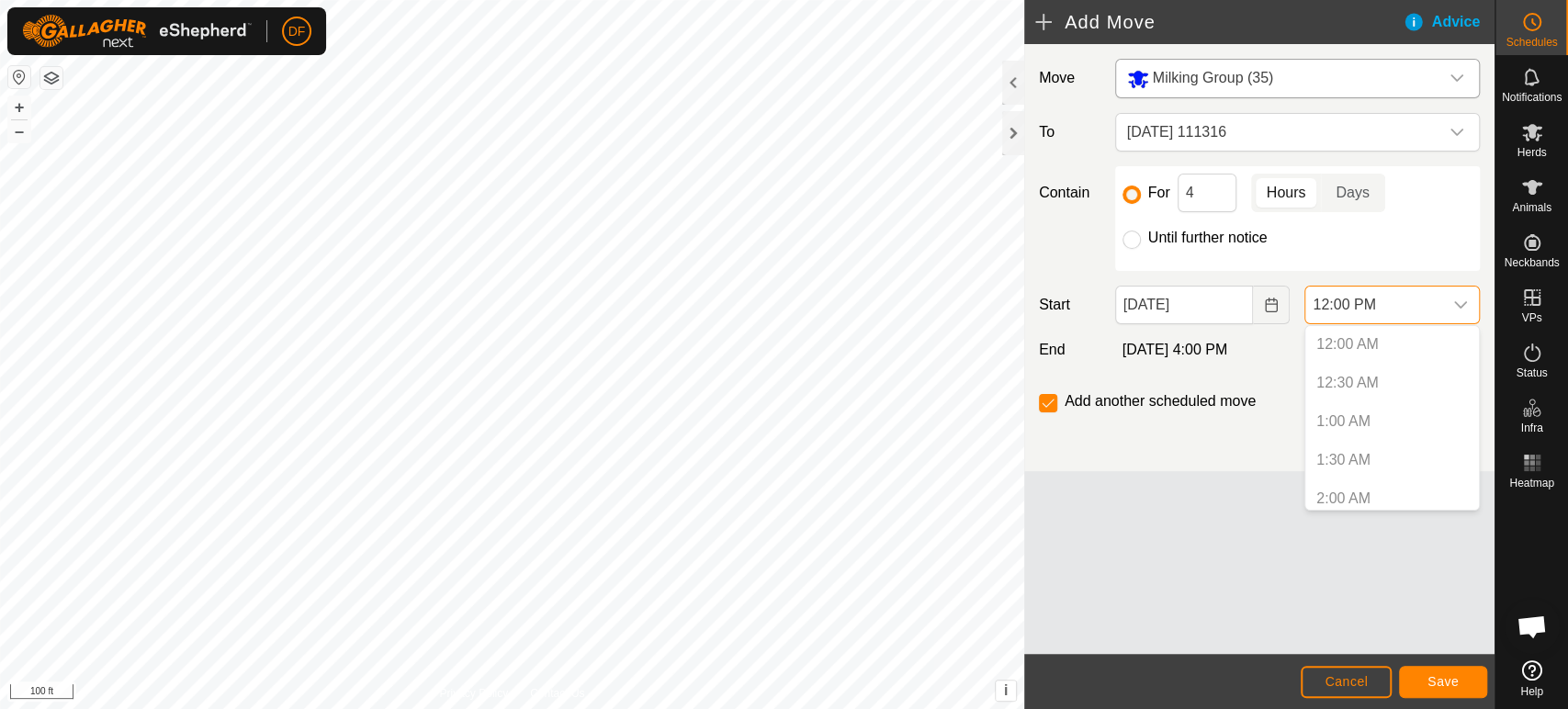
scroll to position [779, 0]
click at [1356, 446] on p-selectitem "11:30 AM" at bounding box center [1392, 453] width 173 height 37
click at [1350, 484] on li "12:00 PM" at bounding box center [1392, 491] width 173 height 37
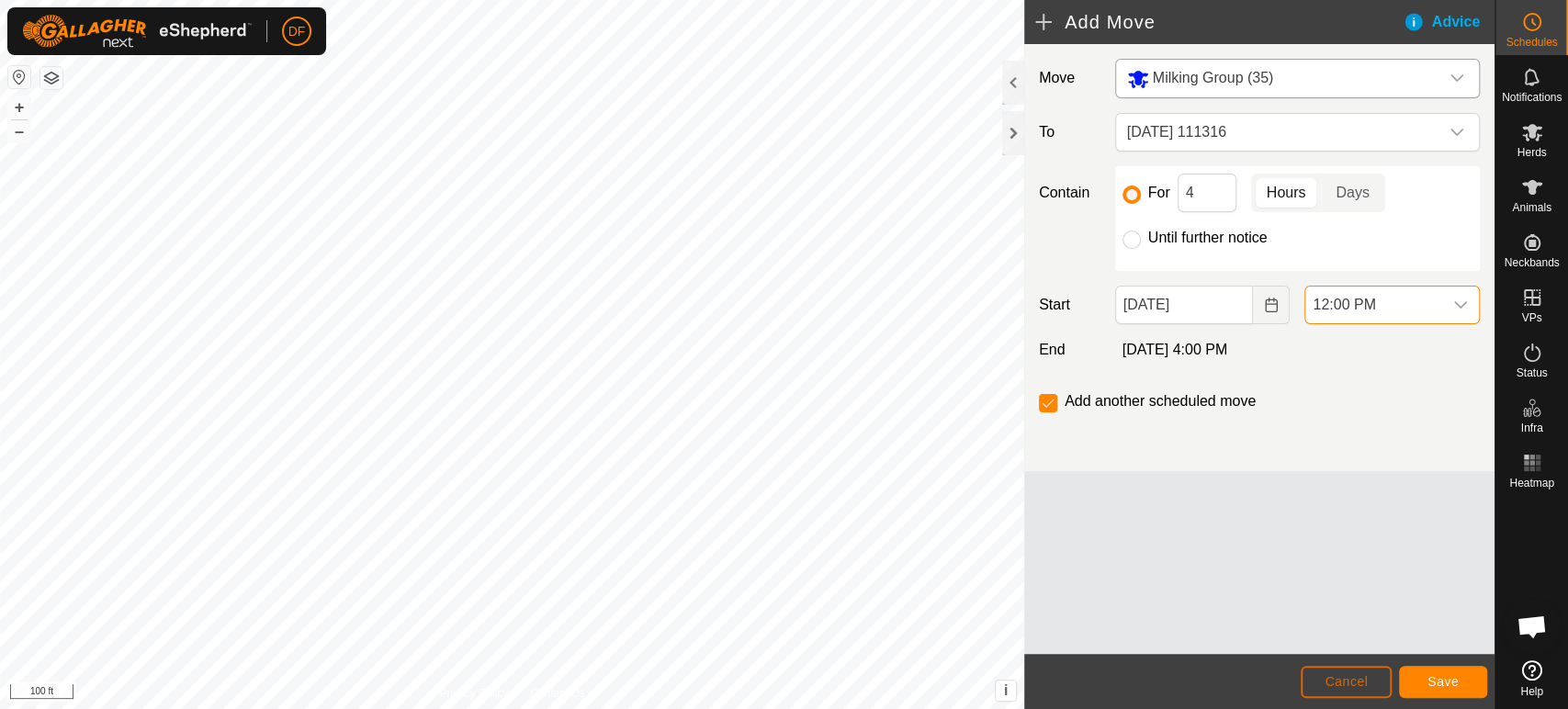
click at [1372, 682] on button "Cancel" at bounding box center [1346, 681] width 91 height 32
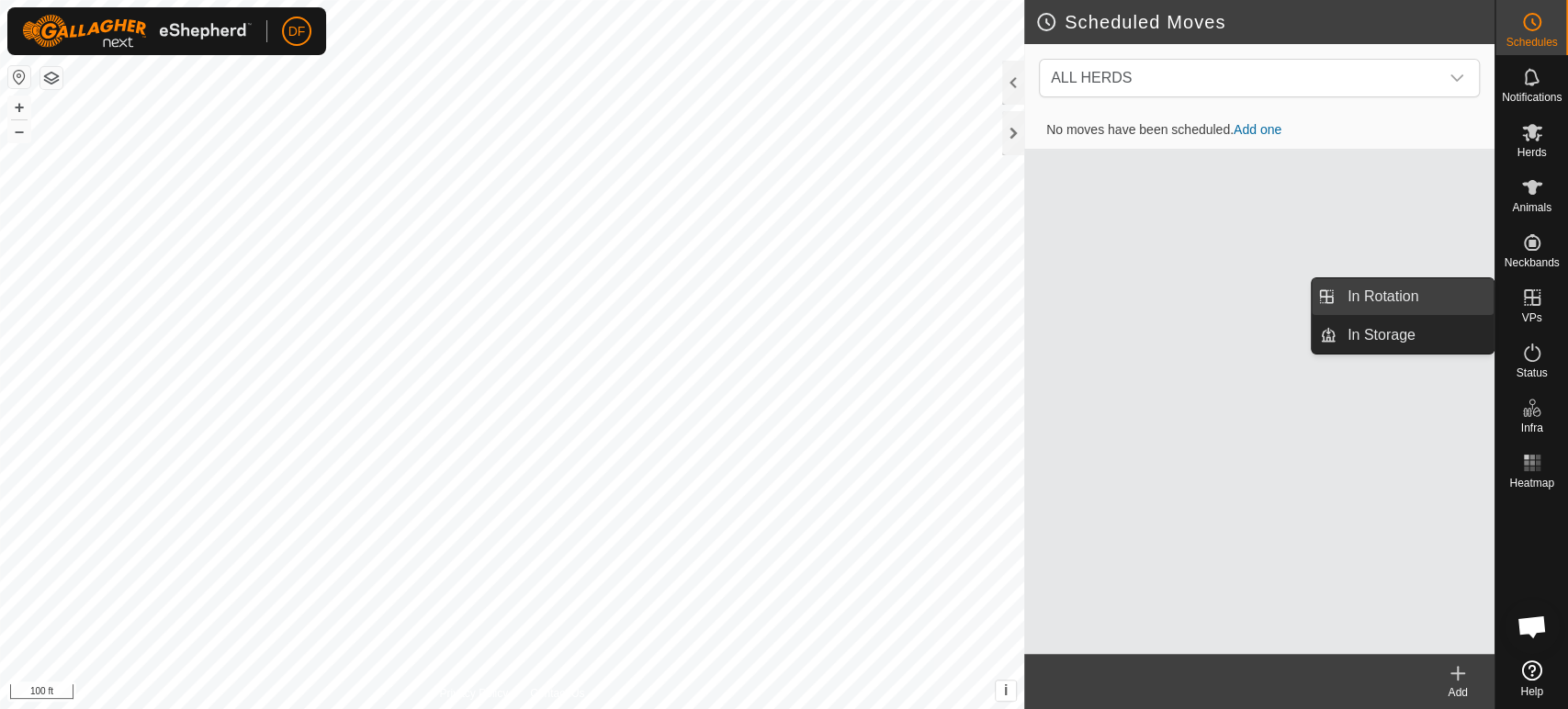
click at [1475, 307] on link "In Rotation" at bounding box center [1415, 296] width 157 height 37
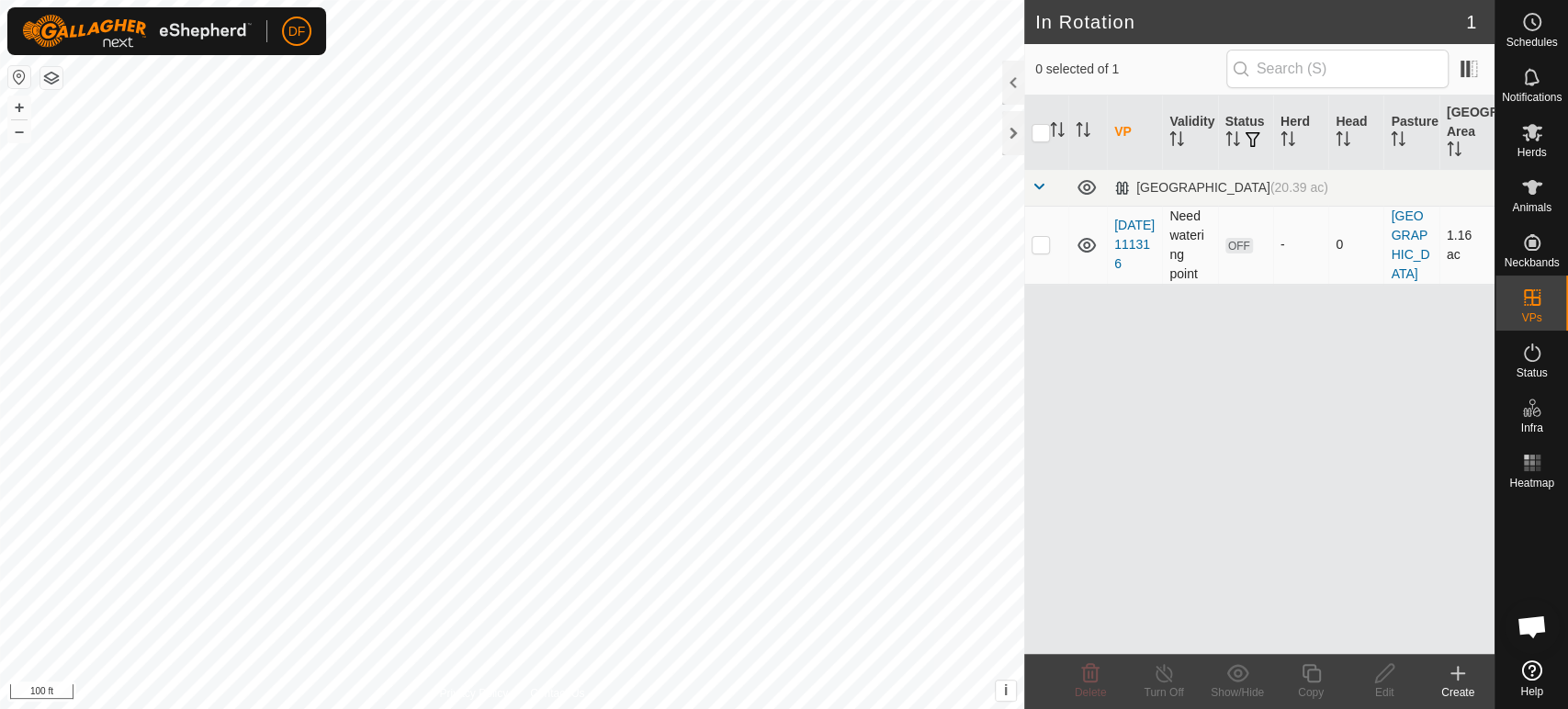
click at [1041, 249] on p-checkbox at bounding box center [1041, 244] width 19 height 15
checkbox input "true"
click at [1382, 669] on icon at bounding box center [1385, 673] width 23 height 22
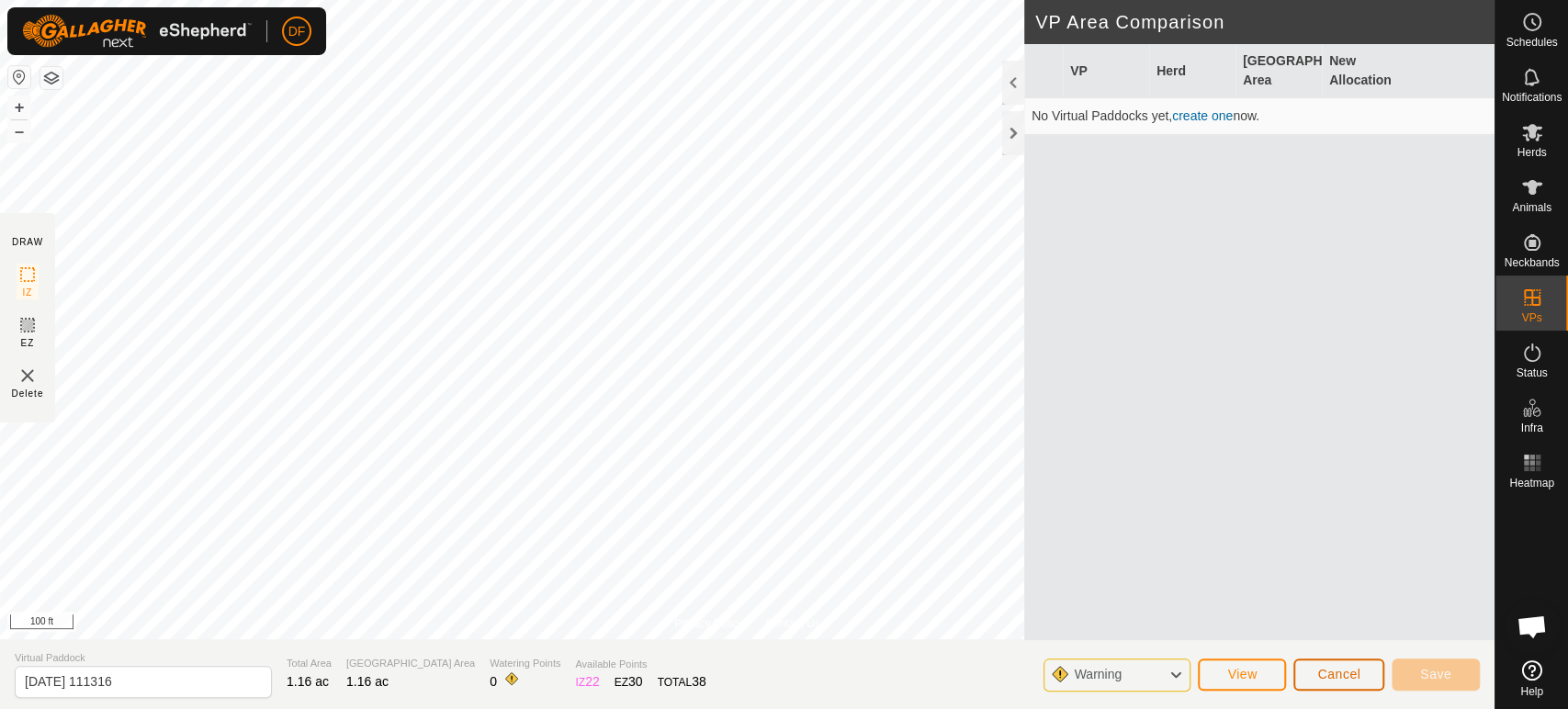
click at [1328, 669] on span "Cancel" at bounding box center [1339, 673] width 44 height 15
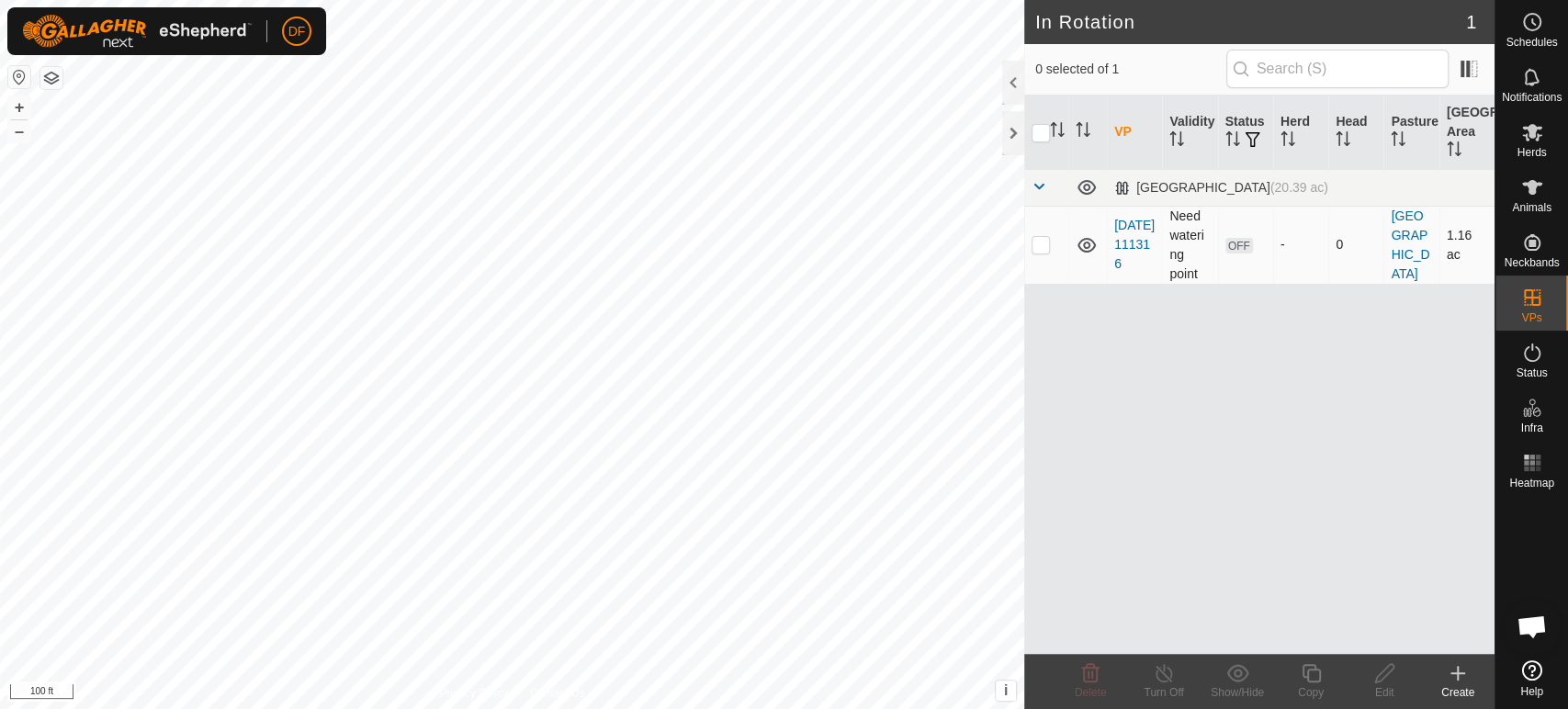
click at [1044, 249] on p-checkbox at bounding box center [1041, 244] width 19 height 15
checkbox input "true"
click at [1084, 677] on icon at bounding box center [1092, 673] width 18 height 19
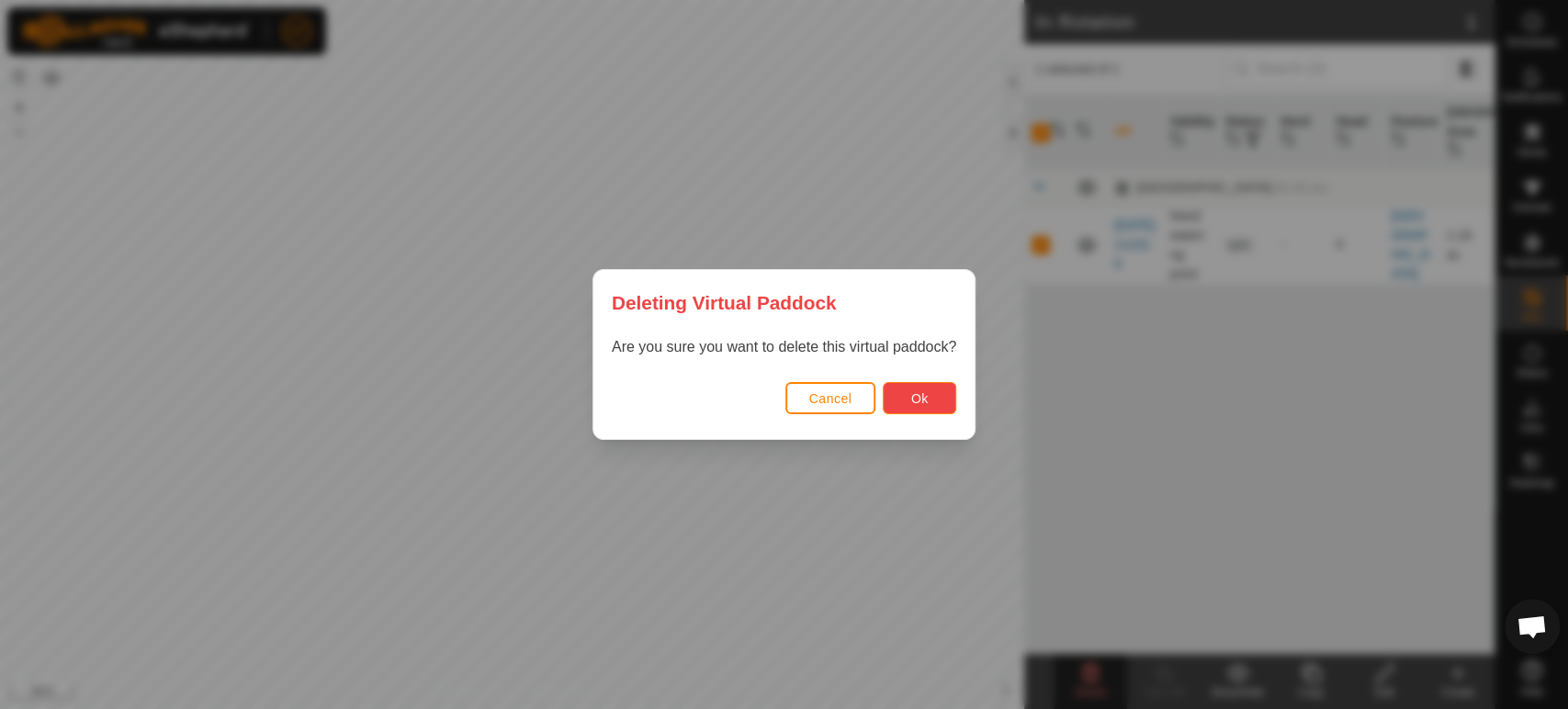
click at [911, 402] on span "Ok" at bounding box center [920, 398] width 18 height 15
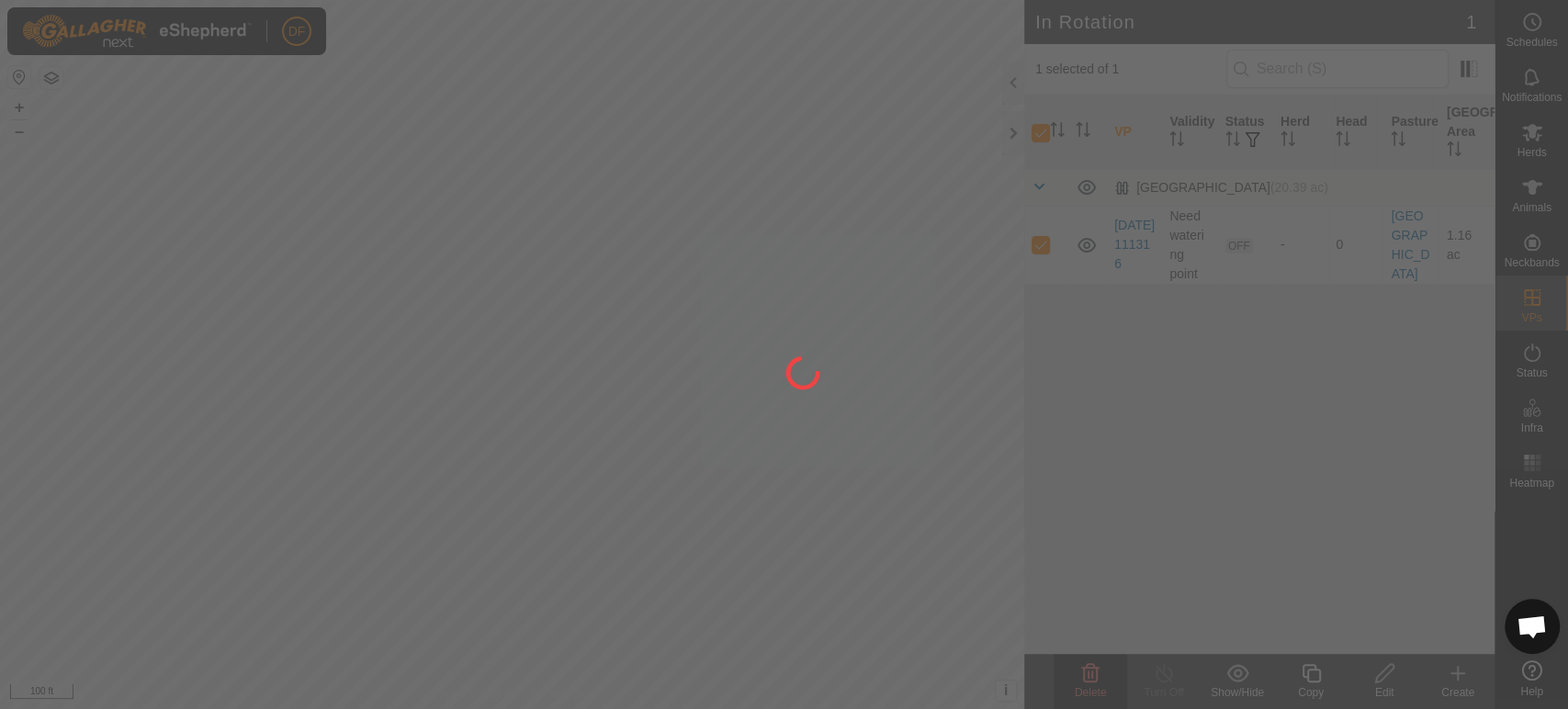
checkbox input "false"
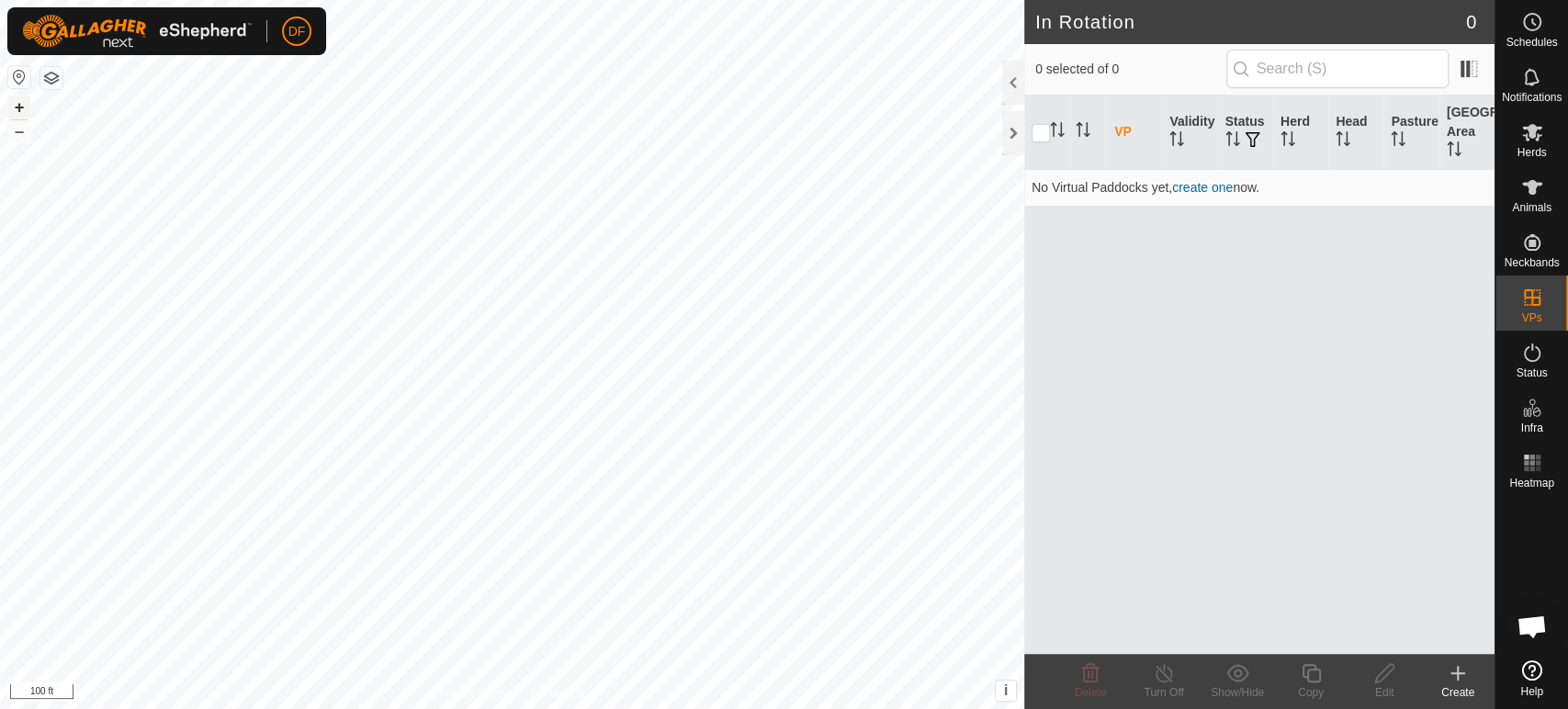
click at [22, 111] on button "+" at bounding box center [19, 107] width 22 height 22
click at [52, 82] on button "button" at bounding box center [52, 78] width 22 height 22
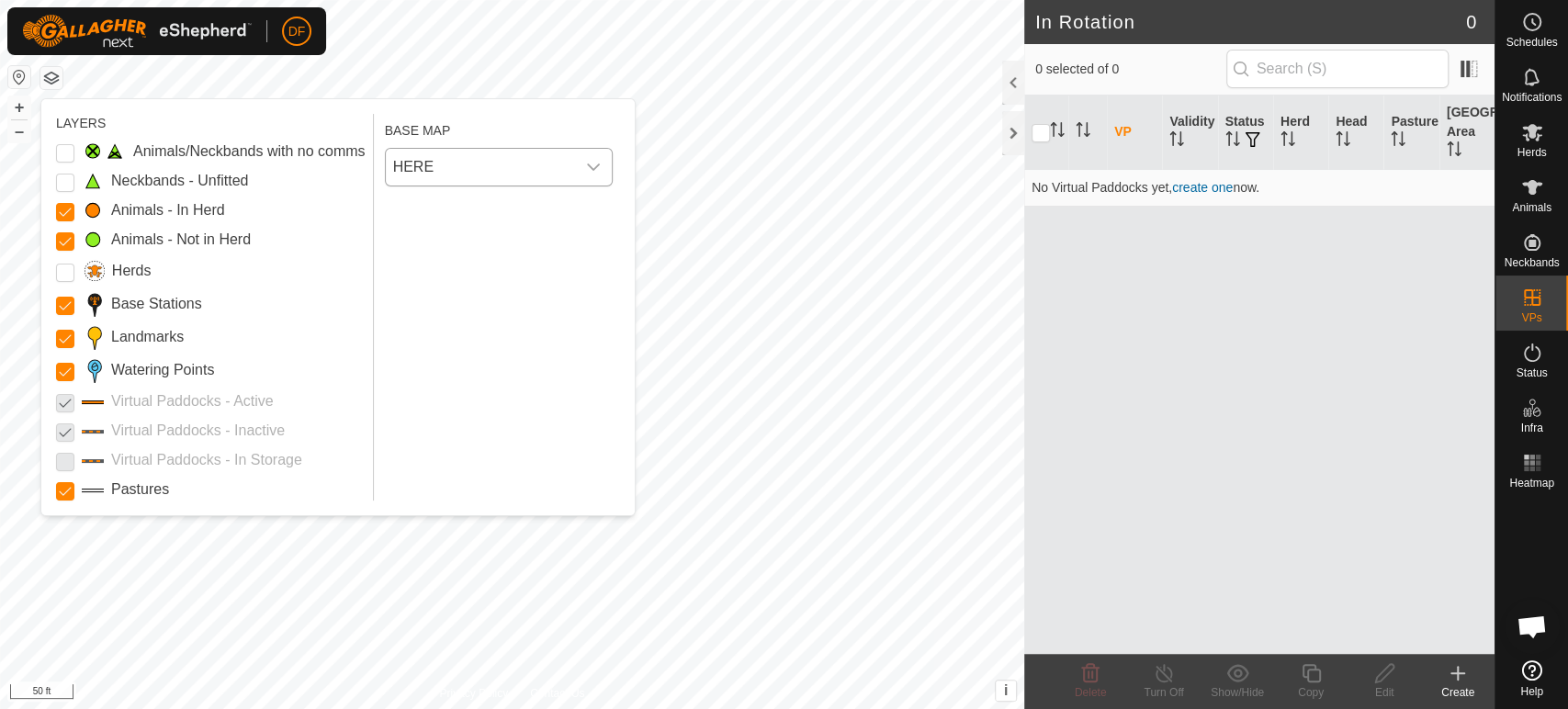
click at [408, 167] on span "HERE" at bounding box center [480, 166] width 189 height 37
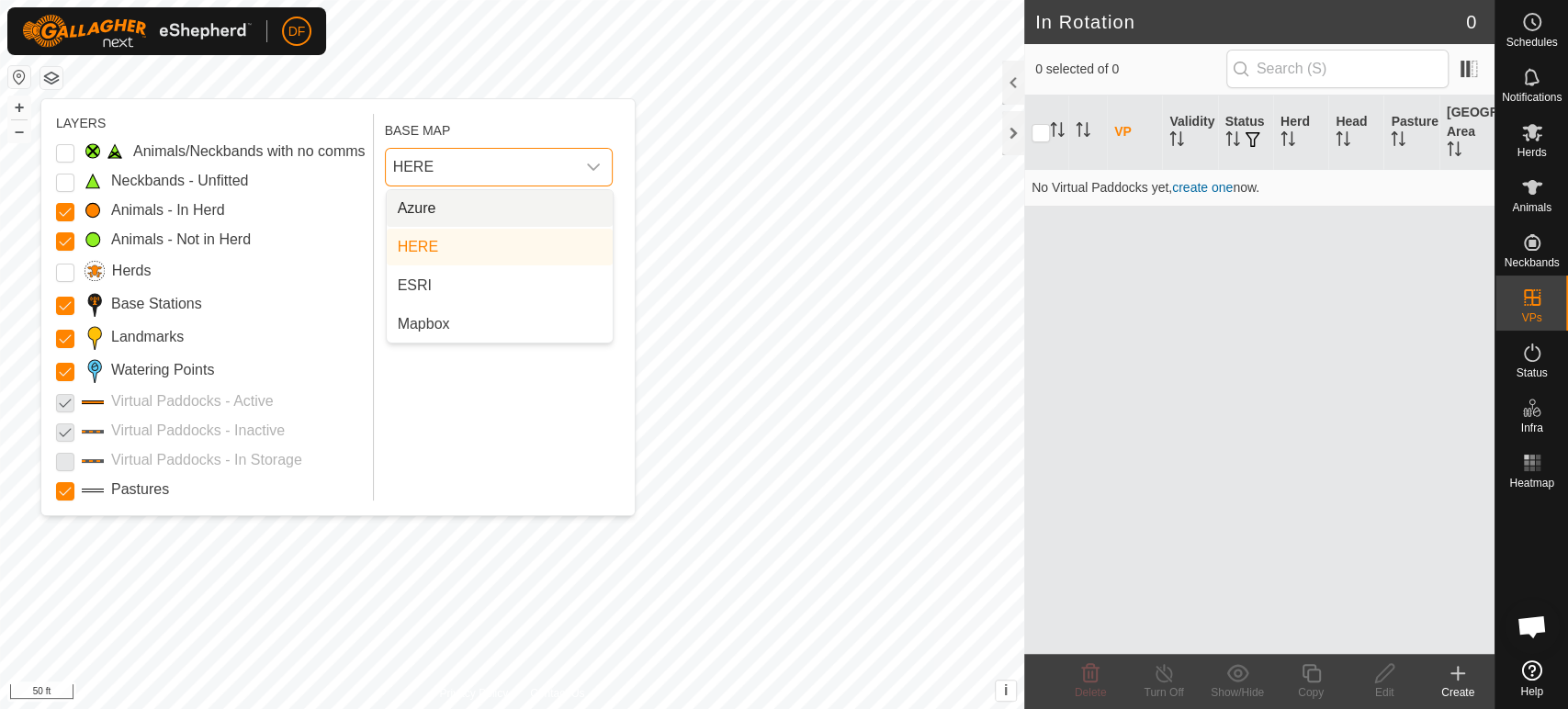
click at [422, 214] on li "Azure" at bounding box center [499, 208] width 226 height 37
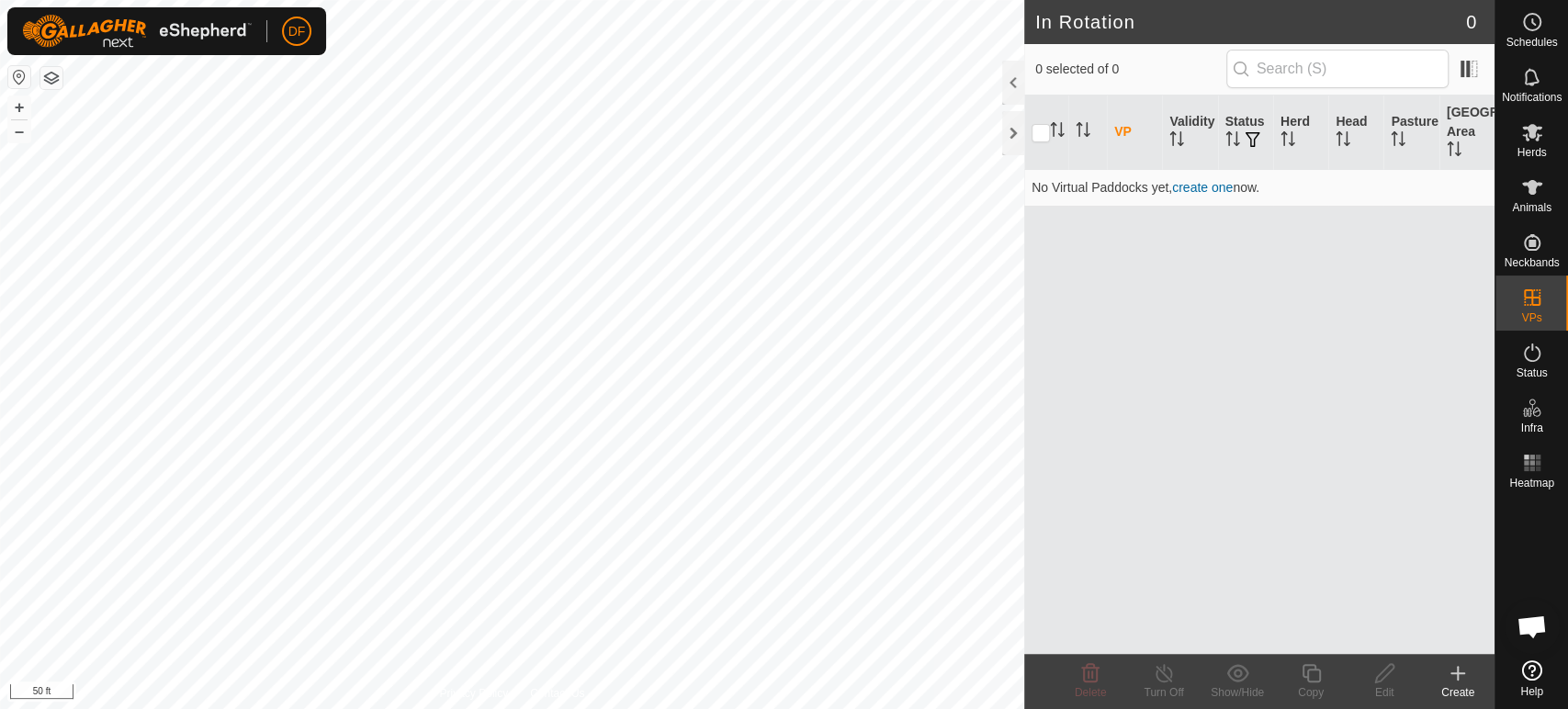
click at [56, 83] on button "button" at bounding box center [52, 78] width 22 height 22
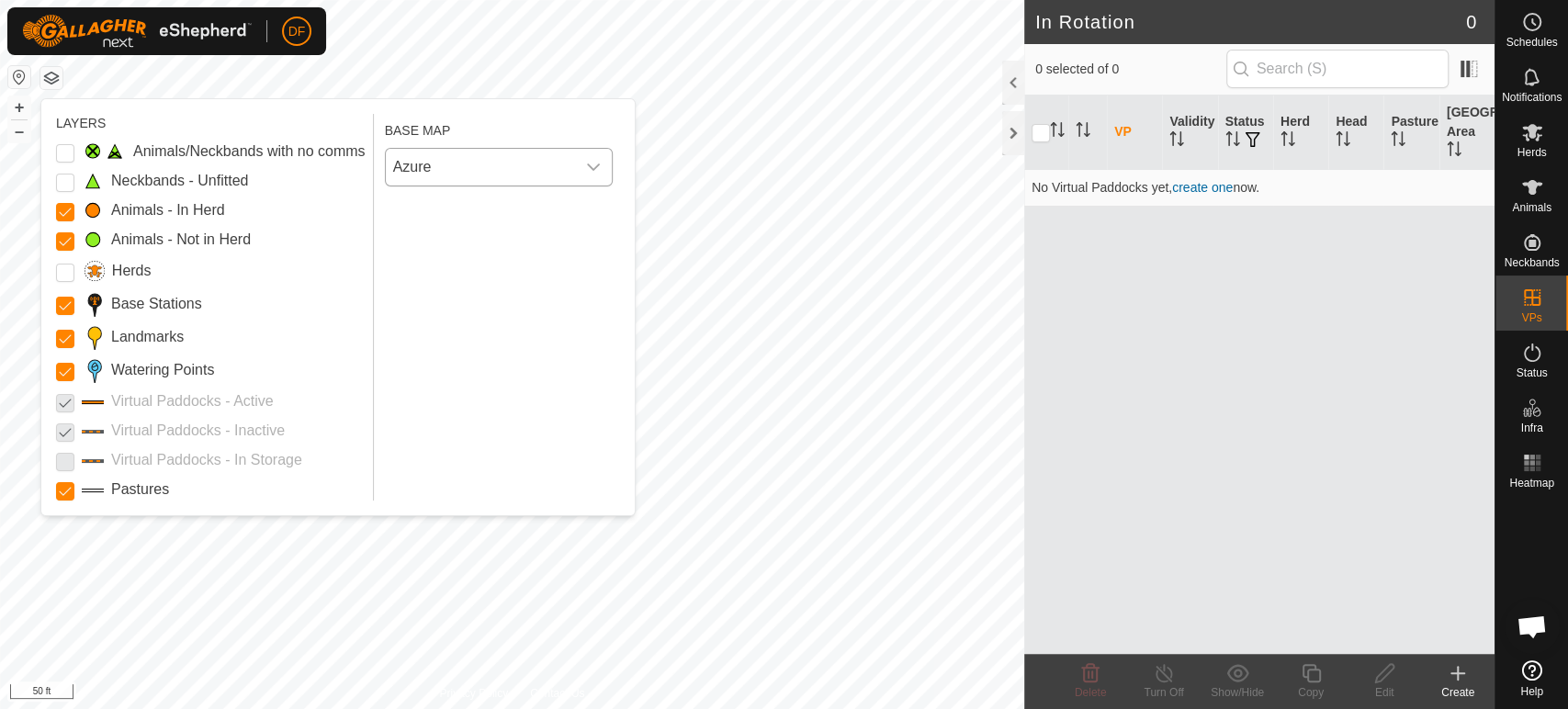
click at [415, 167] on span "Azure" at bounding box center [480, 166] width 189 height 37
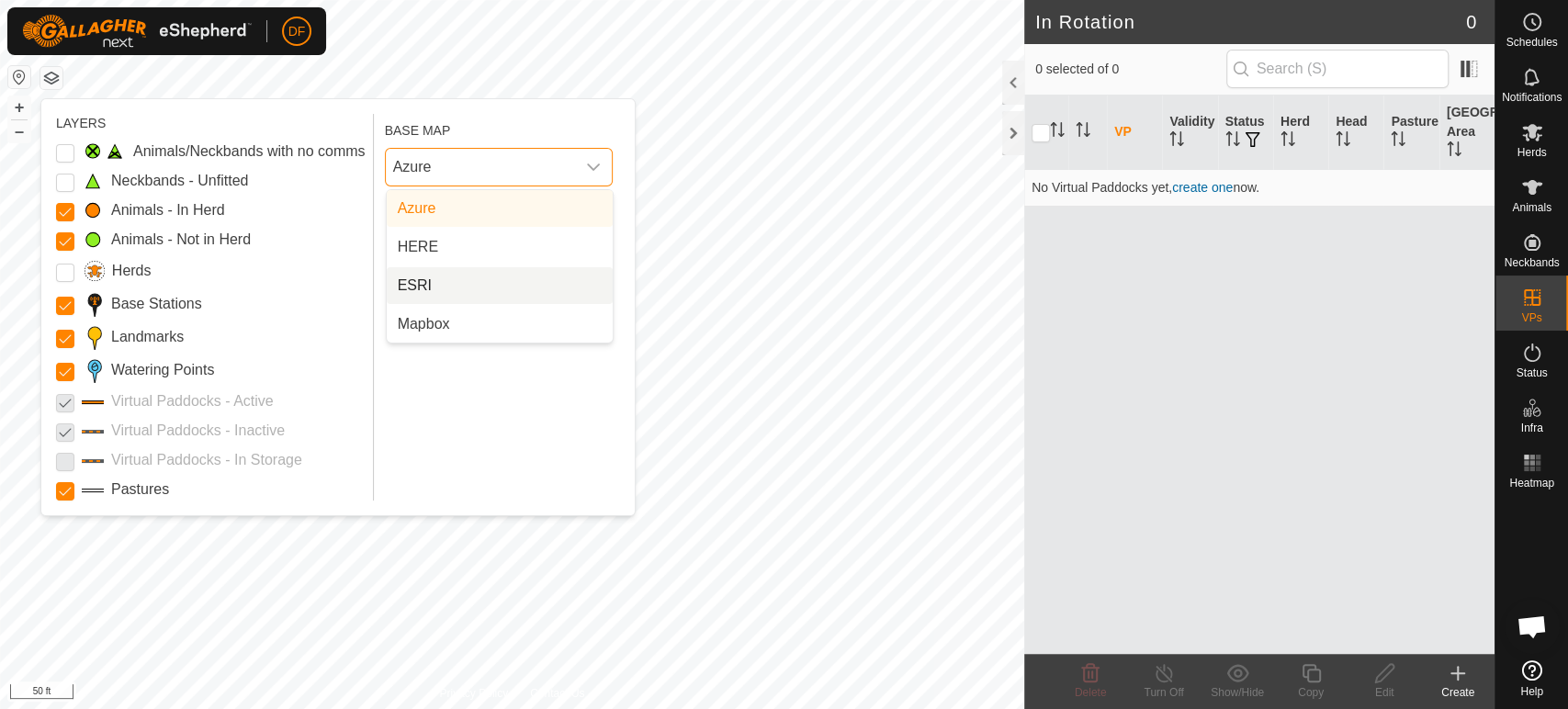
click at [439, 283] on li "ESRI" at bounding box center [499, 285] width 226 height 37
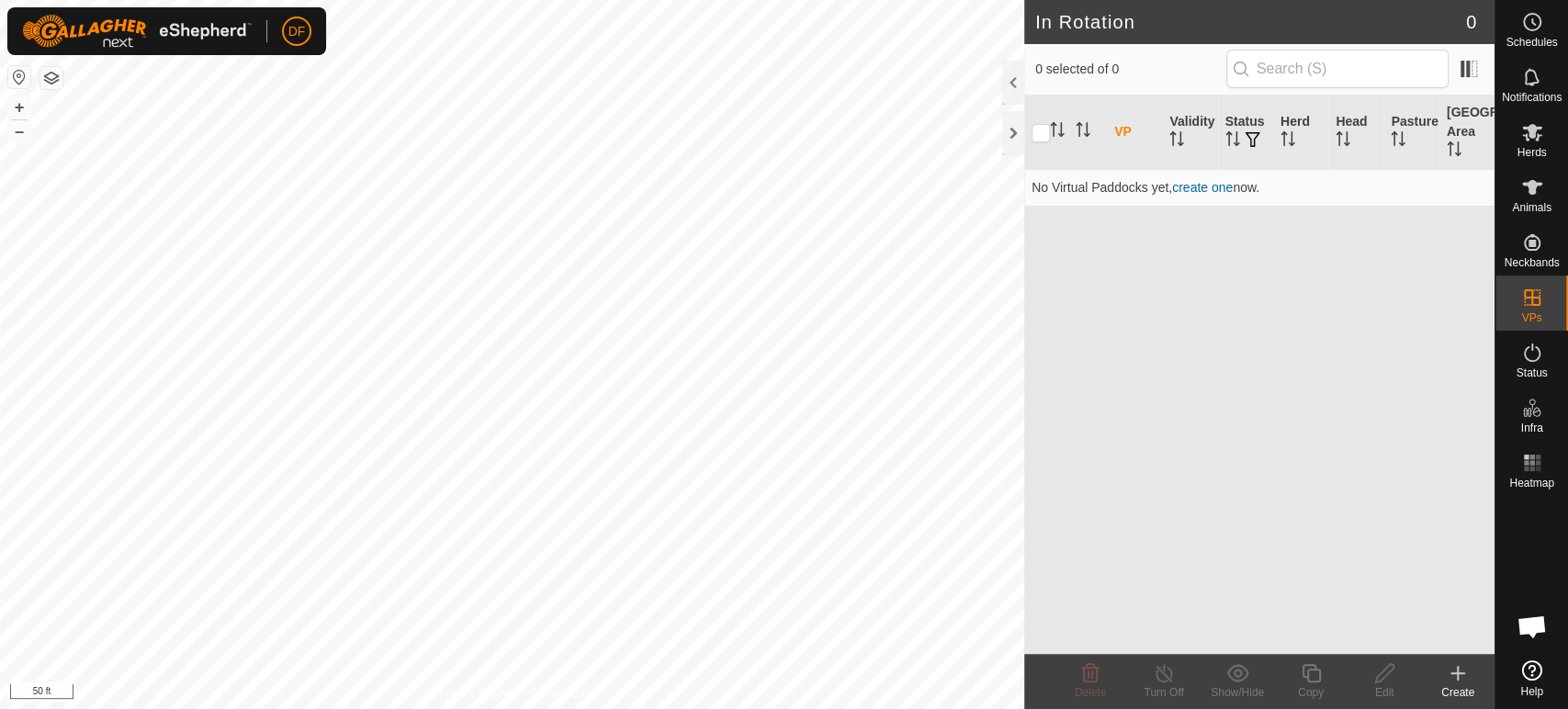
click at [58, 84] on button "button" at bounding box center [52, 78] width 22 height 22
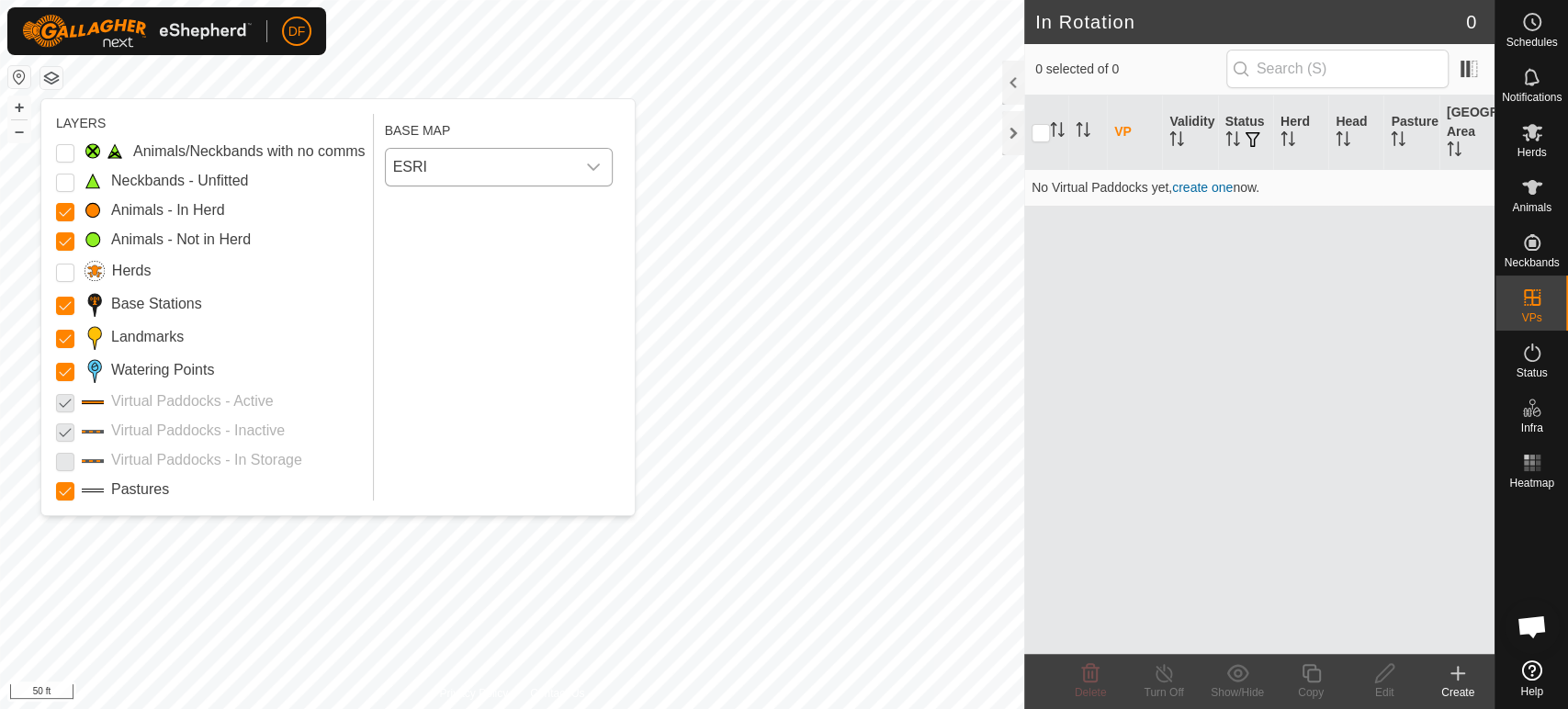
click at [429, 169] on span "ESRI" at bounding box center [480, 166] width 189 height 37
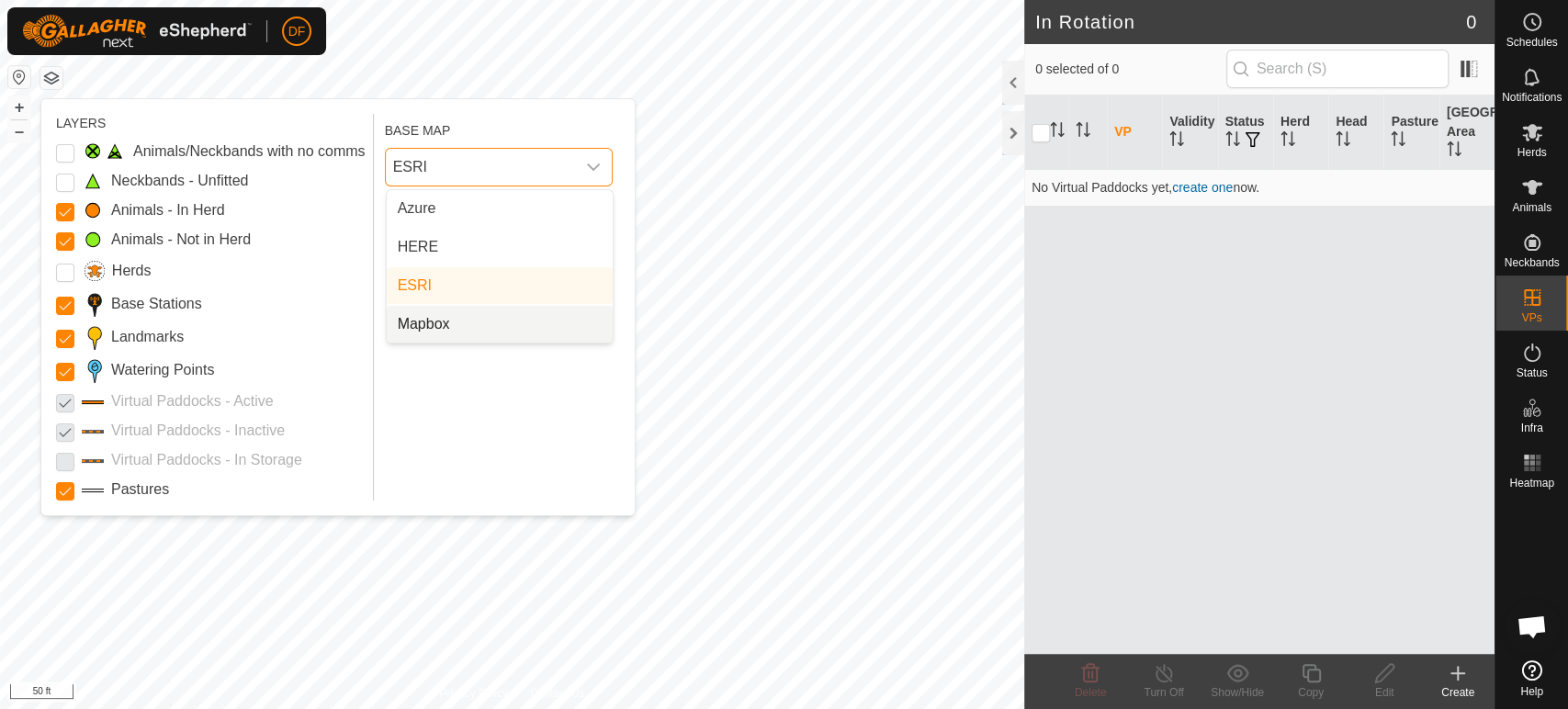
click at [436, 320] on li "Mapbox" at bounding box center [499, 324] width 226 height 37
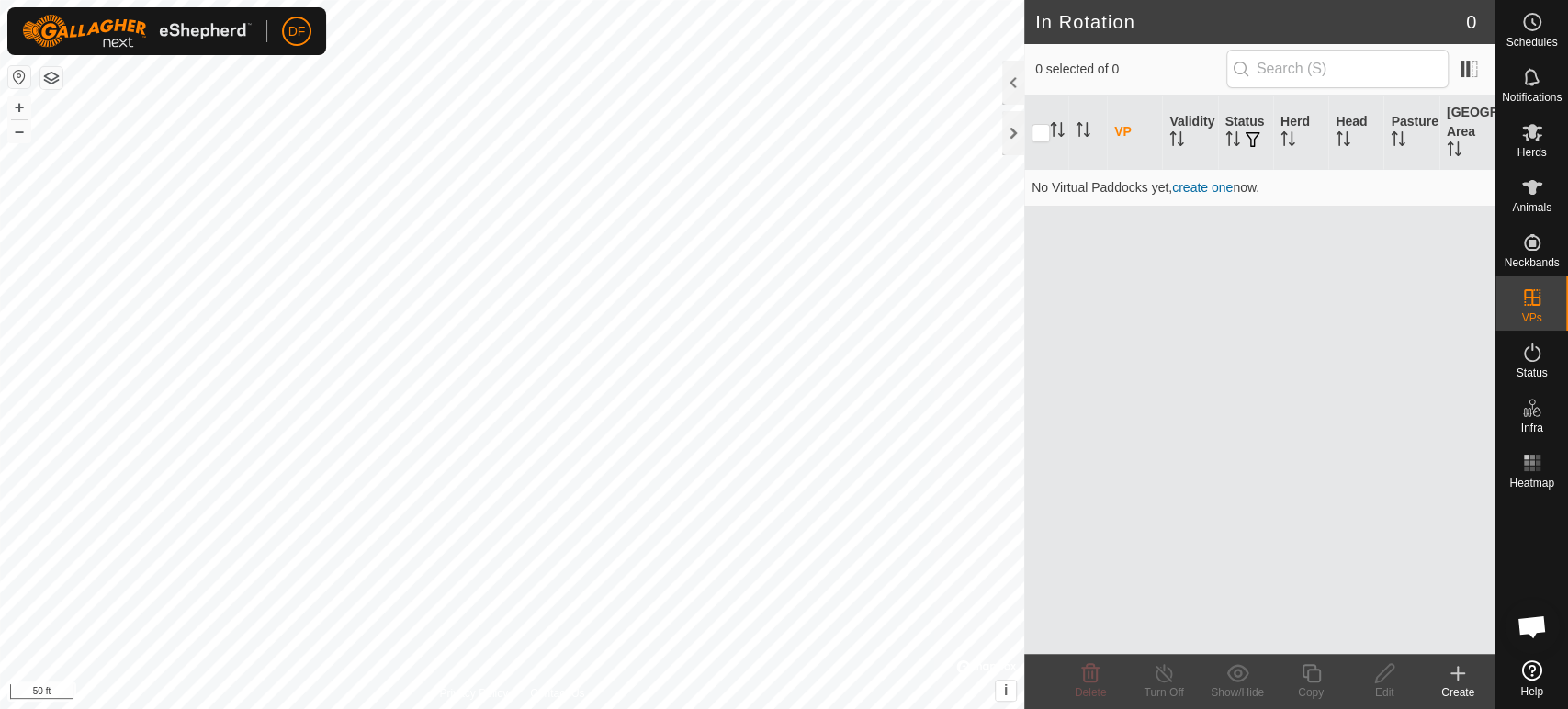
click at [57, 78] on button "button" at bounding box center [52, 78] width 22 height 22
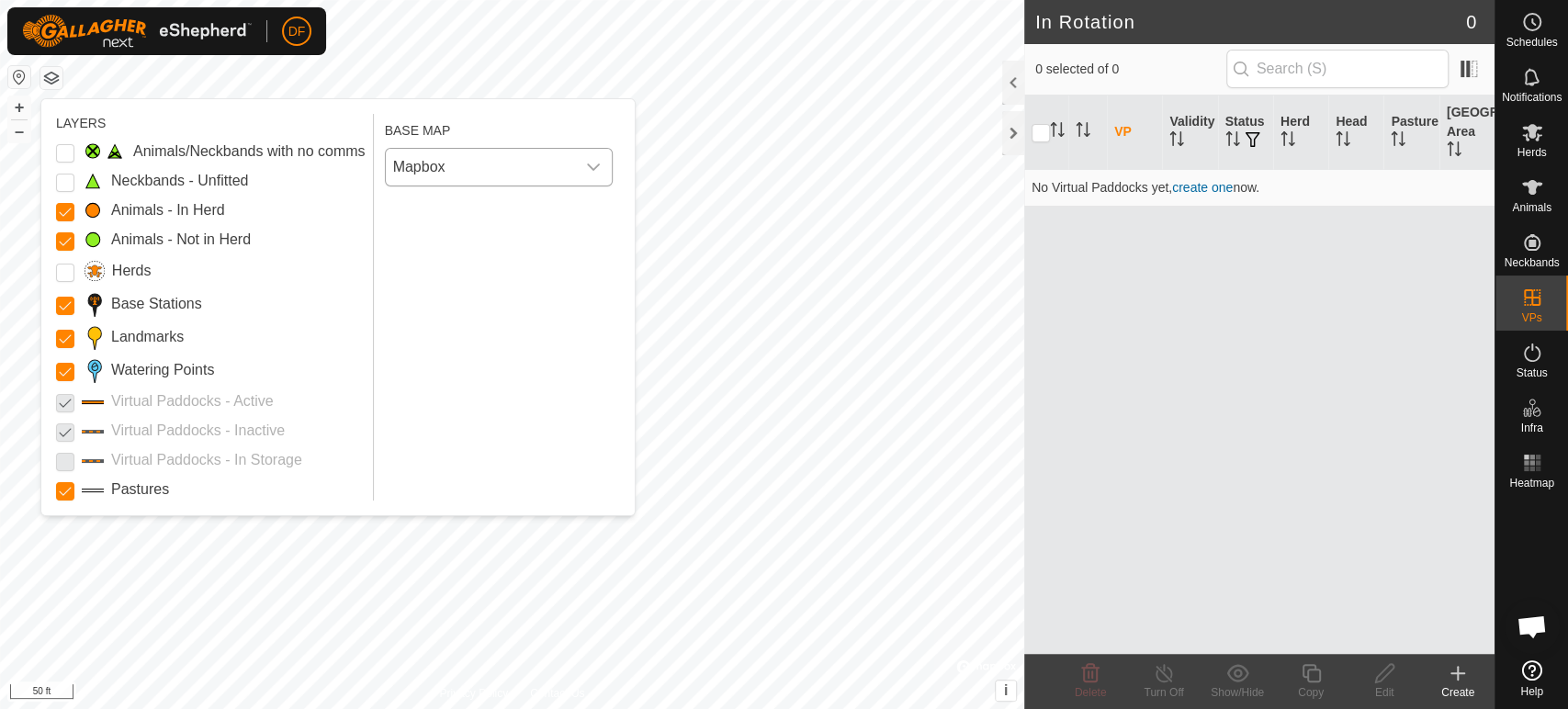
click at [403, 169] on span "Mapbox" at bounding box center [480, 166] width 189 height 37
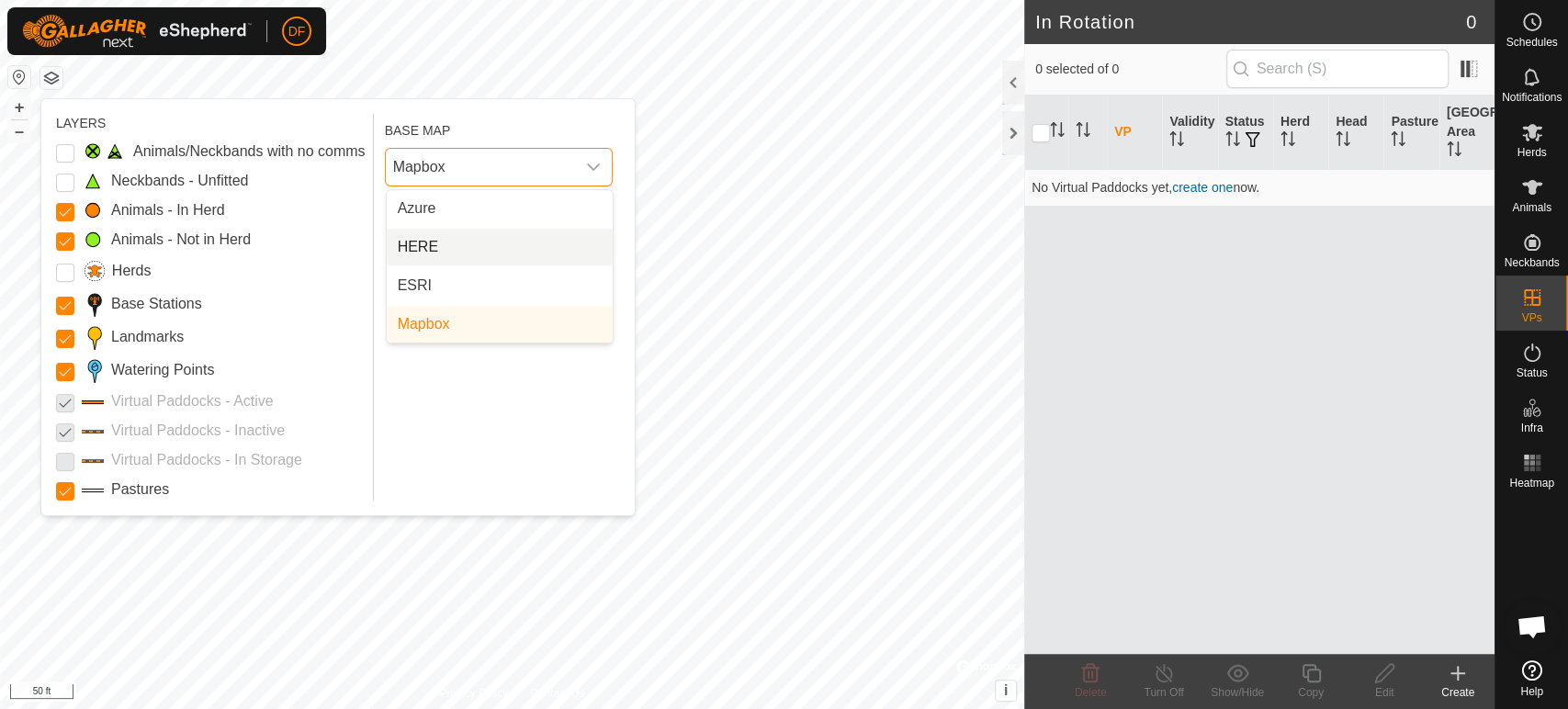
click at [426, 247] on li "HERE" at bounding box center [499, 247] width 226 height 37
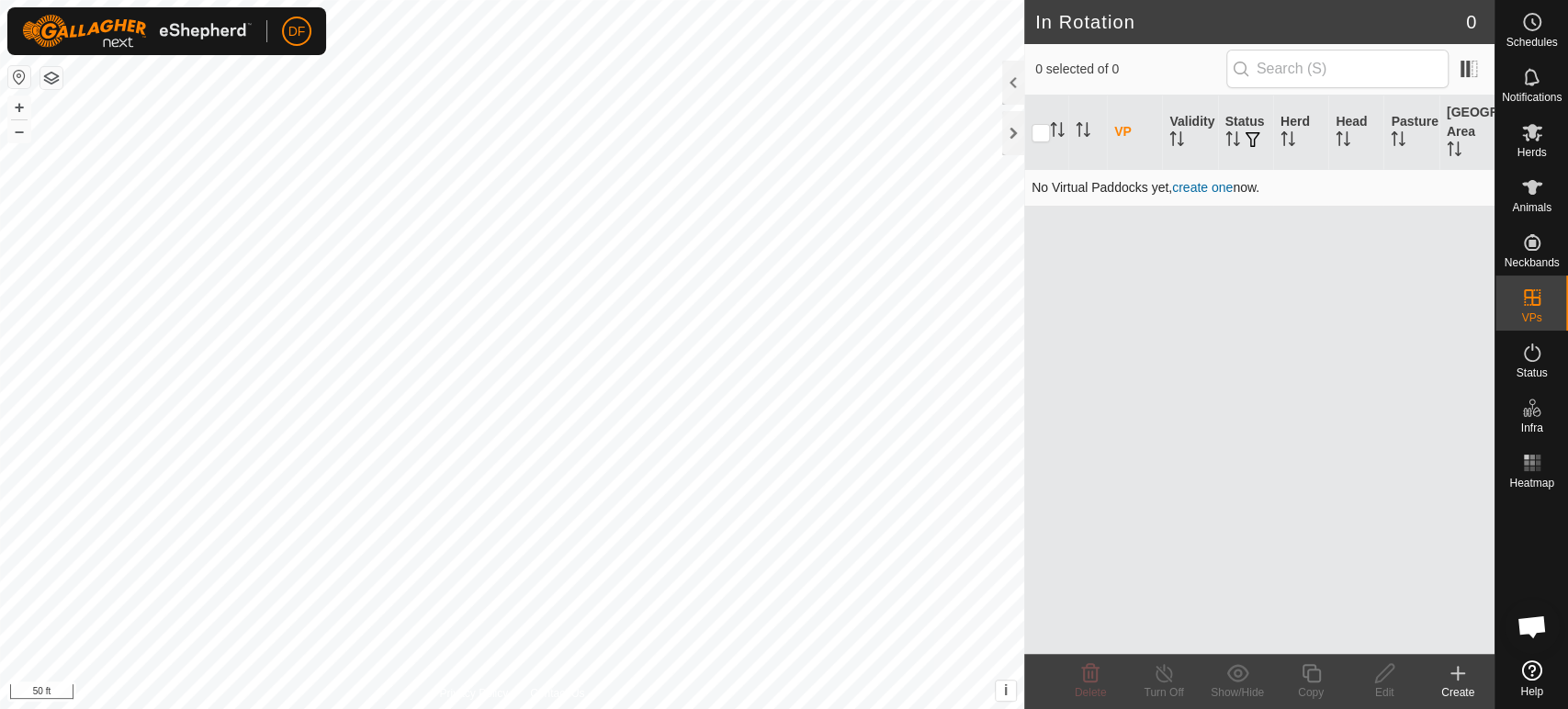
click at [1208, 186] on link "create one" at bounding box center [1202, 187] width 60 height 15
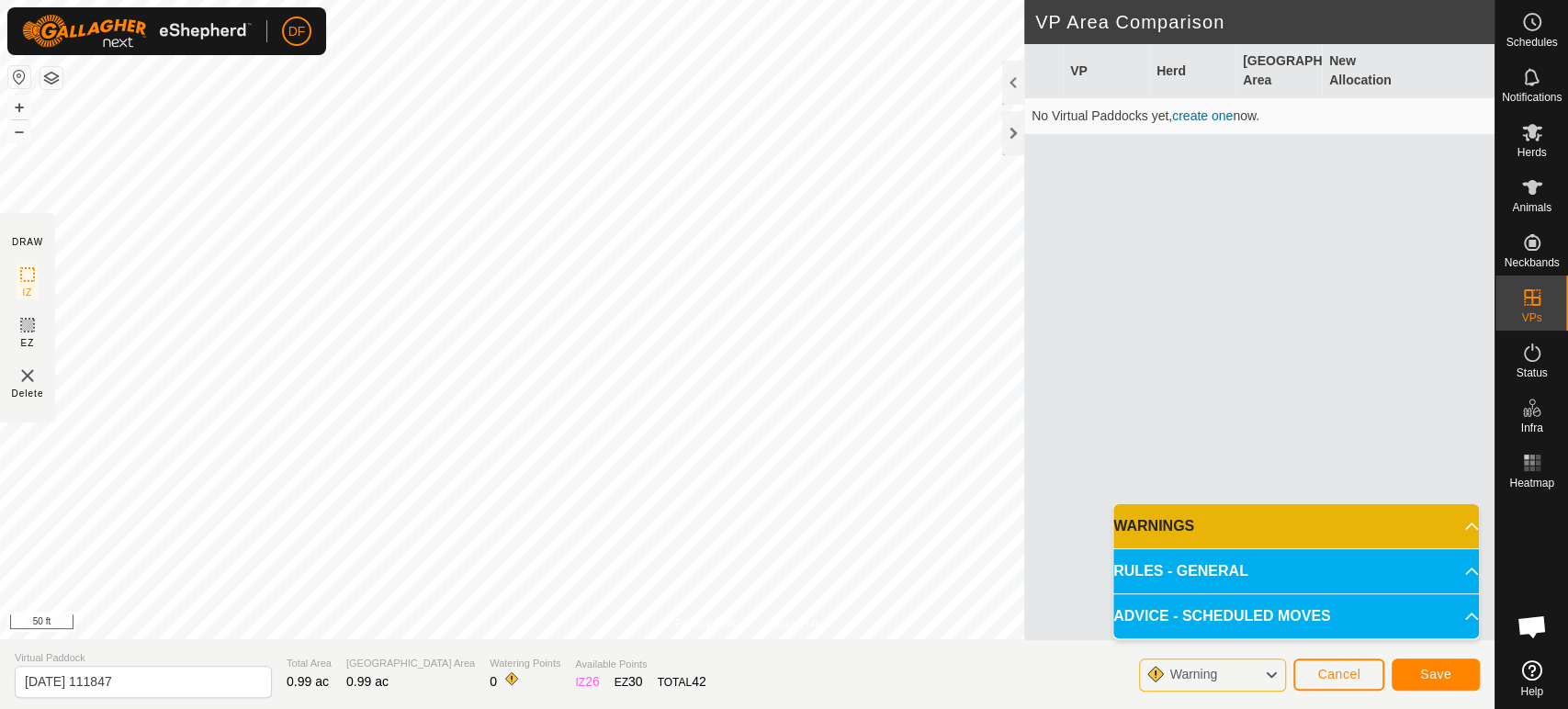
click at [1223, 537] on p-accordion-header "WARNINGS" at bounding box center [1296, 526] width 366 height 45
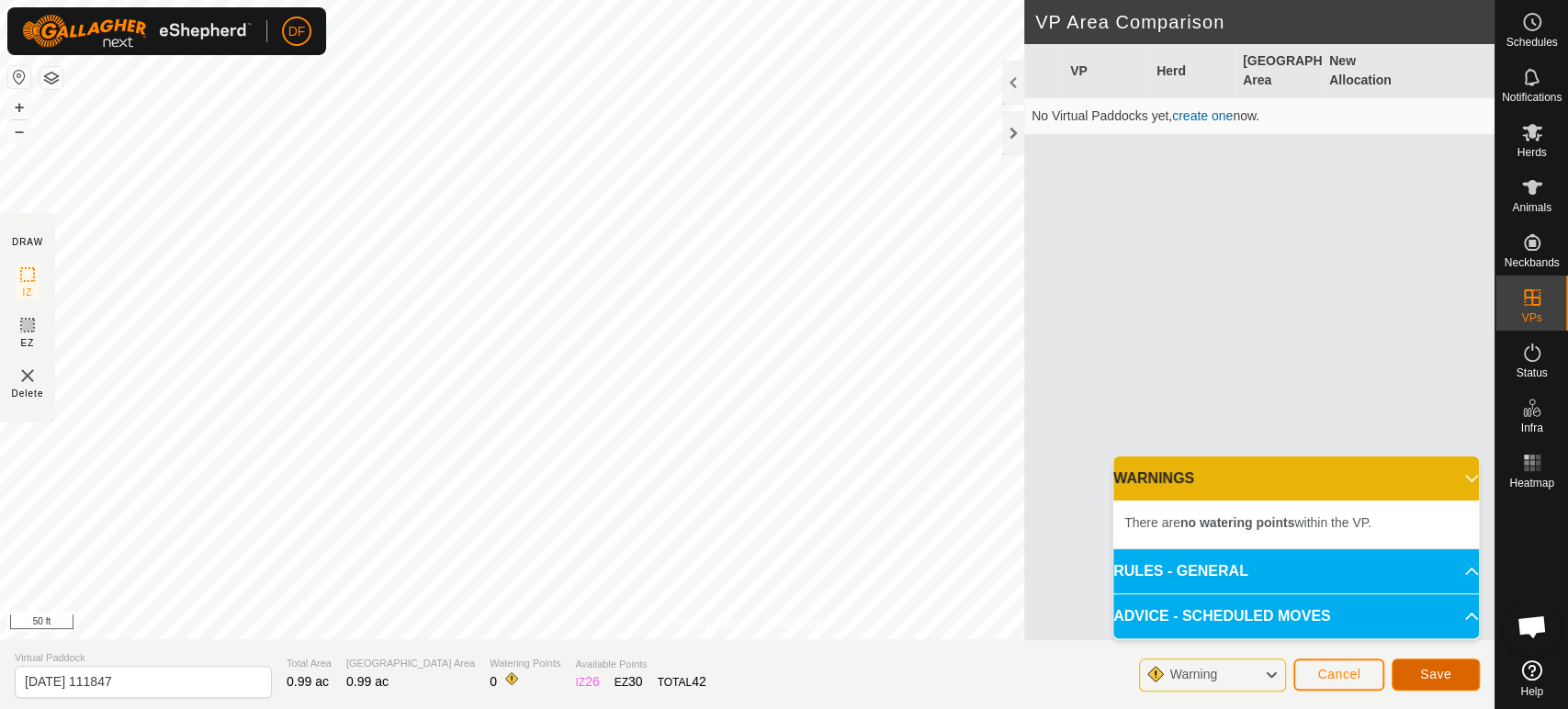
click at [1412, 678] on button "Save" at bounding box center [1435, 674] width 88 height 32
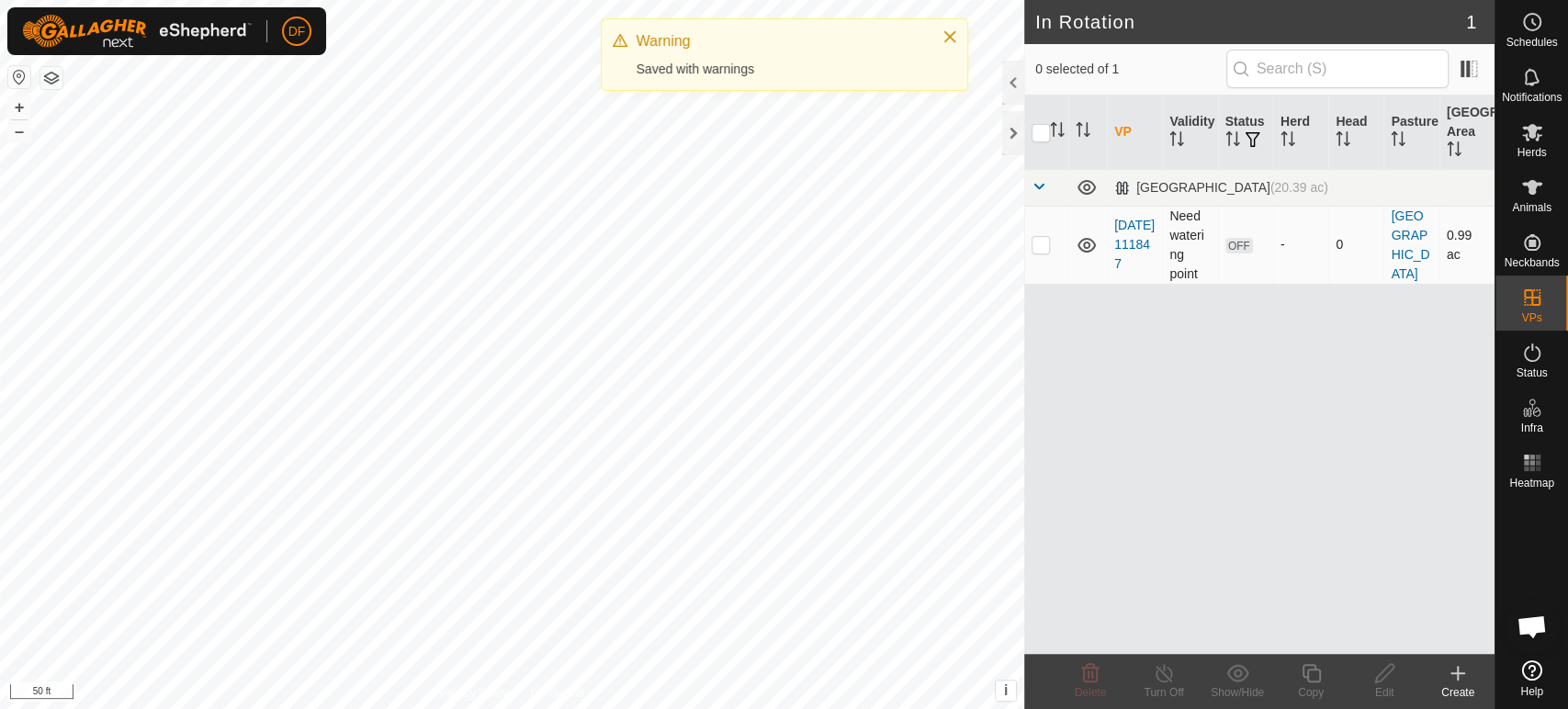
click at [1042, 250] on p-checkbox at bounding box center [1041, 244] width 19 height 15
checkbox input "true"
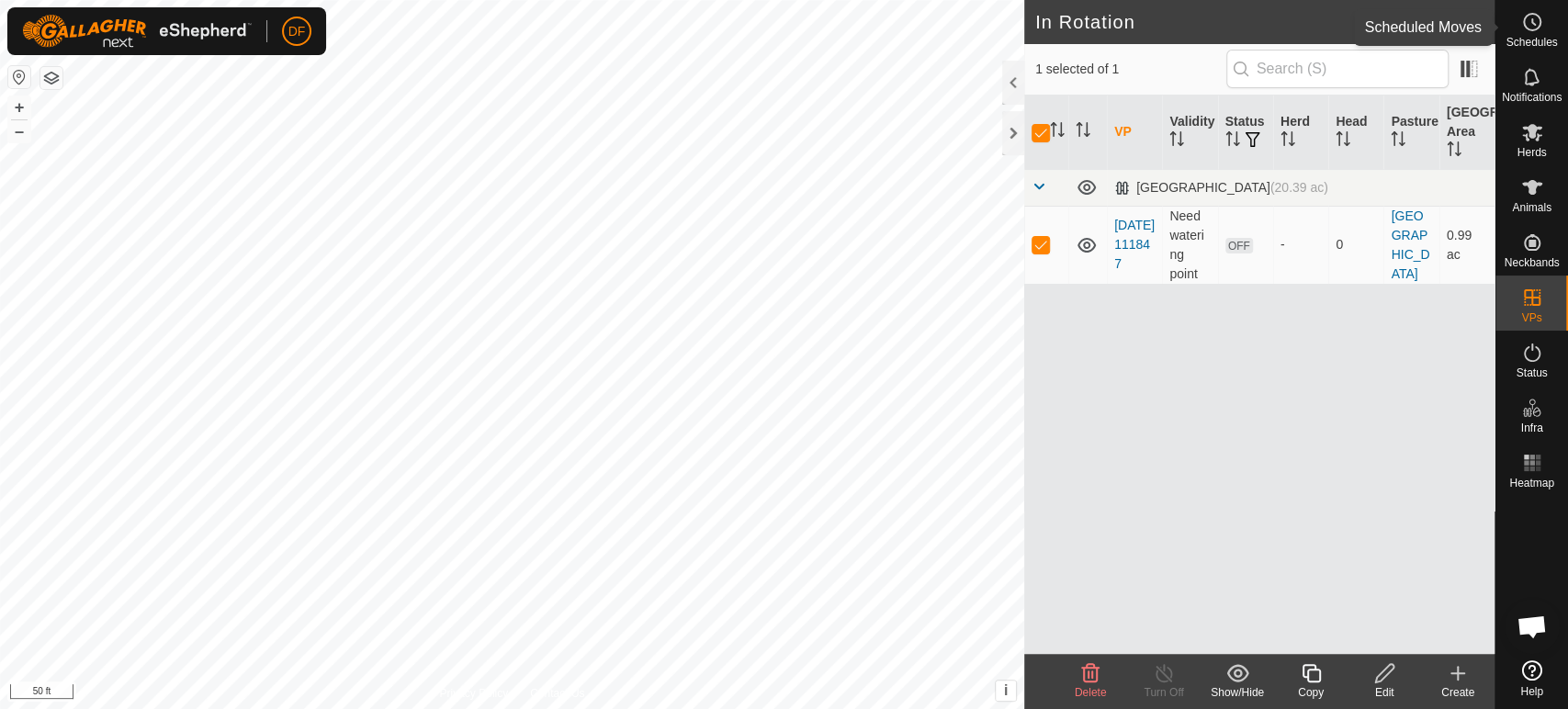
click at [1535, 41] on span "Schedules" at bounding box center [1531, 42] width 52 height 11
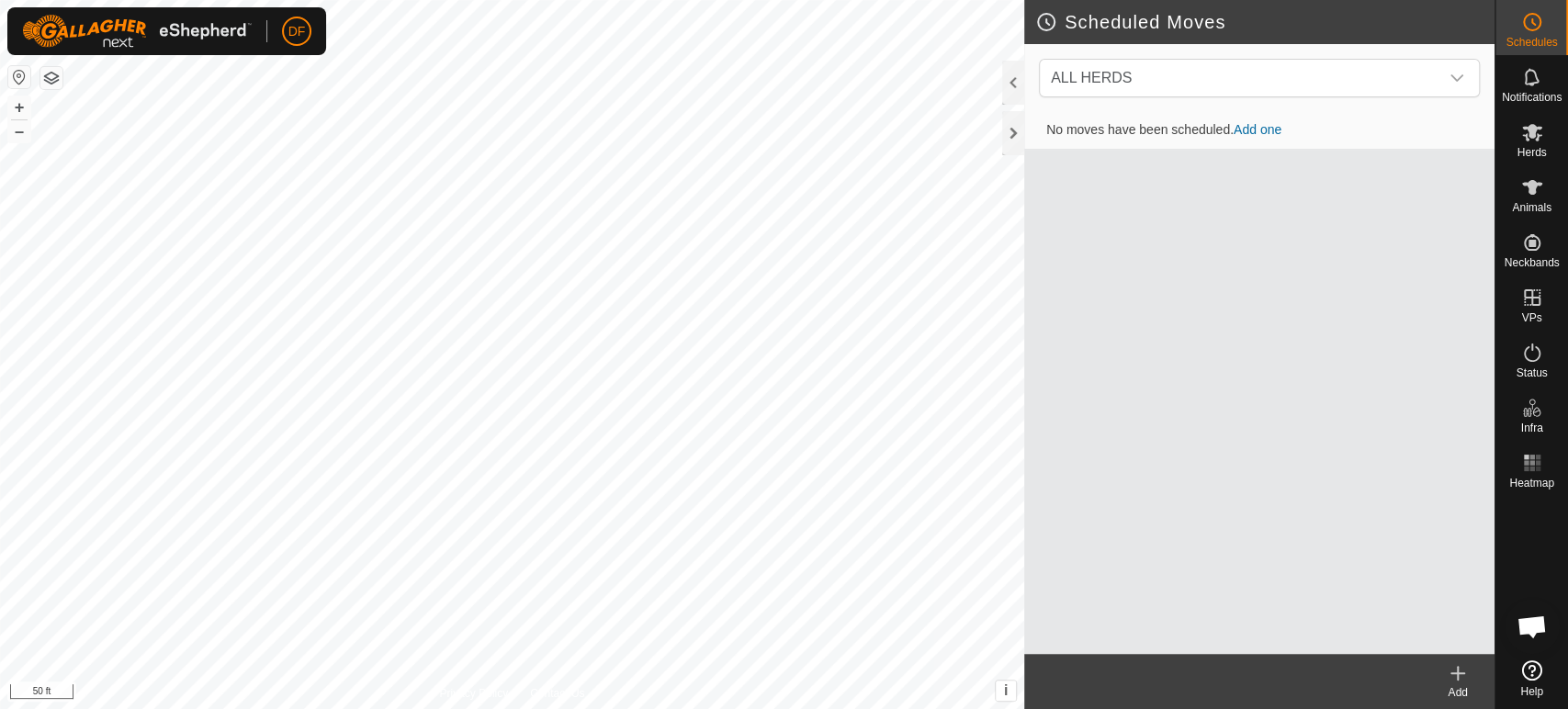
click at [1249, 132] on link "Add one" at bounding box center [1258, 129] width 48 height 15
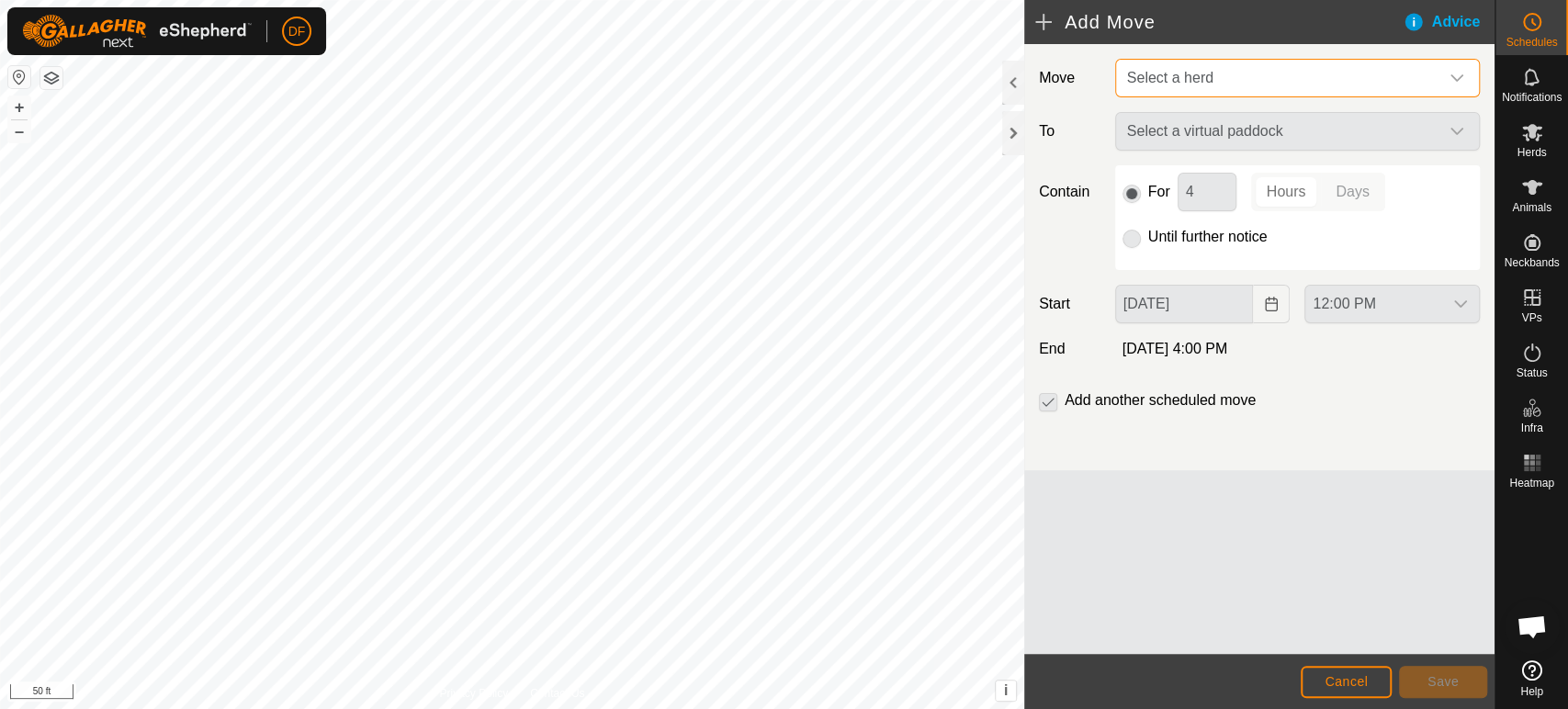
click at [1200, 69] on span "Select a herd" at bounding box center [1170, 77] width 86 height 16
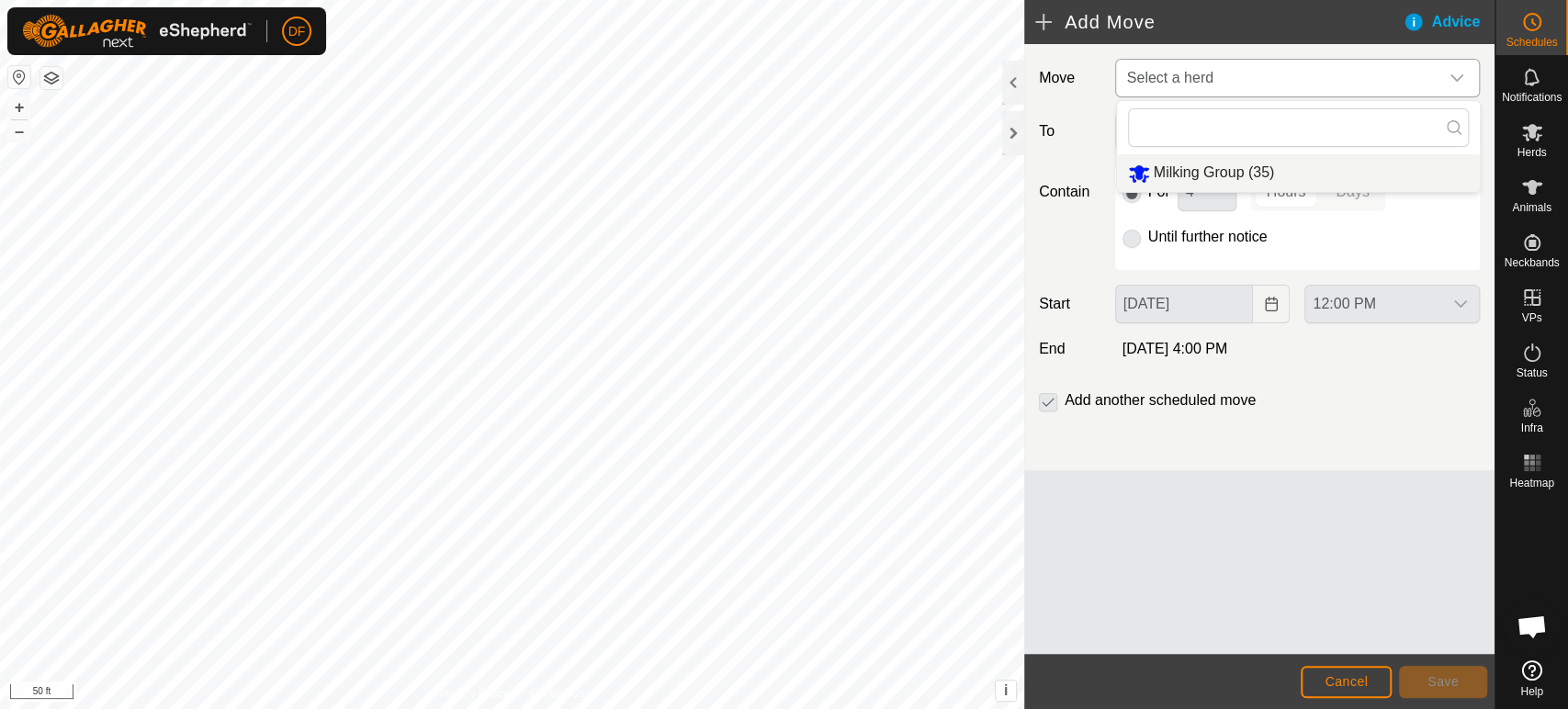
click at [1199, 169] on span "Milking Group (35)" at bounding box center [1214, 172] width 121 height 16
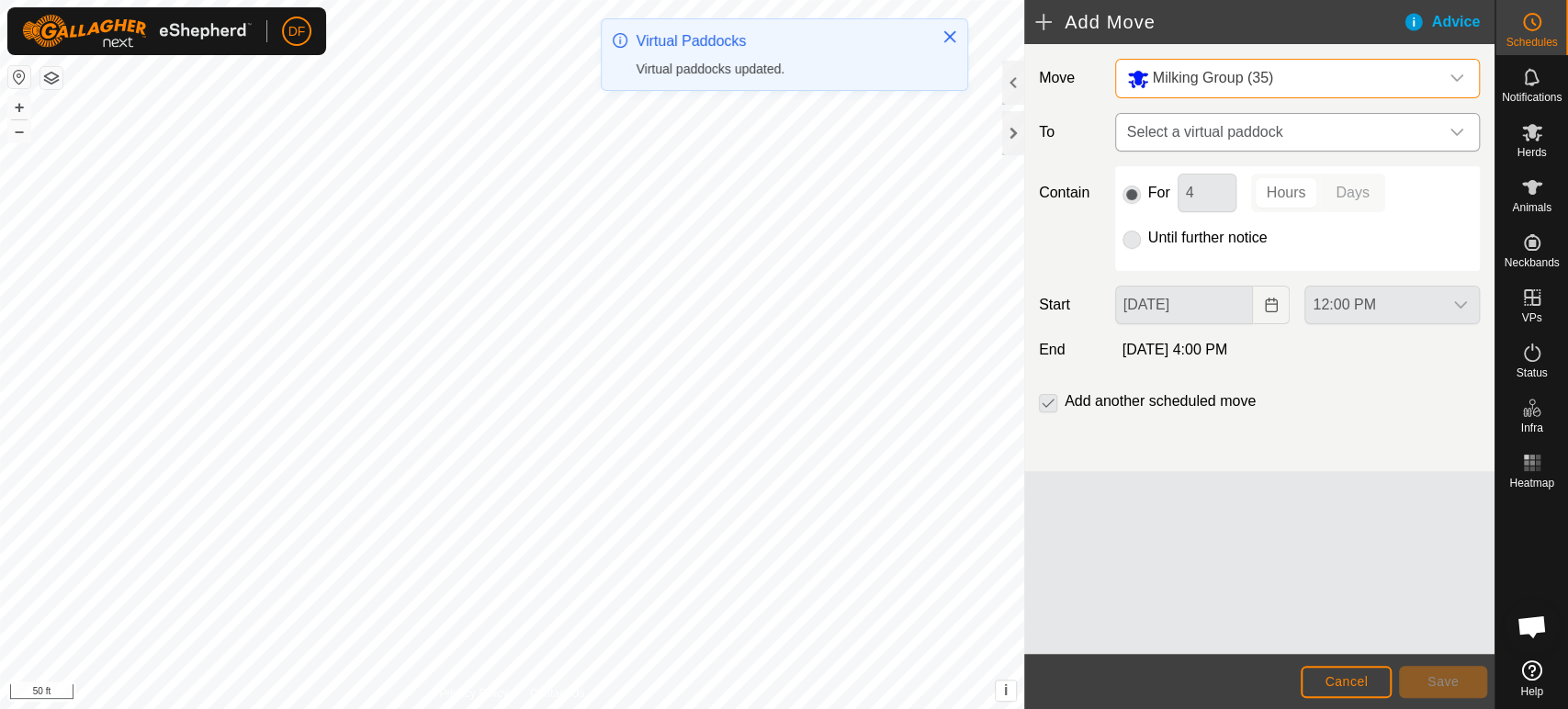
click at [1191, 144] on span "Select a virtual paddock" at bounding box center [1280, 132] width 319 height 37
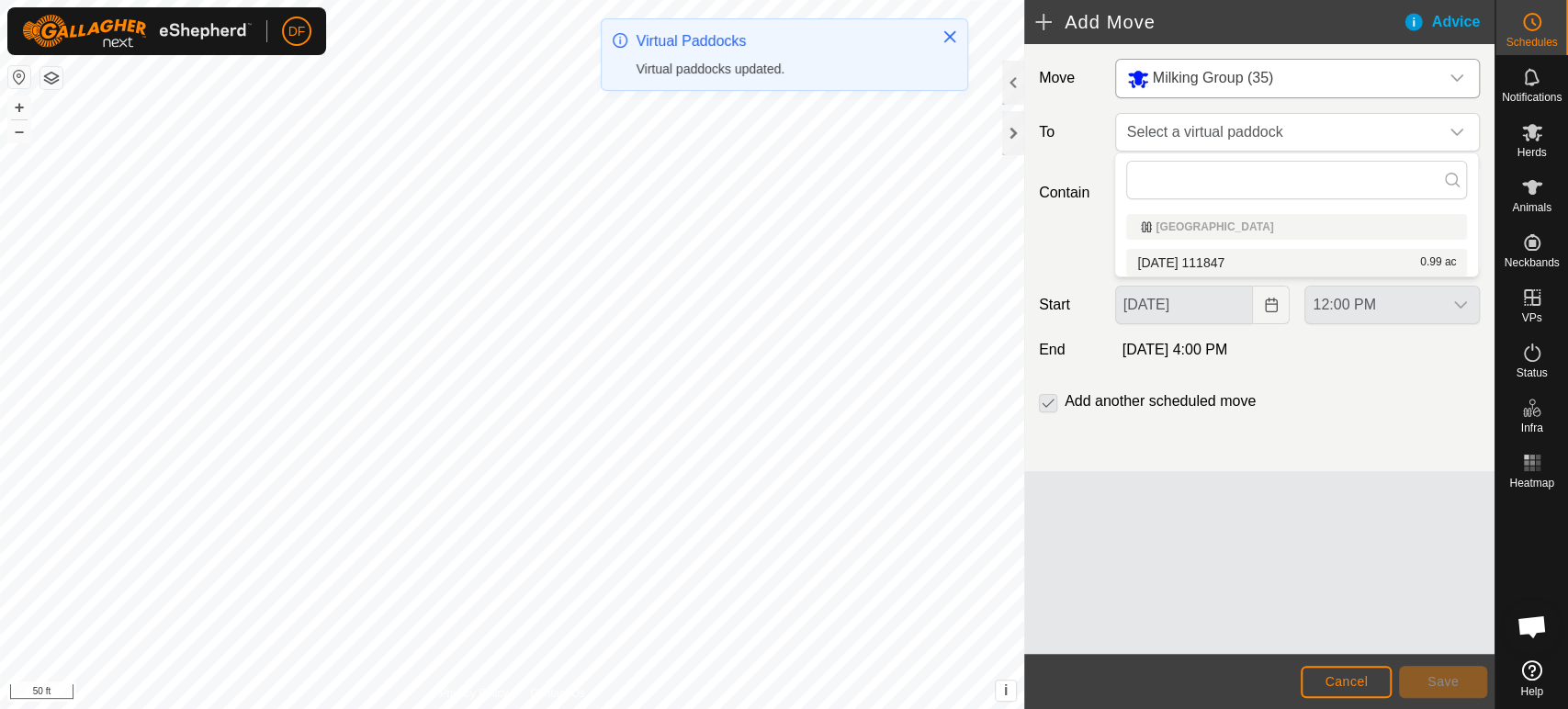
click at [1200, 265] on li "2025-09-07 111847 0.99 ac" at bounding box center [1297, 262] width 341 height 28
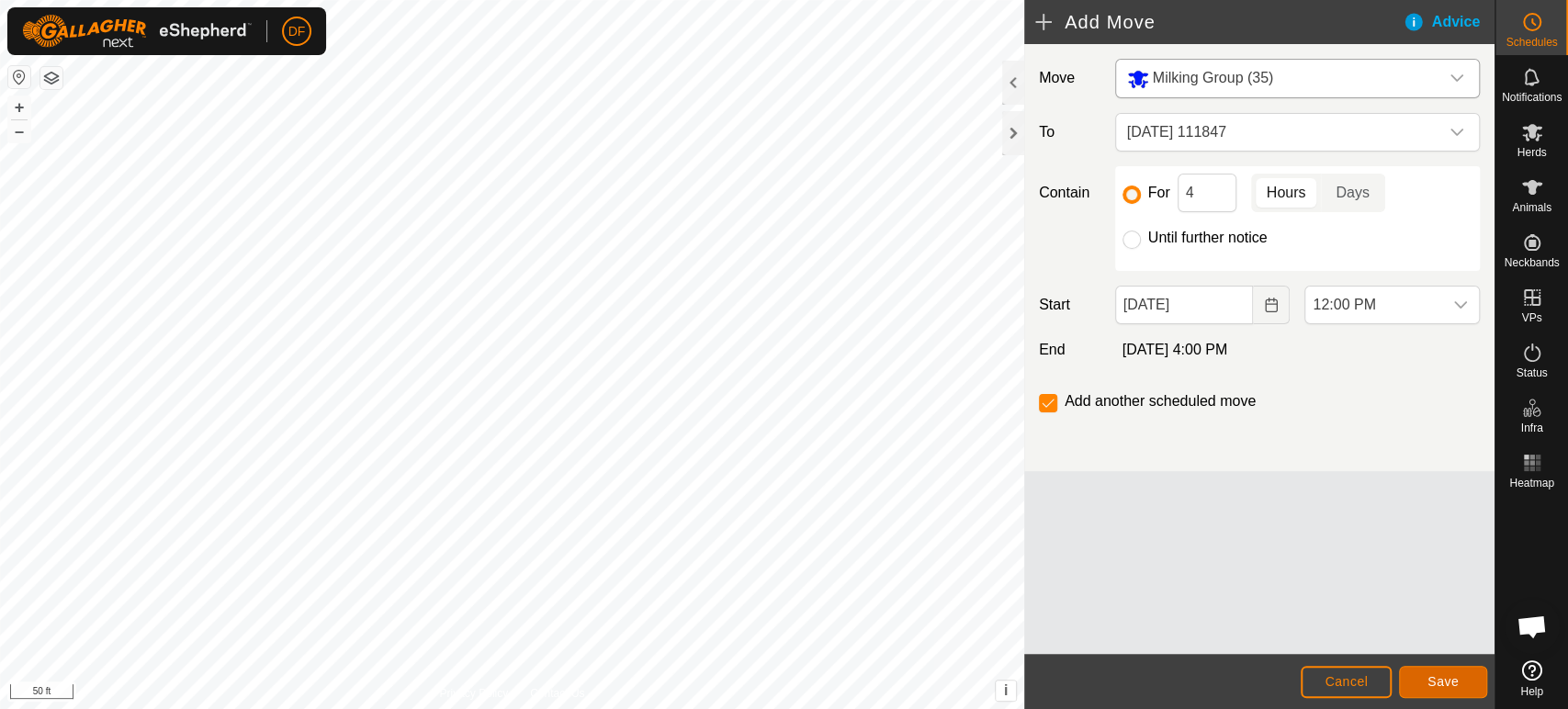
click at [1431, 679] on span "Save" at bounding box center [1443, 681] width 32 height 15
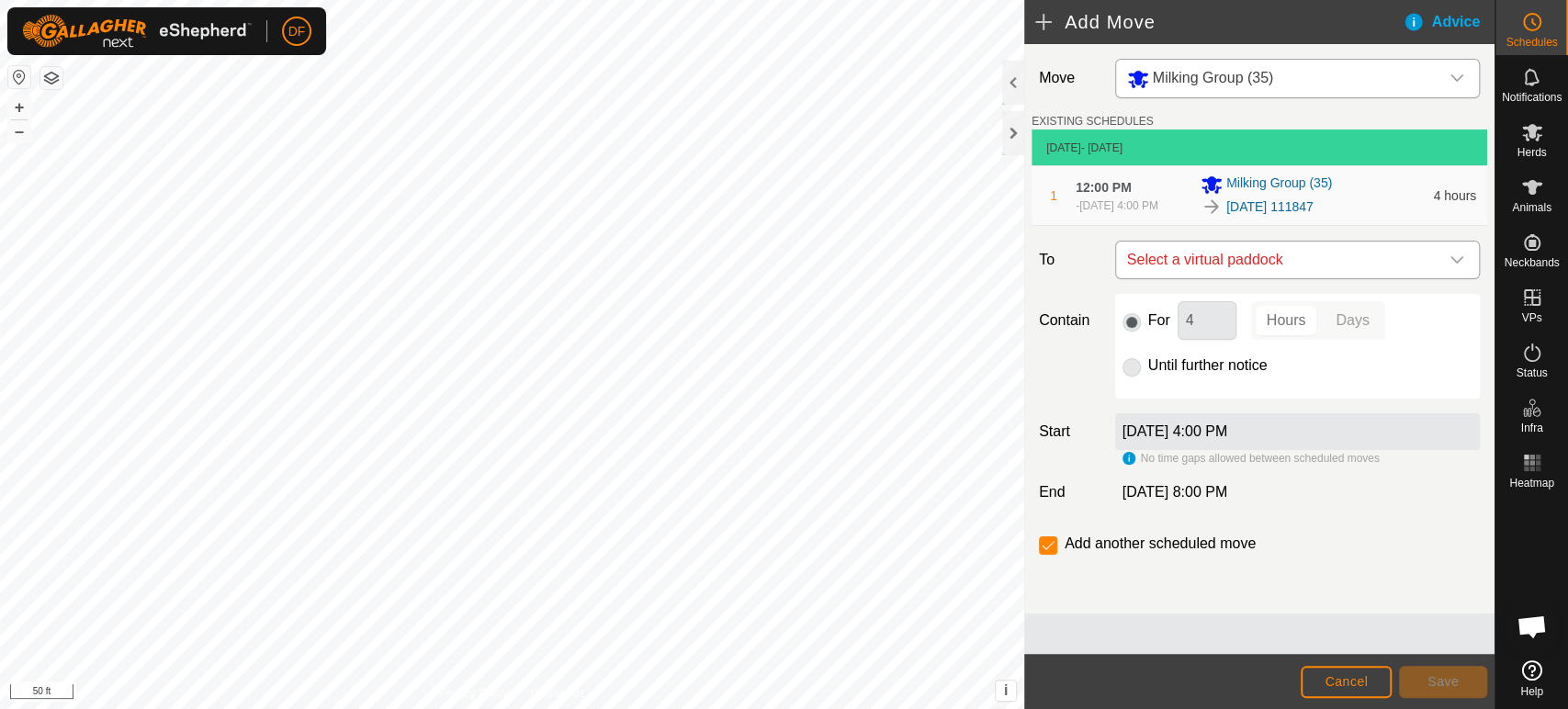
click at [1260, 269] on span "Select a virtual paddock" at bounding box center [1280, 259] width 319 height 37
click at [1386, 497] on div "Sep 7, 2025, 8:00 PM" at bounding box center [1298, 492] width 379 height 22
click at [1367, 684] on span "Cancel" at bounding box center [1347, 681] width 44 height 15
